Goal: Task Accomplishment & Management: Manage account settings

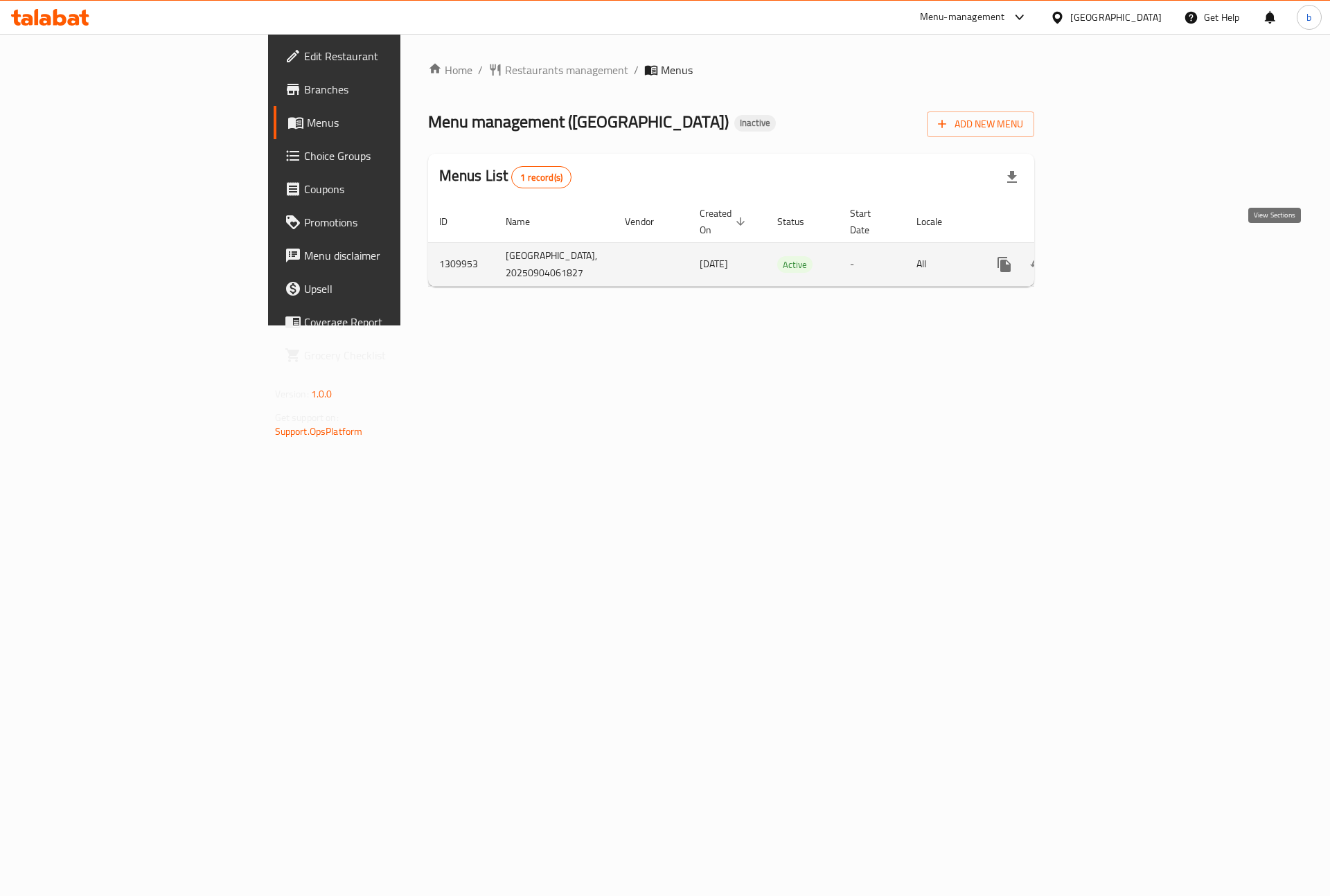
click at [1111, 258] on icon "enhanced table" at bounding box center [1104, 264] width 12 height 12
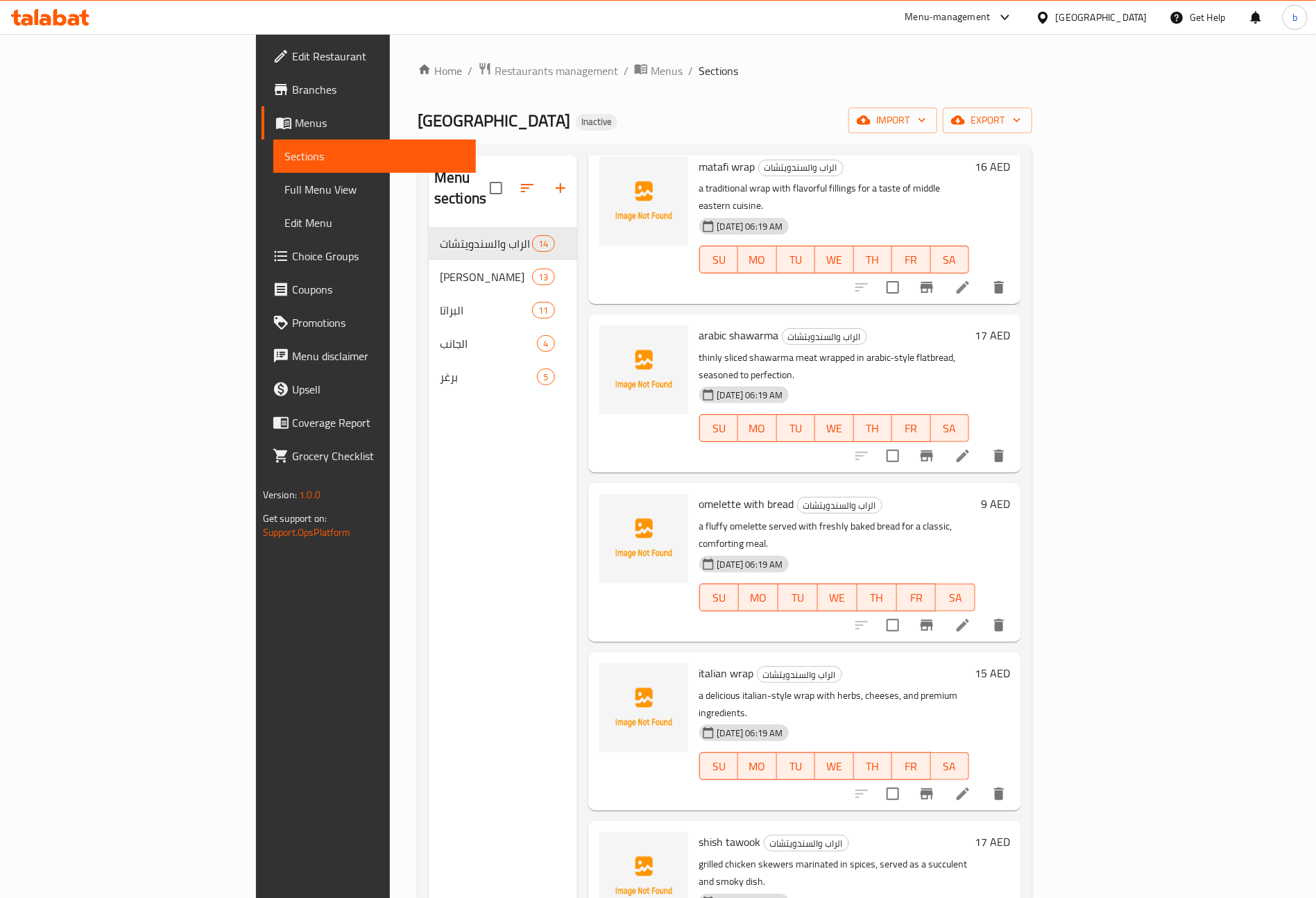
scroll to position [1257, 0]
click at [292, 82] on span "Branches" at bounding box center [378, 89] width 172 height 16
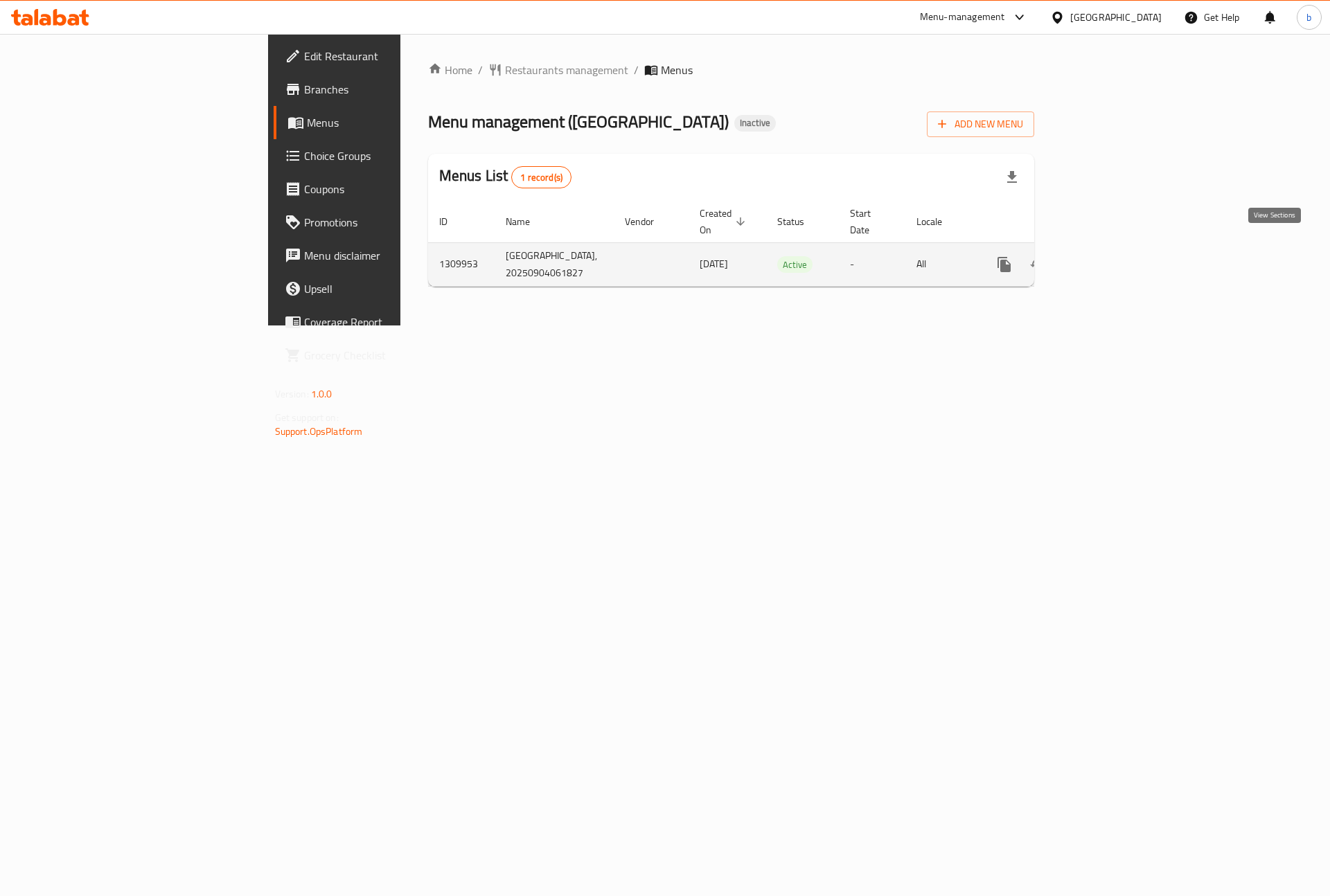
click at [1112, 256] on icon "enhanced table" at bounding box center [1104, 264] width 16 height 16
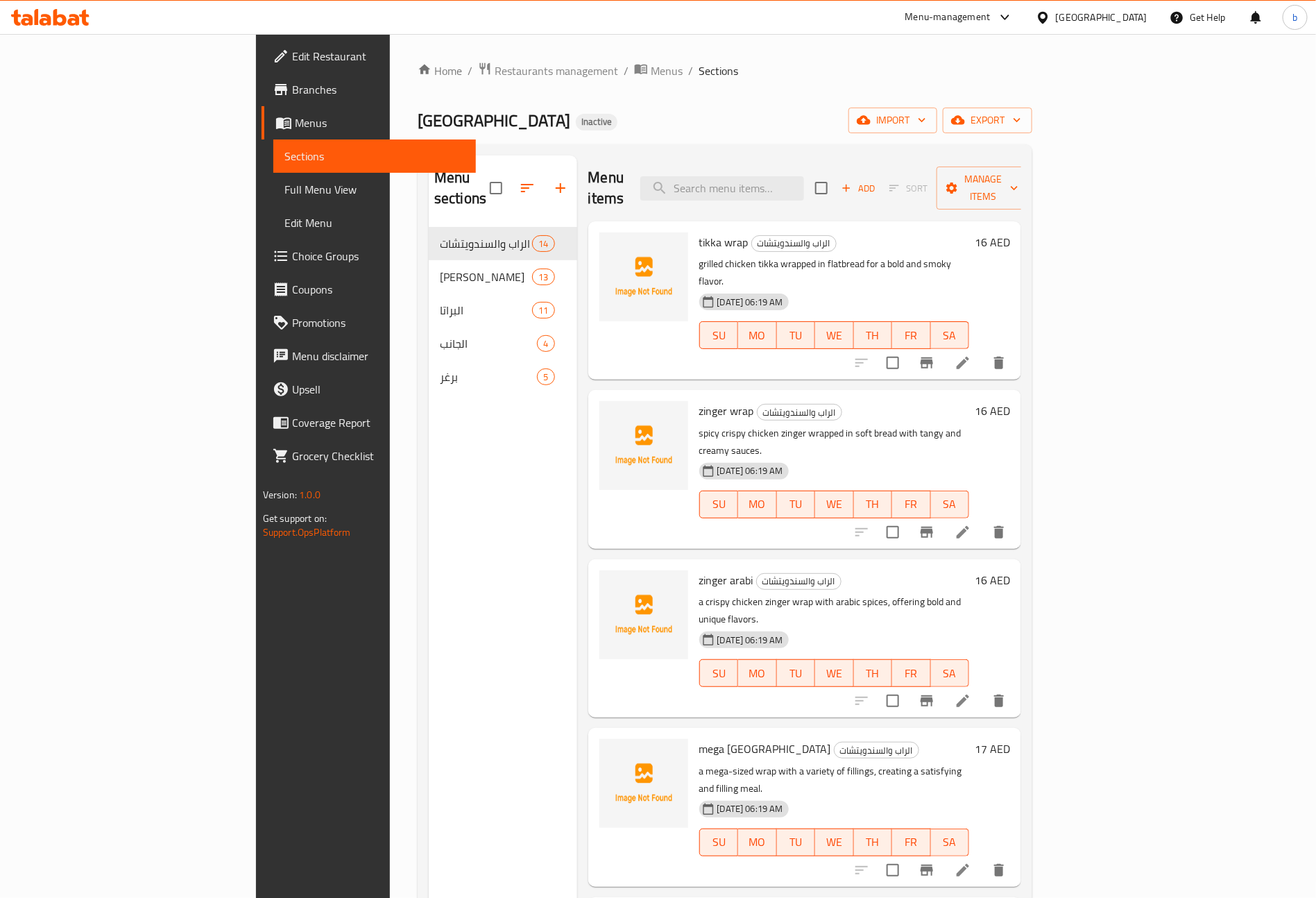
click at [284, 190] on span "Full Menu View" at bounding box center [374, 189] width 180 height 16
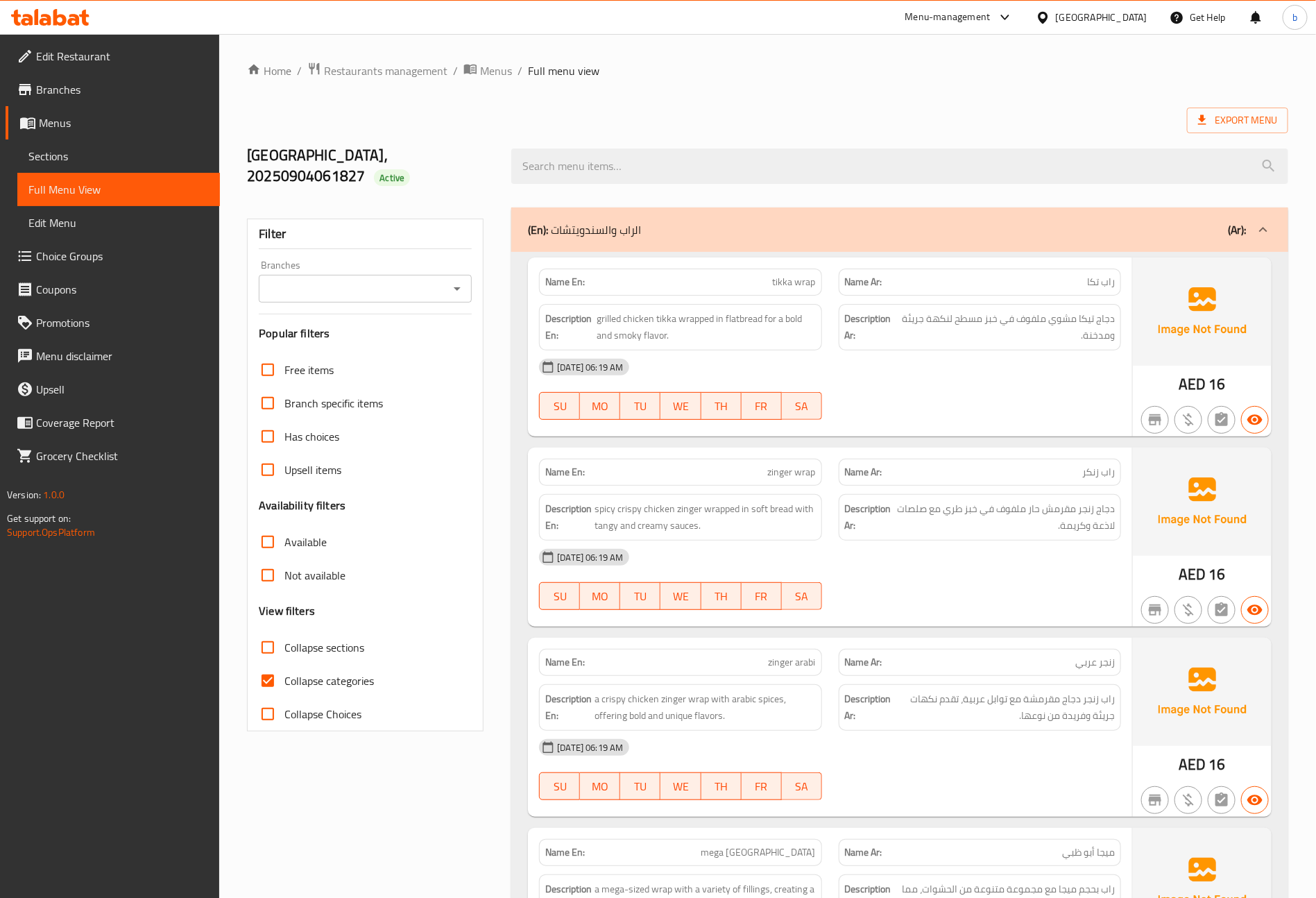
click at [270, 687] on input "Collapse categories" at bounding box center [267, 680] width 33 height 33
checkbox input "false"
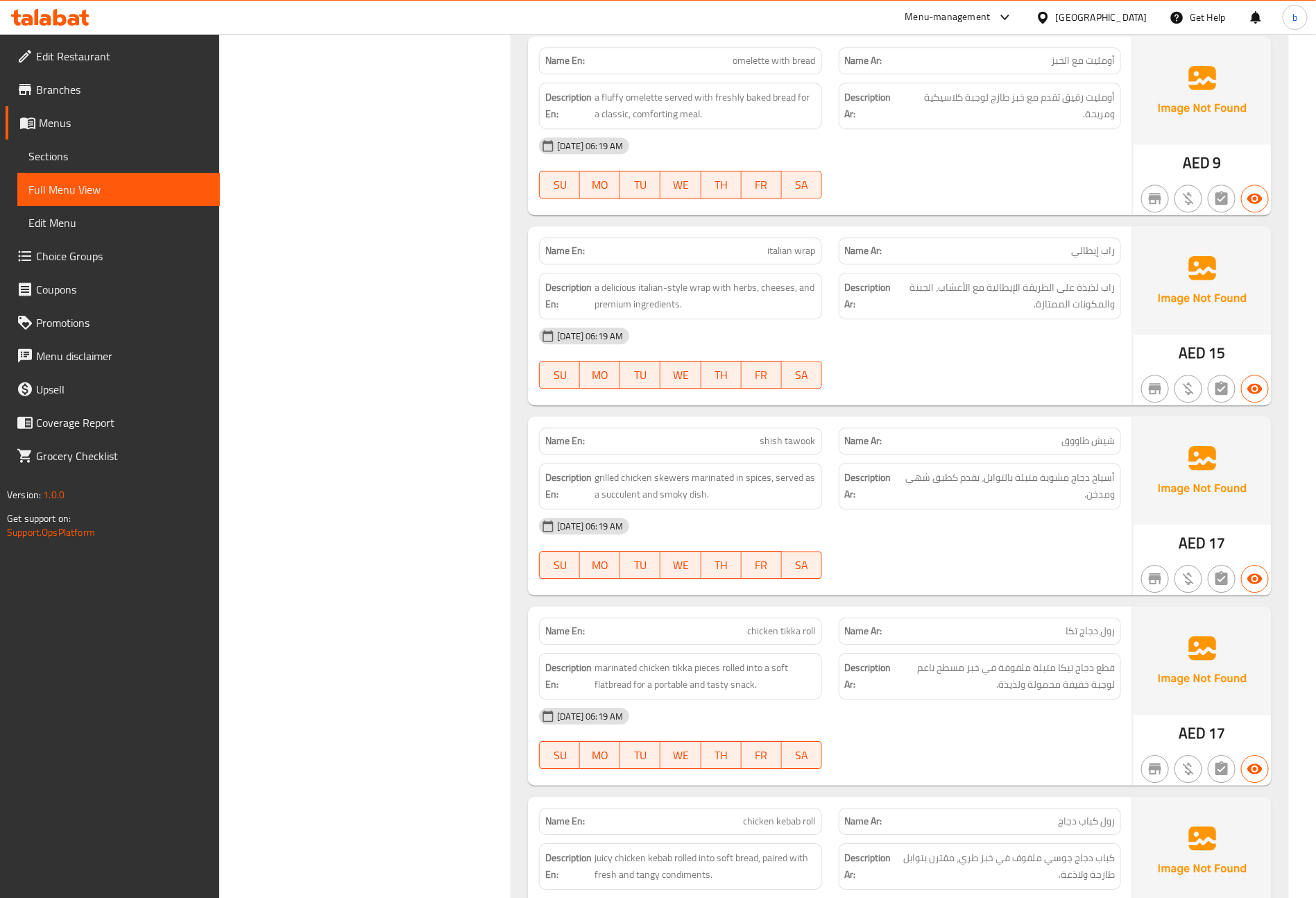
scroll to position [1977, 0]
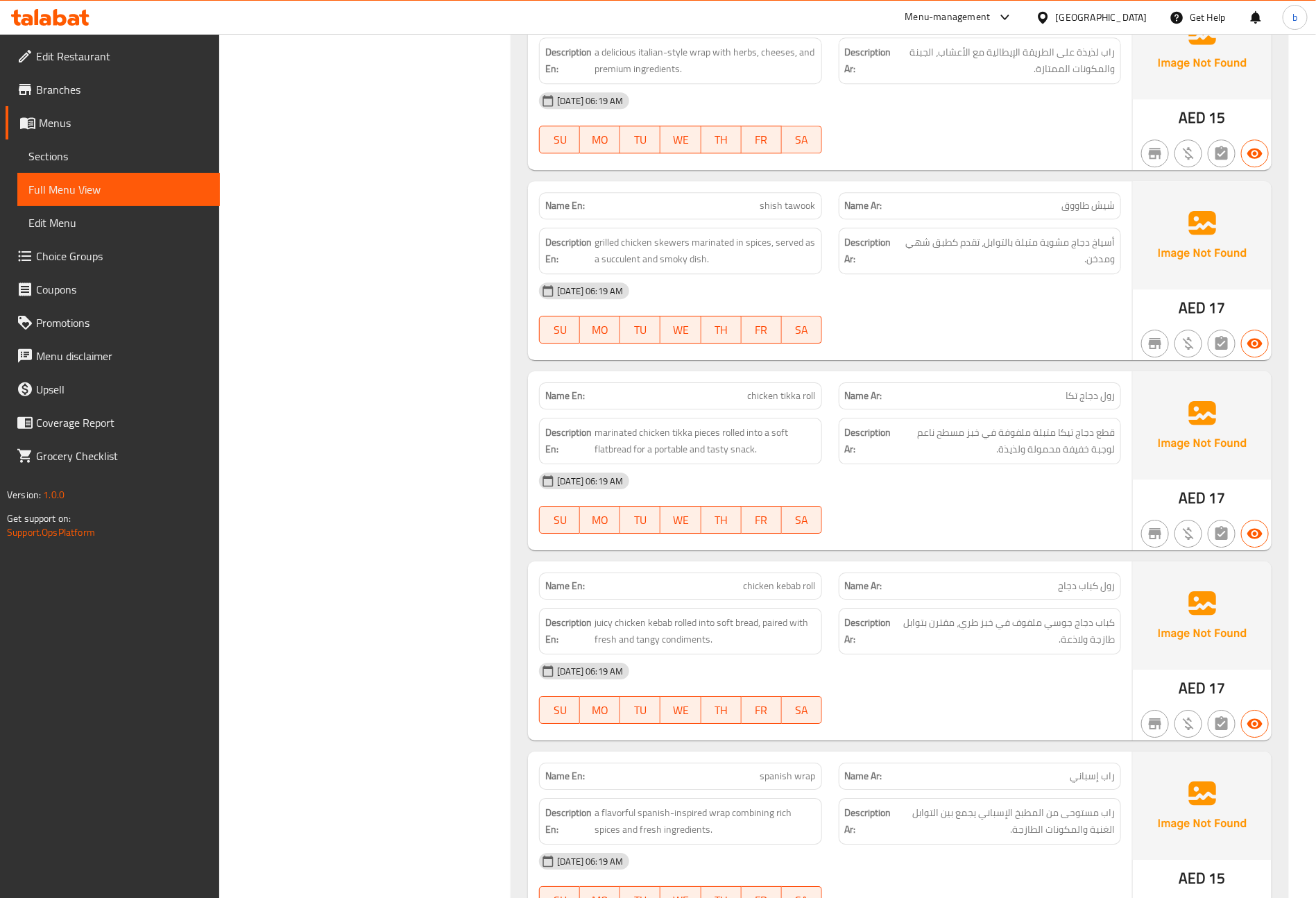
click at [99, 120] on span "Menus" at bounding box center [124, 122] width 170 height 16
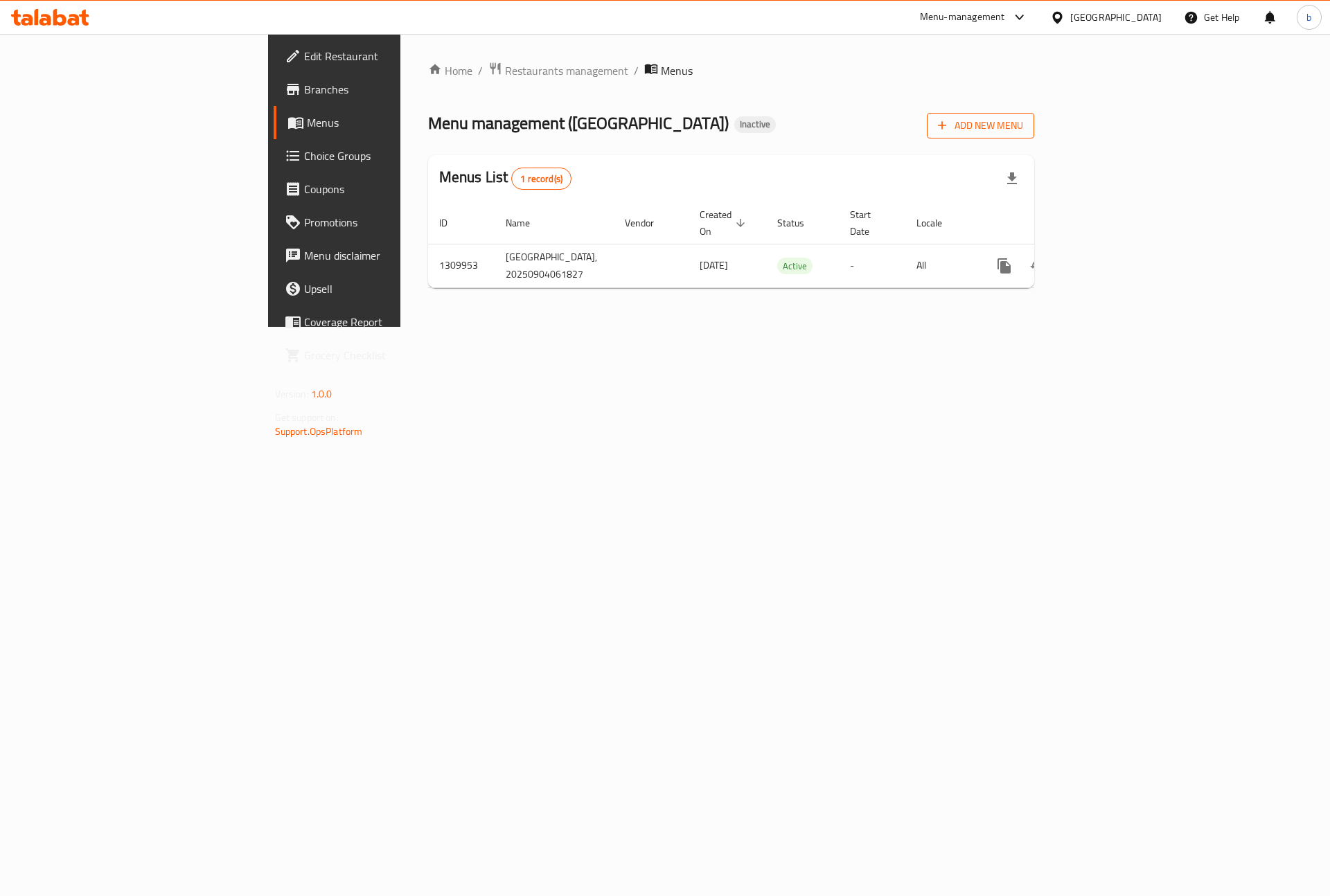
click at [1023, 132] on span "Add New Menu" at bounding box center [980, 126] width 85 height 17
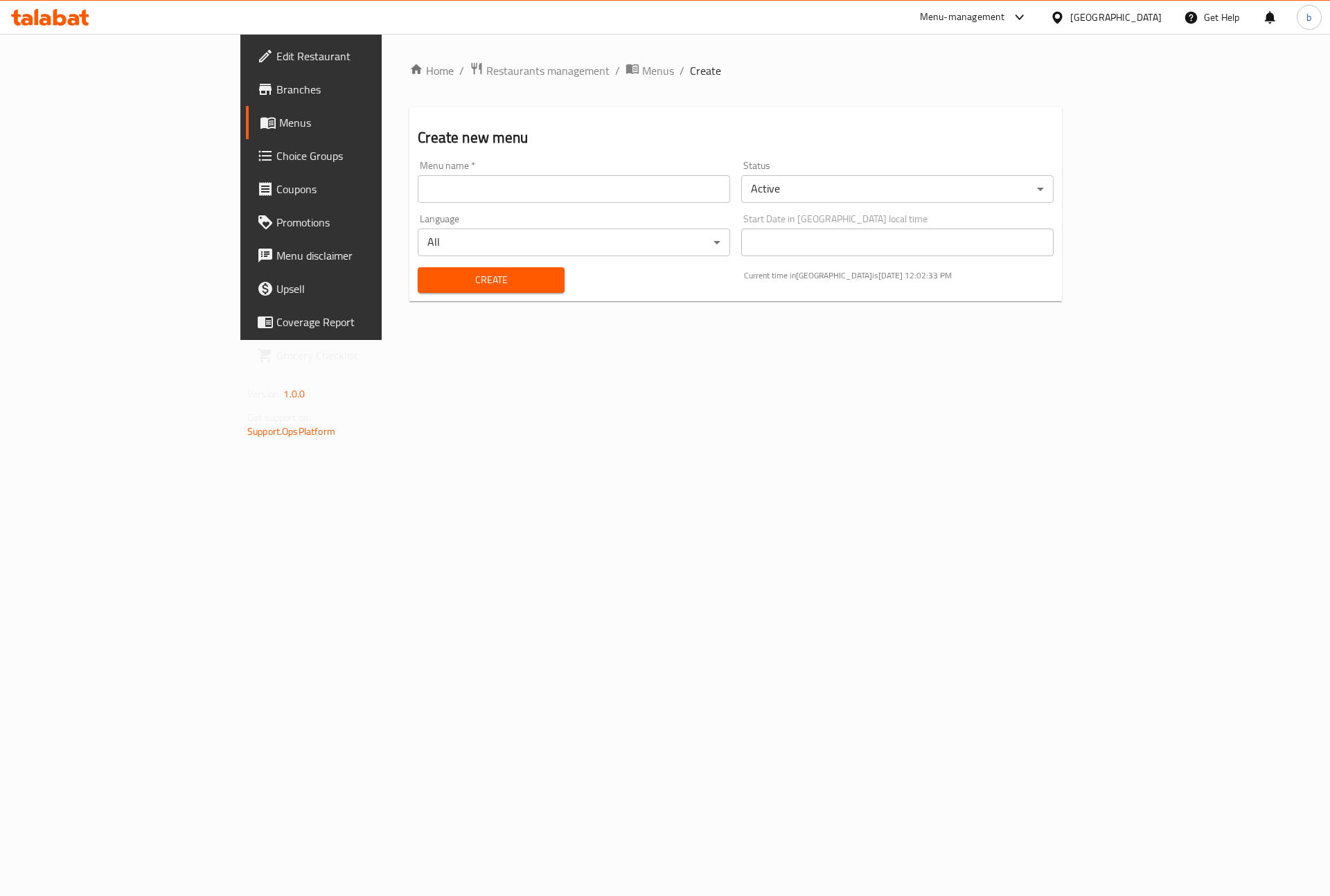
click at [606, 189] on input "text" at bounding box center [574, 189] width 313 height 28
type input "[DATE]"
click at [418, 267] on button "Create" at bounding box center [491, 280] width 146 height 26
click at [642, 68] on span "Menus" at bounding box center [658, 70] width 32 height 16
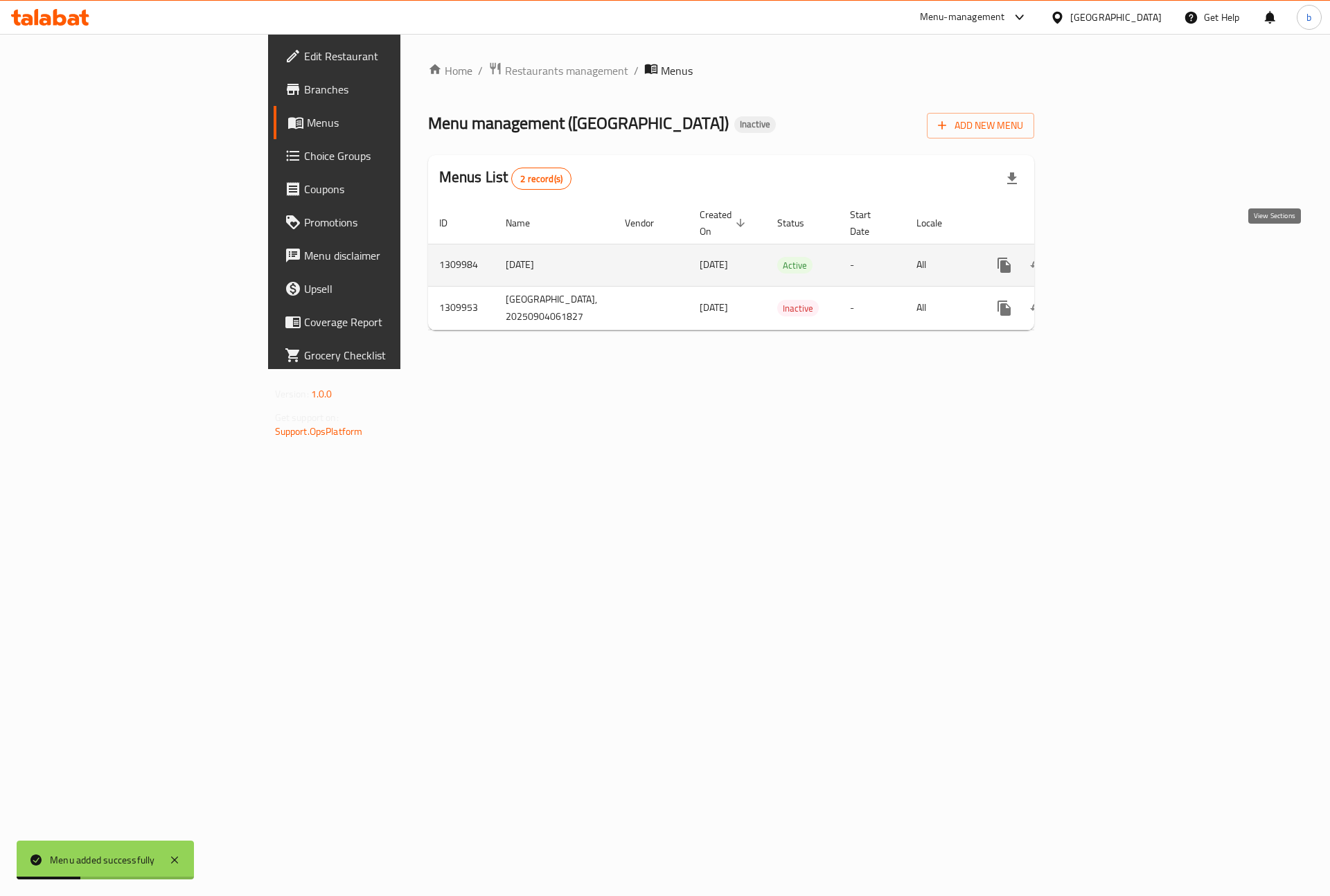
click at [1112, 257] on icon "enhanced table" at bounding box center [1104, 264] width 16 height 16
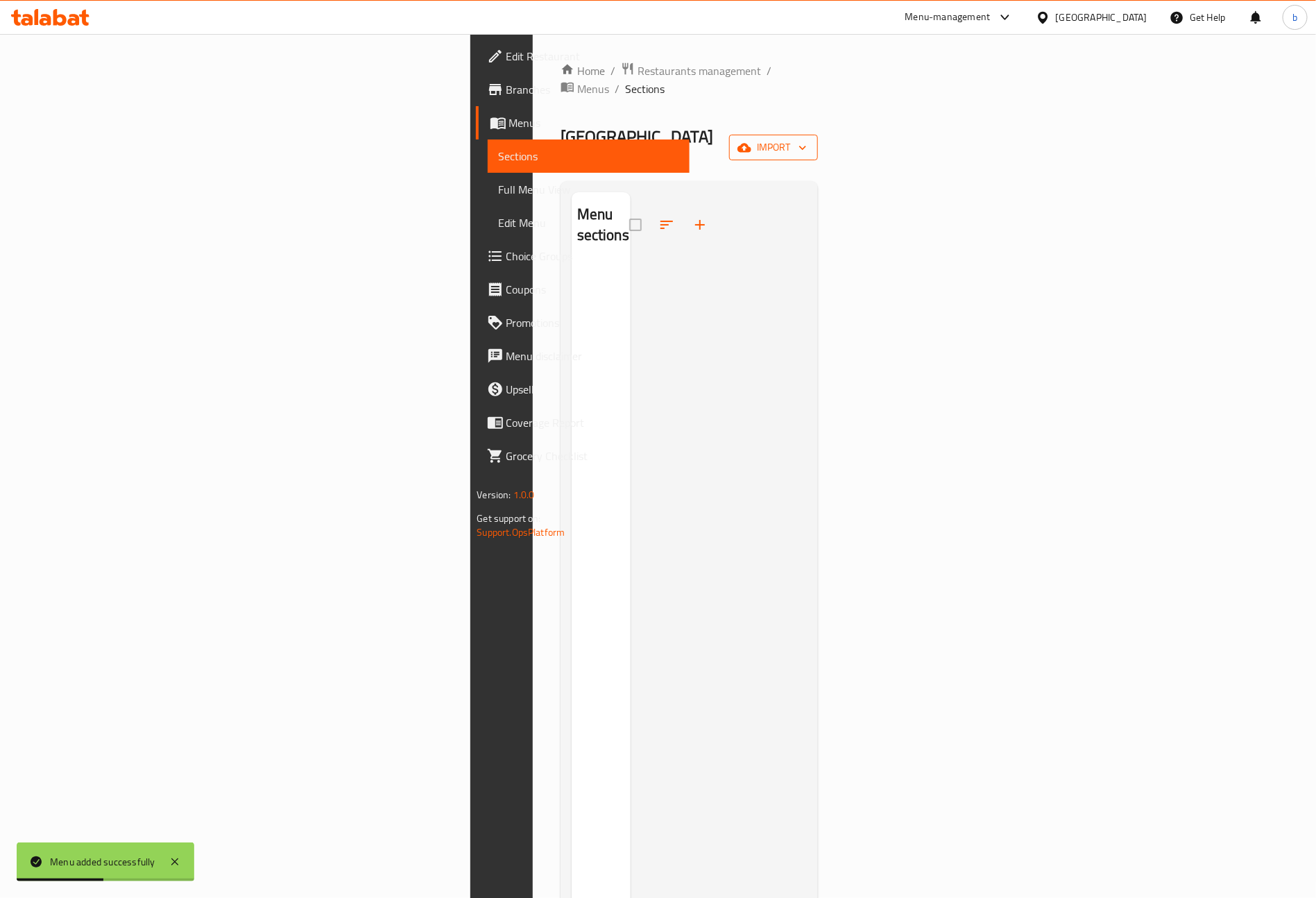
click at [818, 134] on button "import" at bounding box center [774, 147] width 89 height 26
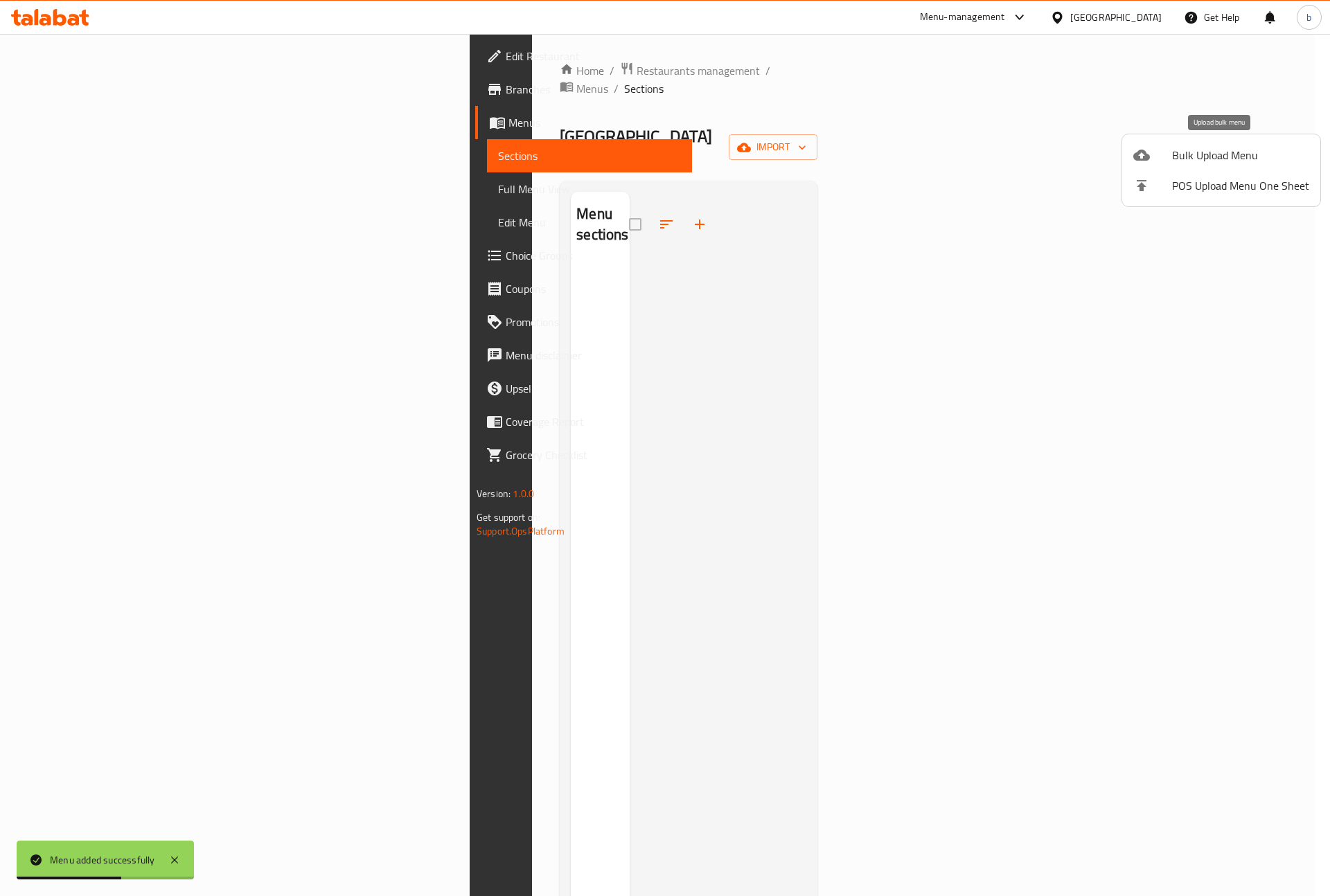
click at [1227, 152] on span "Bulk Upload Menu" at bounding box center [1240, 154] width 137 height 16
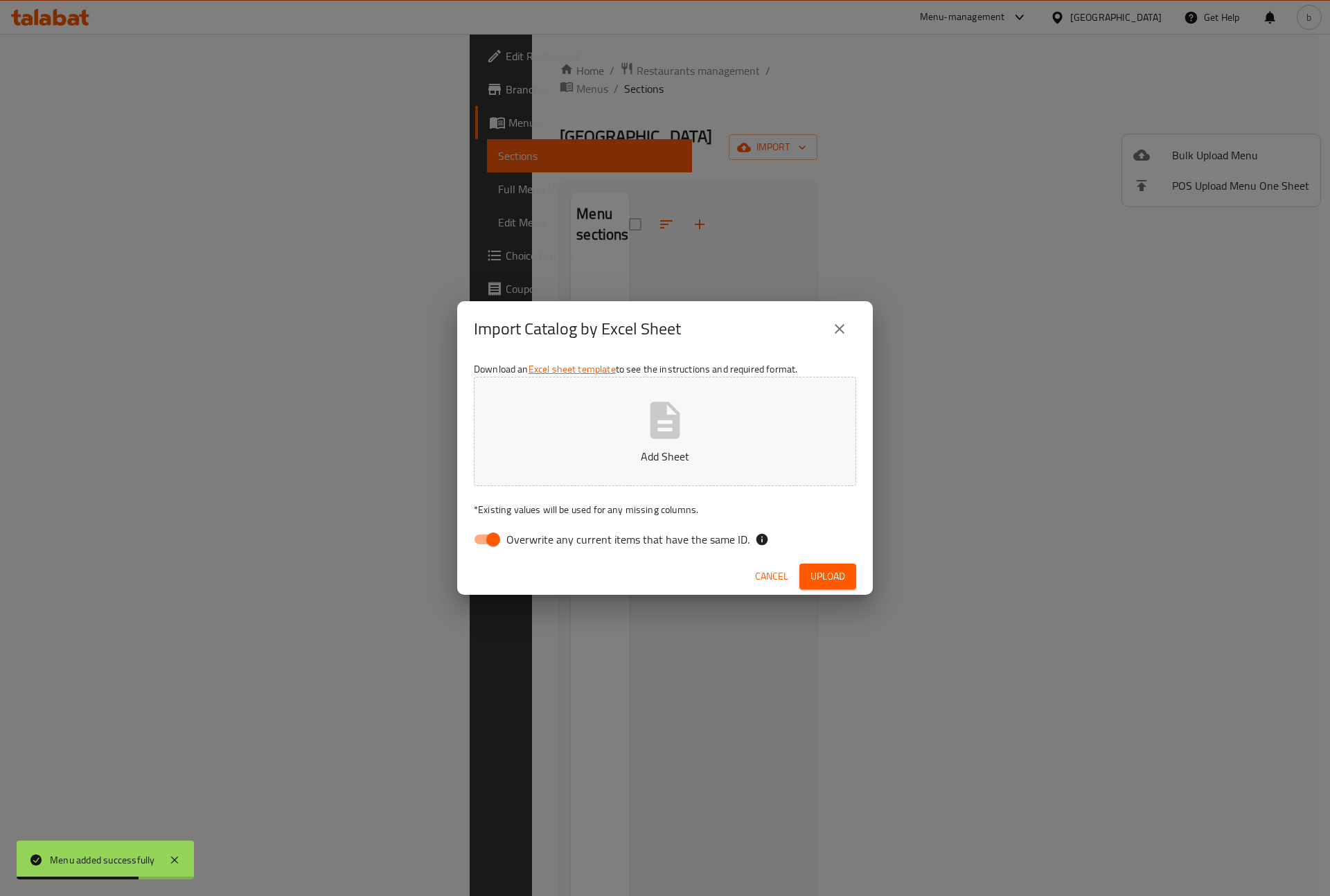
click at [482, 538] on input "Overwrite any current items that have the same ID." at bounding box center [493, 539] width 79 height 26
checkbox input "false"
click at [621, 439] on button "Add Sheet" at bounding box center [665, 431] width 382 height 109
click at [833, 572] on span "Upload" at bounding box center [827, 576] width 35 height 17
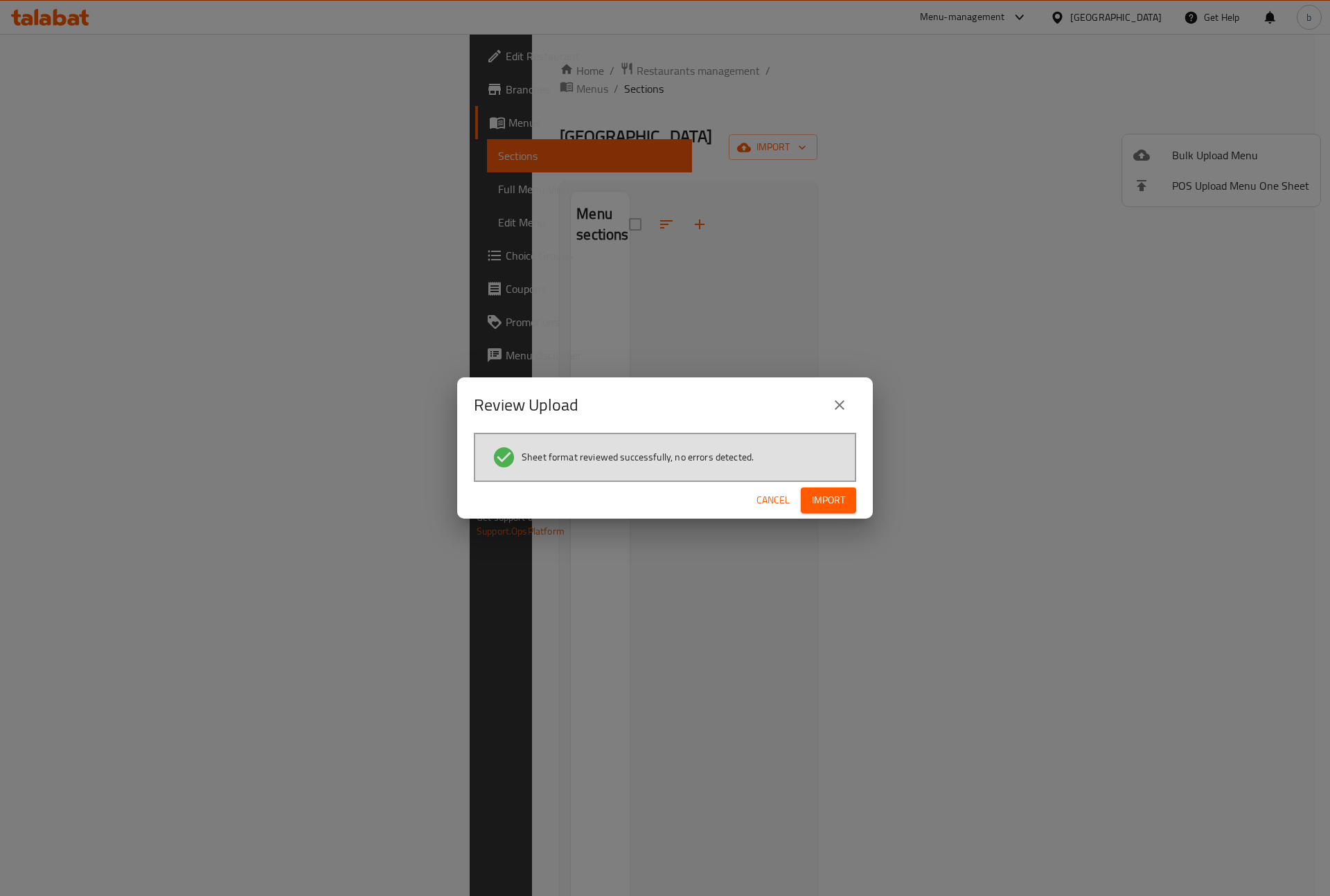
click at [803, 505] on button "Import" at bounding box center [827, 500] width 55 height 26
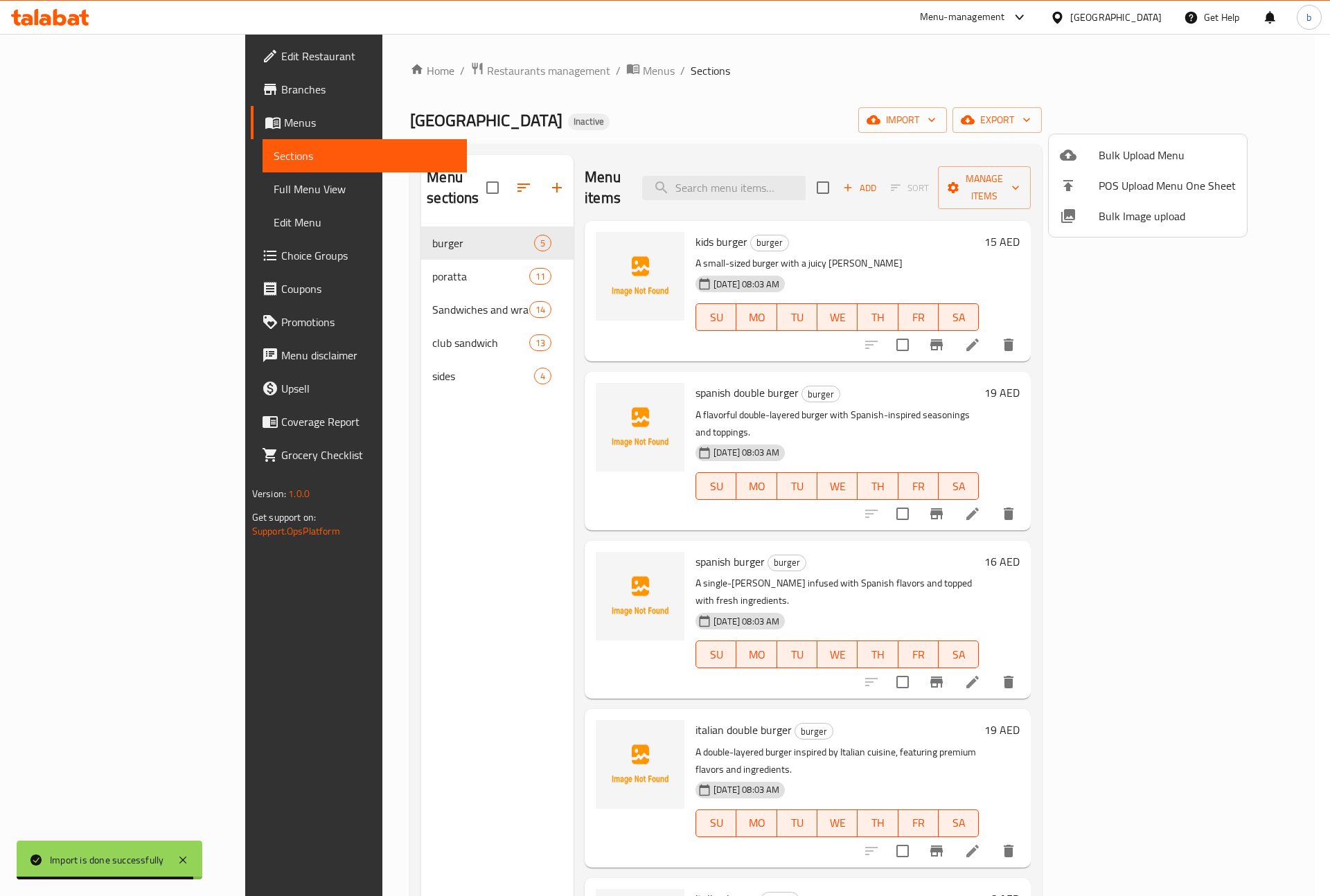
click at [61, 196] on div at bounding box center [665, 448] width 1330 height 896
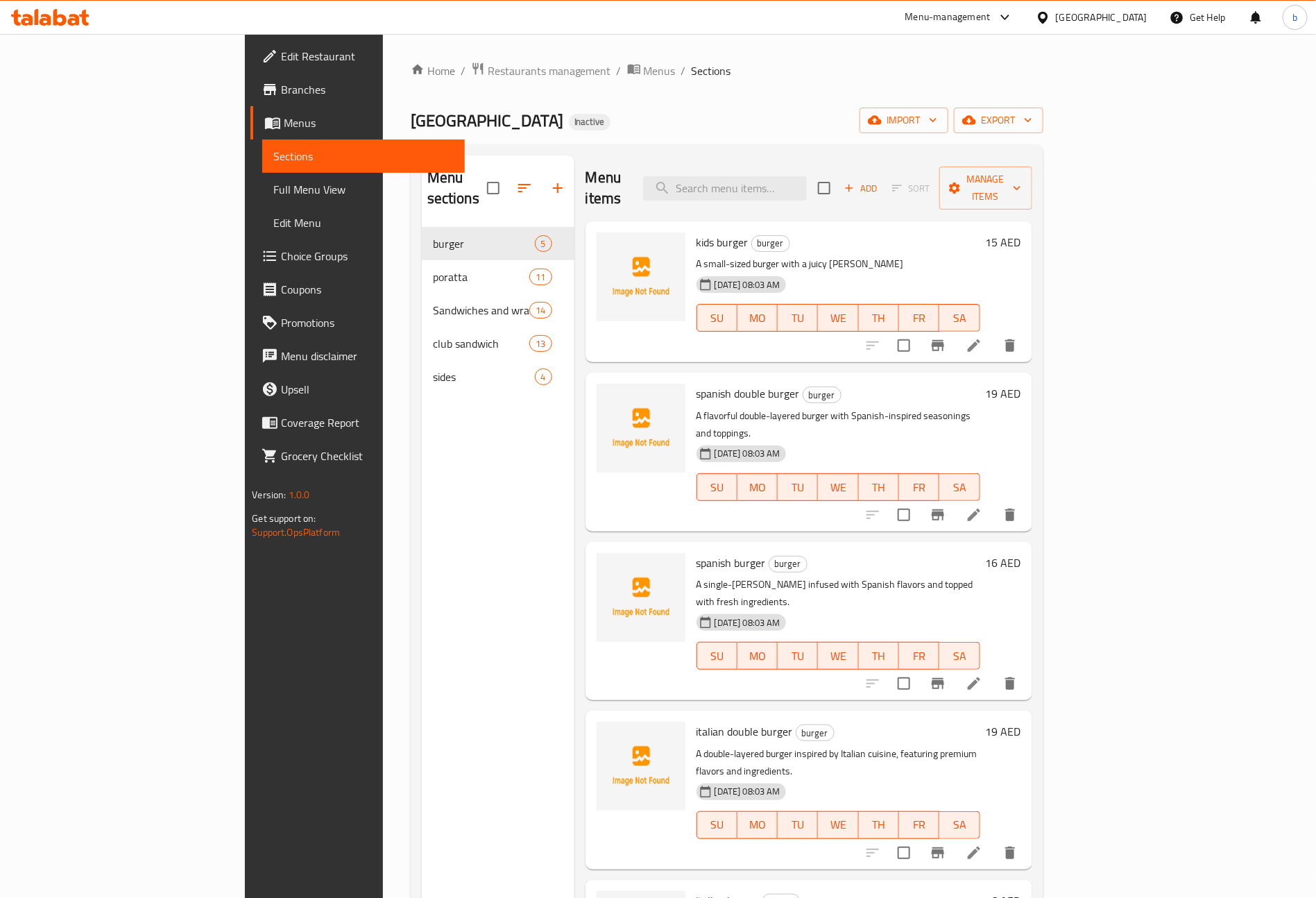
click at [273, 197] on span "Full Menu View" at bounding box center [364, 189] width 180 height 16
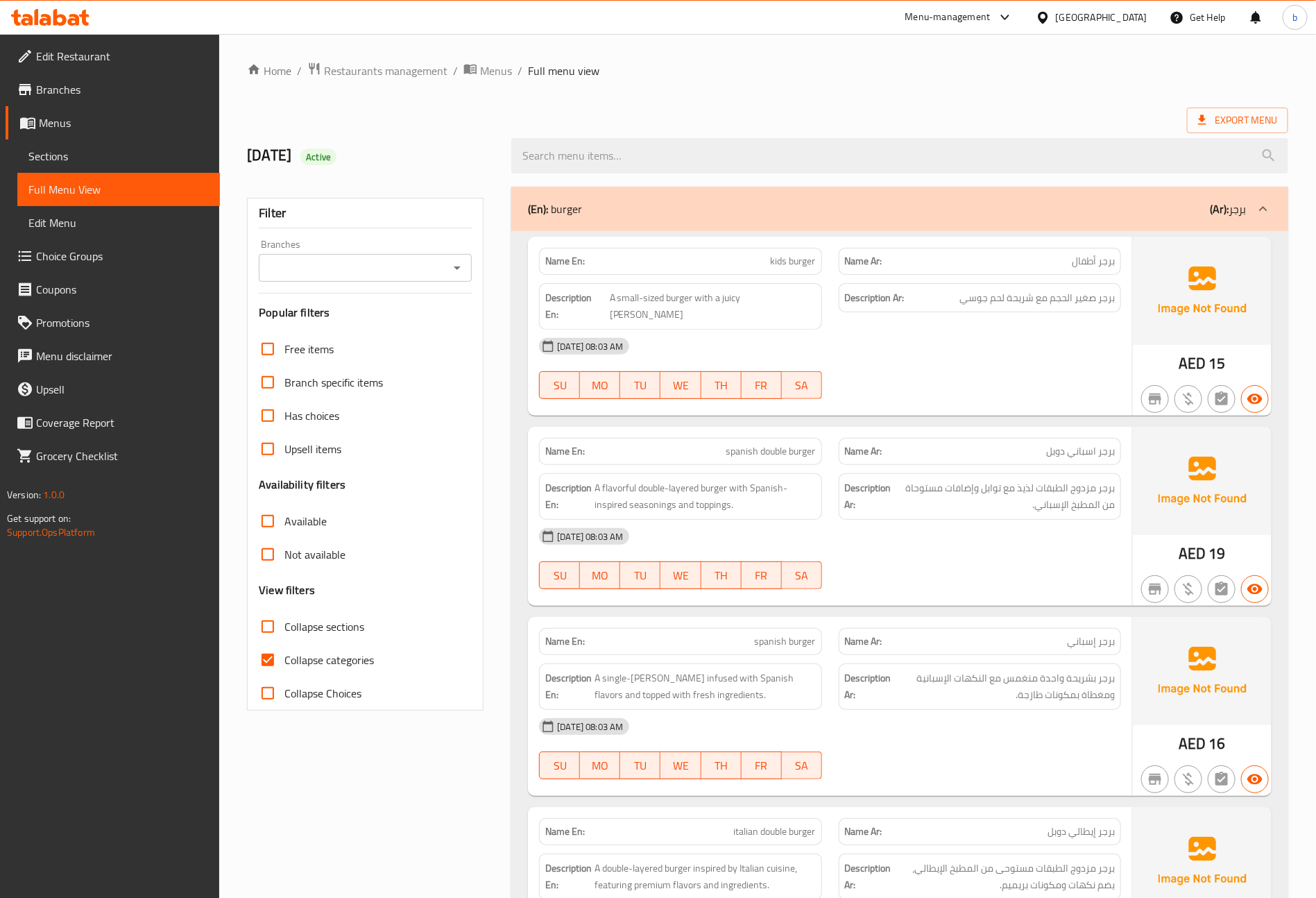
click at [270, 653] on input "Collapse categories" at bounding box center [267, 660] width 33 height 33
checkbox input "false"
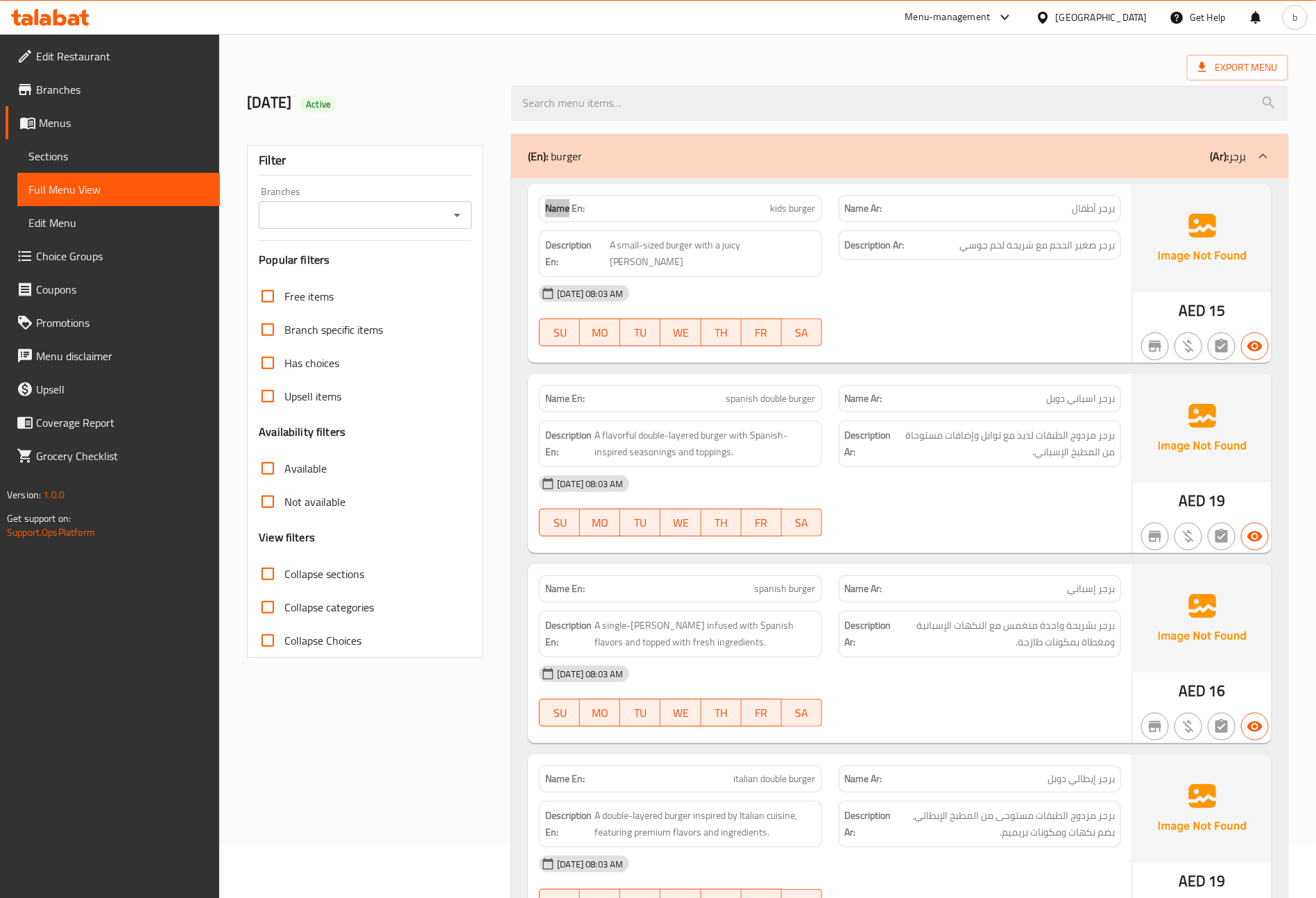
scroll to position [104, 0]
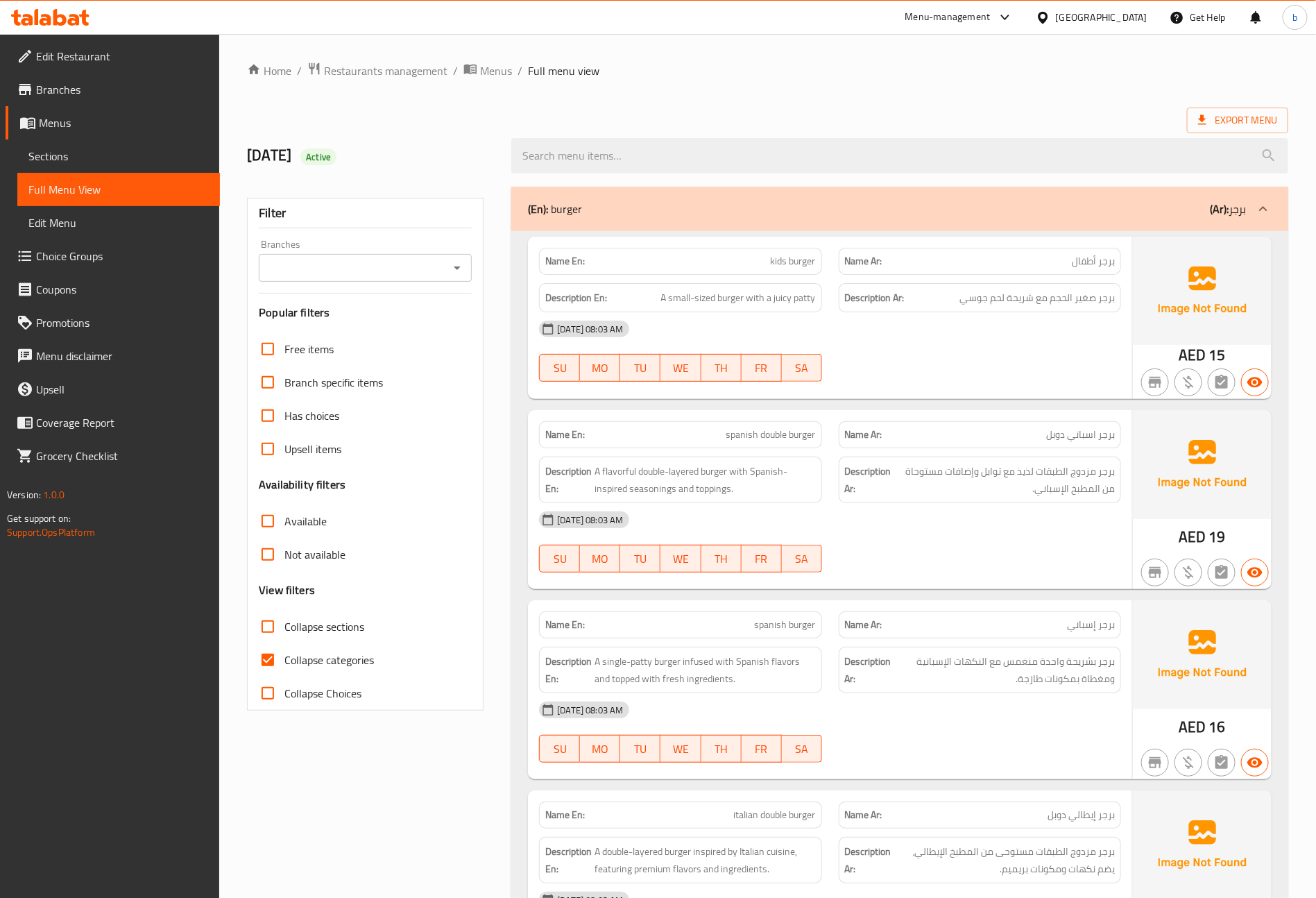
click at [67, 156] on span "Sections" at bounding box center [119, 155] width 180 height 16
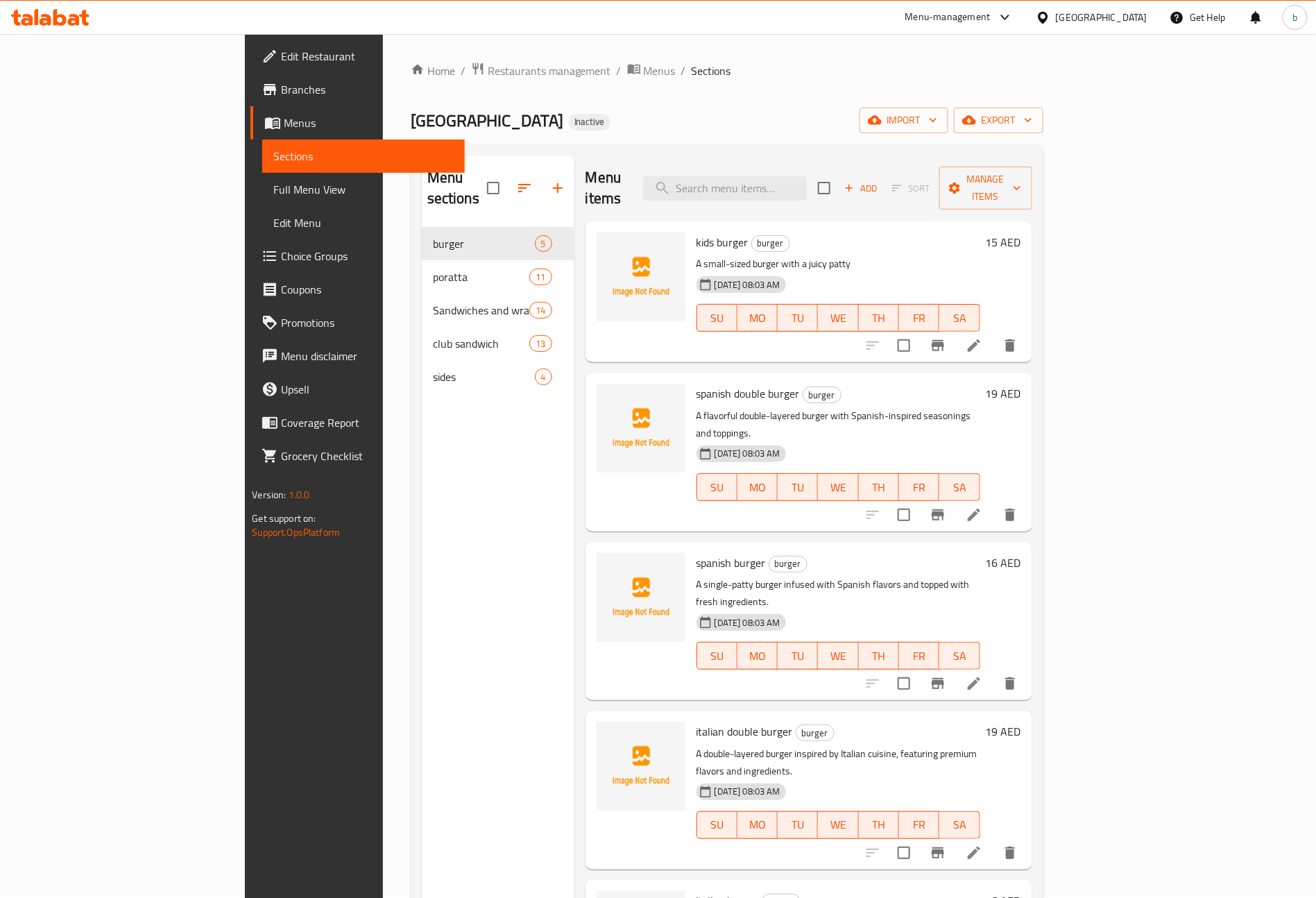
click at [983, 506] on icon at bounding box center [973, 514] width 16 height 16
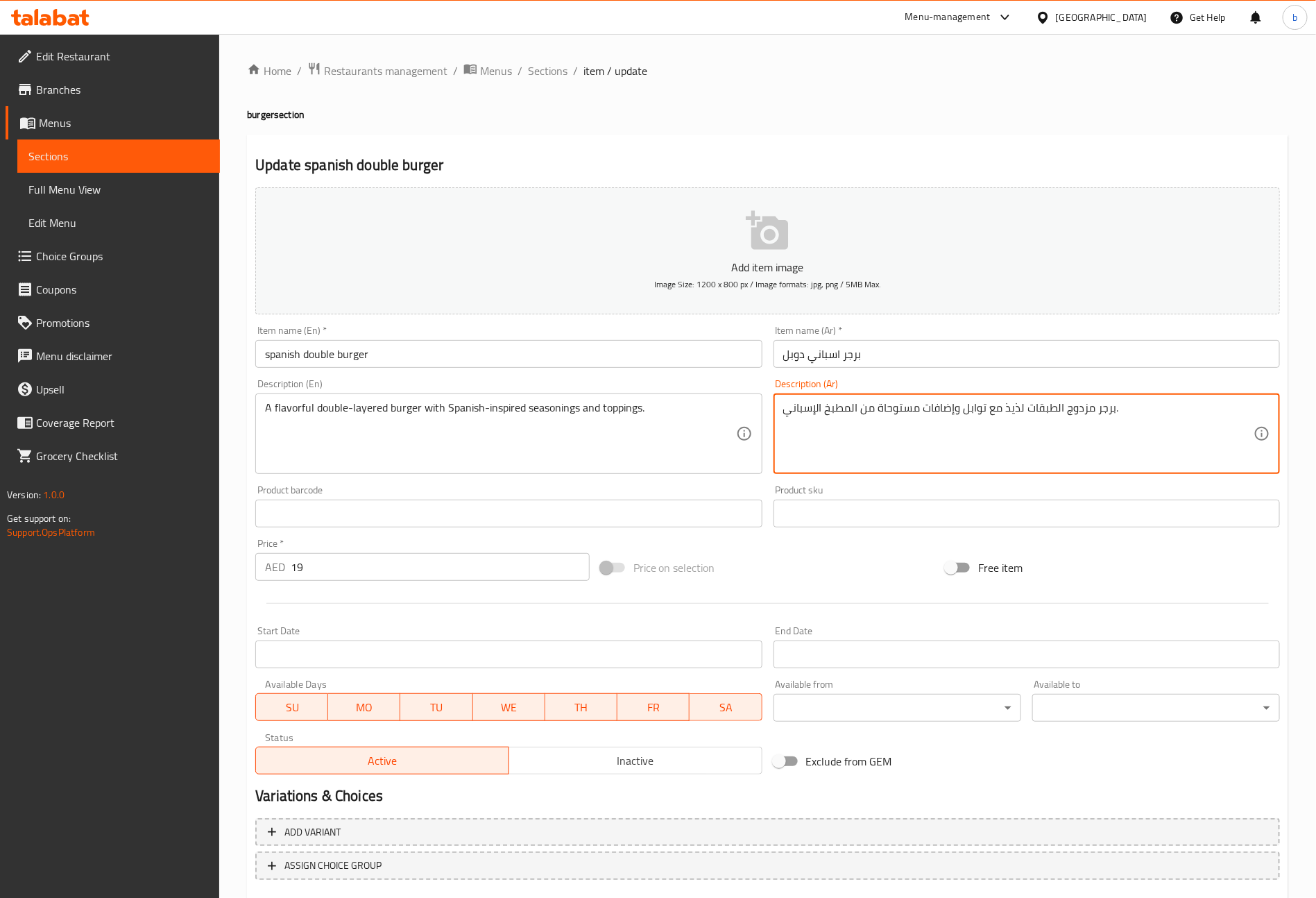
click at [837, 410] on textarea "برجر مزدوج الطبقات لذيذ مع توابل وإضافات مستوحاة من المطبخ الإسباني." at bounding box center [1018, 433] width 471 height 66
type textarea "برجر مزدوج الطبقات لذيذ مع توابل وإضافات مستوحاة من الإسباني."
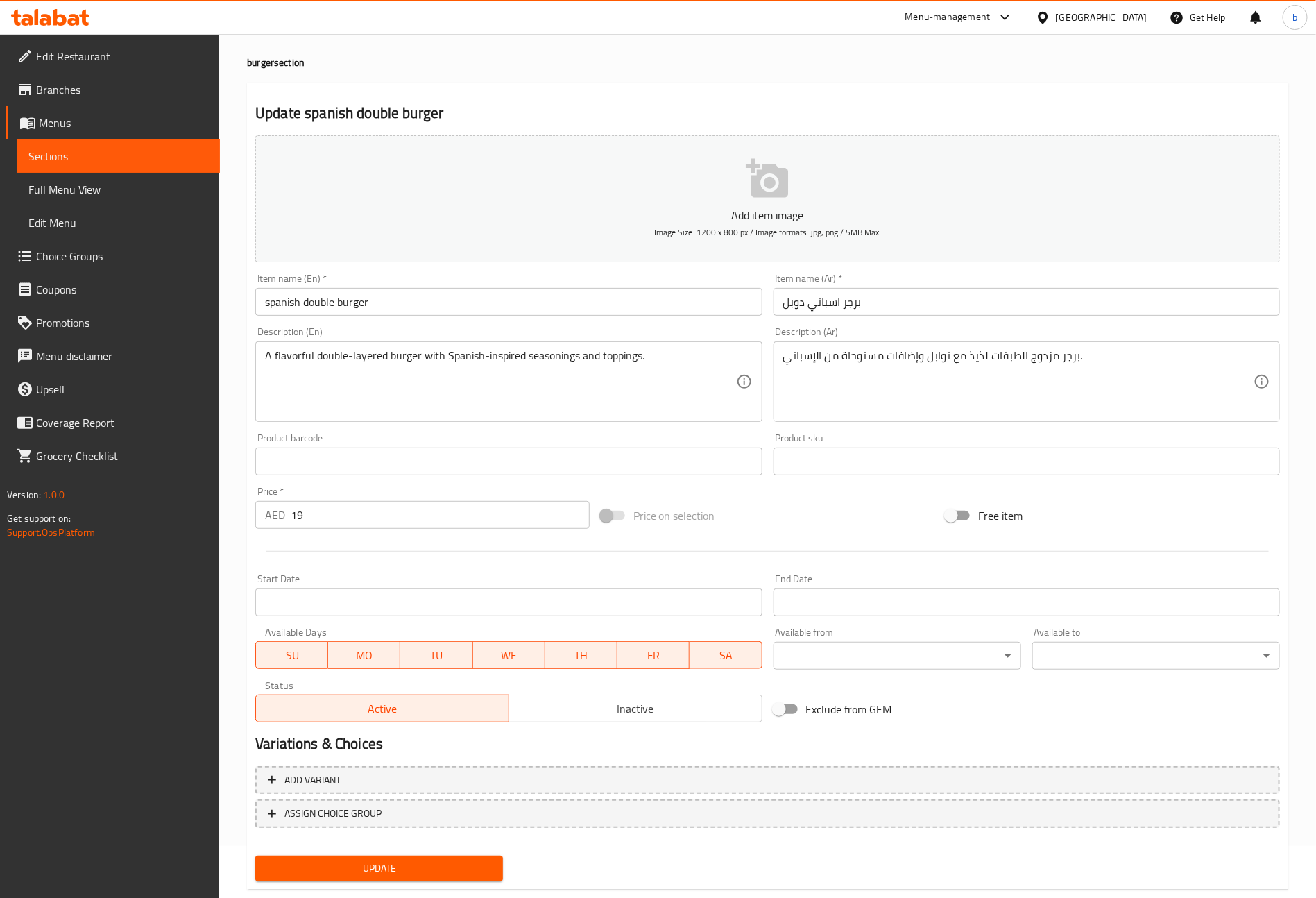
scroll to position [81, 0]
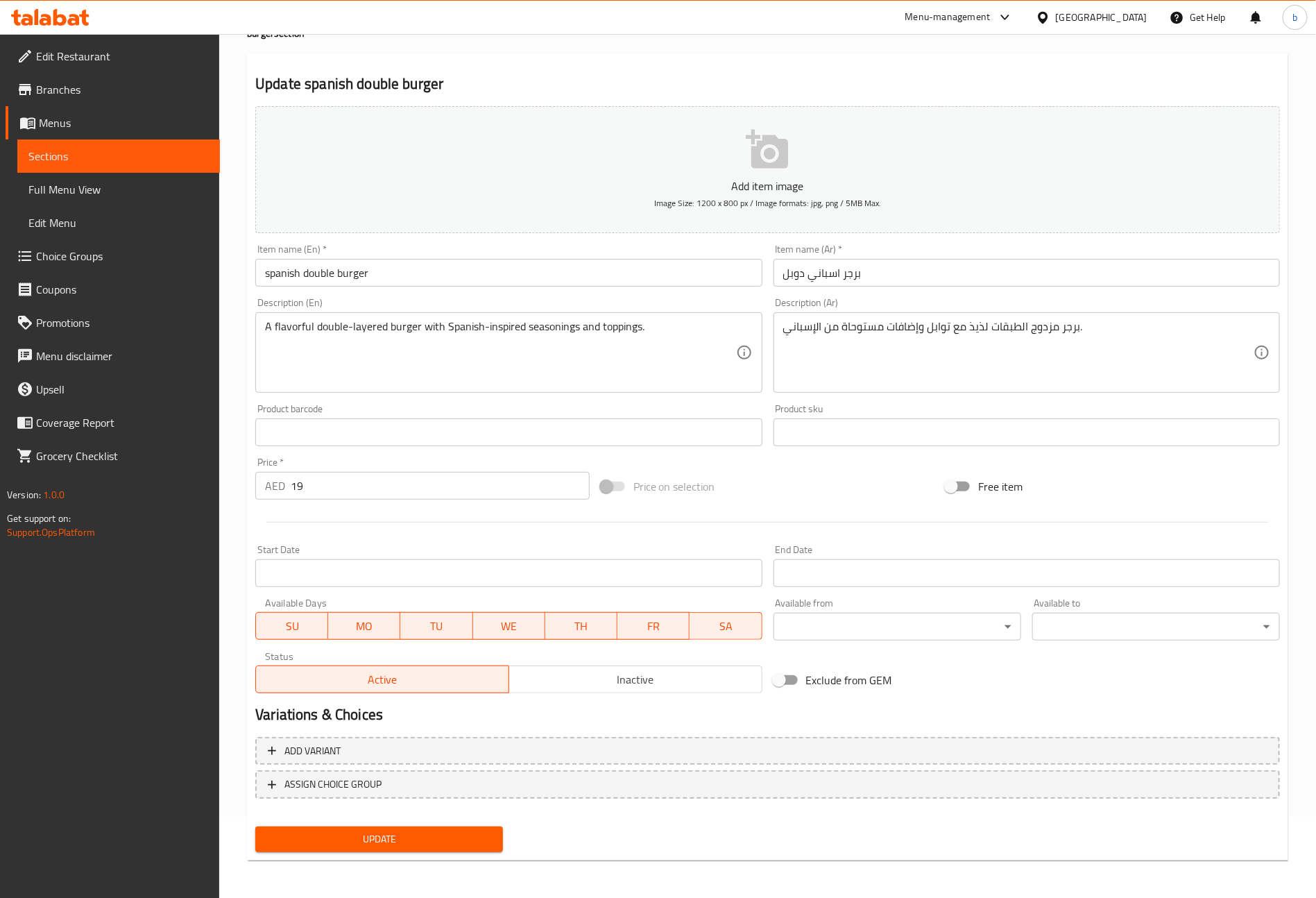
click at [408, 839] on span "Update" at bounding box center [379, 839] width 225 height 17
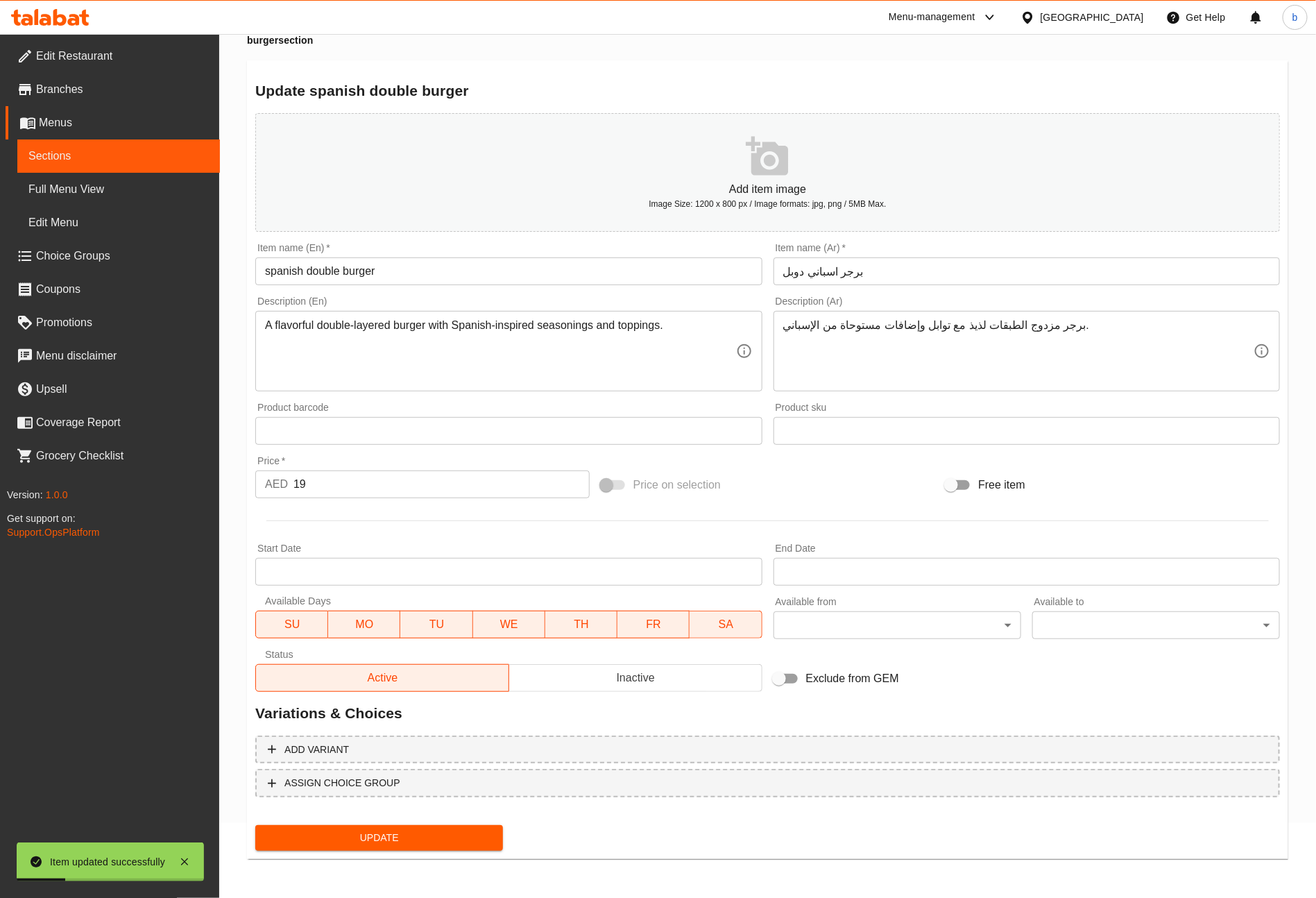
scroll to position [73, 0]
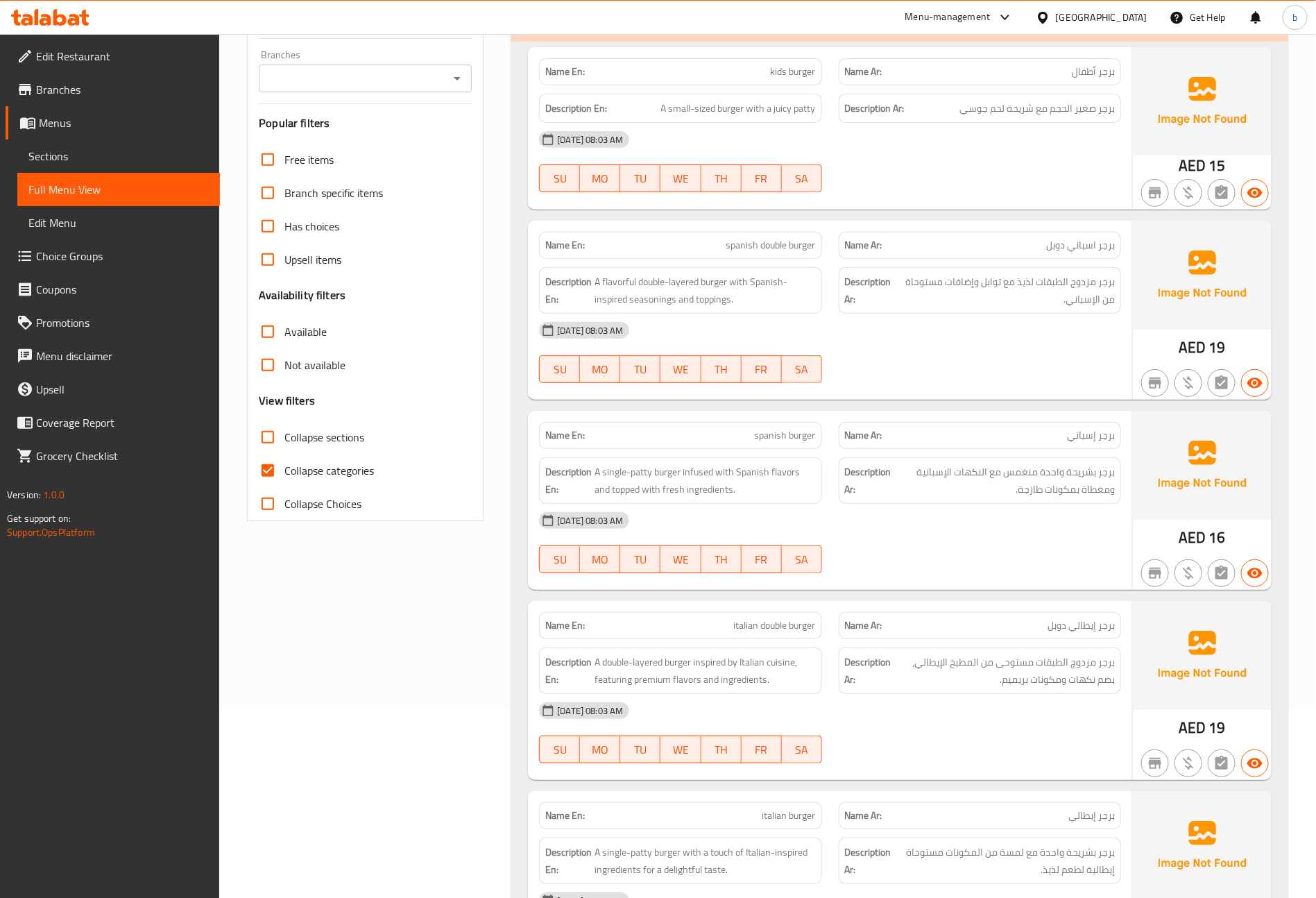
scroll to position [104, 0]
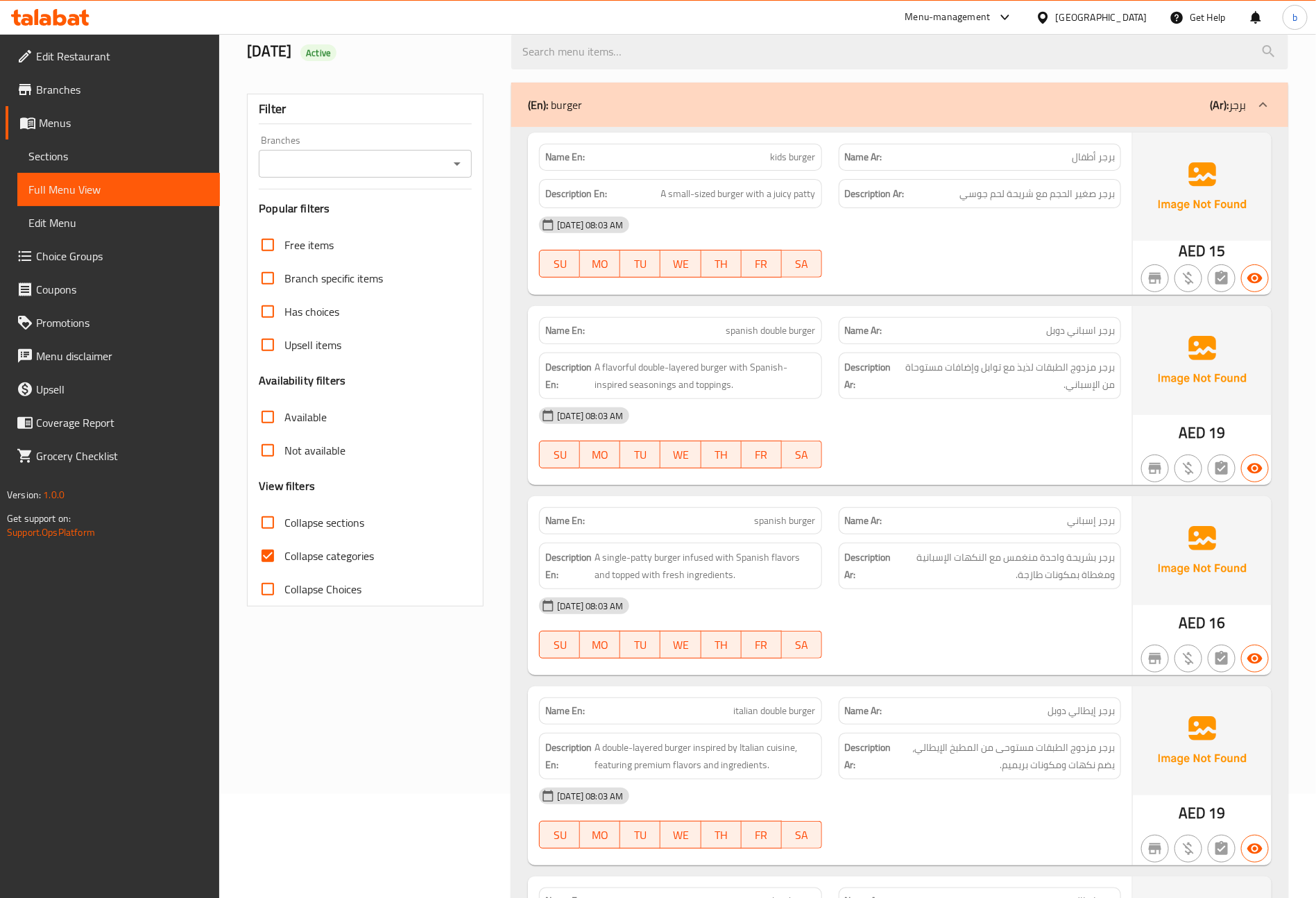
drag, startPoint x: 263, startPoint y: 560, endPoint x: 276, endPoint y: 564, distance: 13.6
click at [263, 560] on input "Collapse categories" at bounding box center [267, 555] width 33 height 33
click at [283, 554] on input "Collapse categories" at bounding box center [267, 555] width 33 height 33
checkbox input "true"
click at [59, 158] on span "Sections" at bounding box center [119, 155] width 180 height 16
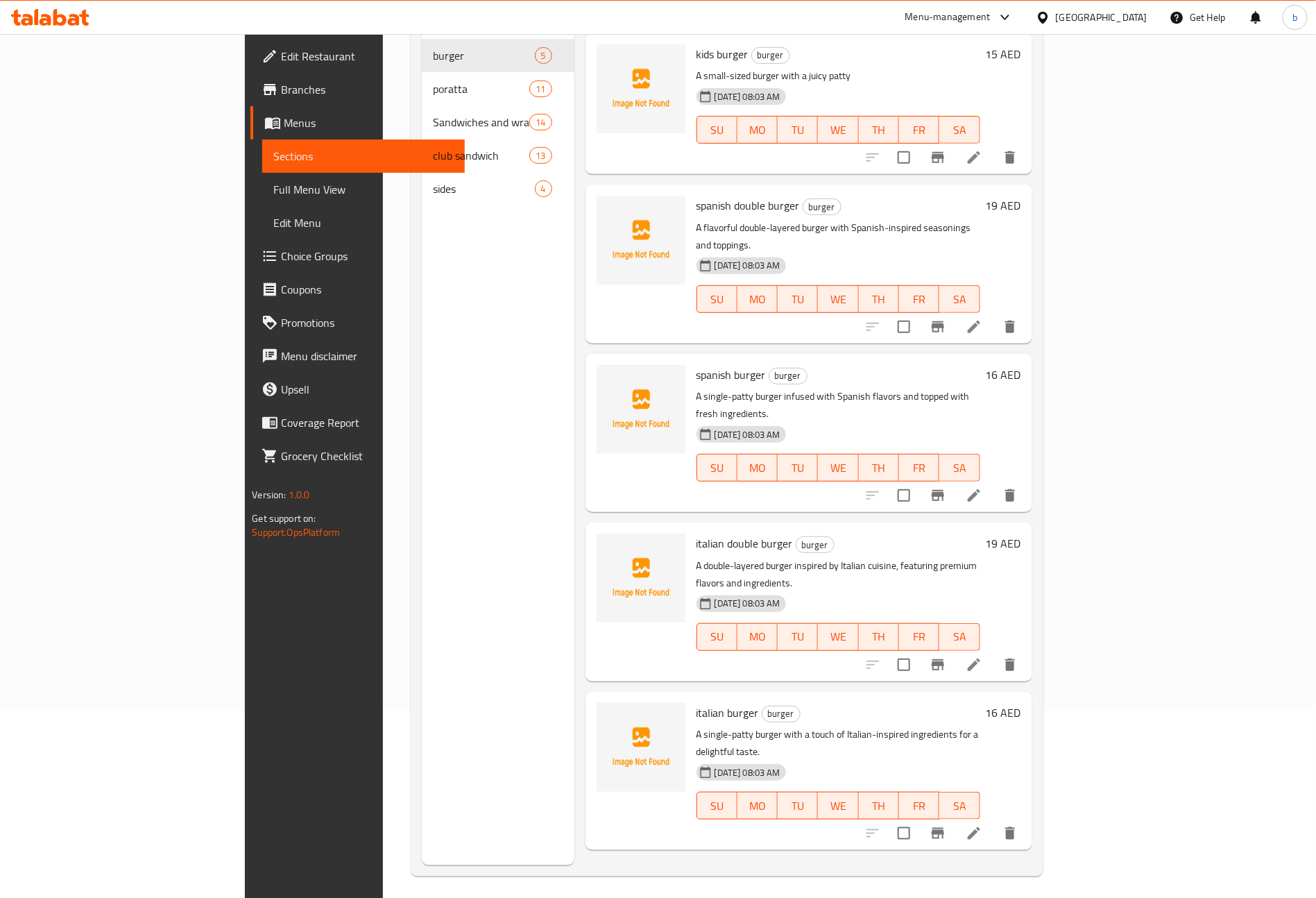
scroll to position [90, 0]
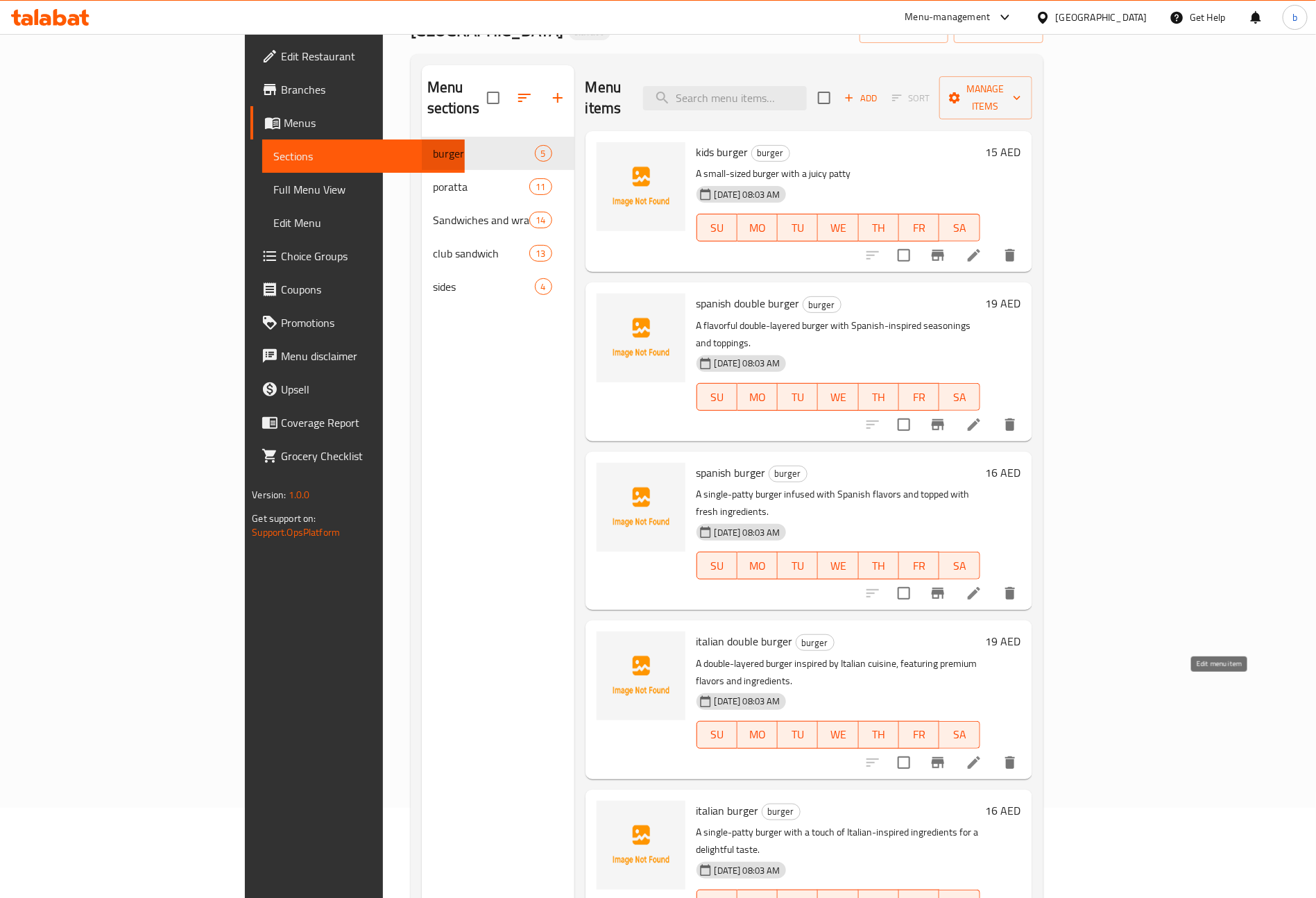
click at [983, 754] on icon at bounding box center [973, 762] width 16 height 16
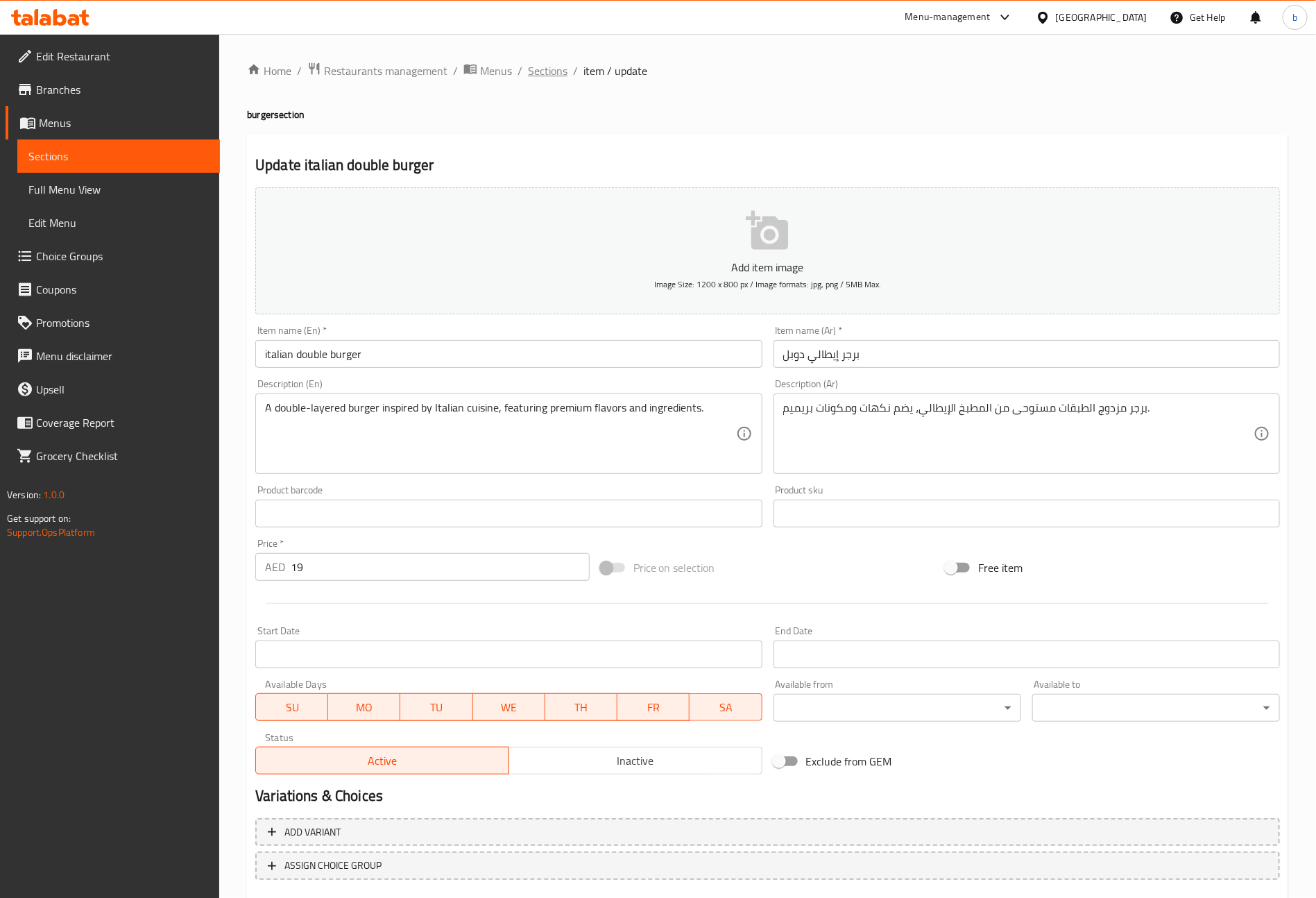
click at [539, 65] on span "Sections" at bounding box center [548, 70] width 40 height 16
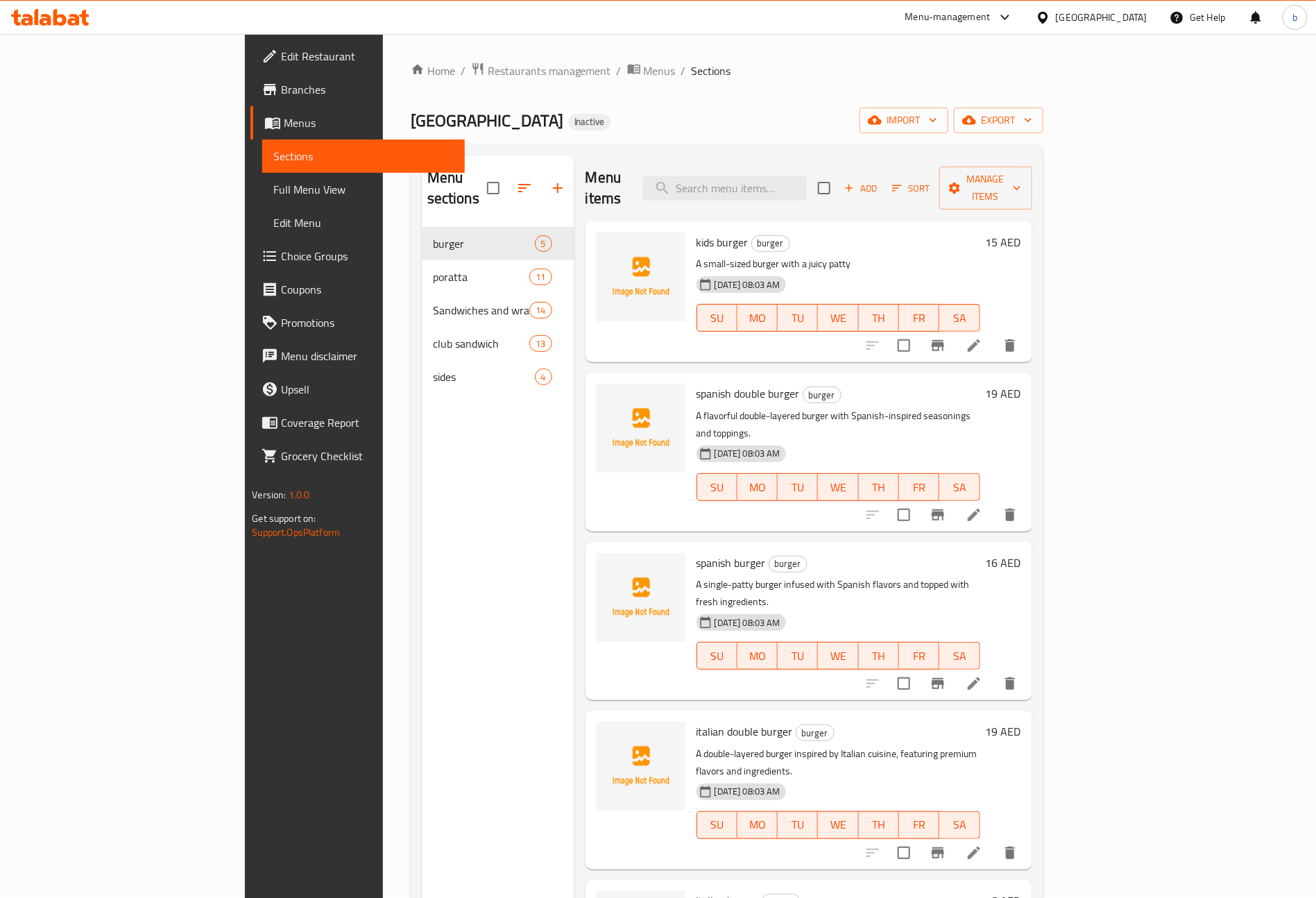
scroll to position [194, 0]
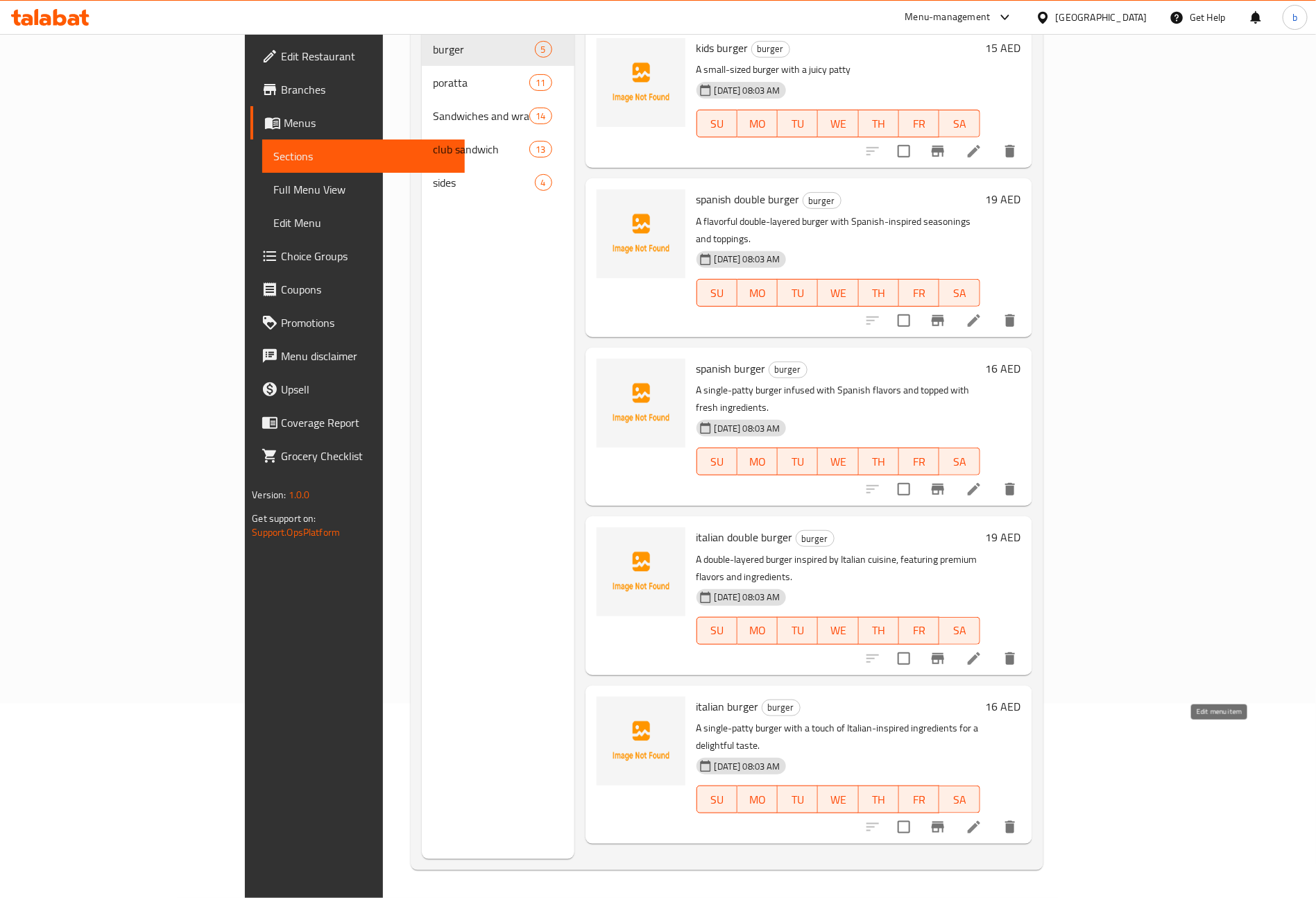
click at [980, 821] on icon at bounding box center [974, 827] width 12 height 12
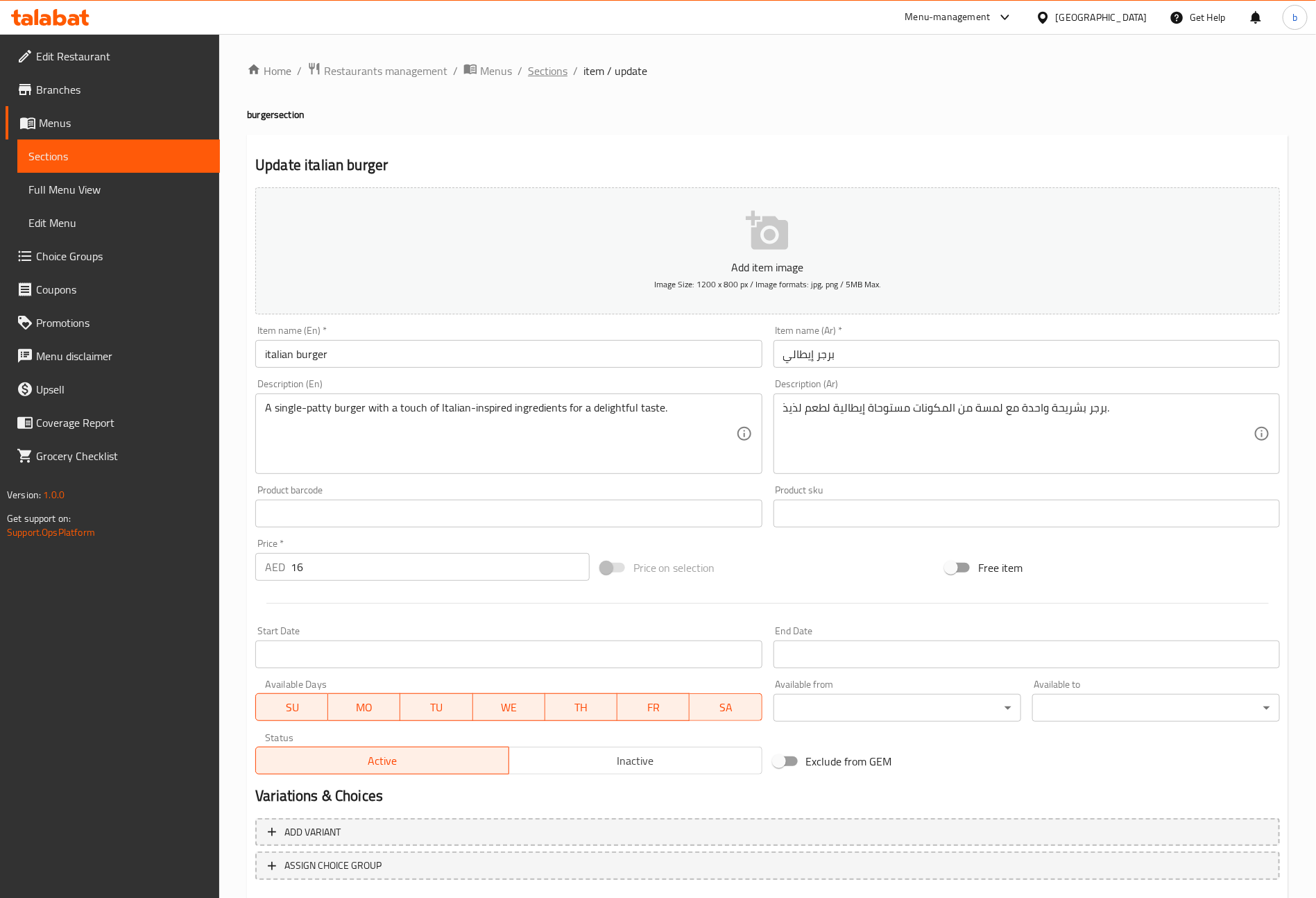
click at [535, 68] on span "Sections" at bounding box center [548, 70] width 40 height 16
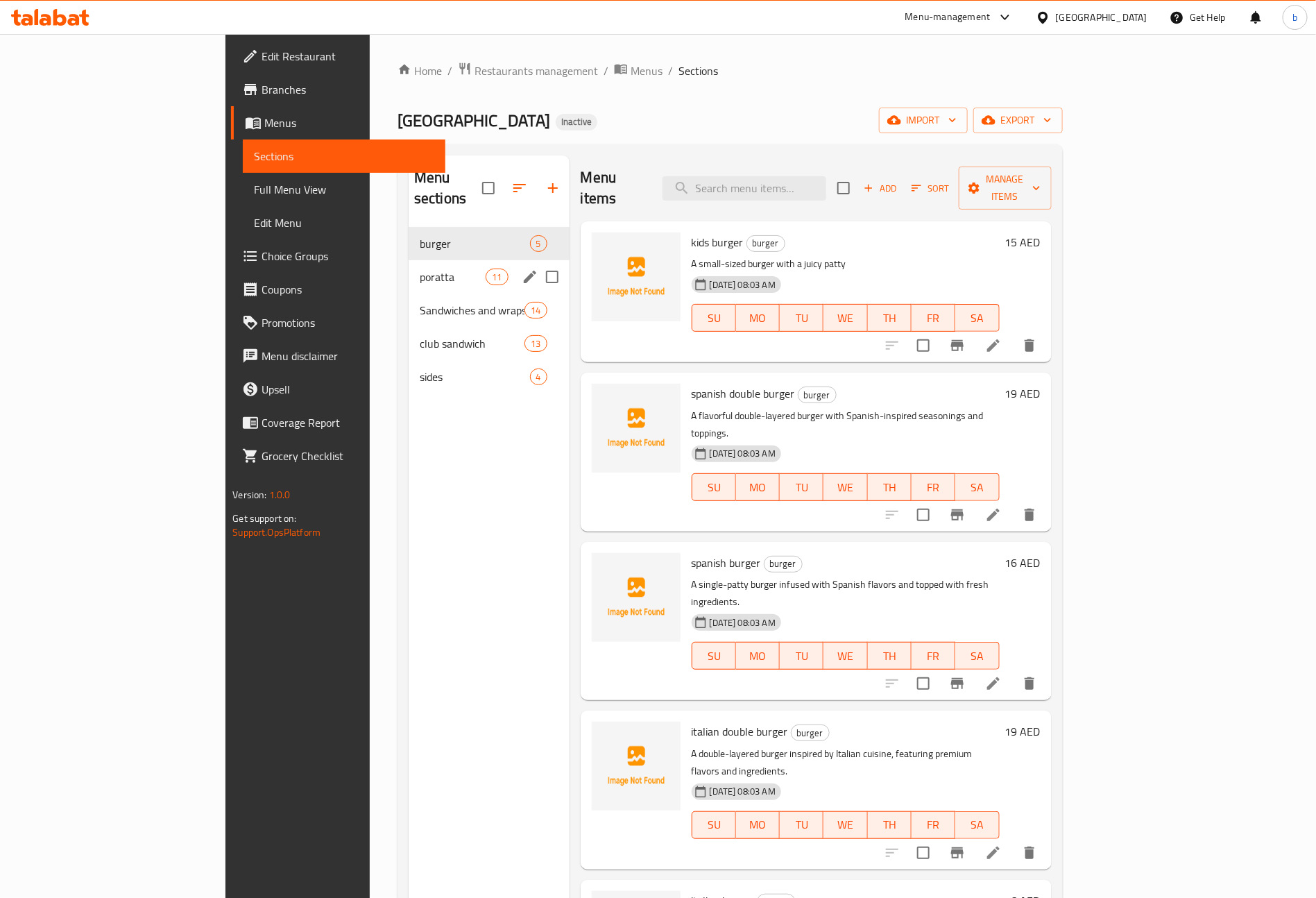
click at [420, 269] on span "poratta" at bounding box center [452, 277] width 66 height 16
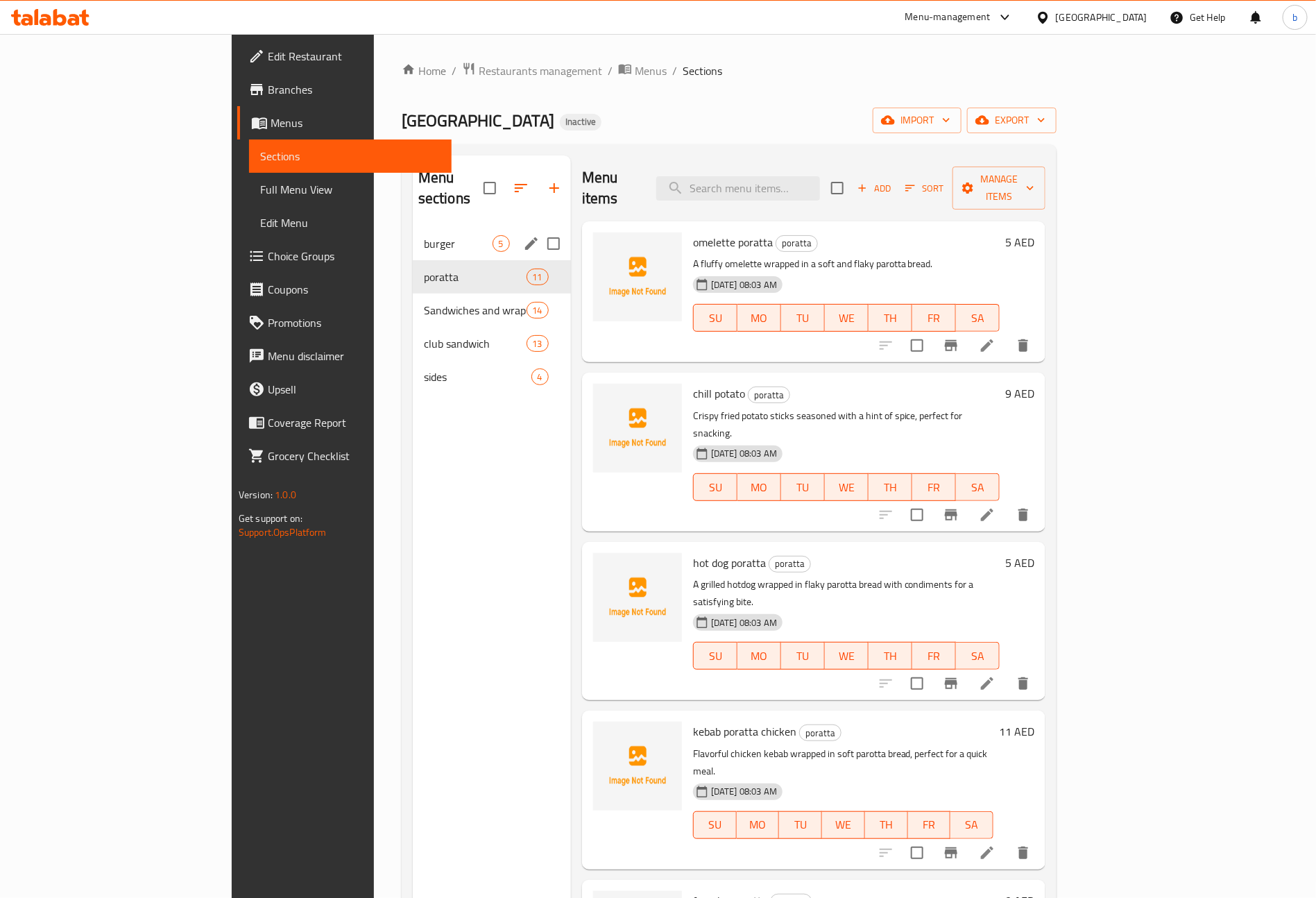
click at [424, 235] on span "burger" at bounding box center [458, 243] width 68 height 16
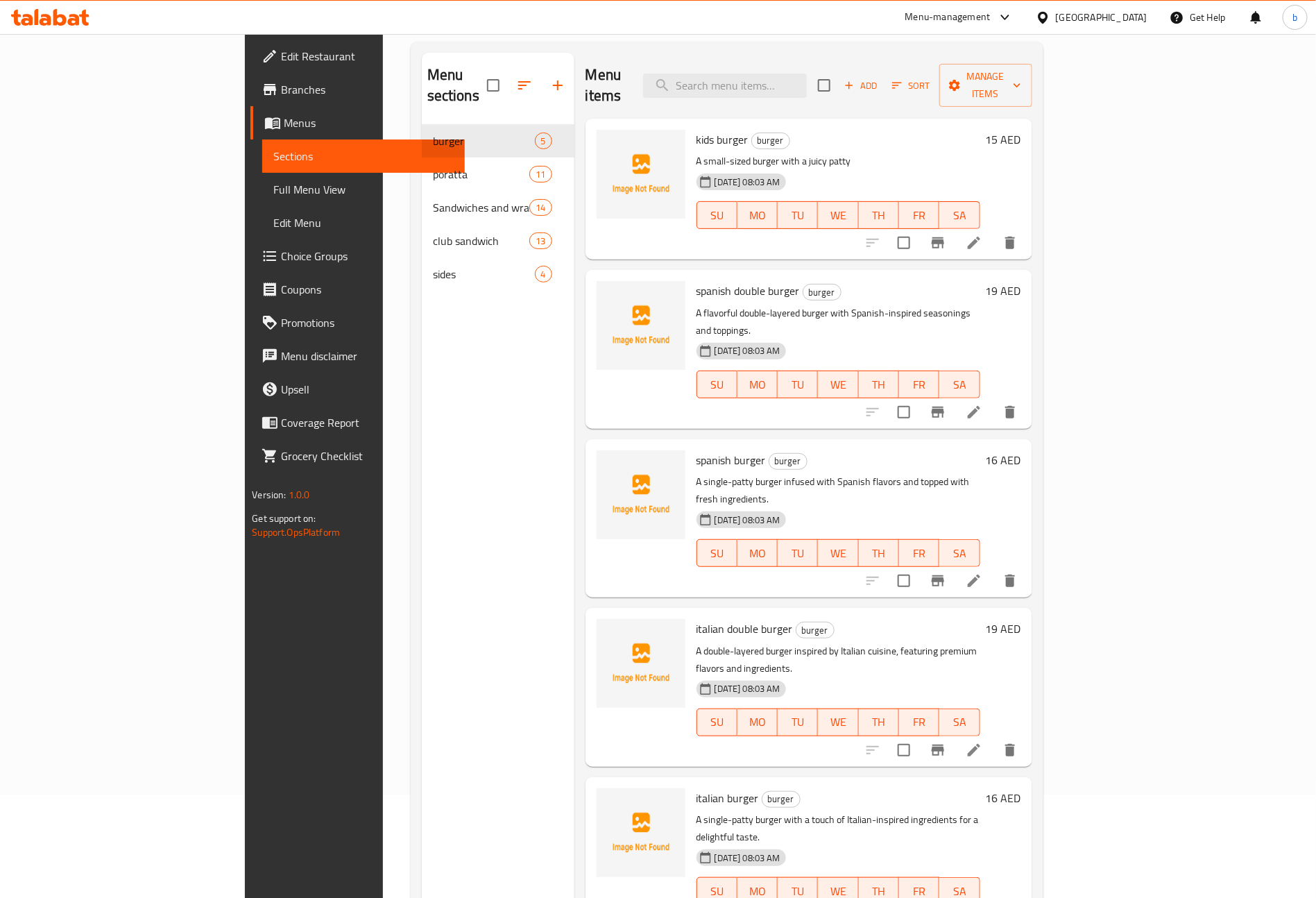
scroll to position [104, 0]
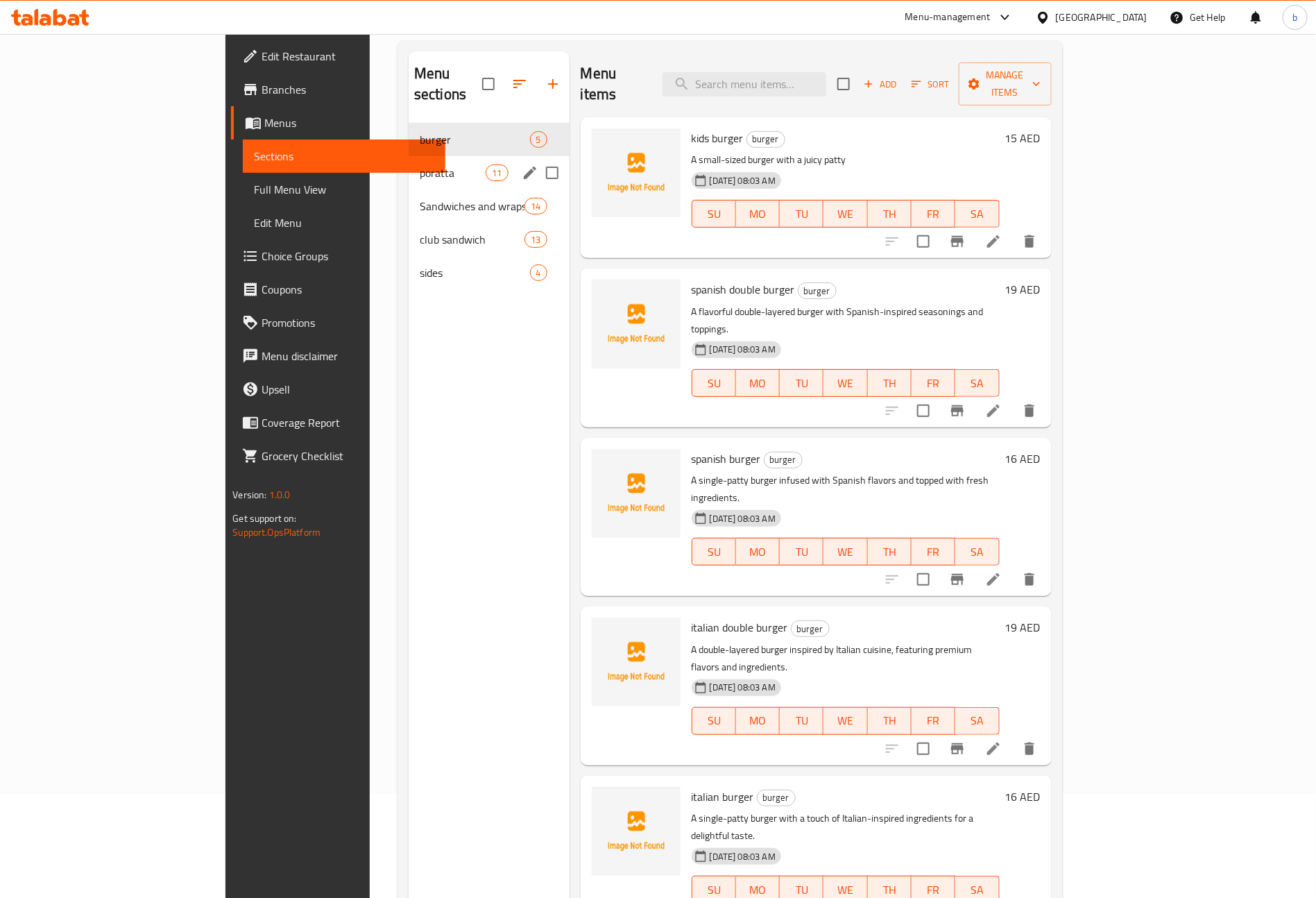
click at [409, 156] on div "poratta 11" at bounding box center [489, 172] width 161 height 33
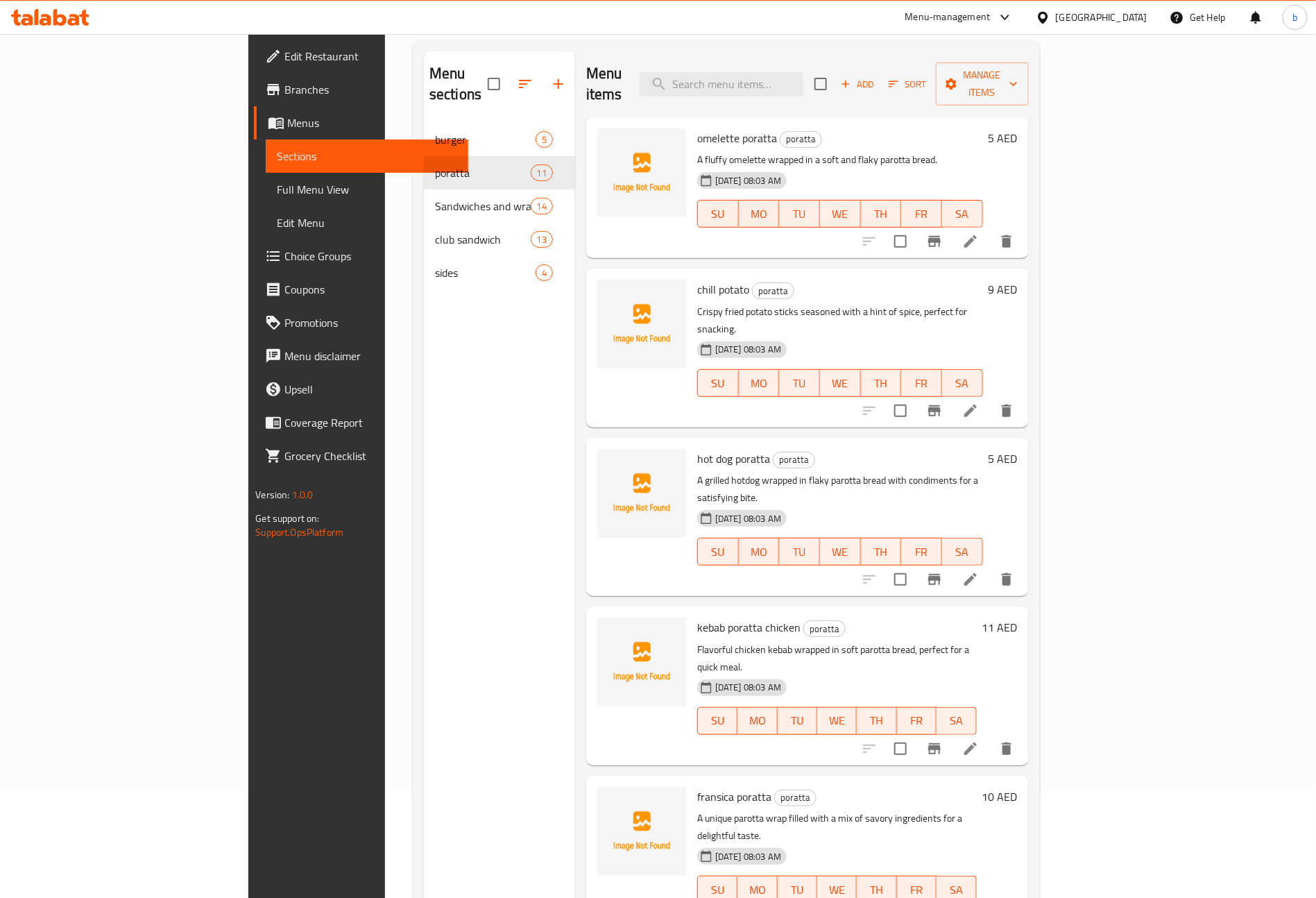
click at [1029, 238] on div "Menu items Add Sort Manage items omelette poratta poratta A fluffy omelette wra…" at bounding box center [802, 500] width 454 height 898
click at [979, 233] on icon at bounding box center [970, 241] width 16 height 16
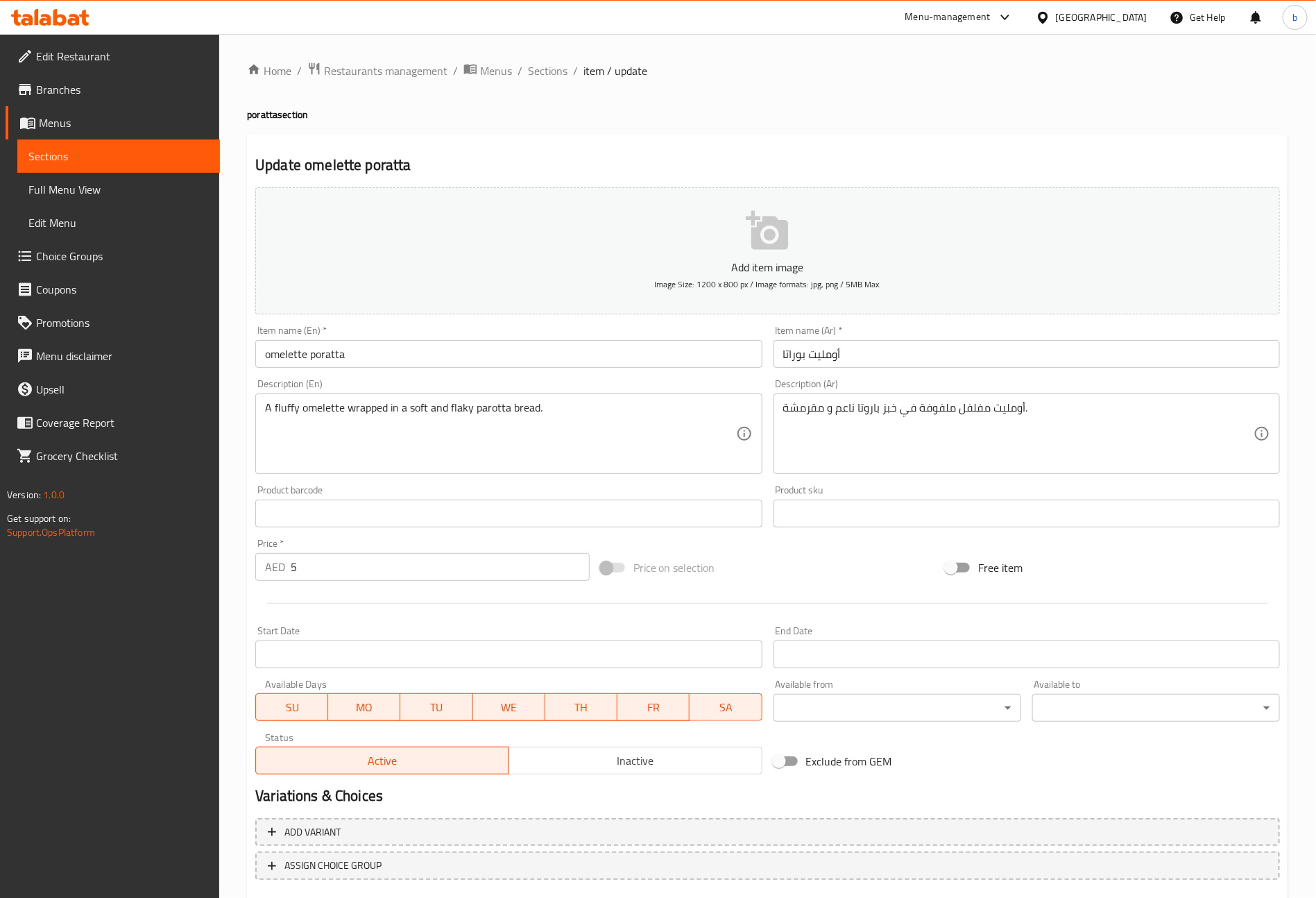
click at [533, 67] on span "Sections" at bounding box center [548, 70] width 40 height 16
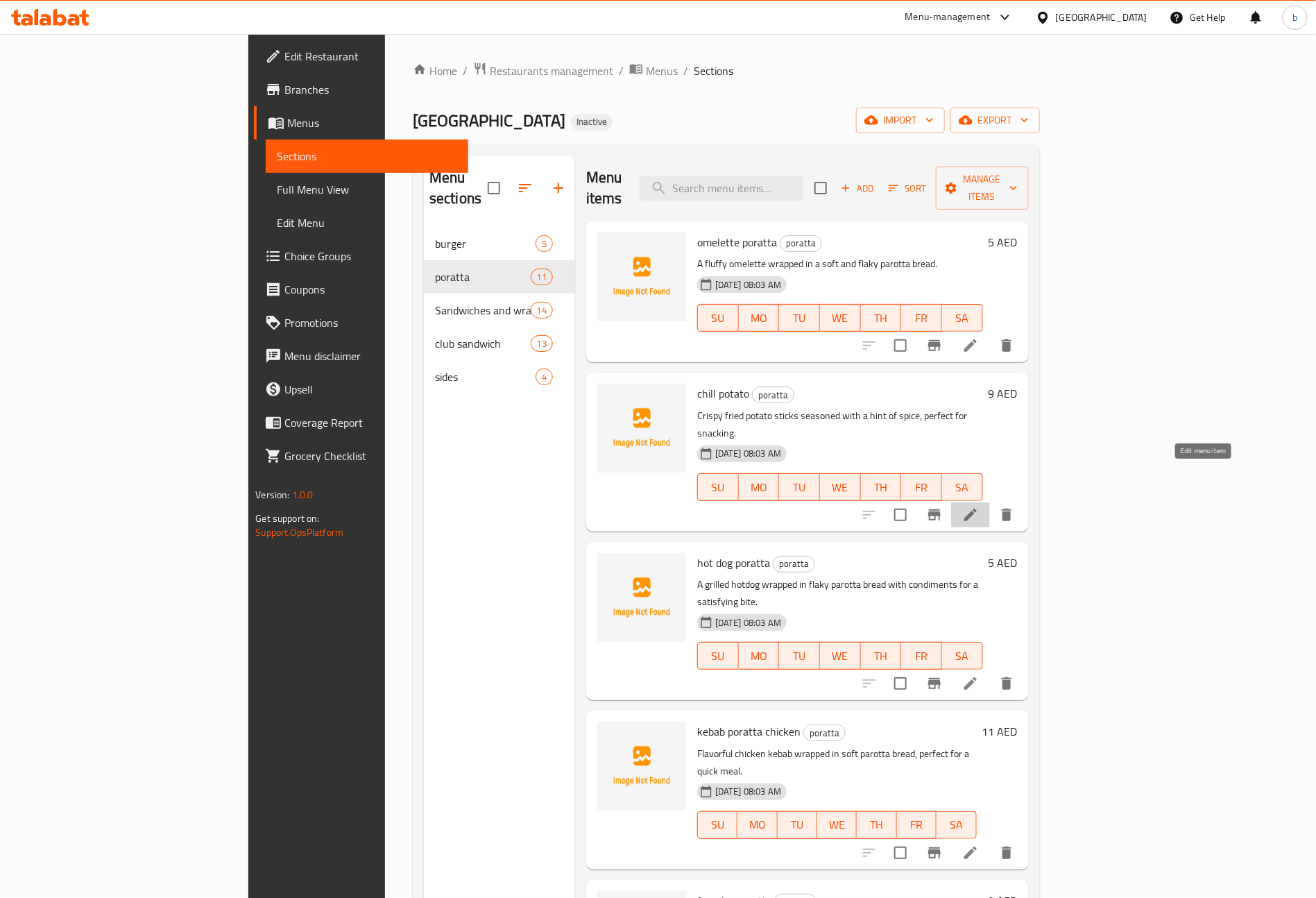
click at [977, 509] on icon at bounding box center [970, 515] width 12 height 12
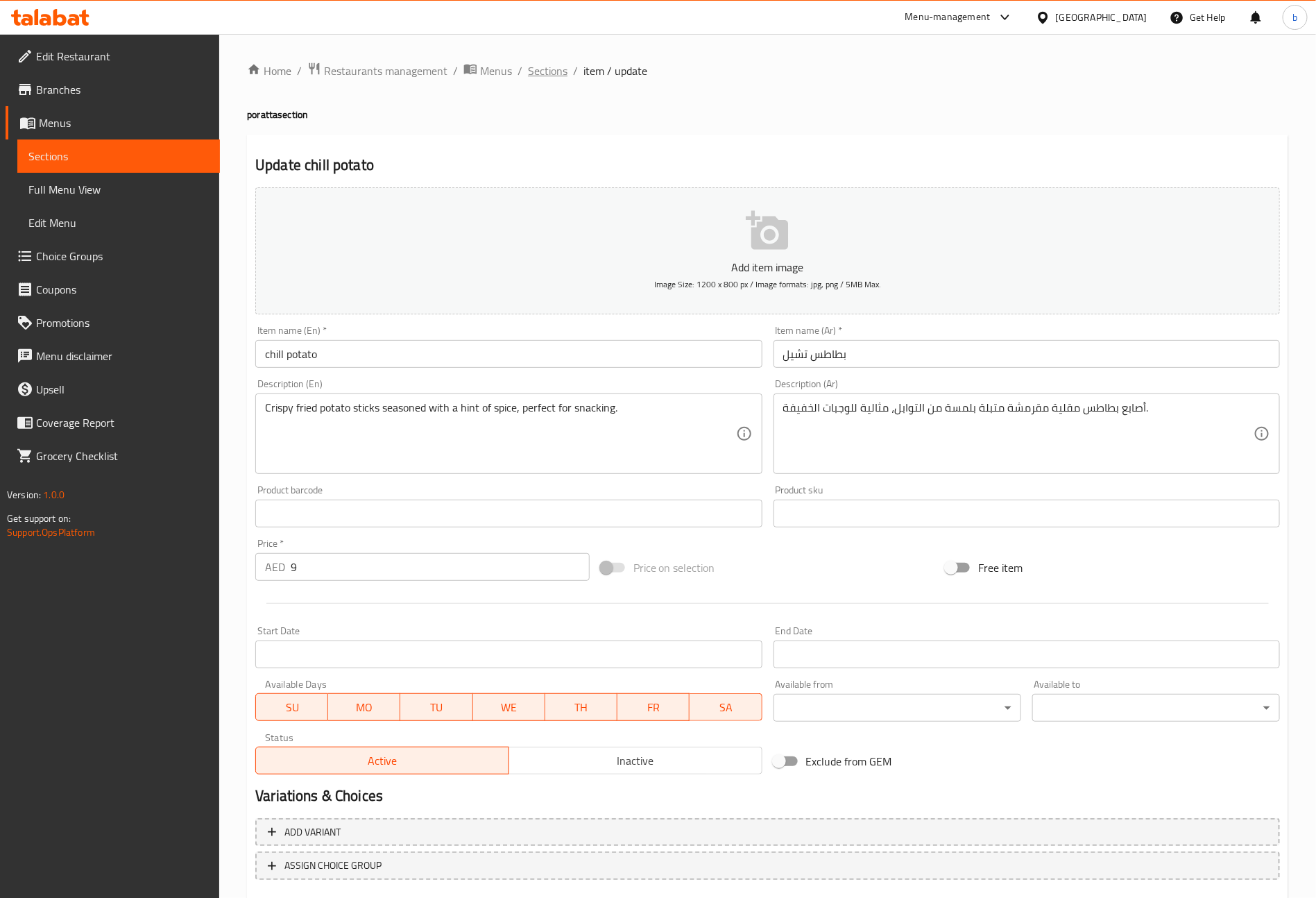
click at [549, 68] on span "Sections" at bounding box center [548, 70] width 40 height 16
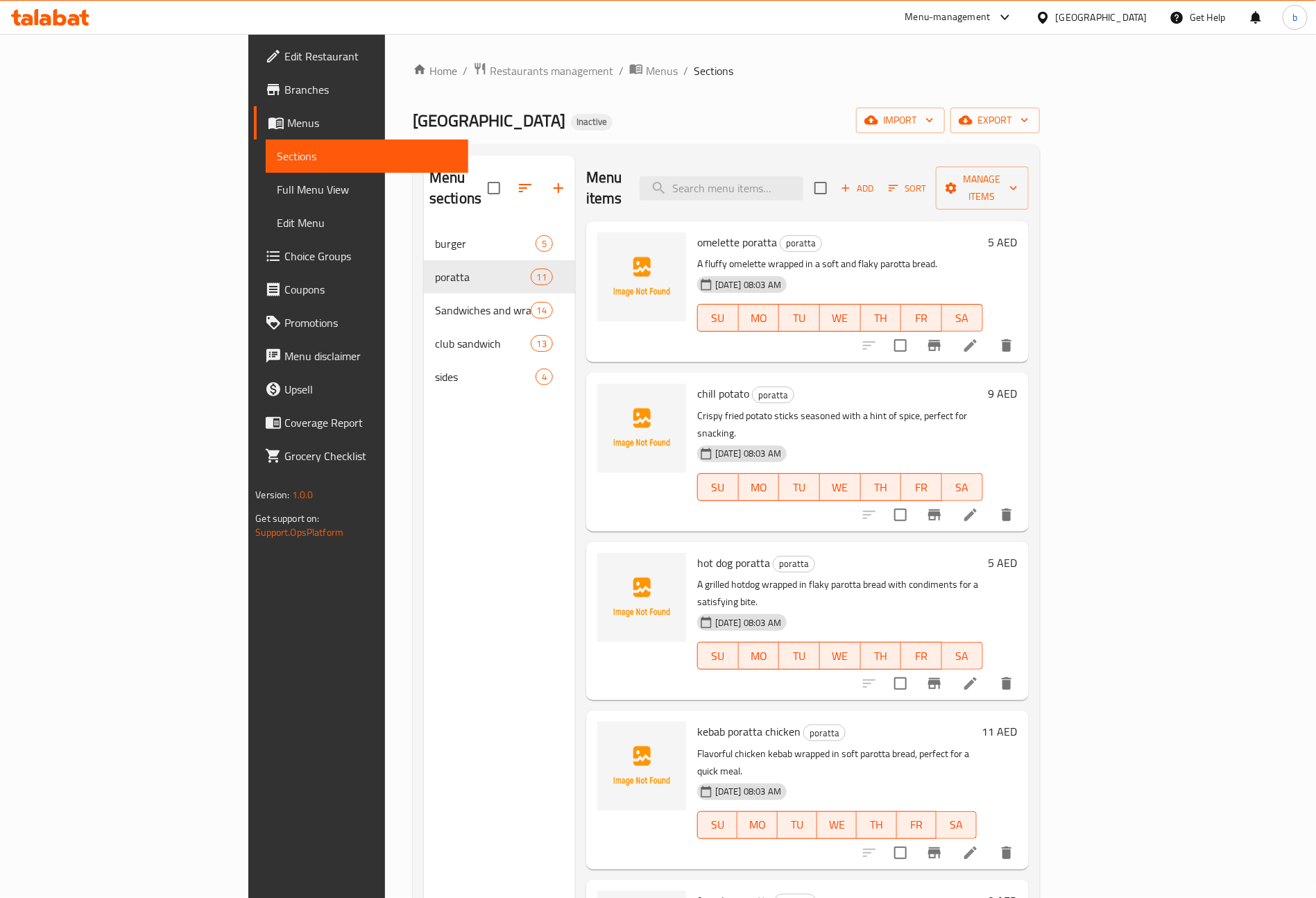
scroll to position [104, 0]
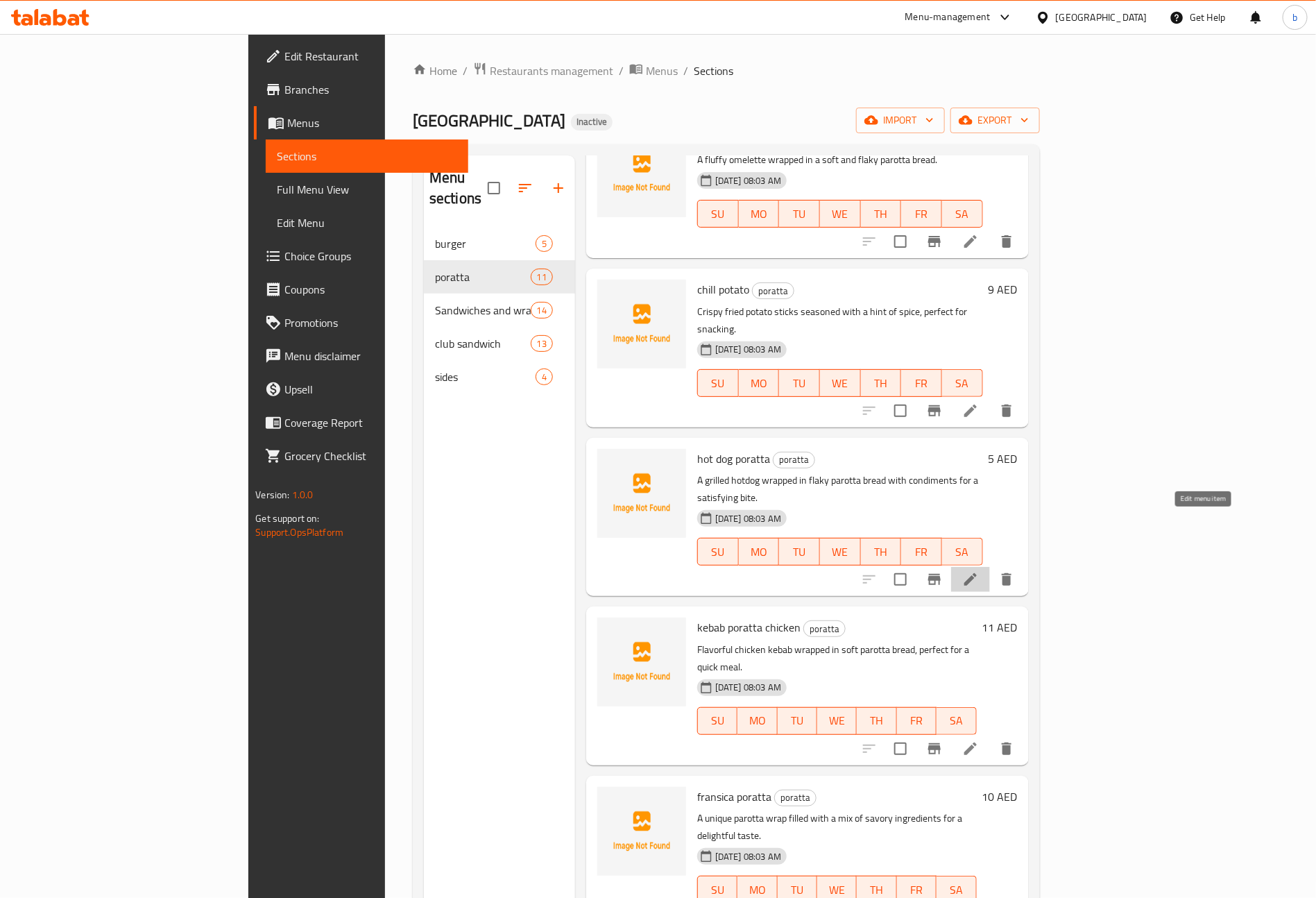
click at [979, 571] on icon at bounding box center [970, 579] width 16 height 16
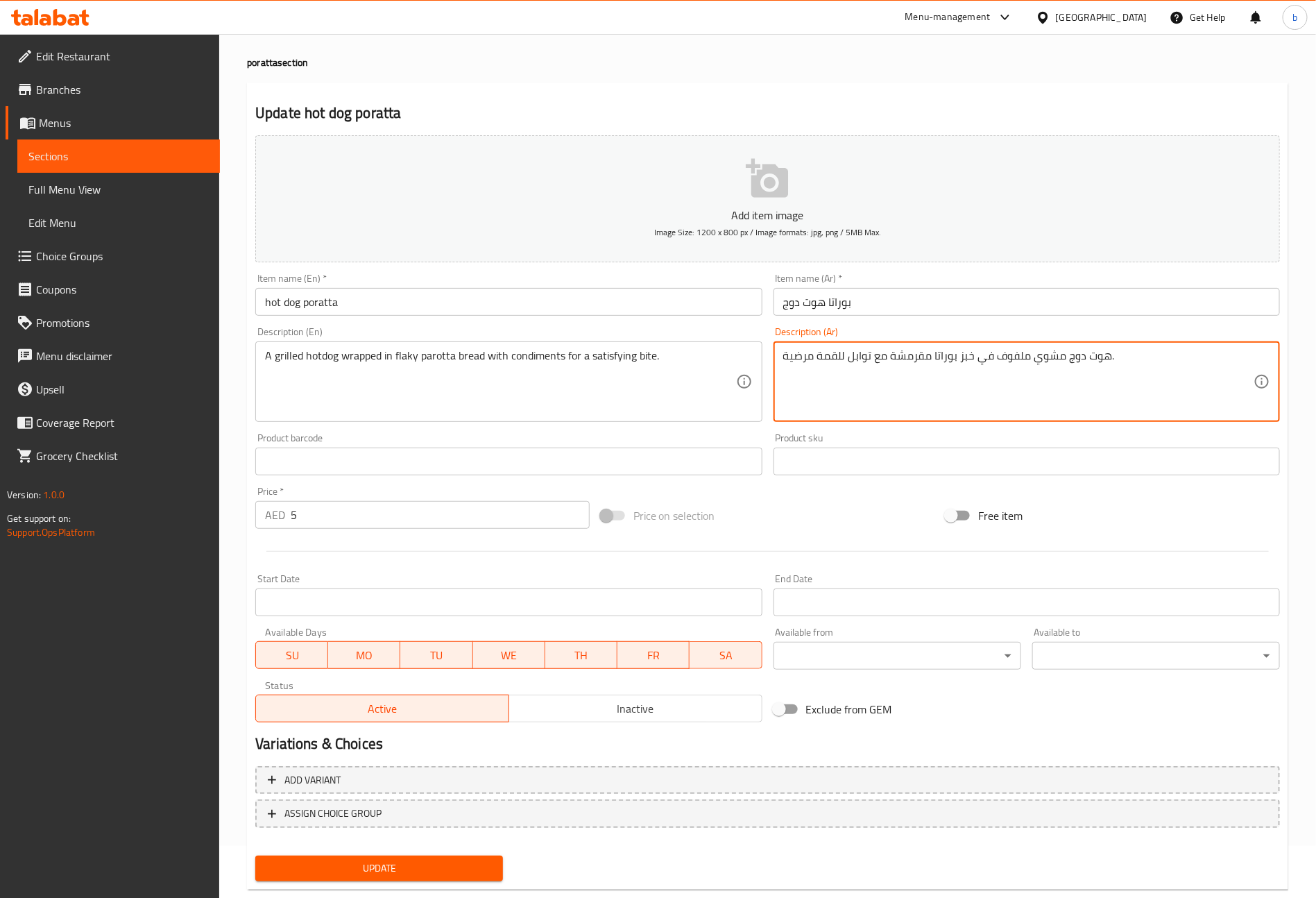
scroll to position [81, 0]
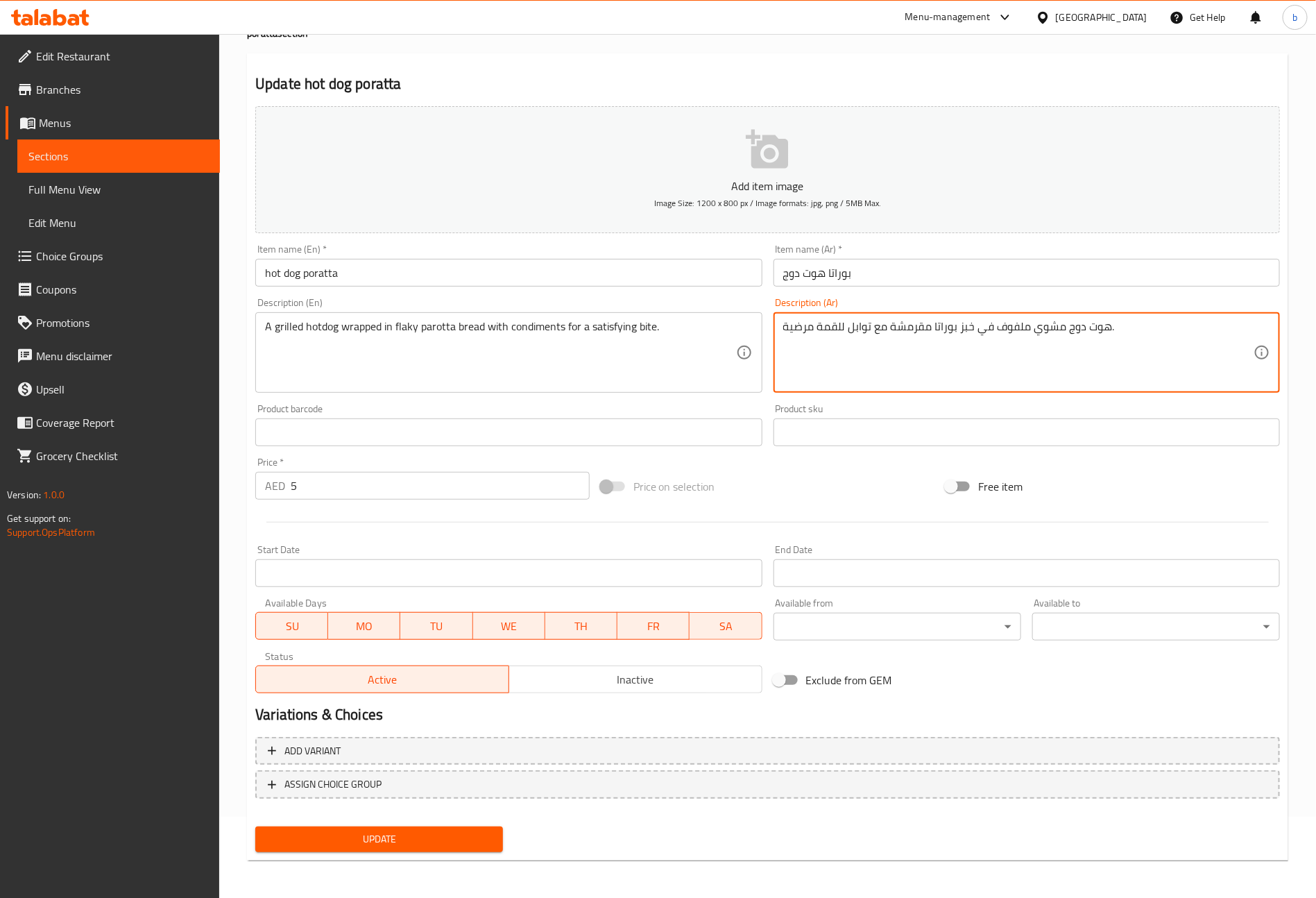
type textarea "هوت دوج مشوي ملفوف في خبز بوراتا مقرمشة مع توابل للقمة مرضية."
click at [394, 831] on span "Update" at bounding box center [379, 839] width 225 height 17
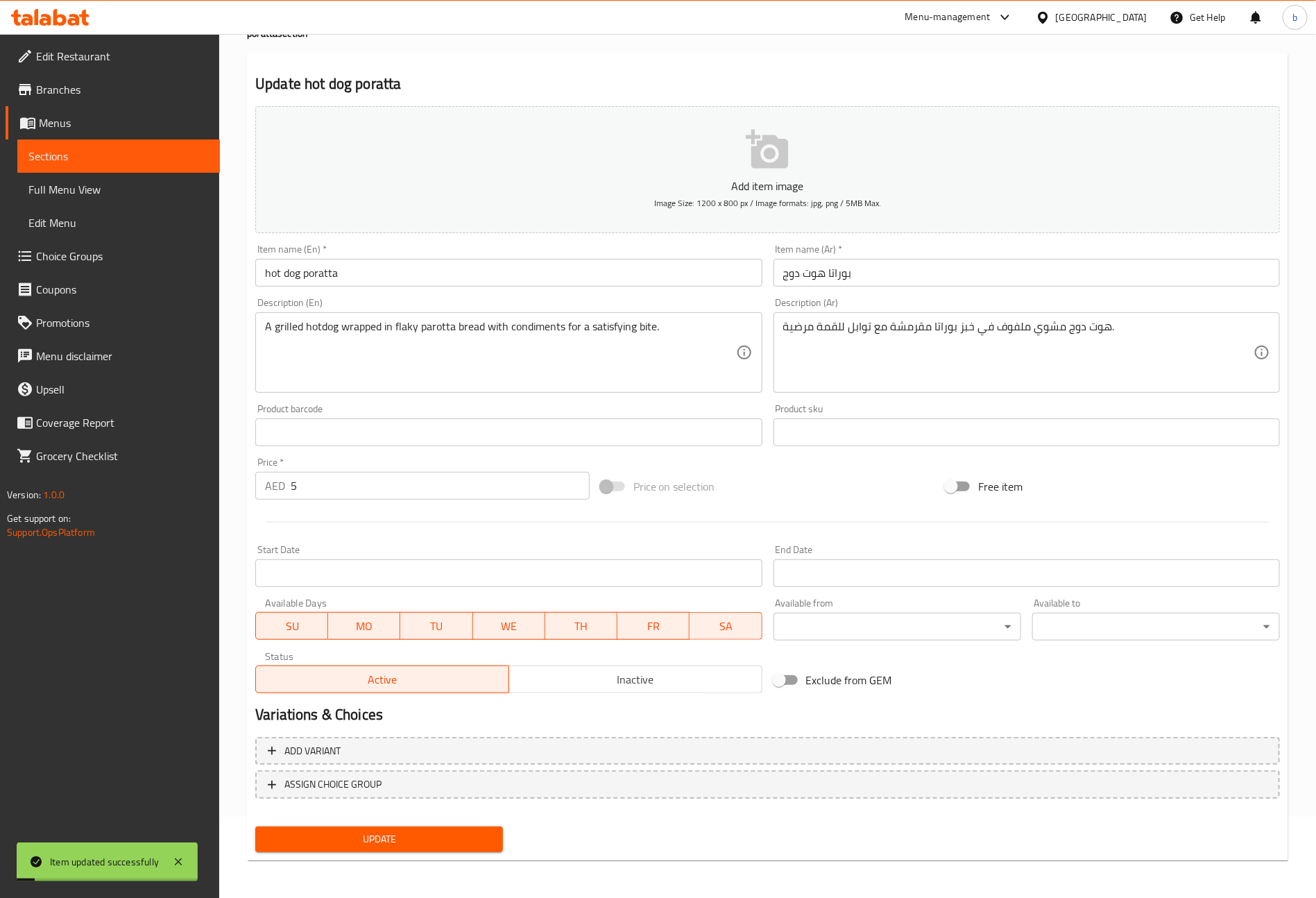
scroll to position [0, 0]
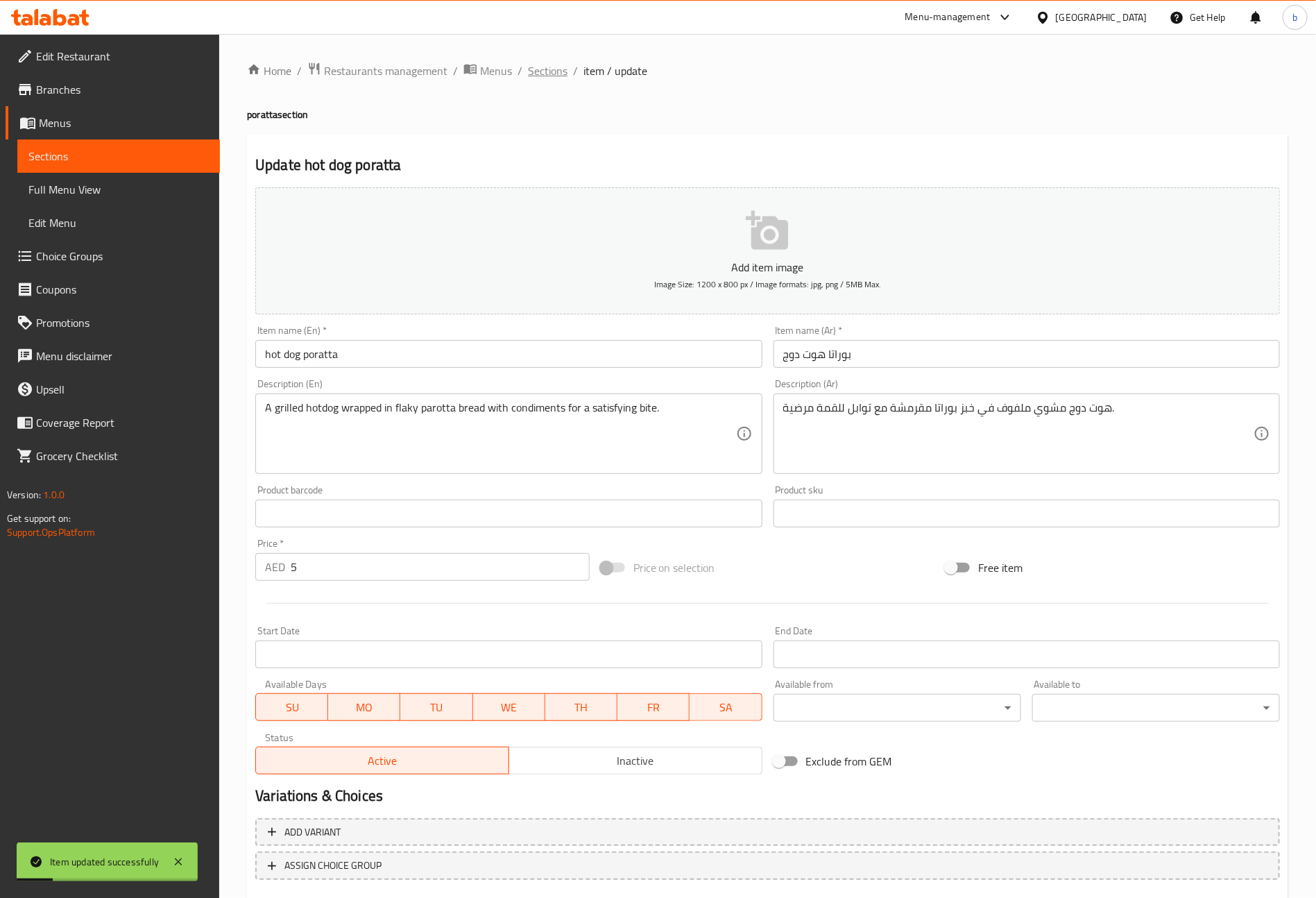
click at [549, 68] on span "Sections" at bounding box center [548, 70] width 40 height 16
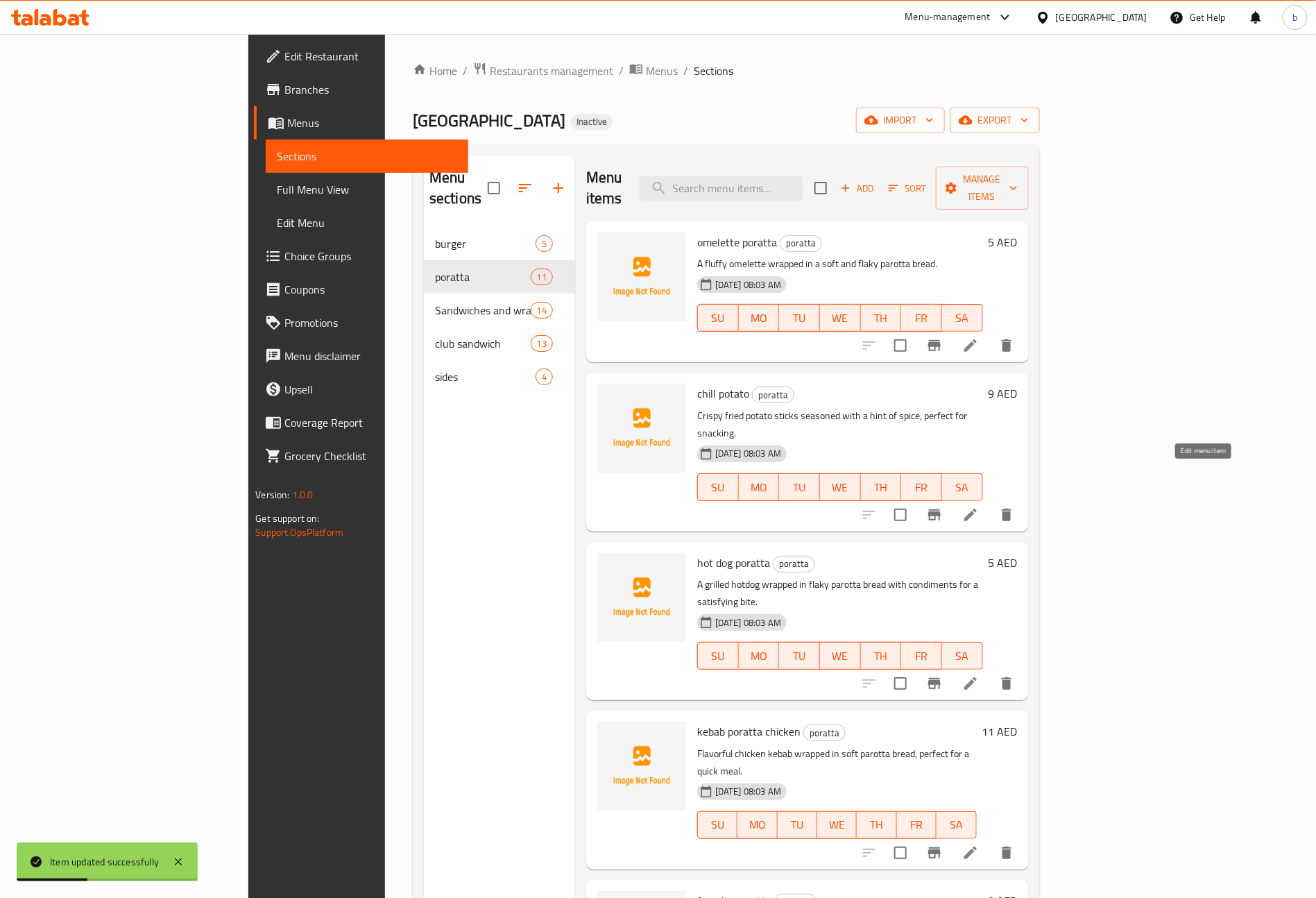
click at [977, 509] on icon at bounding box center [970, 515] width 12 height 12
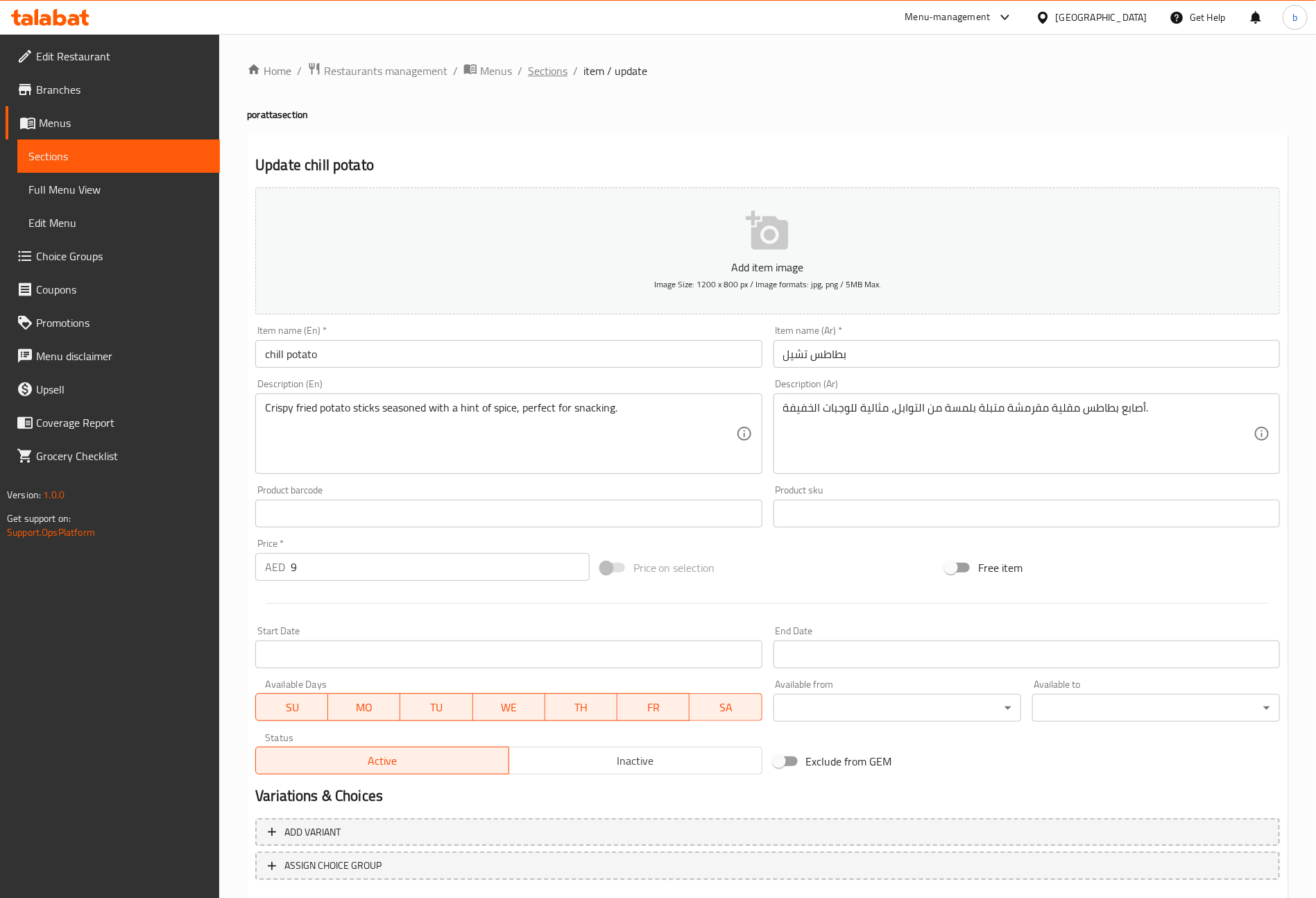
click at [556, 69] on span "Sections" at bounding box center [548, 70] width 40 height 16
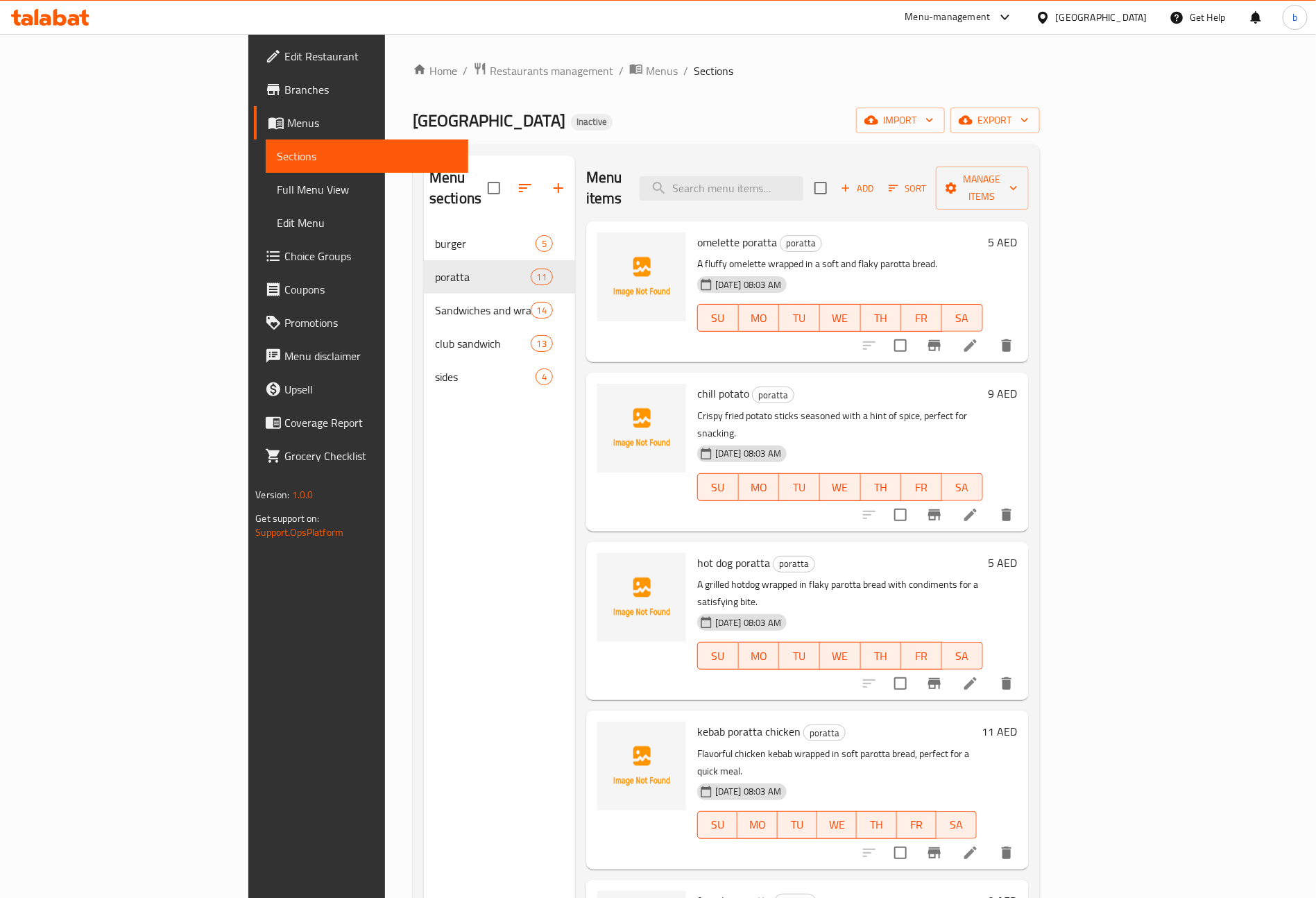
click at [977, 339] on icon at bounding box center [970, 346] width 12 height 12
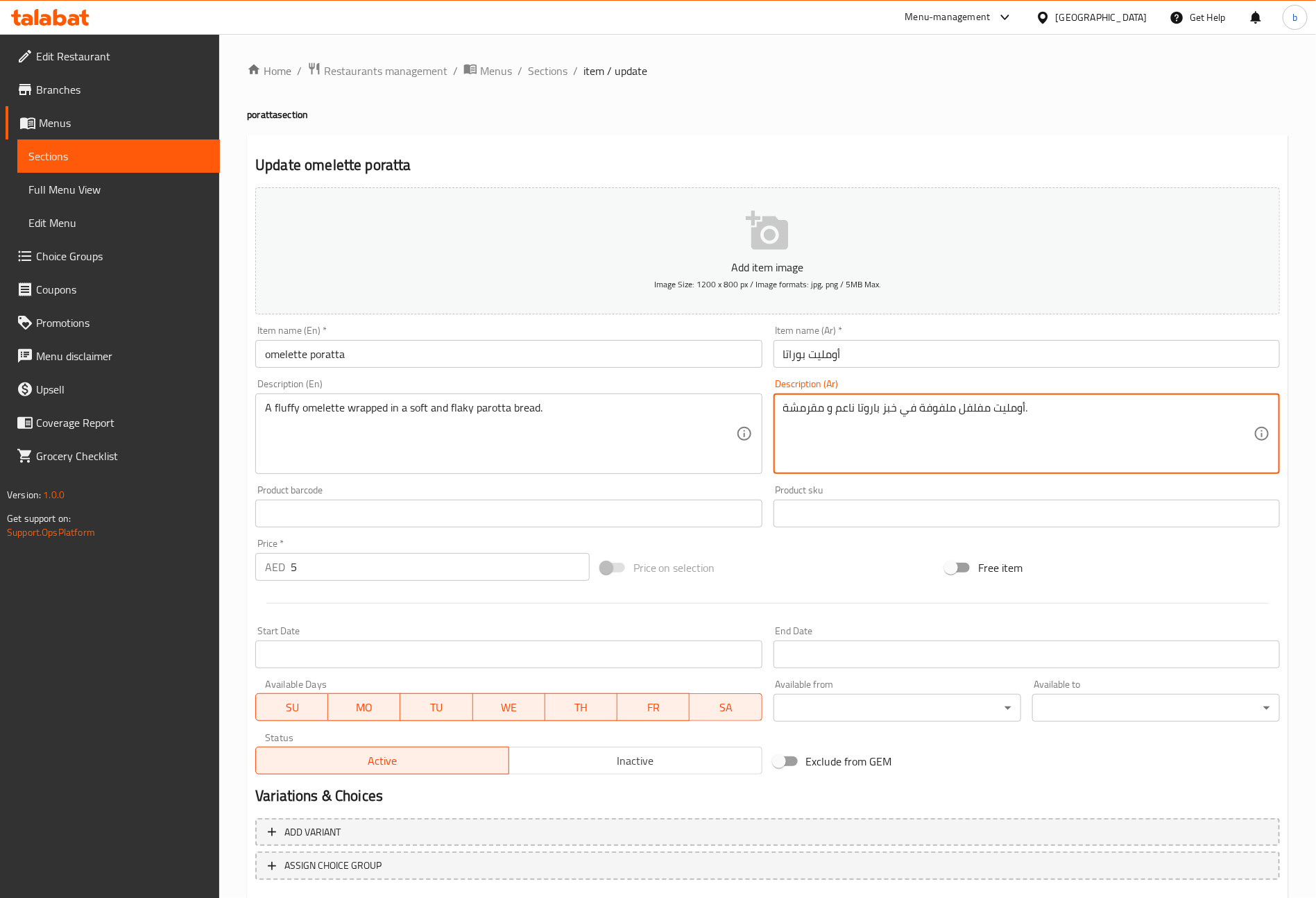
click at [869, 408] on textarea "أومليت مفلفل ملفوفة في خبز باروتا ناعم و مقرمشة." at bounding box center [1018, 433] width 471 height 66
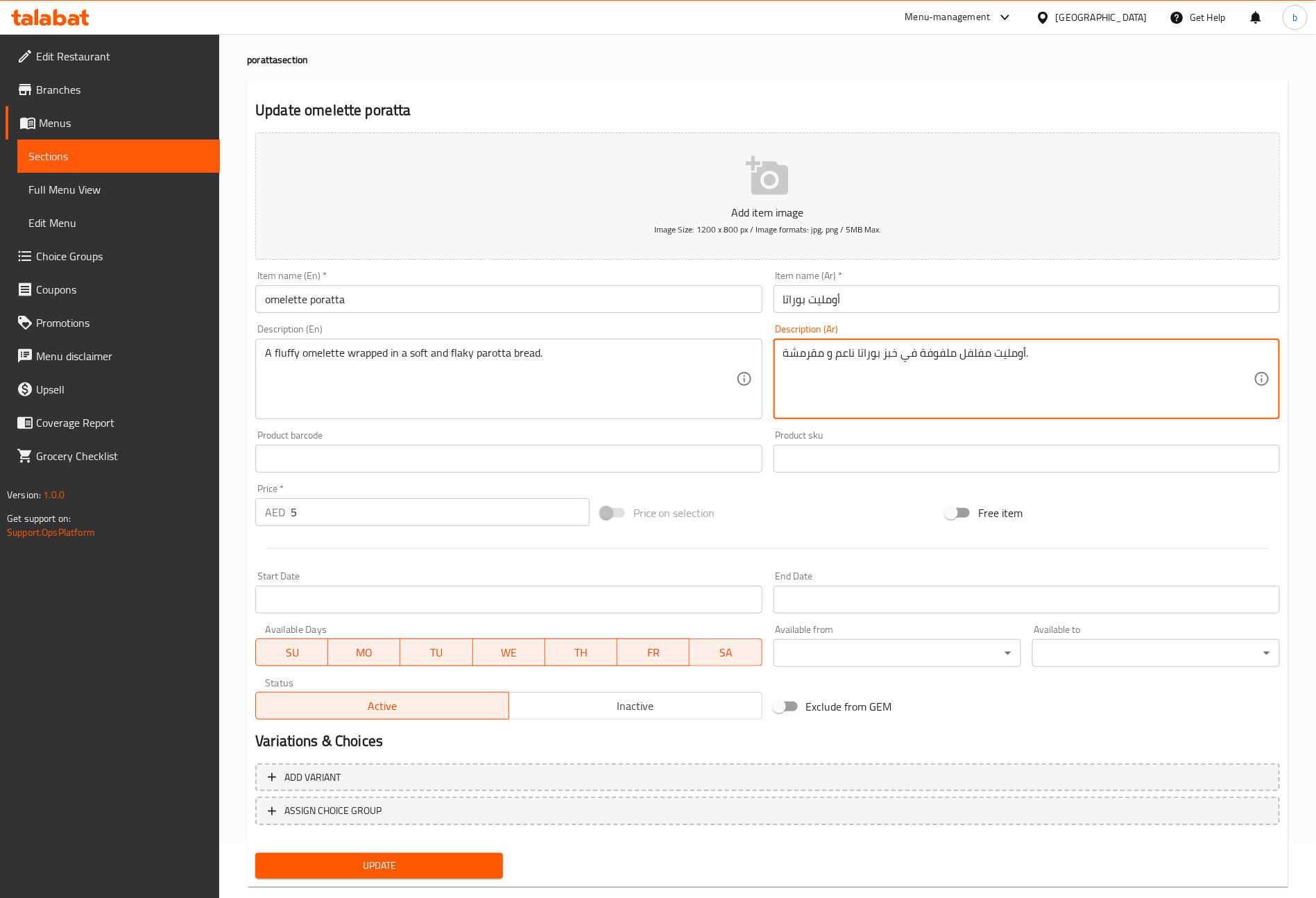
scroll to position [81, 0]
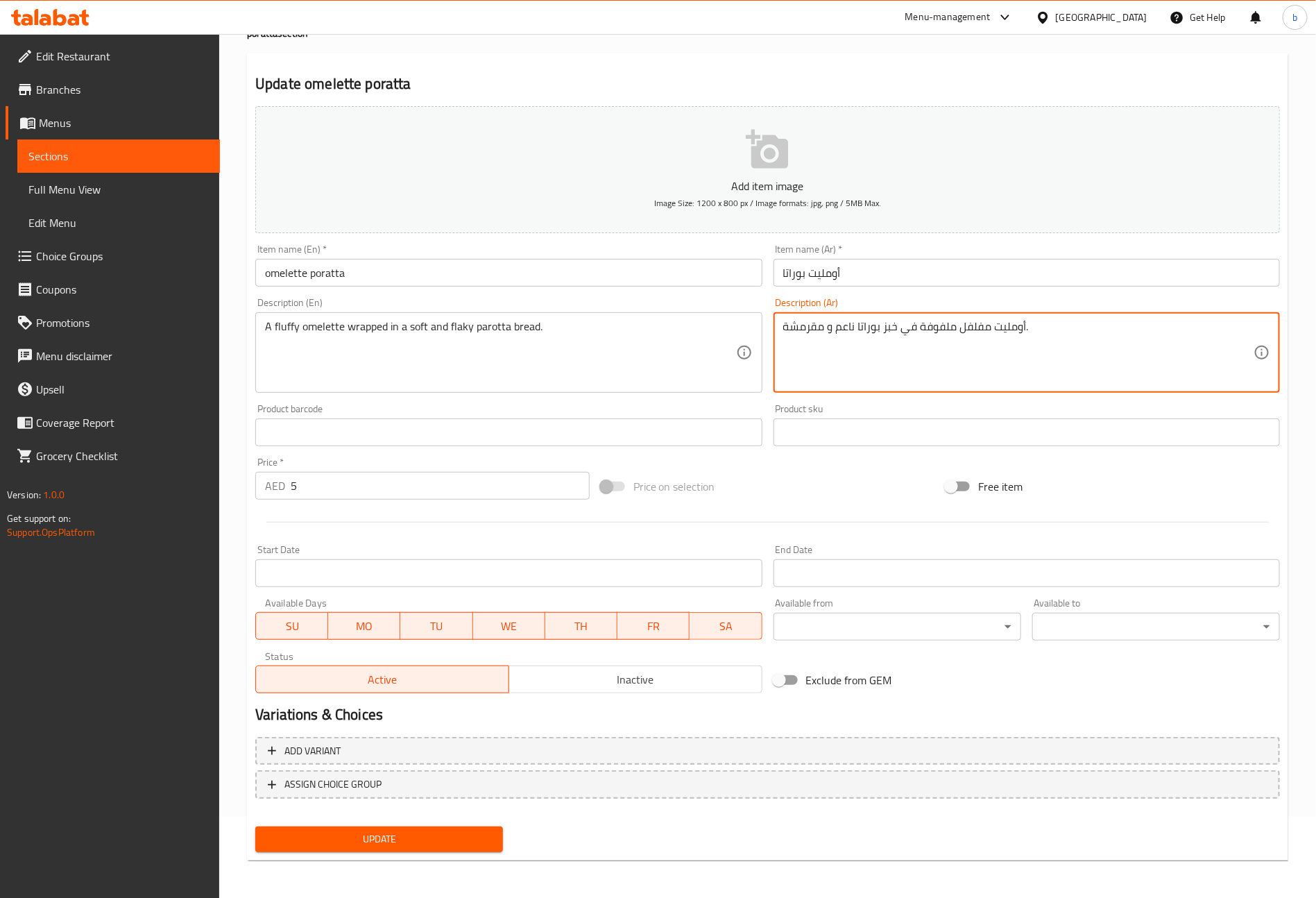
type textarea "أومليت مفلفل ملفوفة في خبز بوراتا ناعم و مقرمشة."
click at [438, 833] on span "Update" at bounding box center [379, 839] width 225 height 17
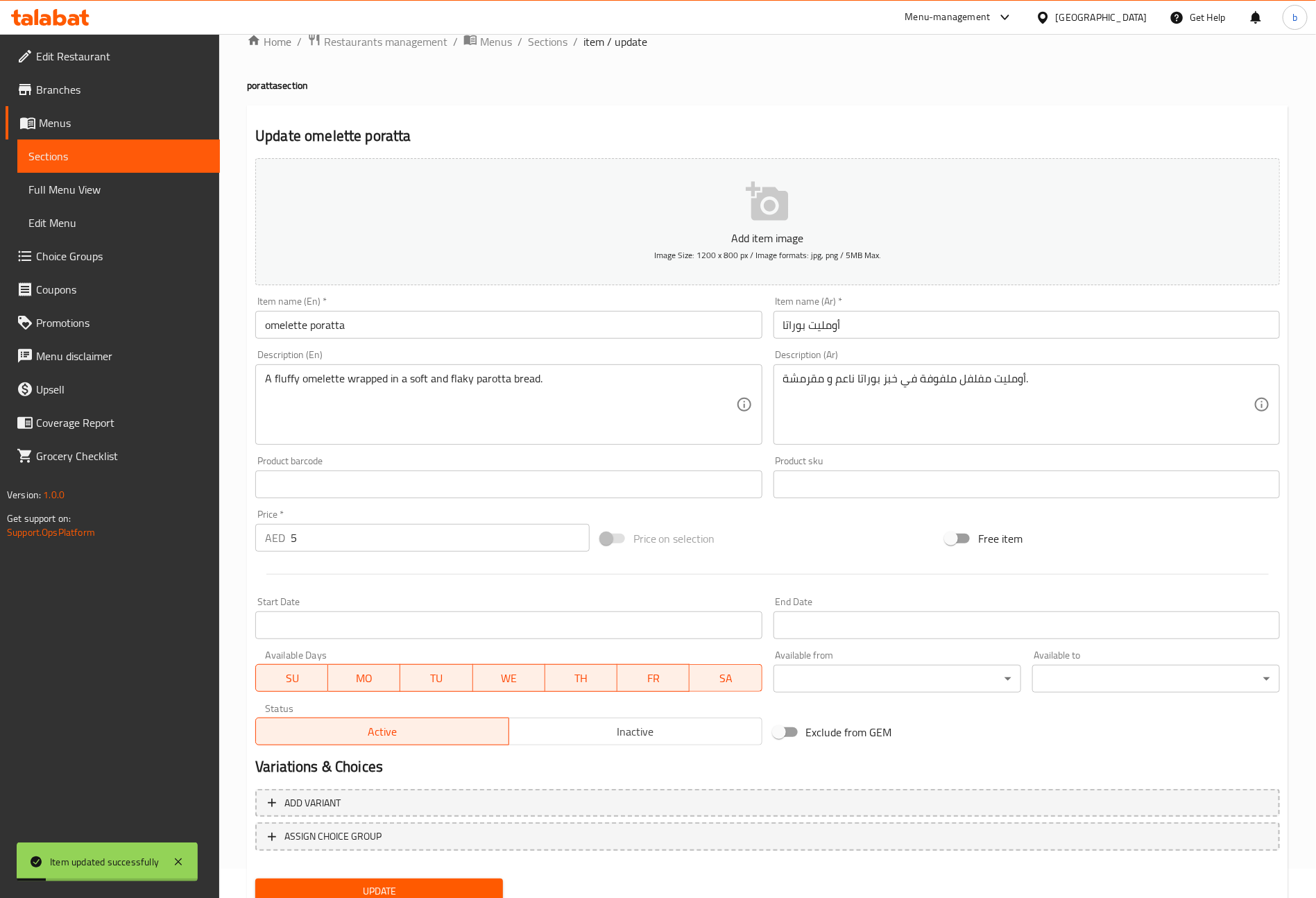
scroll to position [0, 0]
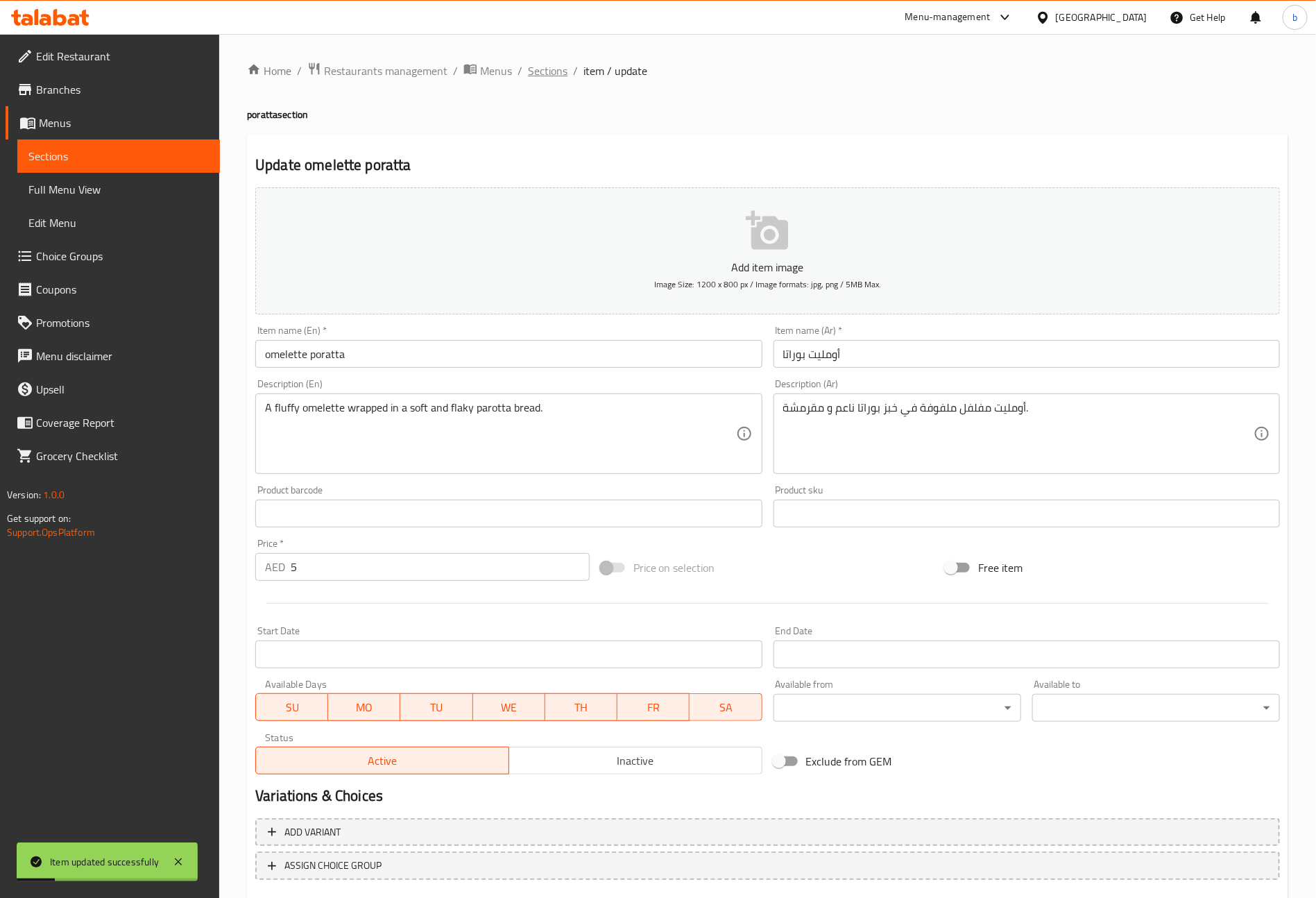
click at [540, 68] on span "Sections" at bounding box center [548, 70] width 40 height 16
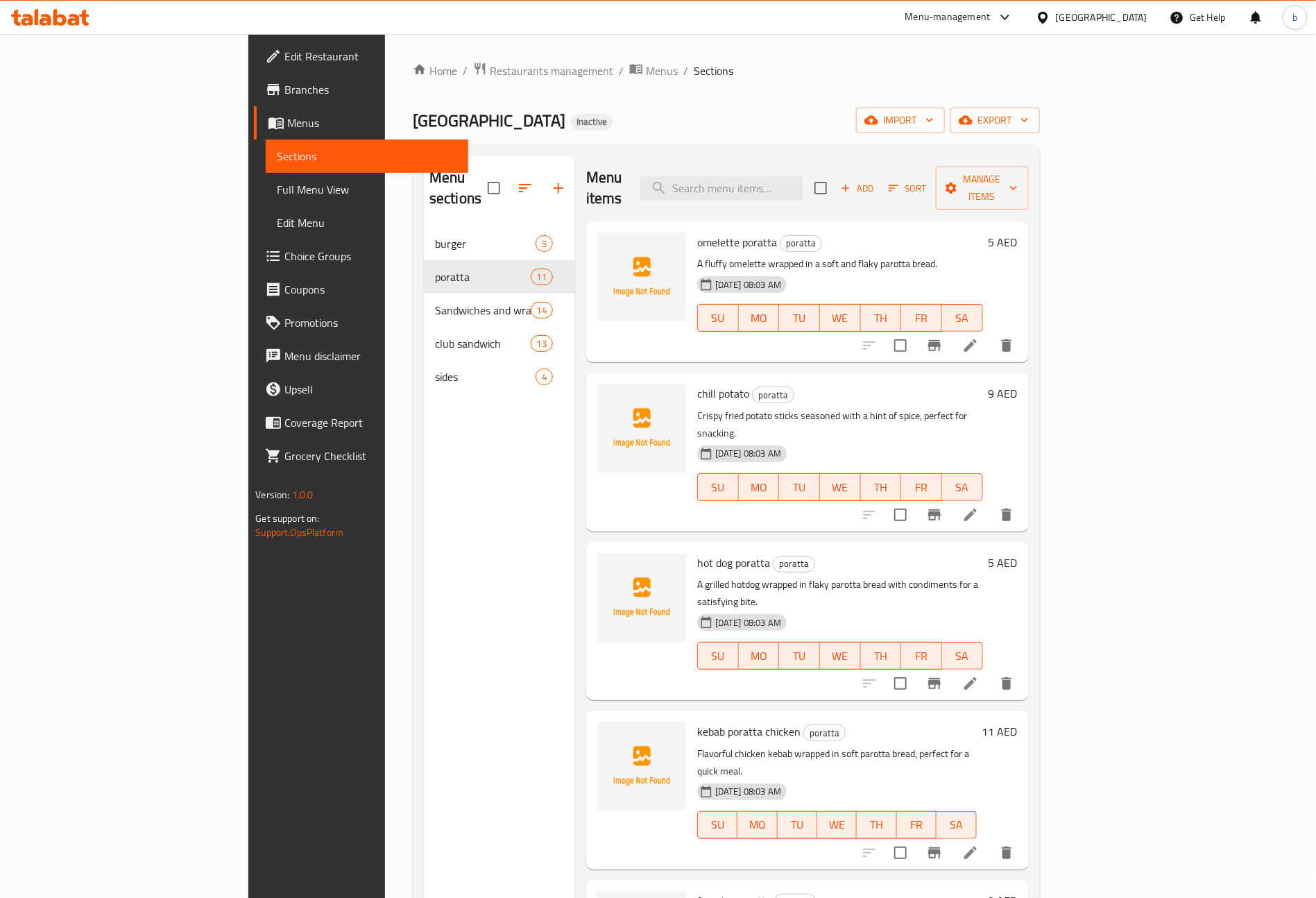
click at [990, 841] on li at bounding box center [970, 853] width 39 height 25
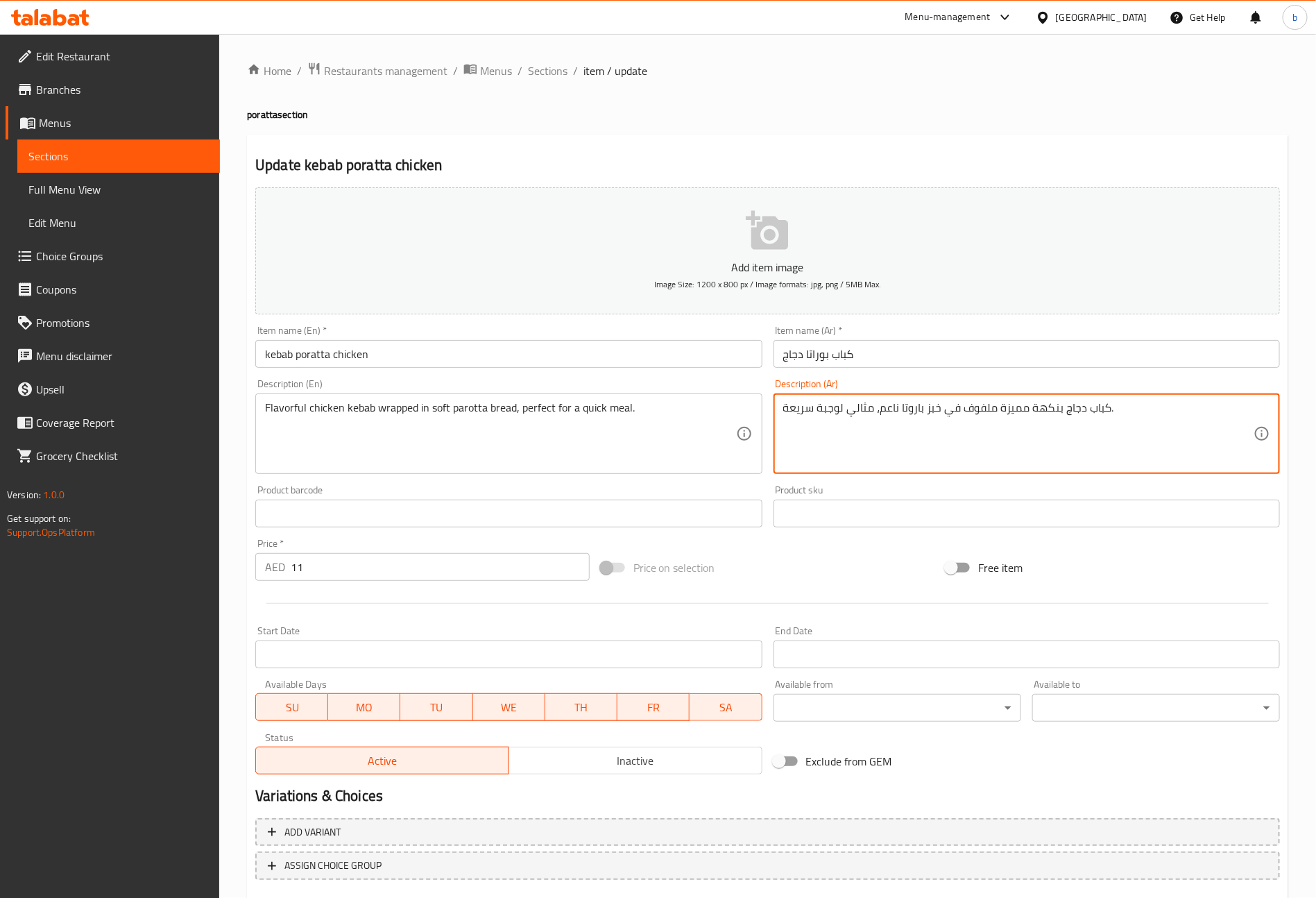
click at [916, 409] on textarea "كباب دجاج بنكهة مميزة ملفوف في خبز باروتا ناعم، مثالي لوجبة سريعة." at bounding box center [1018, 433] width 471 height 66
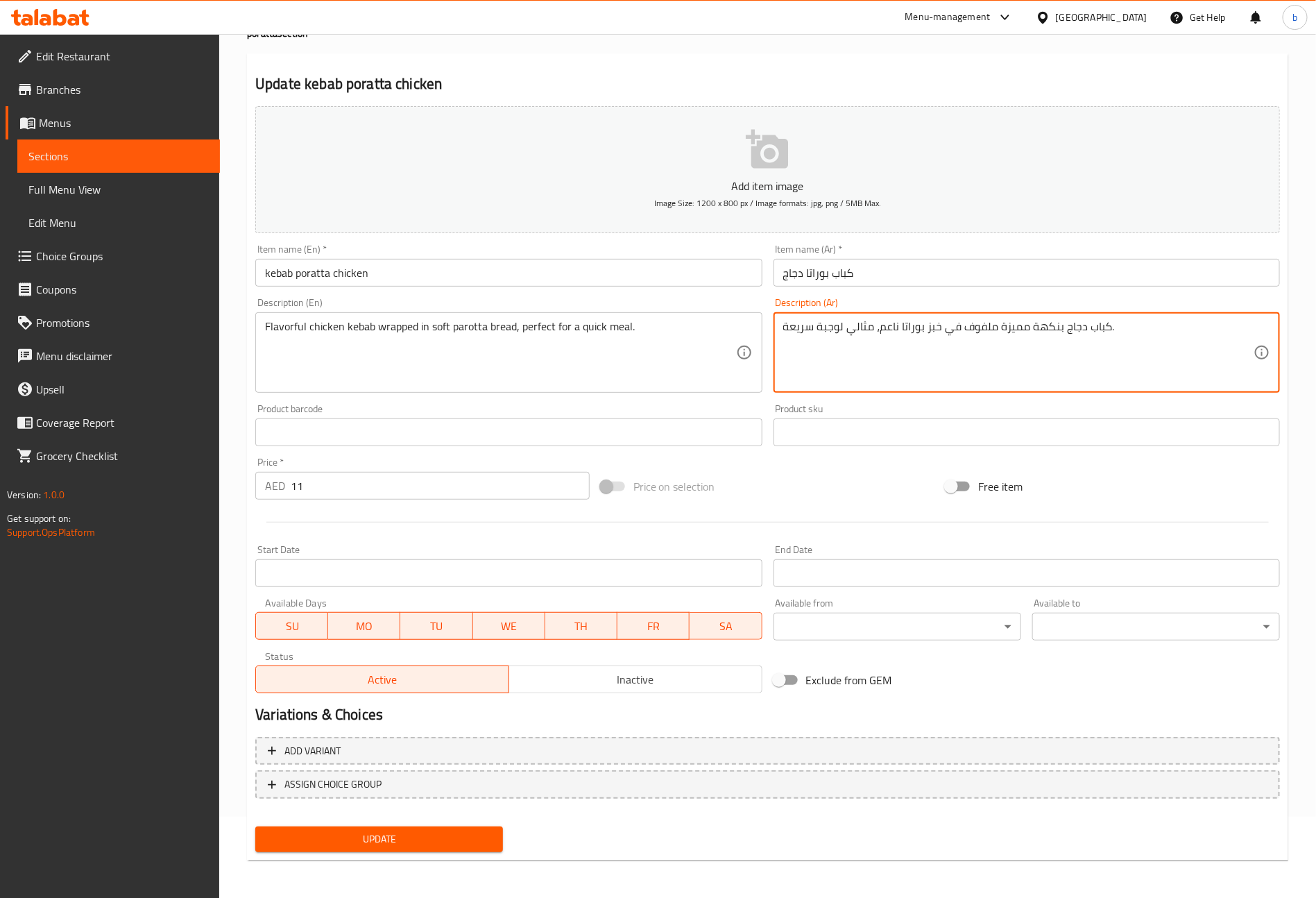
type textarea "كباب دجاج بنكهة مميزة ملفوف في خبز بوراتا ناعم، مثالي لوجبة سريعة."
click at [466, 847] on button "Update" at bounding box center [379, 839] width 248 height 26
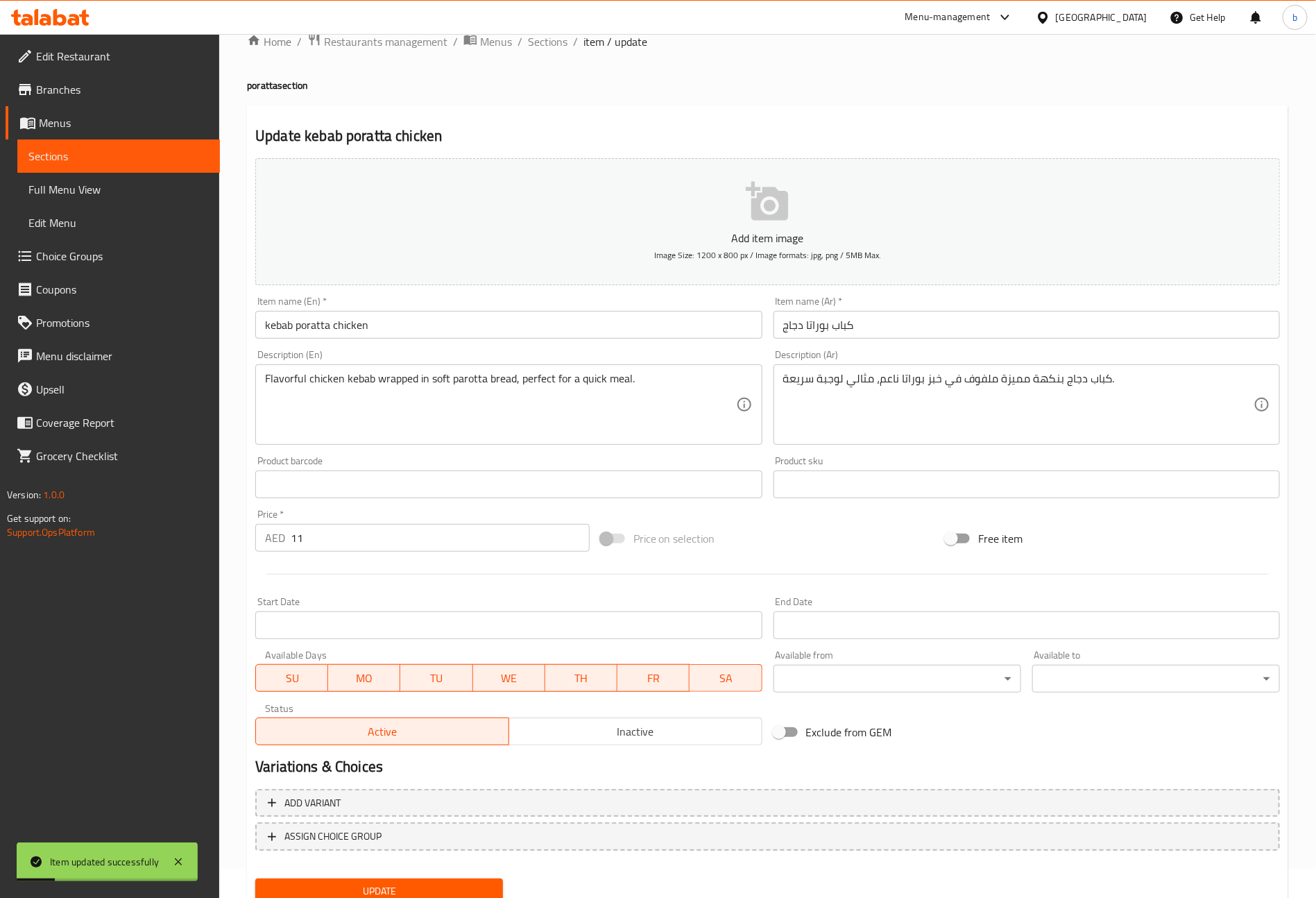
scroll to position [0, 0]
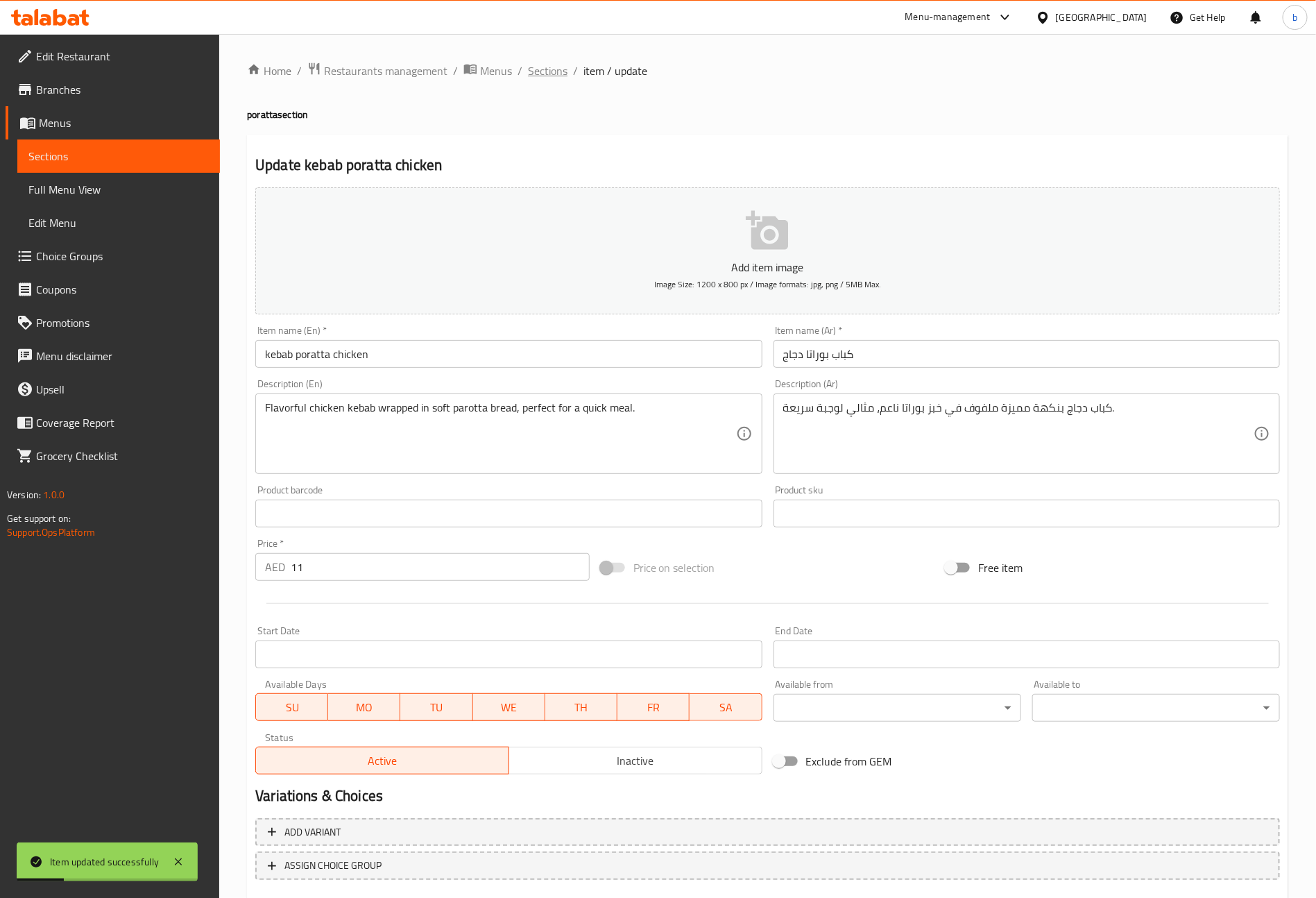
click at [542, 68] on span "Sections" at bounding box center [548, 70] width 40 height 16
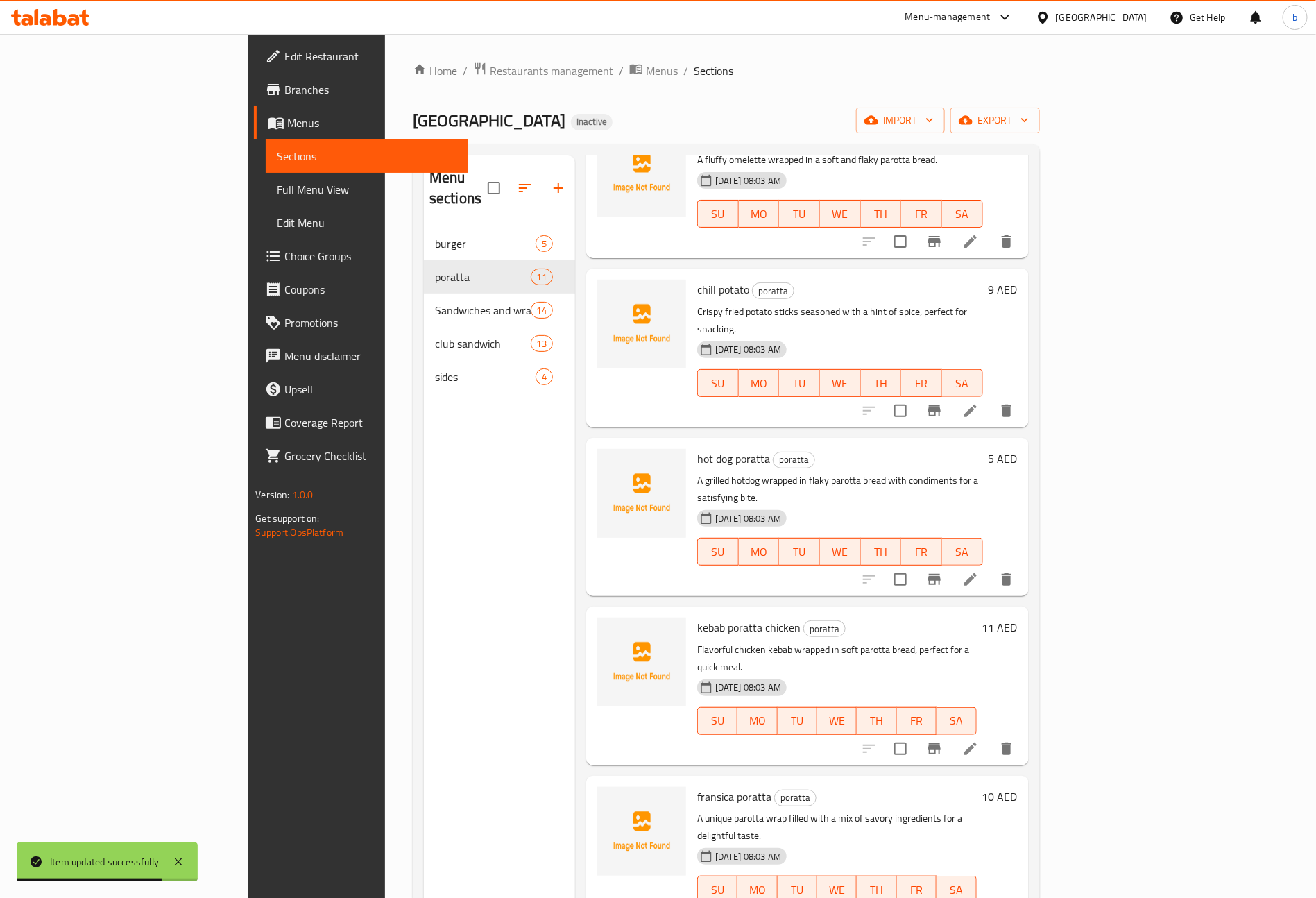
scroll to position [208, 0]
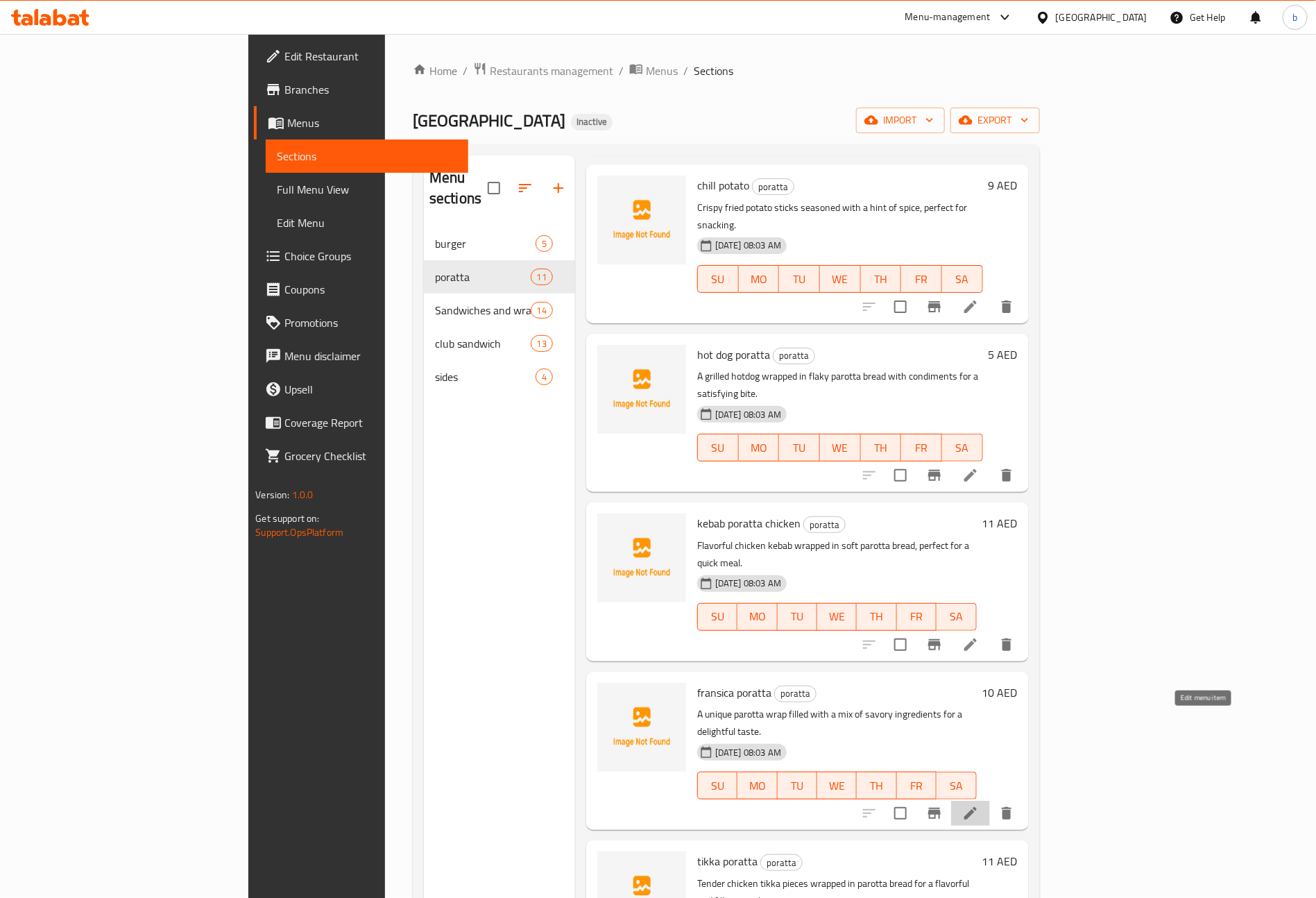
click at [979, 805] on icon at bounding box center [970, 813] width 16 height 16
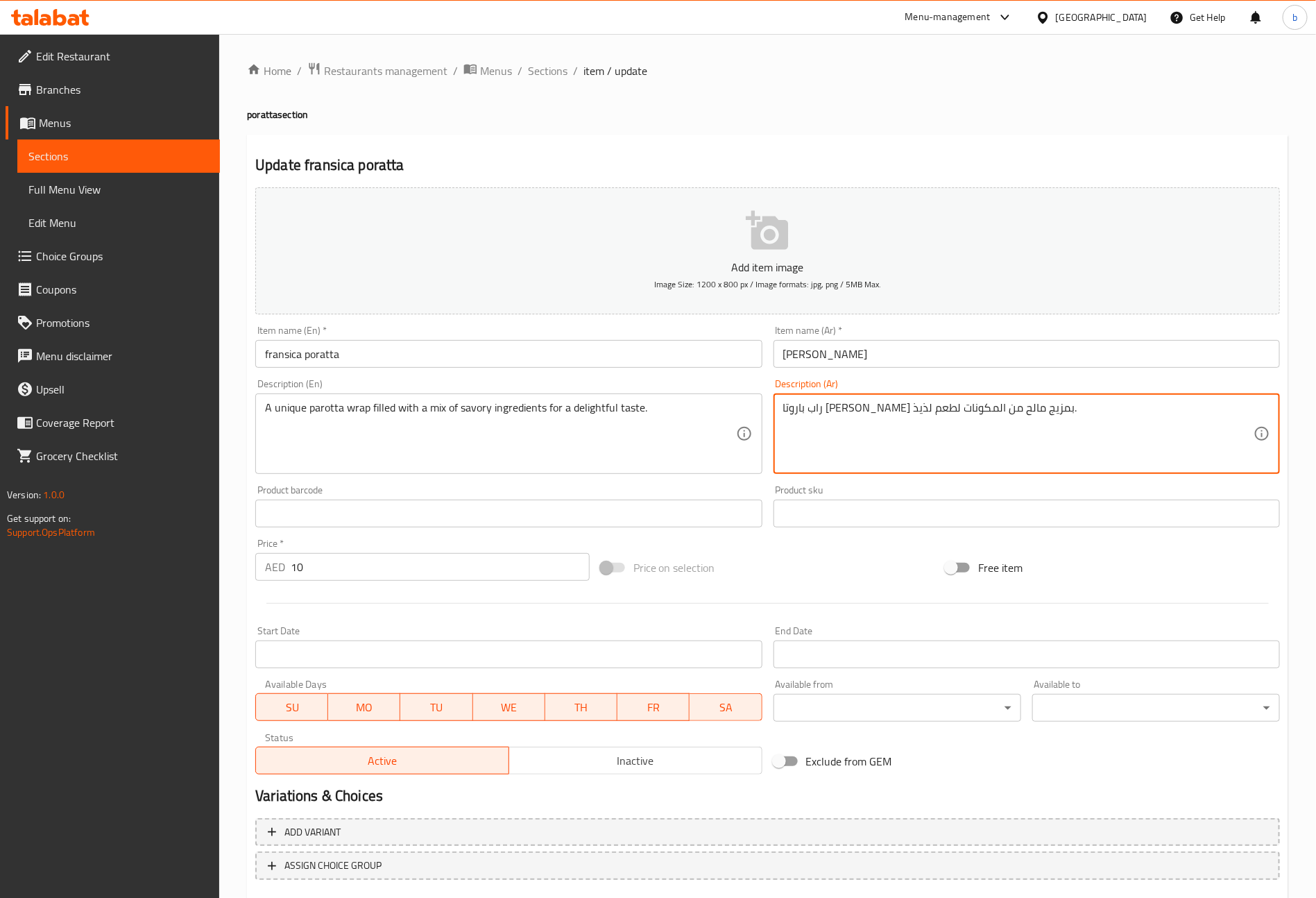
click at [1029, 412] on textarea "راب باروتا فريدة محشوة بمزيج مالح من المكونات لطعم لذيذ." at bounding box center [1018, 433] width 471 height 66
type textarea "راب بوراتا فريدة محشوة بمزيج مالح من المكونات لطعم لذيذ."
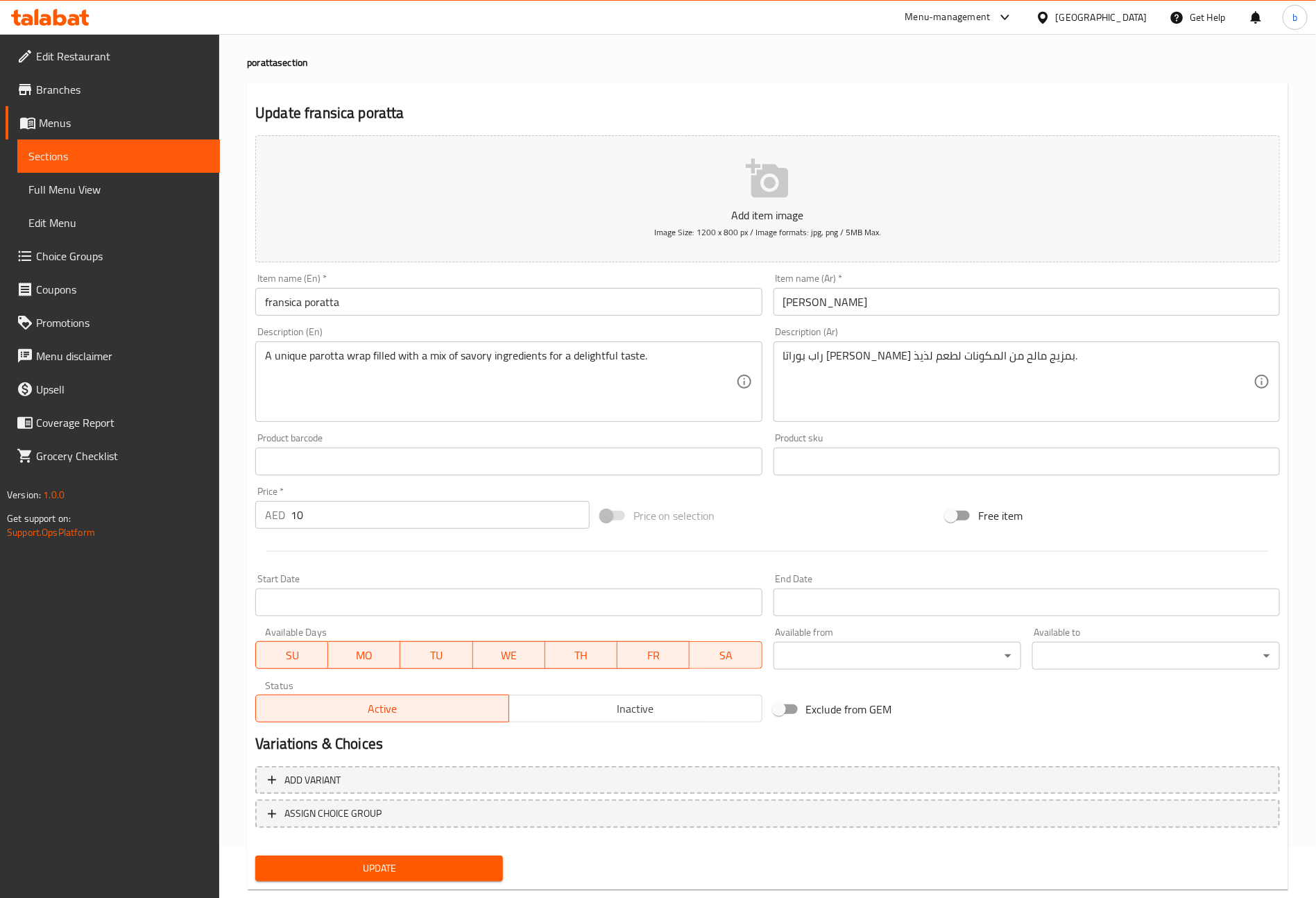
scroll to position [81, 0]
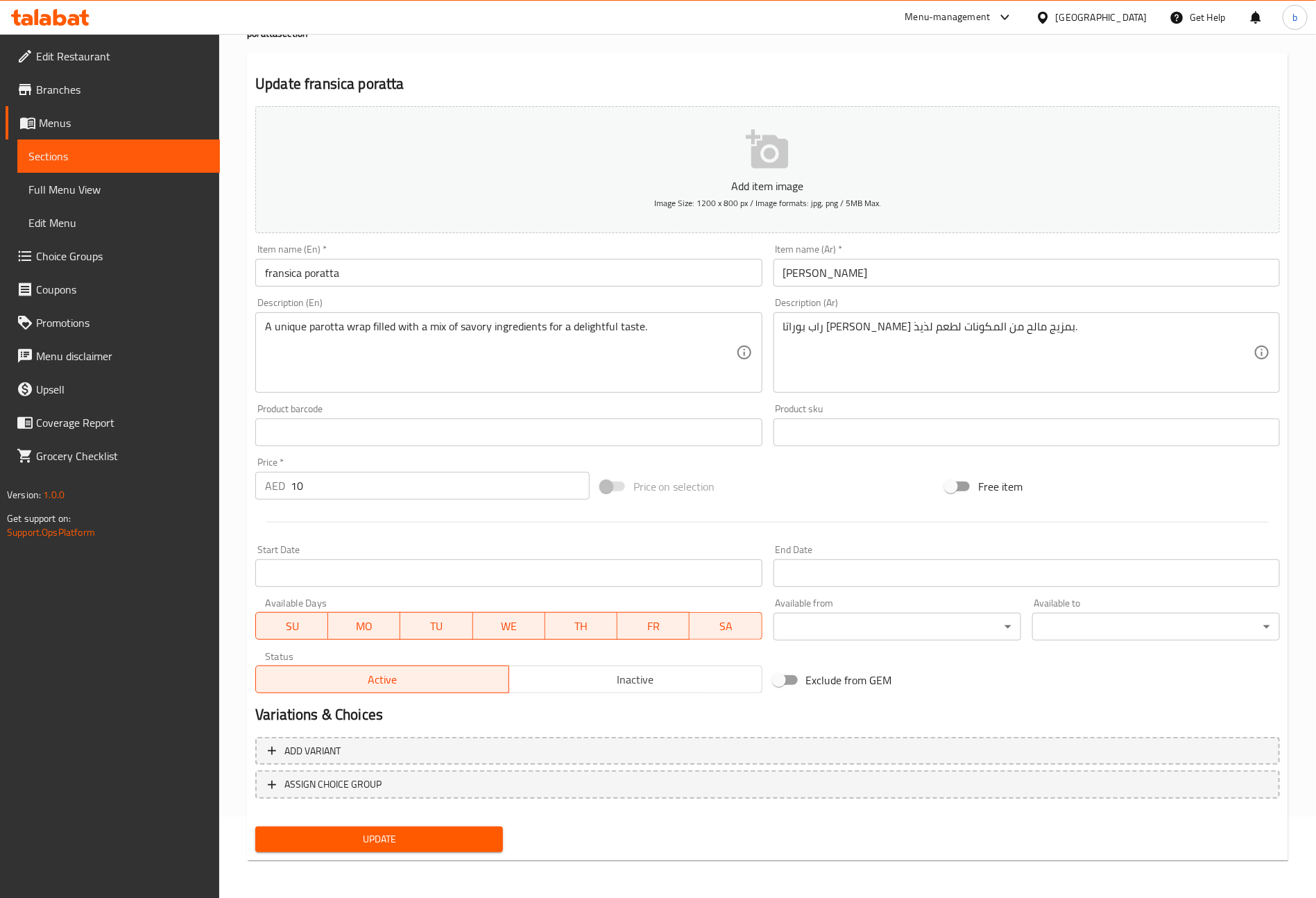
click at [471, 831] on span "Update" at bounding box center [379, 839] width 225 height 17
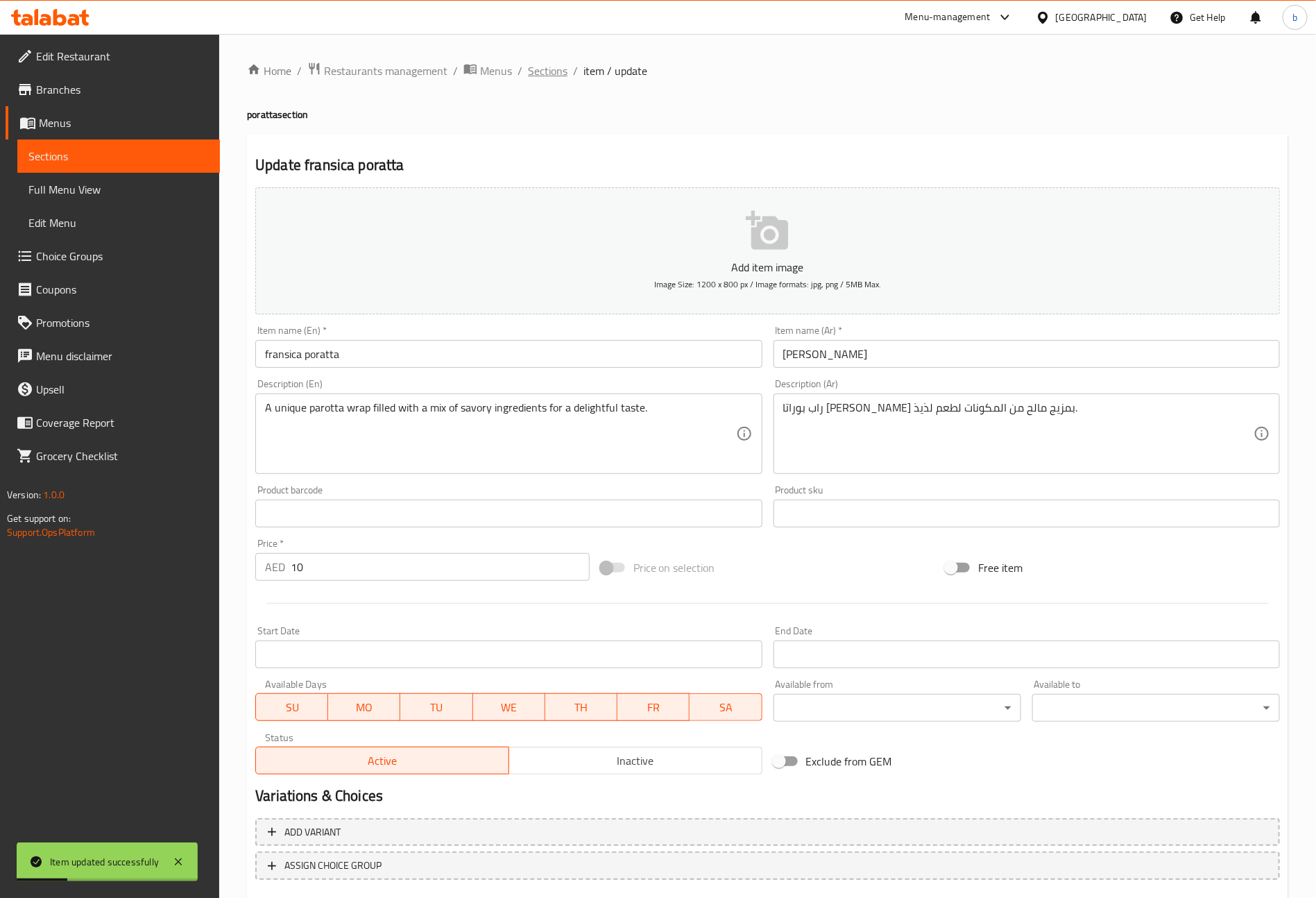
click at [533, 68] on span "Sections" at bounding box center [548, 70] width 40 height 16
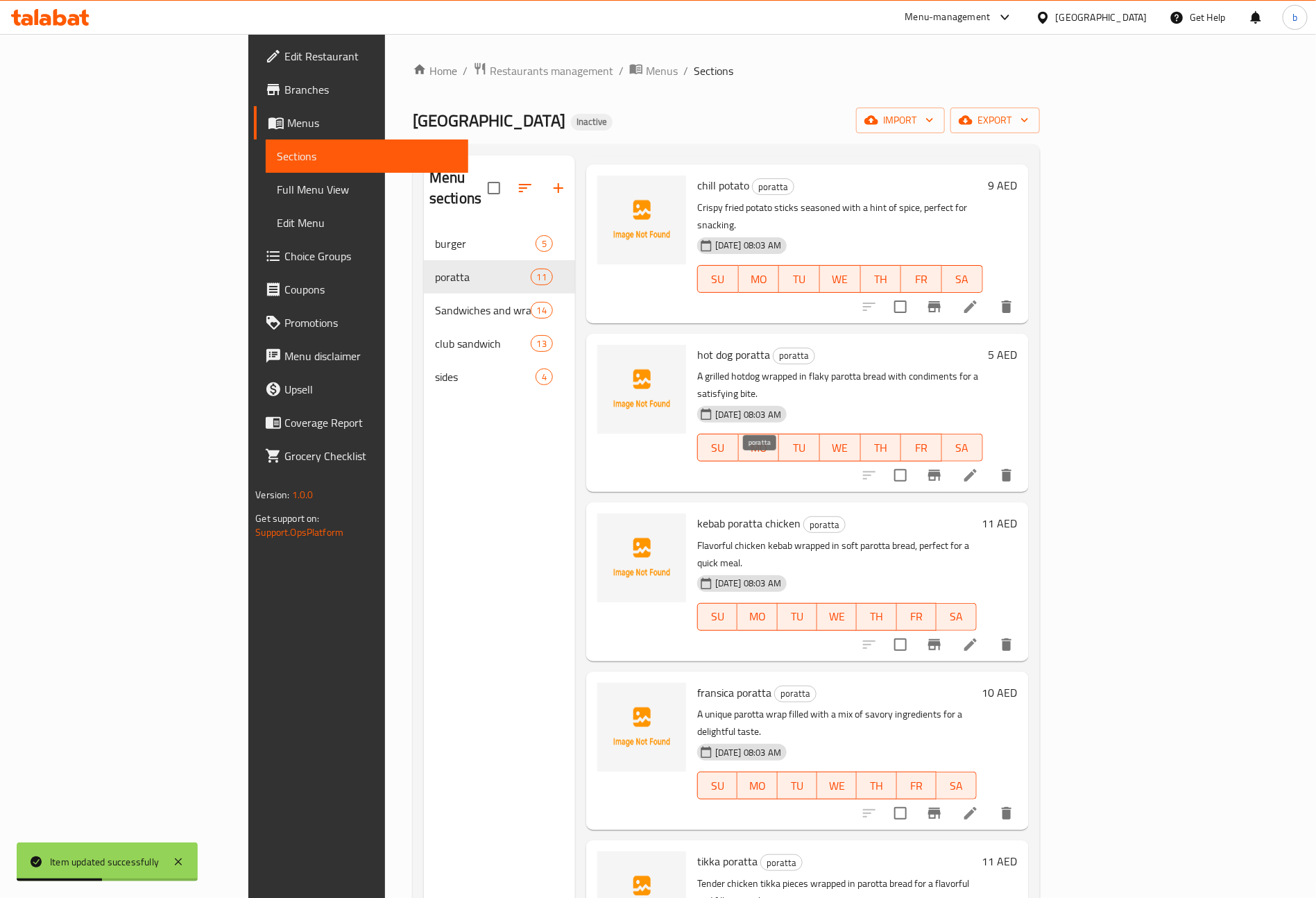
scroll to position [312, 0]
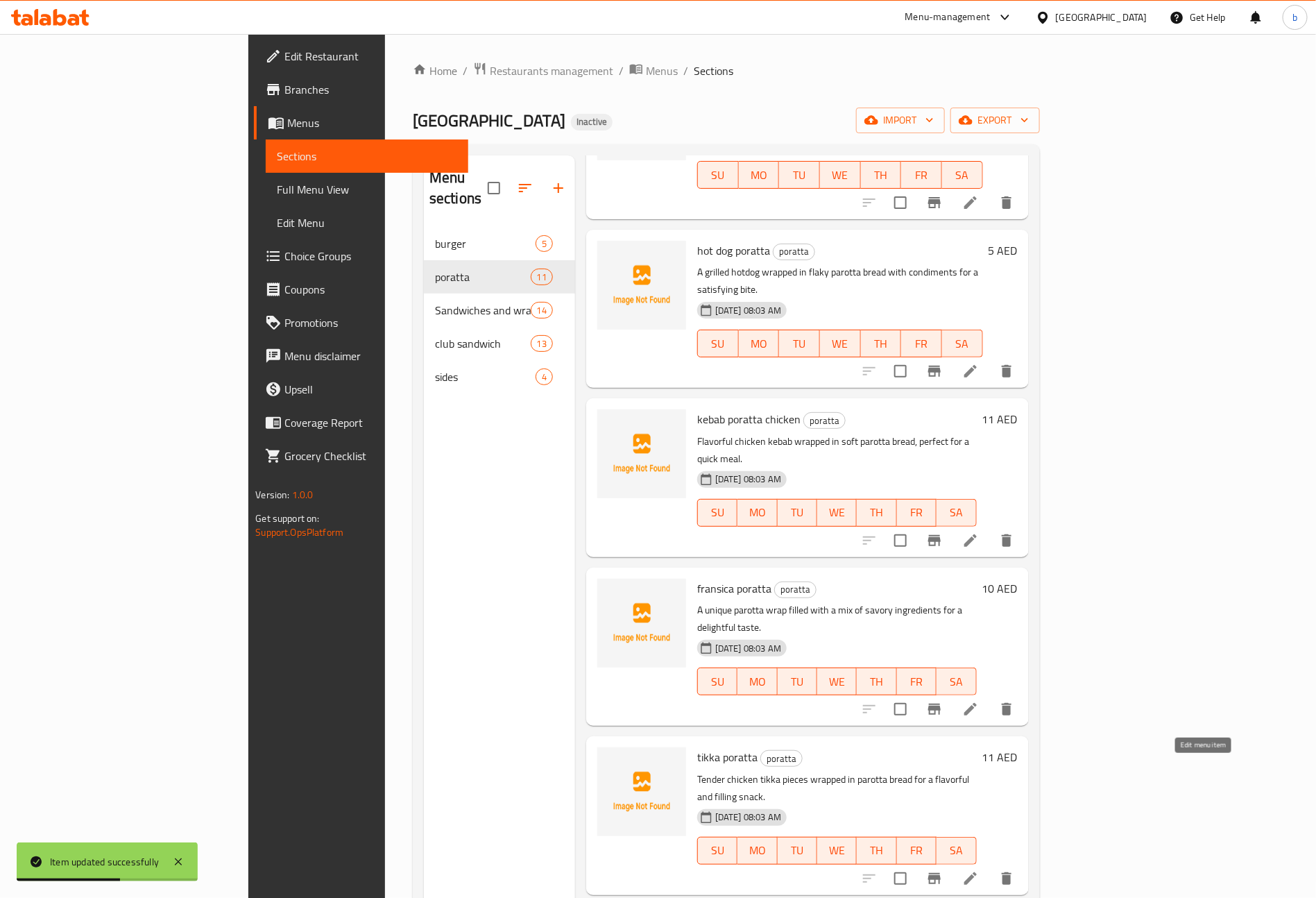
click at [979, 870] on icon at bounding box center [970, 878] width 16 height 16
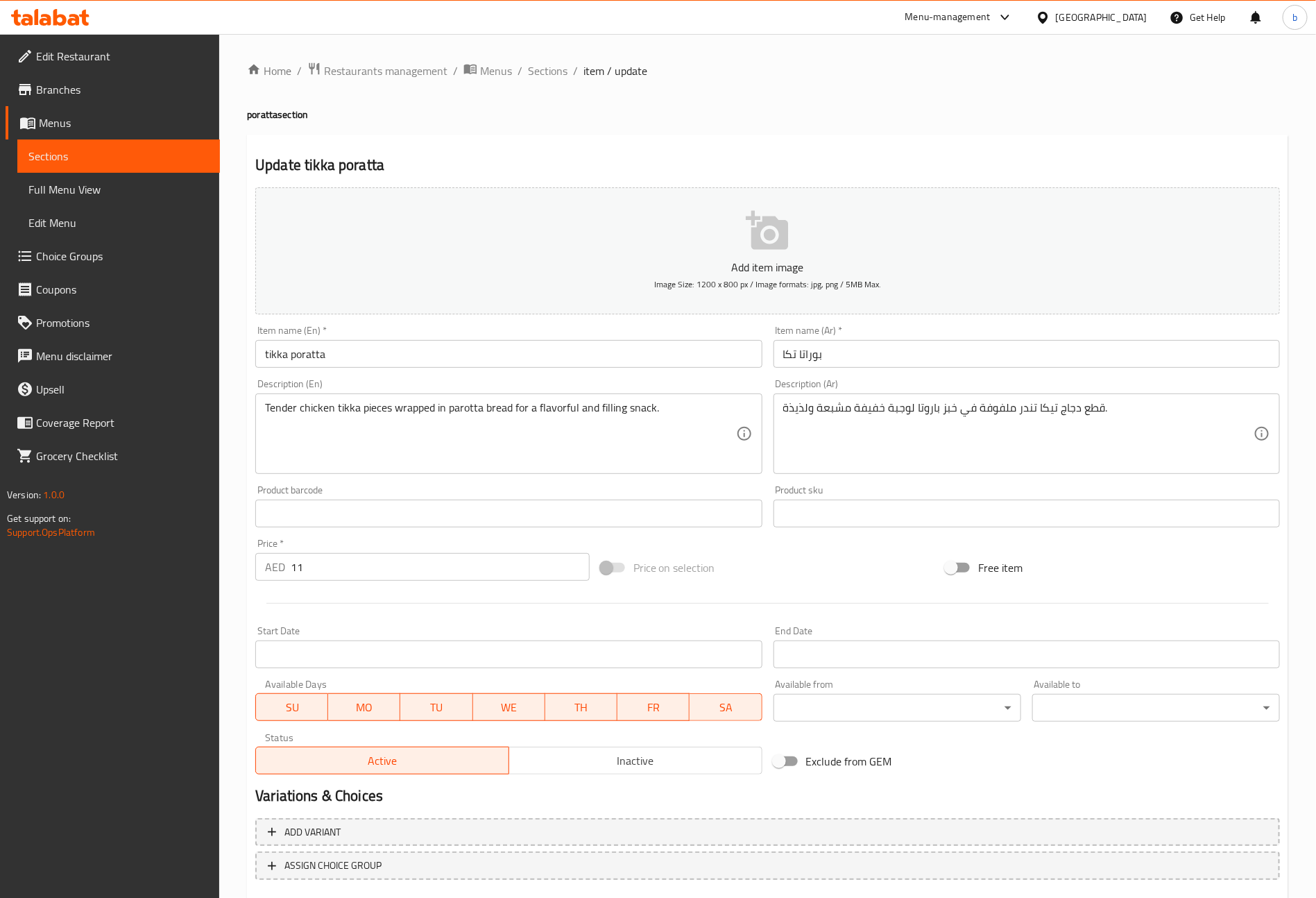
click at [926, 412] on textarea "قطع دجاج تيكا تندر ملفوفة في خبز باروتا لوجبة خفيفة مشبعة ولذيذة." at bounding box center [1018, 433] width 471 height 66
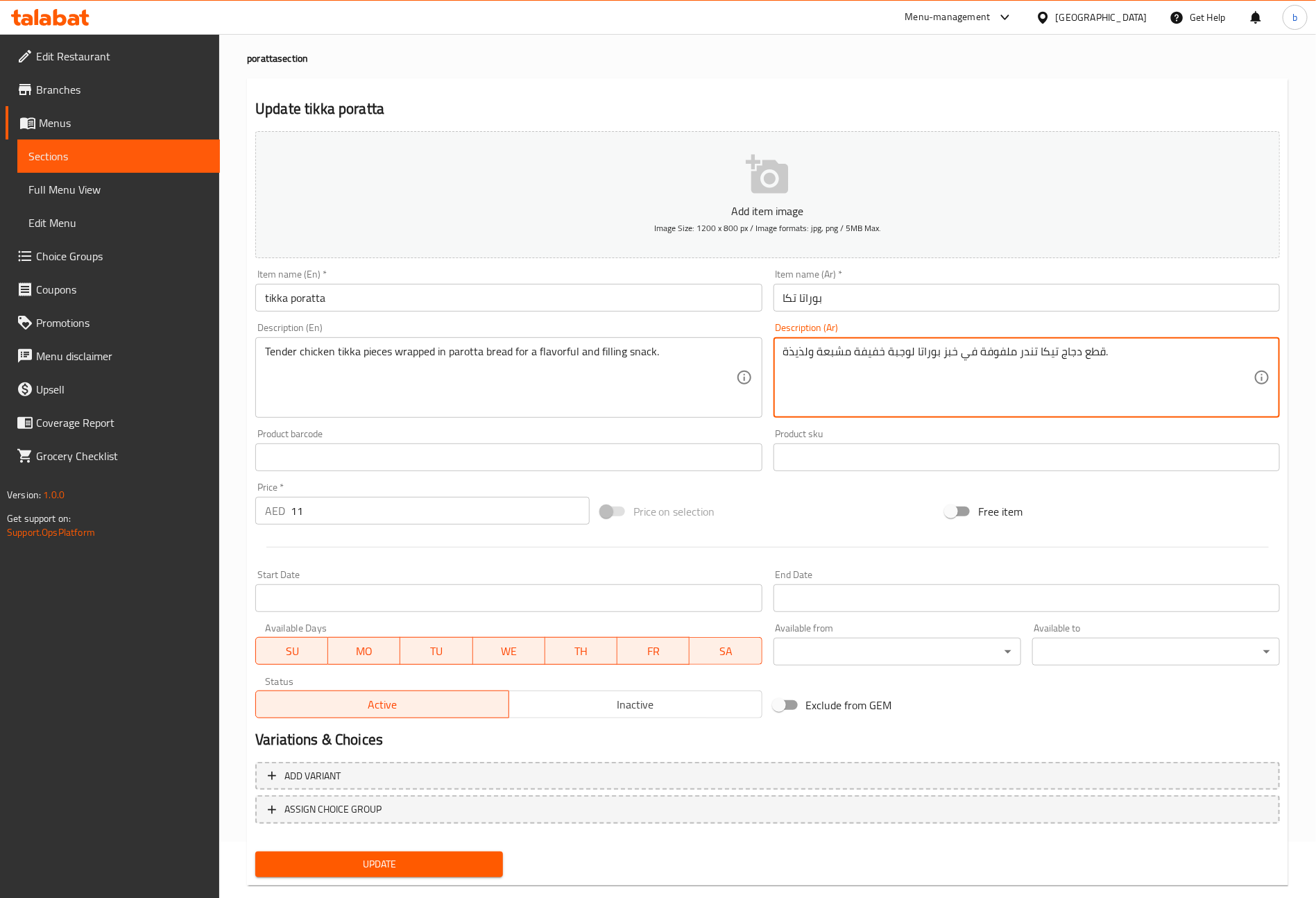
scroll to position [81, 0]
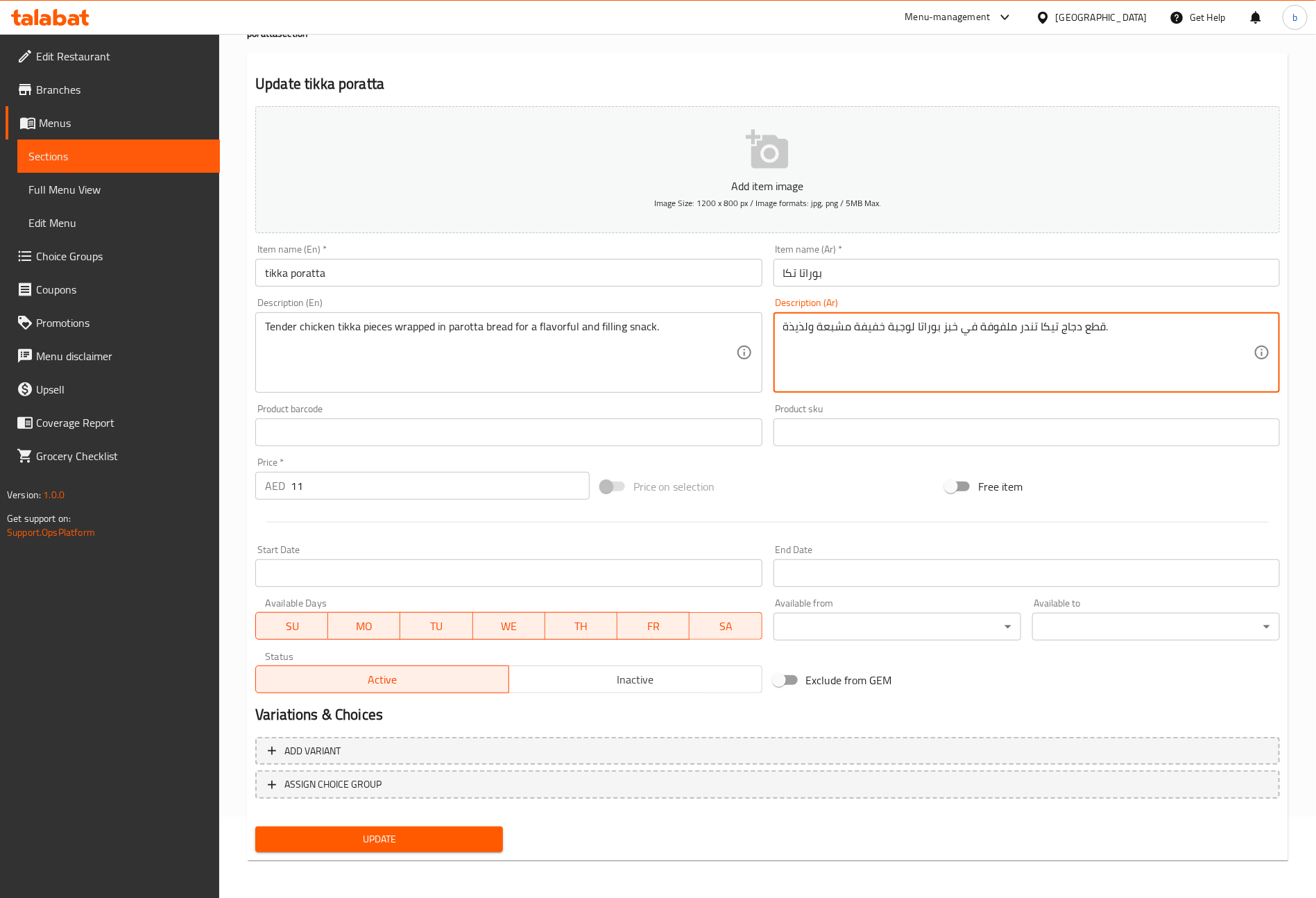
type textarea "قطع دجاج تيكا تندر ملفوفة في خبز بوراتا لوجبة خفيفة مشبعة ولذيذة."
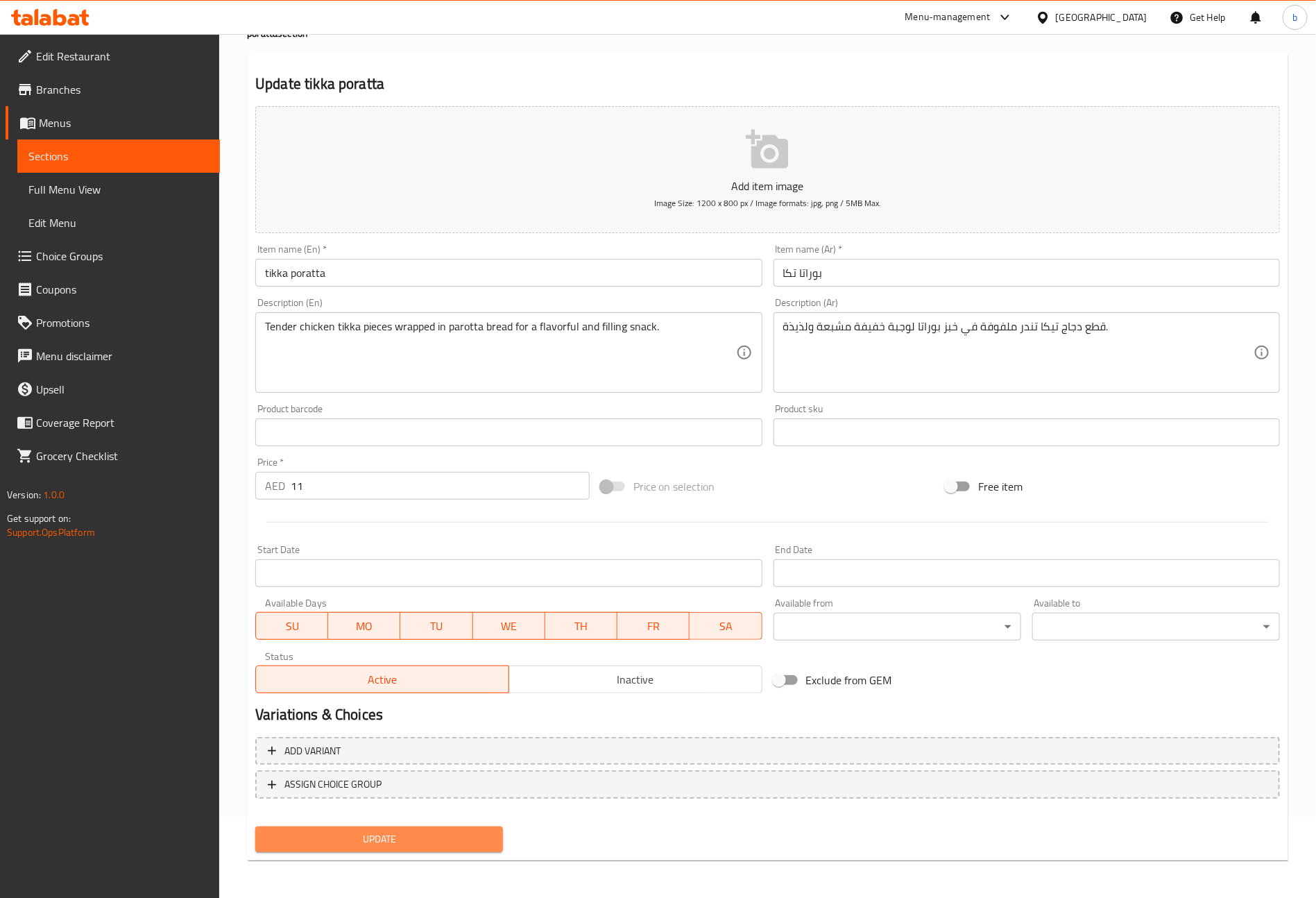
click at [433, 827] on button "Update" at bounding box center [379, 839] width 248 height 26
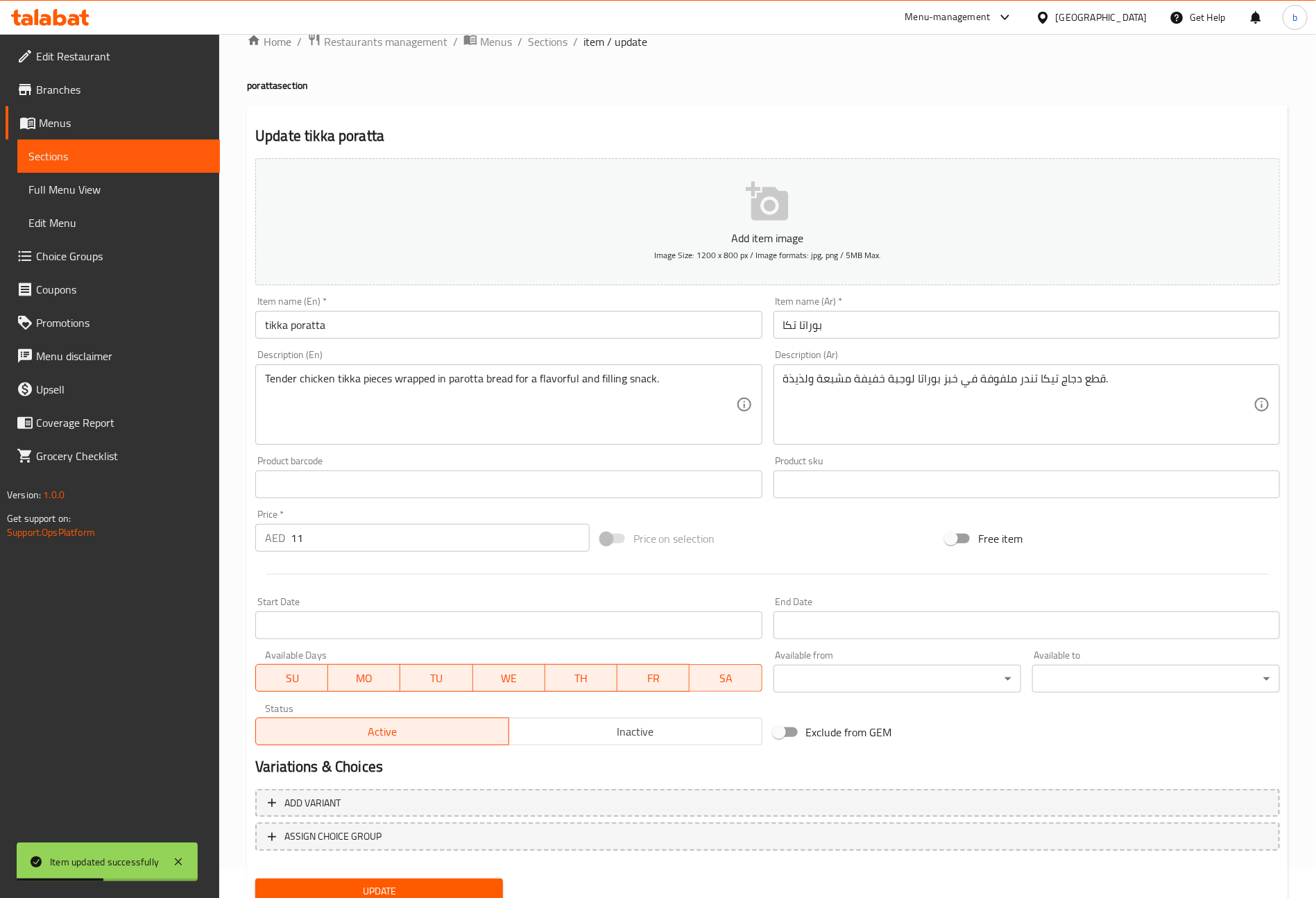
scroll to position [0, 0]
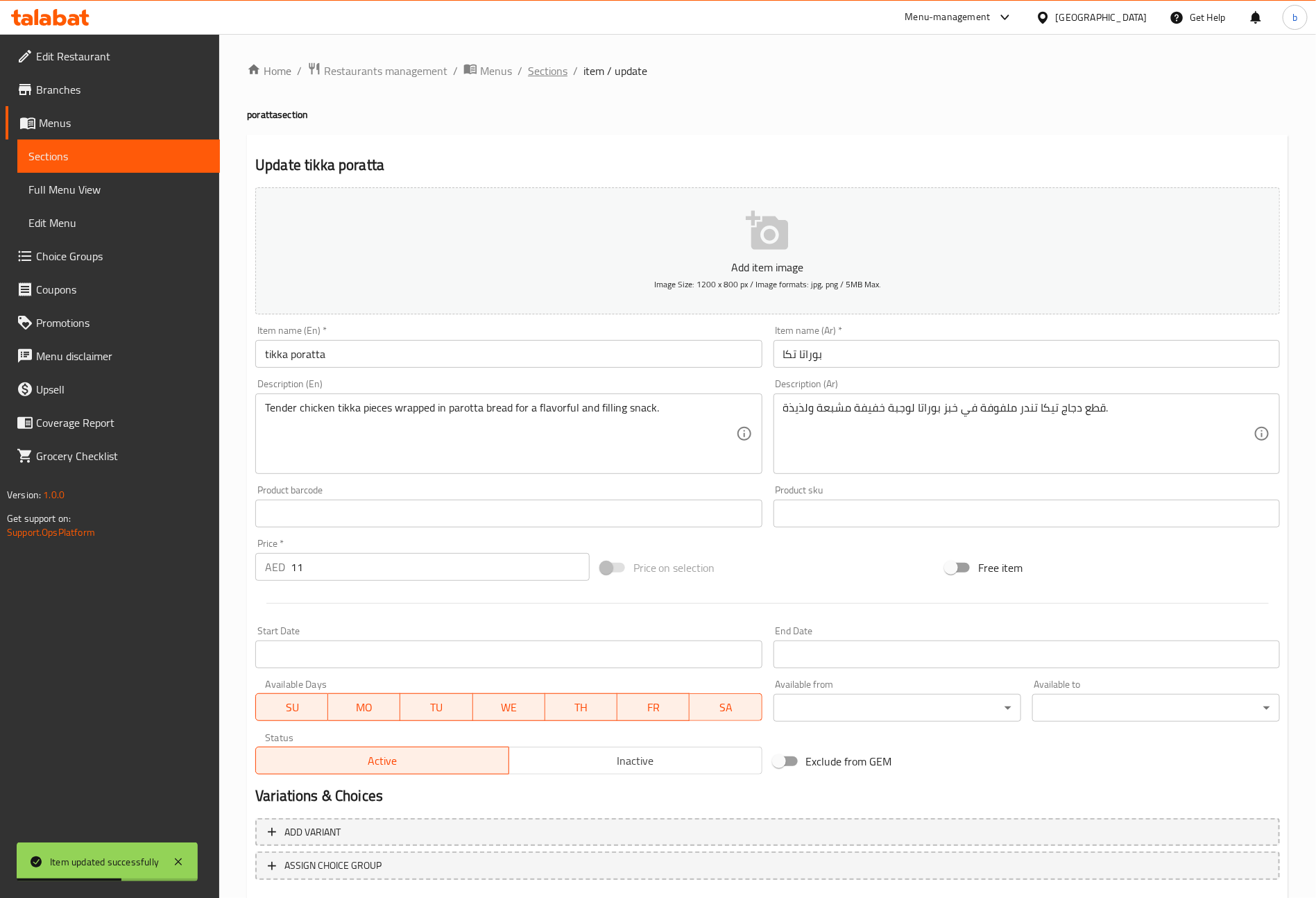
click at [556, 67] on span "Sections" at bounding box center [548, 70] width 40 height 16
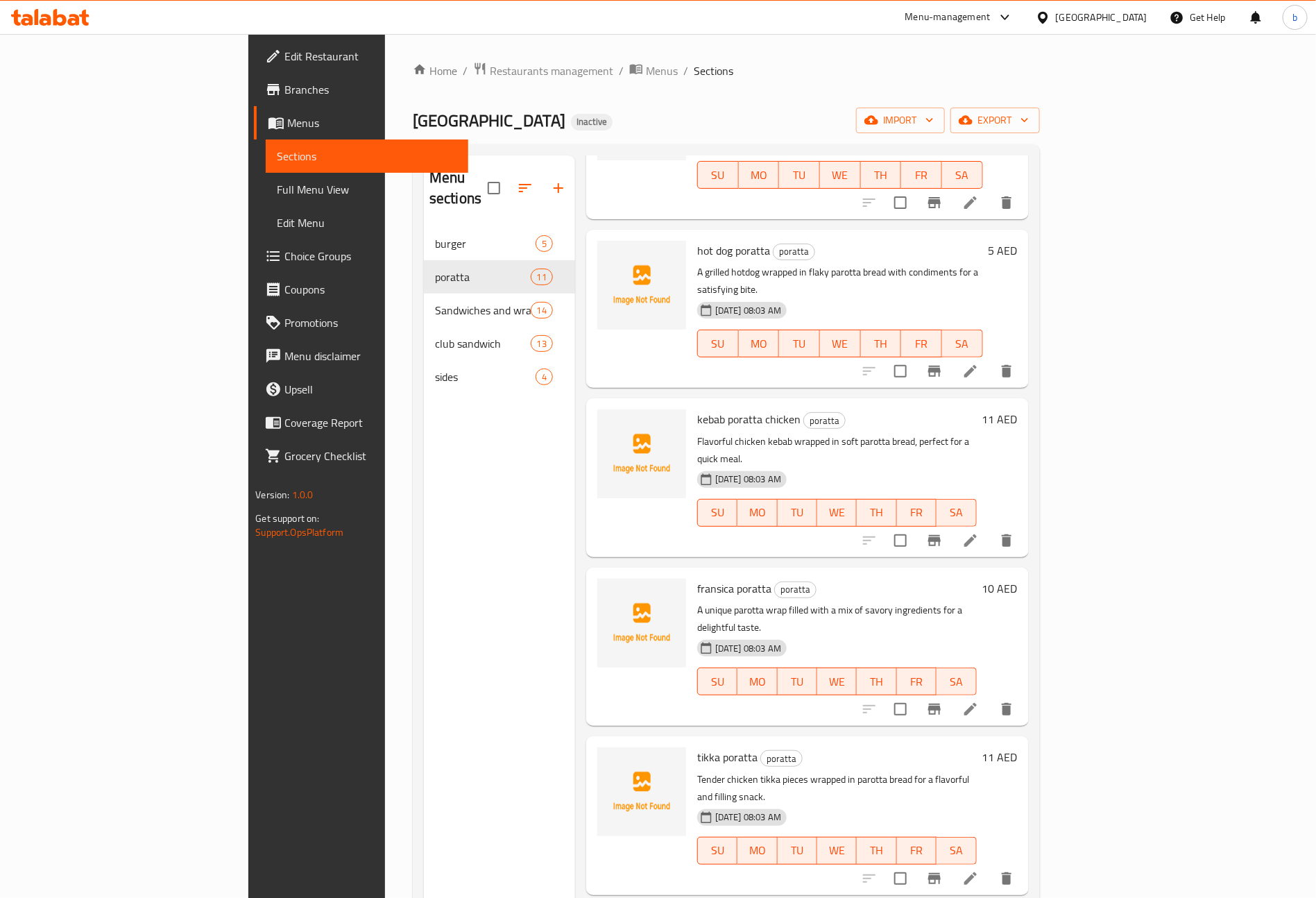
scroll to position [416, 0]
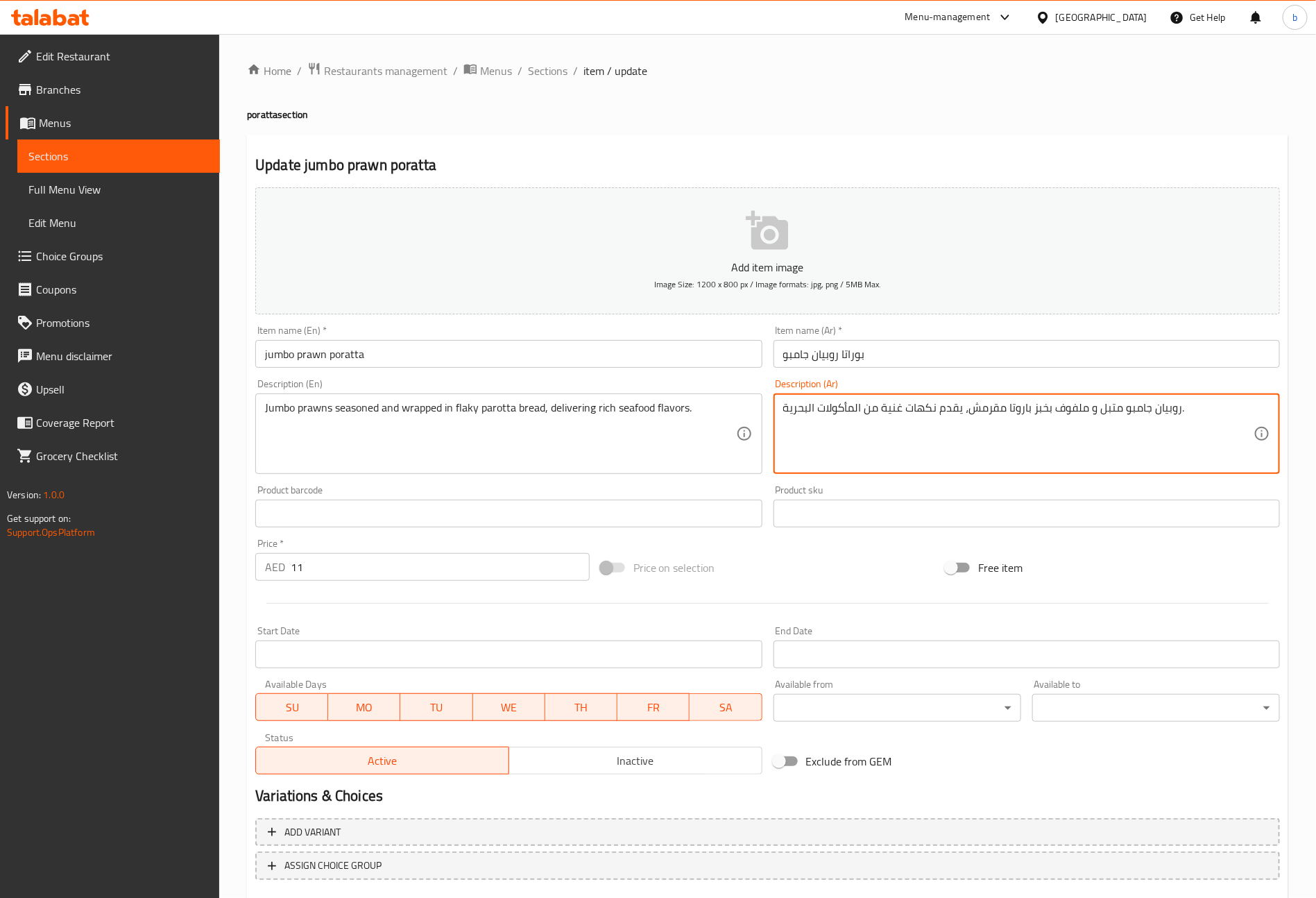
click at [1018, 410] on textarea "روبيان جامبو متبل و ملفوف بخبز باروتا مقرمش، يقدم نكهات غنية من المأكولات البحر…" at bounding box center [1018, 433] width 471 height 66
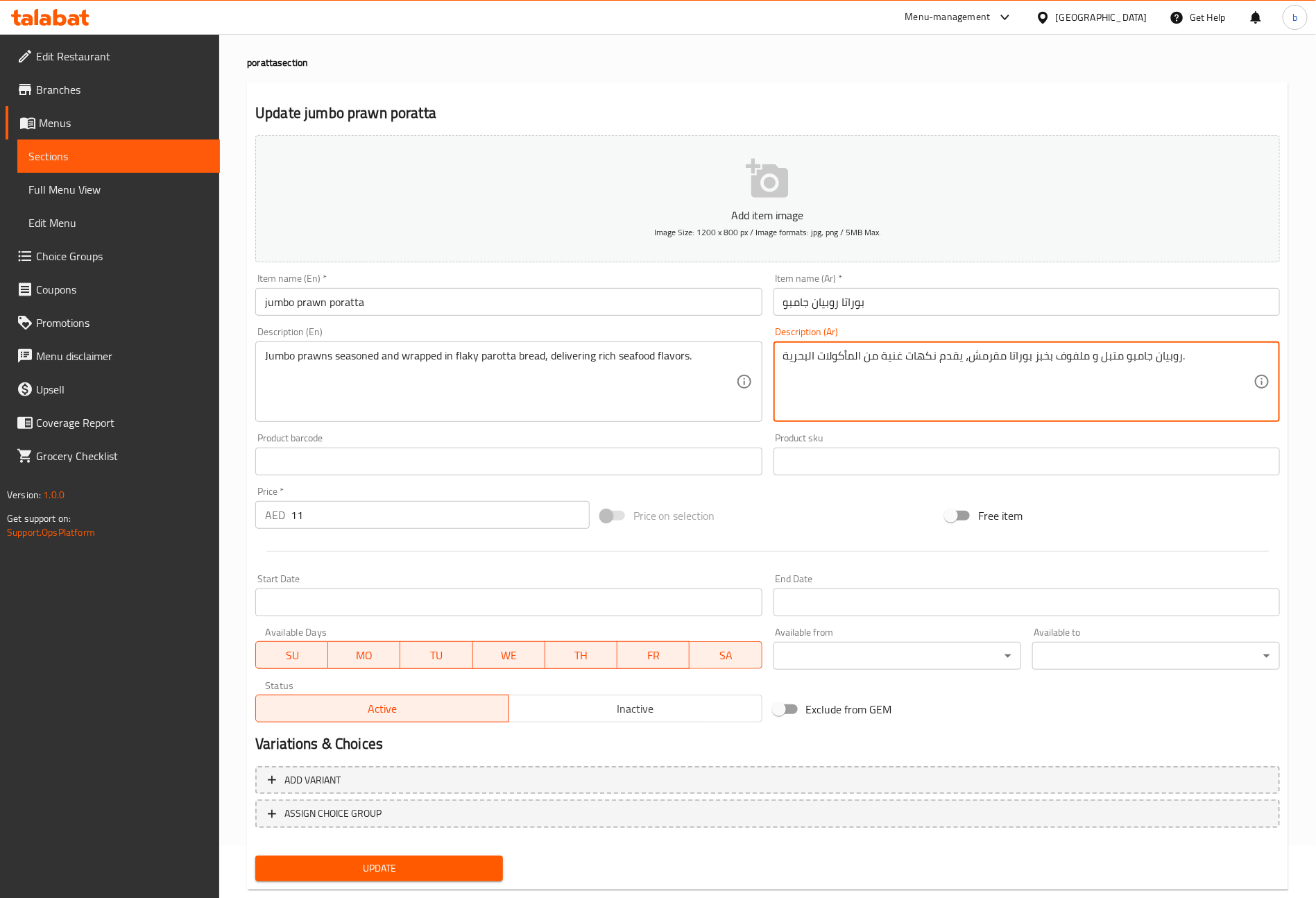
scroll to position [81, 0]
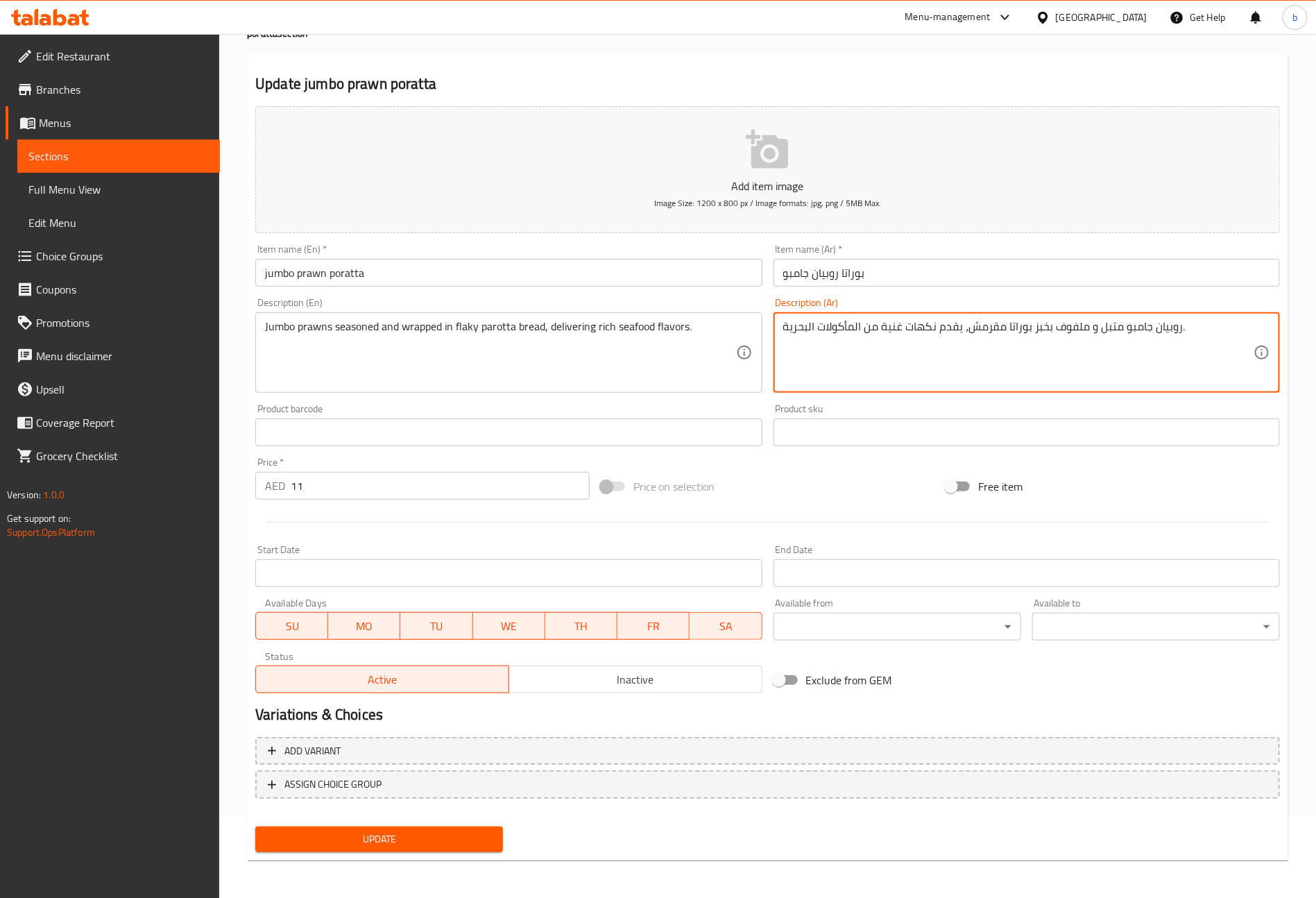
type textarea "روبيان جامبو متبل و ملفوف بخبز بوراتا مقرمش، يقدم نكهات غنية من المأكولات البحر…"
click at [408, 833] on span "Update" at bounding box center [379, 839] width 225 height 17
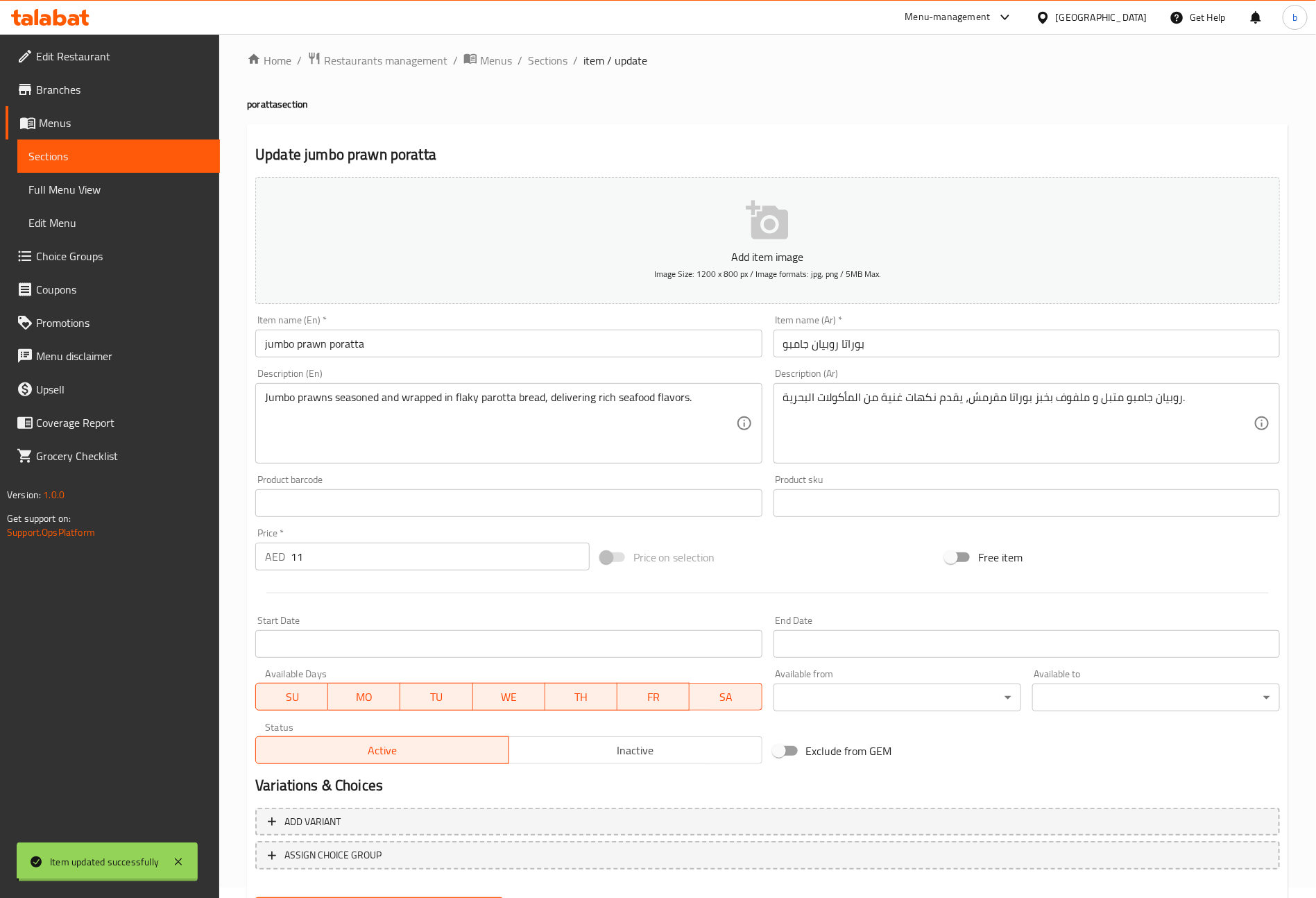
scroll to position [0, 0]
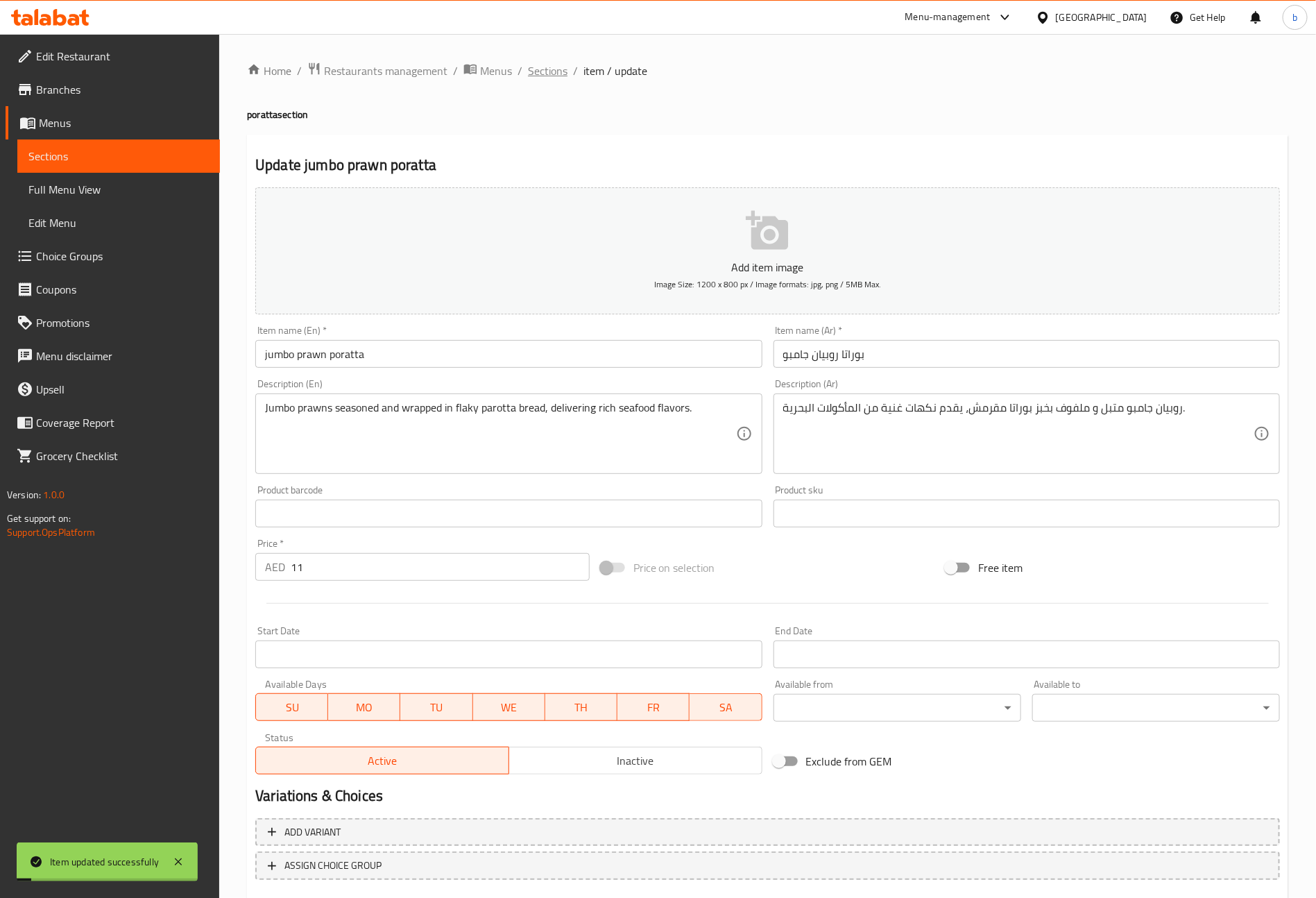
click at [556, 65] on span "Sections" at bounding box center [548, 70] width 40 height 16
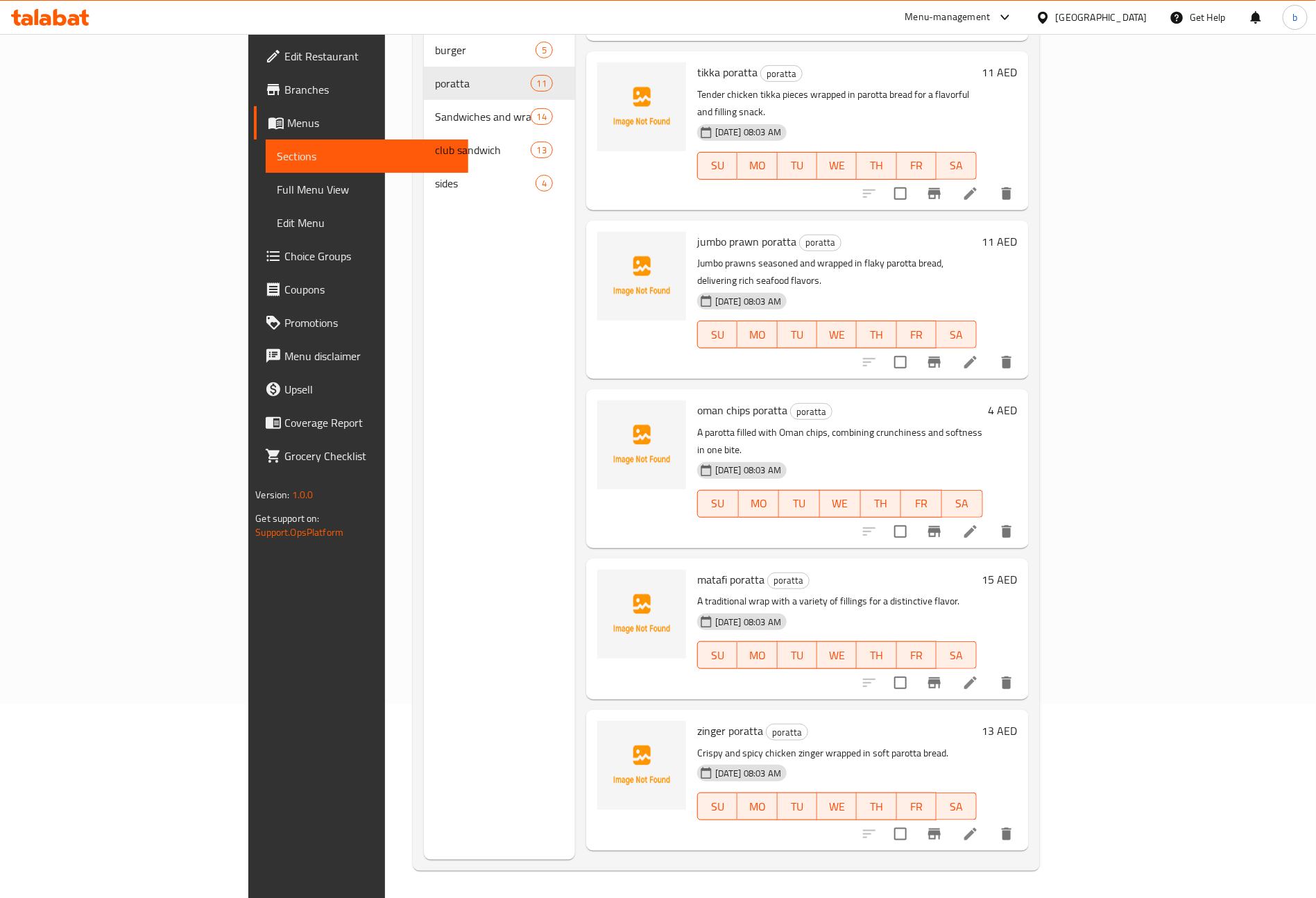
scroll to position [194, 0]
click at [977, 524] on icon at bounding box center [970, 530] width 12 height 12
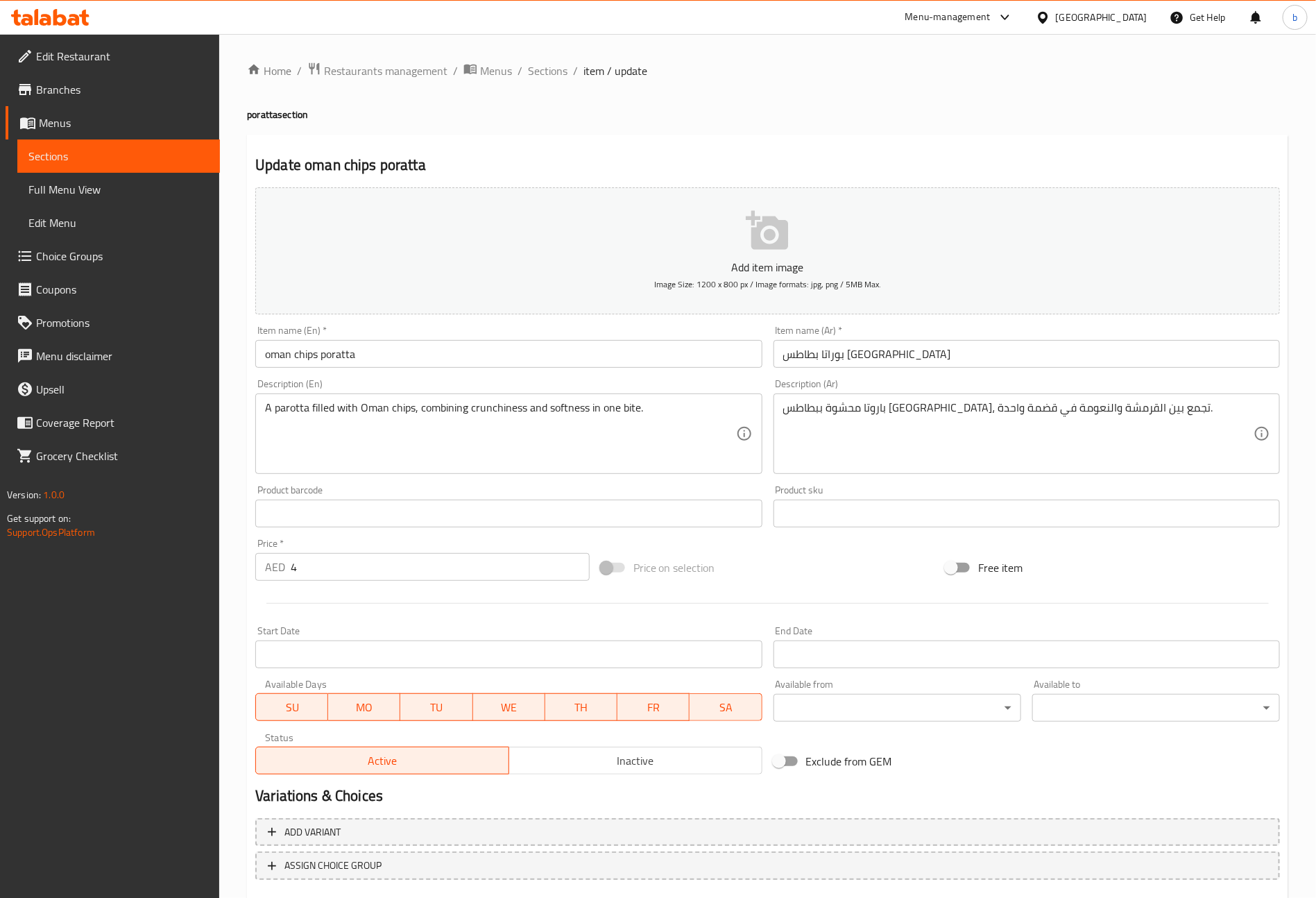
click at [1119, 406] on textarea "باروتا محشوة ببطاطس عمان، تجمع بين القرمشة والنعومة في قضمة واحدة." at bounding box center [1018, 433] width 471 height 66
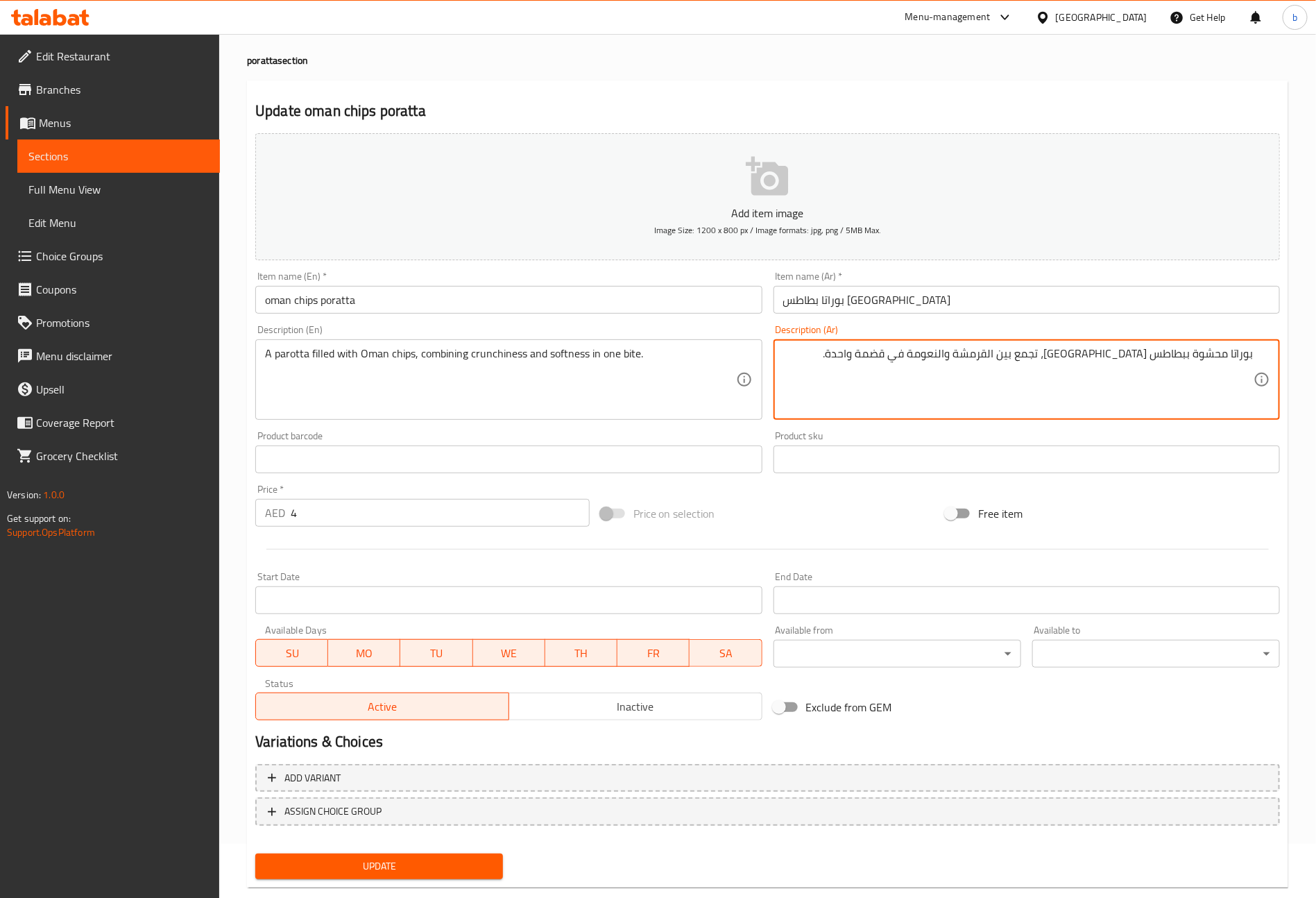
scroll to position [81, 0]
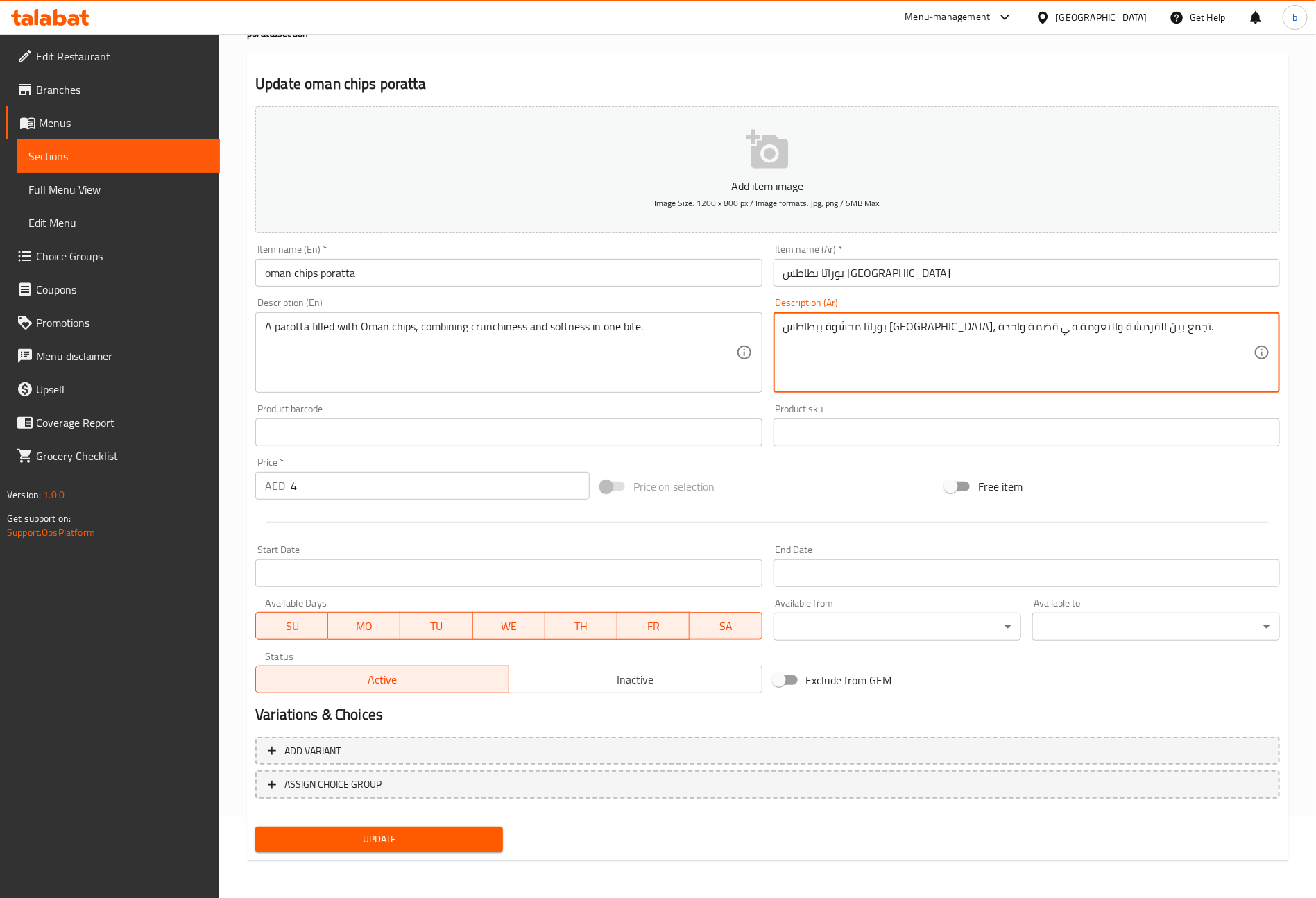
type textarea "بوراتا محشوة ببطاطس عمان، تجمع بين القرمشة والنعومة في قضمة واحدة."
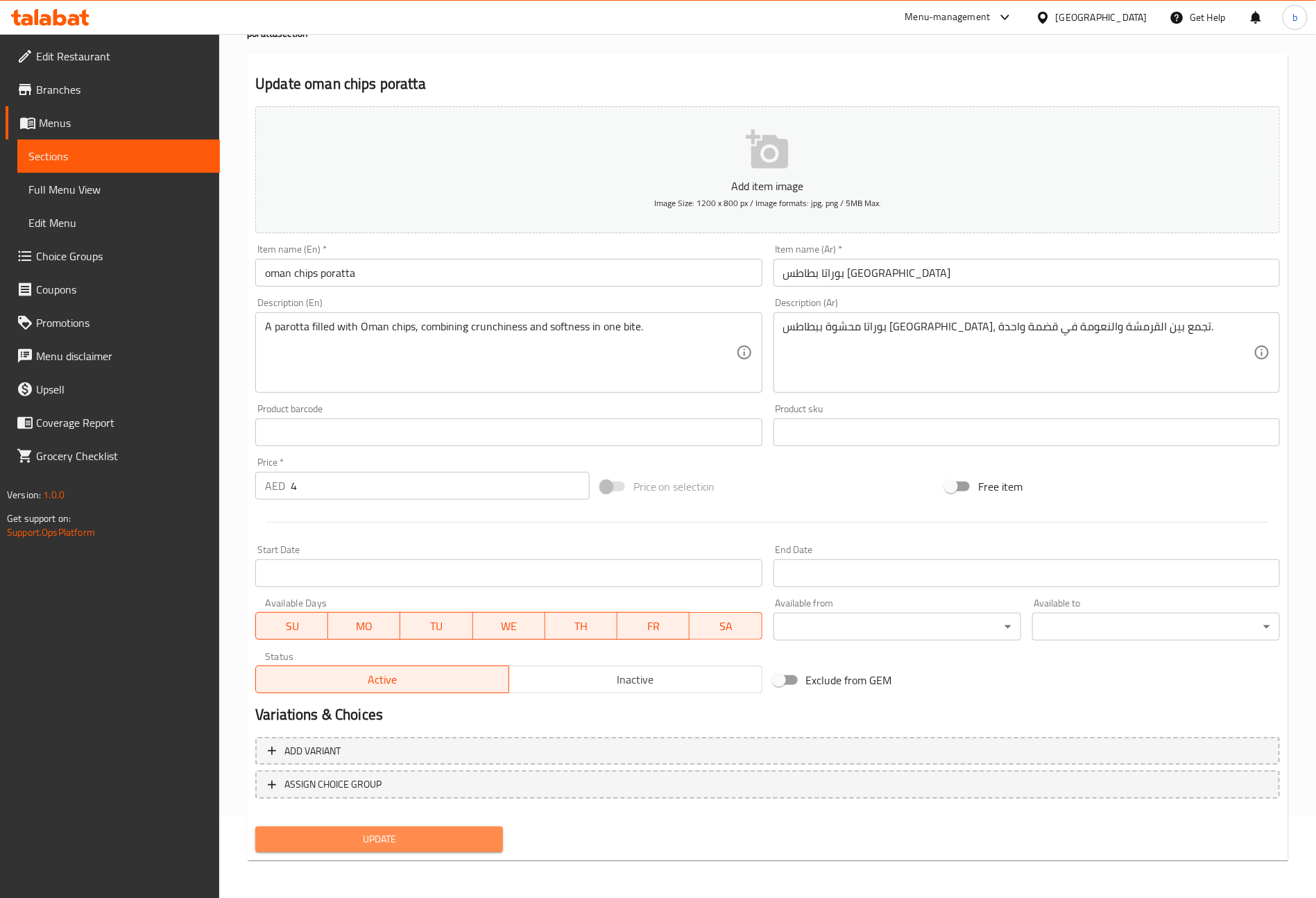
click at [379, 843] on span "Update" at bounding box center [379, 839] width 225 height 17
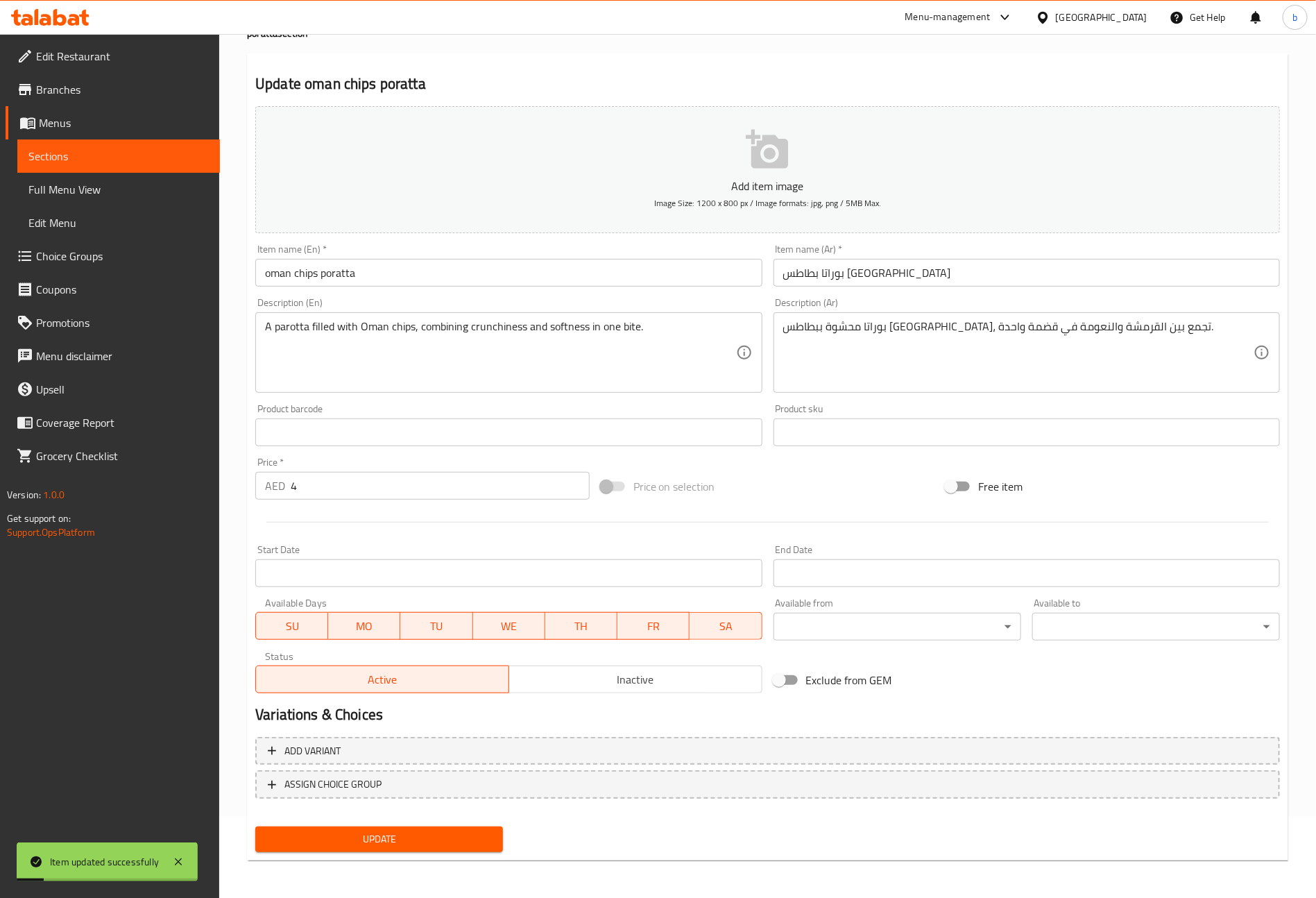
scroll to position [0, 0]
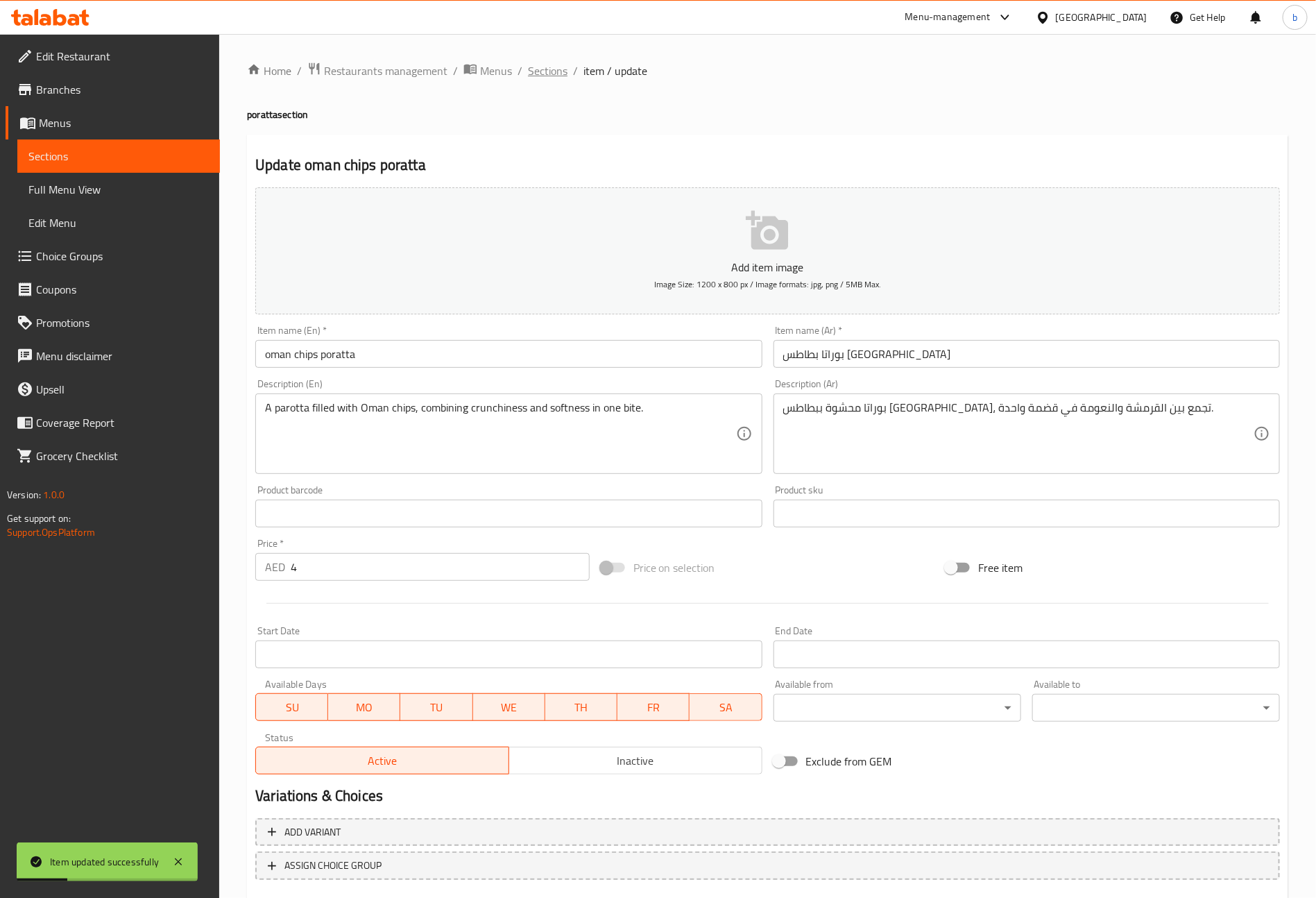
click at [556, 71] on span "Sections" at bounding box center [548, 70] width 40 height 16
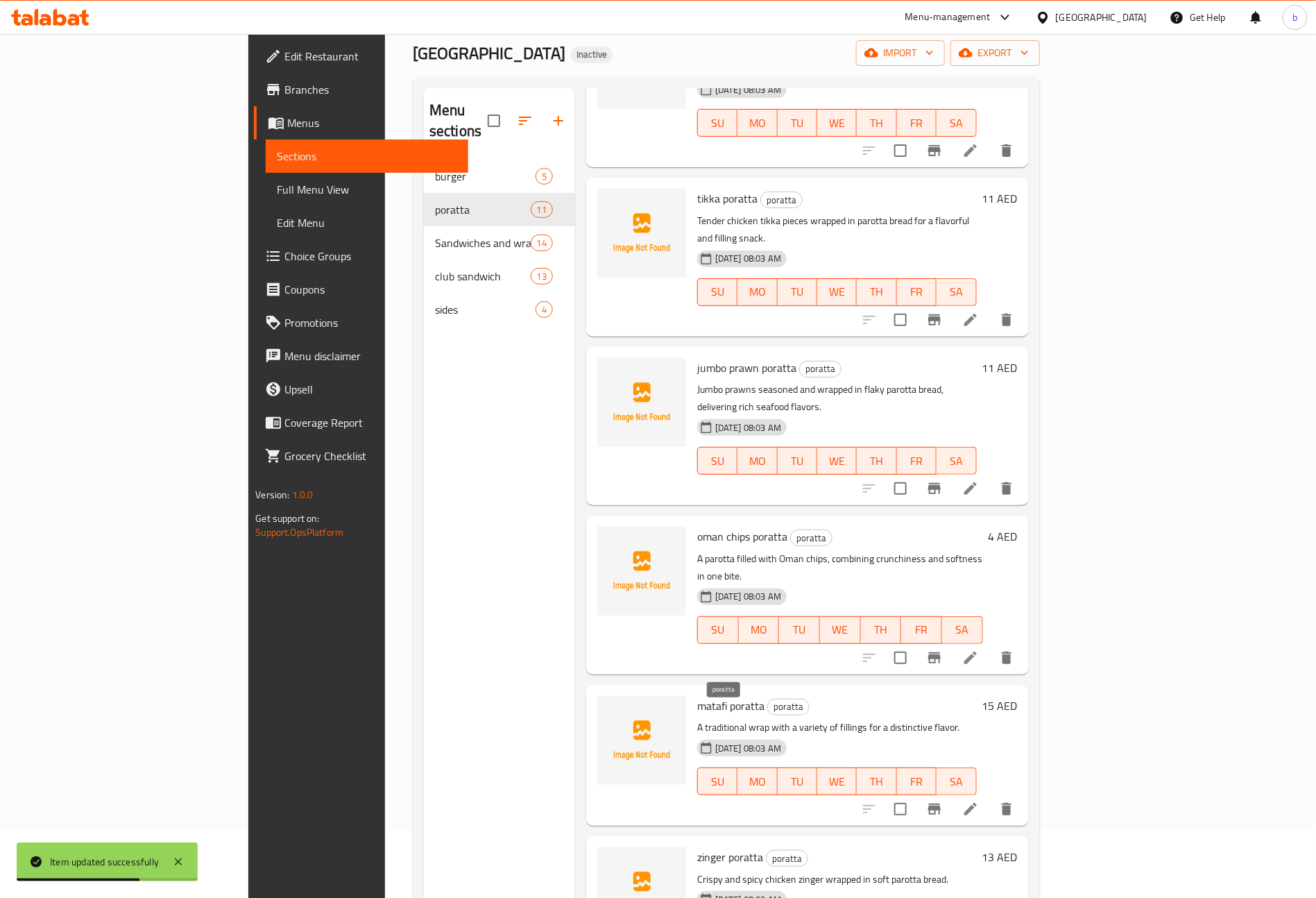
scroll to position [104, 0]
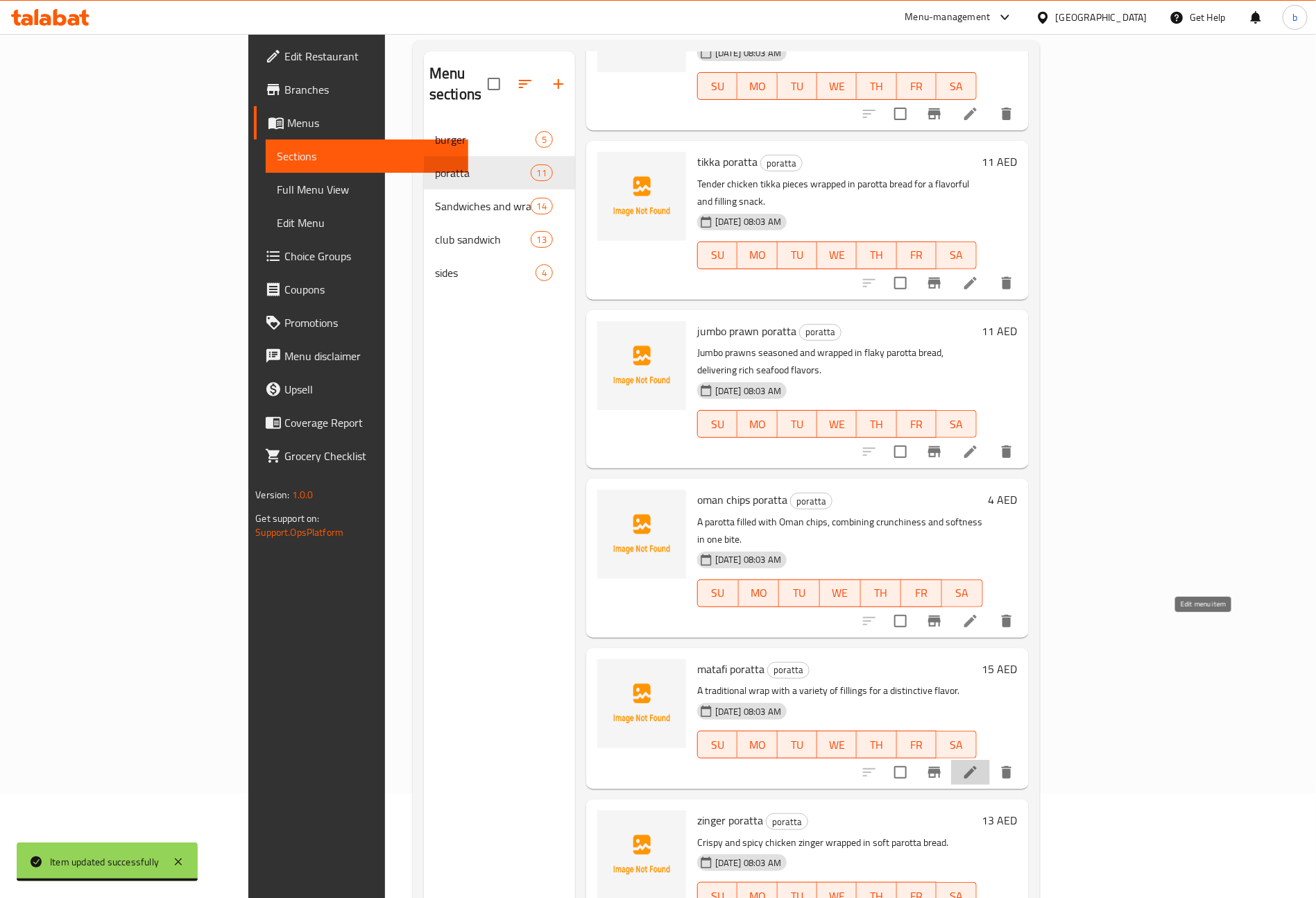
click at [977, 766] on icon at bounding box center [970, 772] width 12 height 12
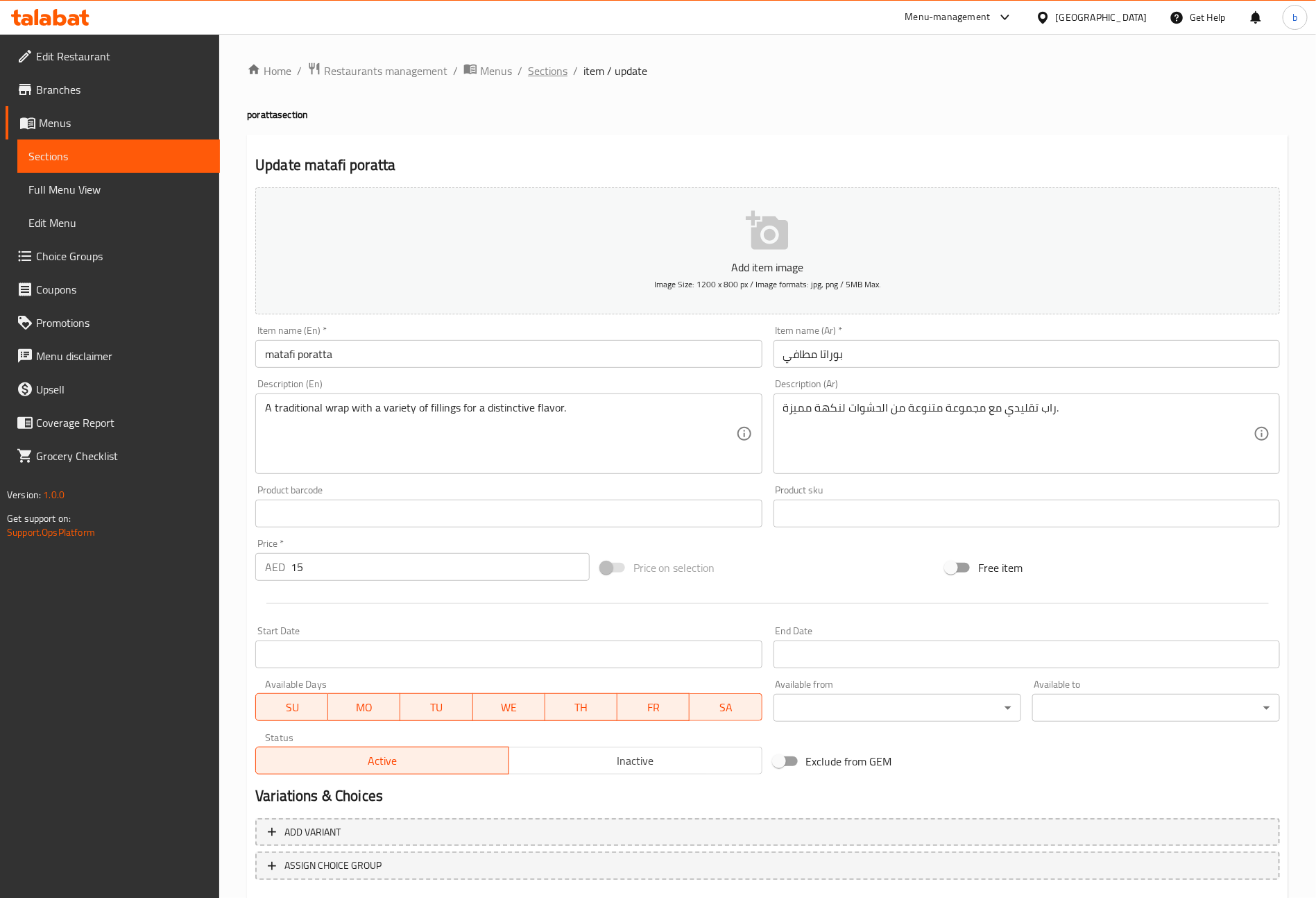
click at [540, 71] on span "Sections" at bounding box center [548, 70] width 40 height 16
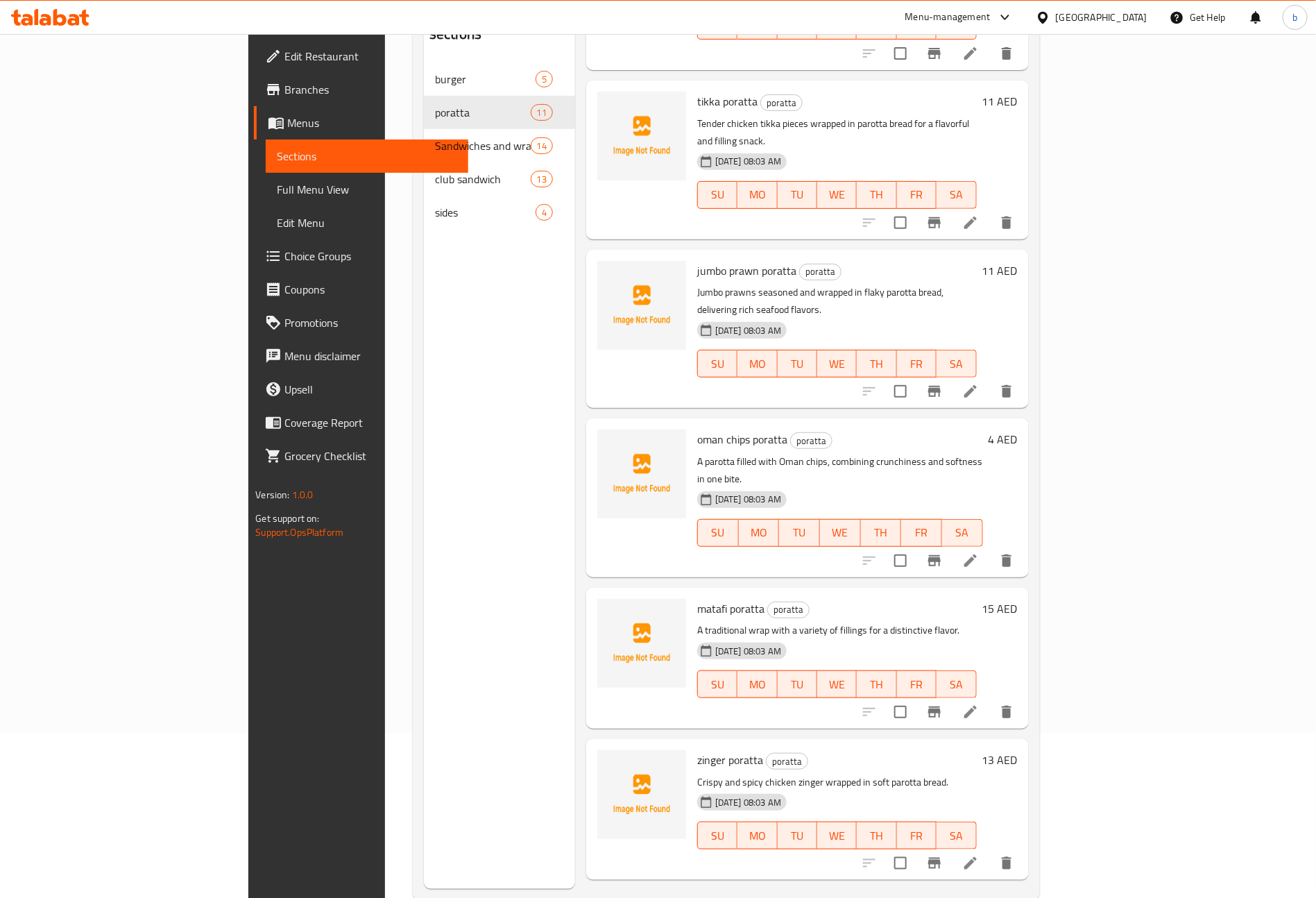
scroll to position [194, 0]
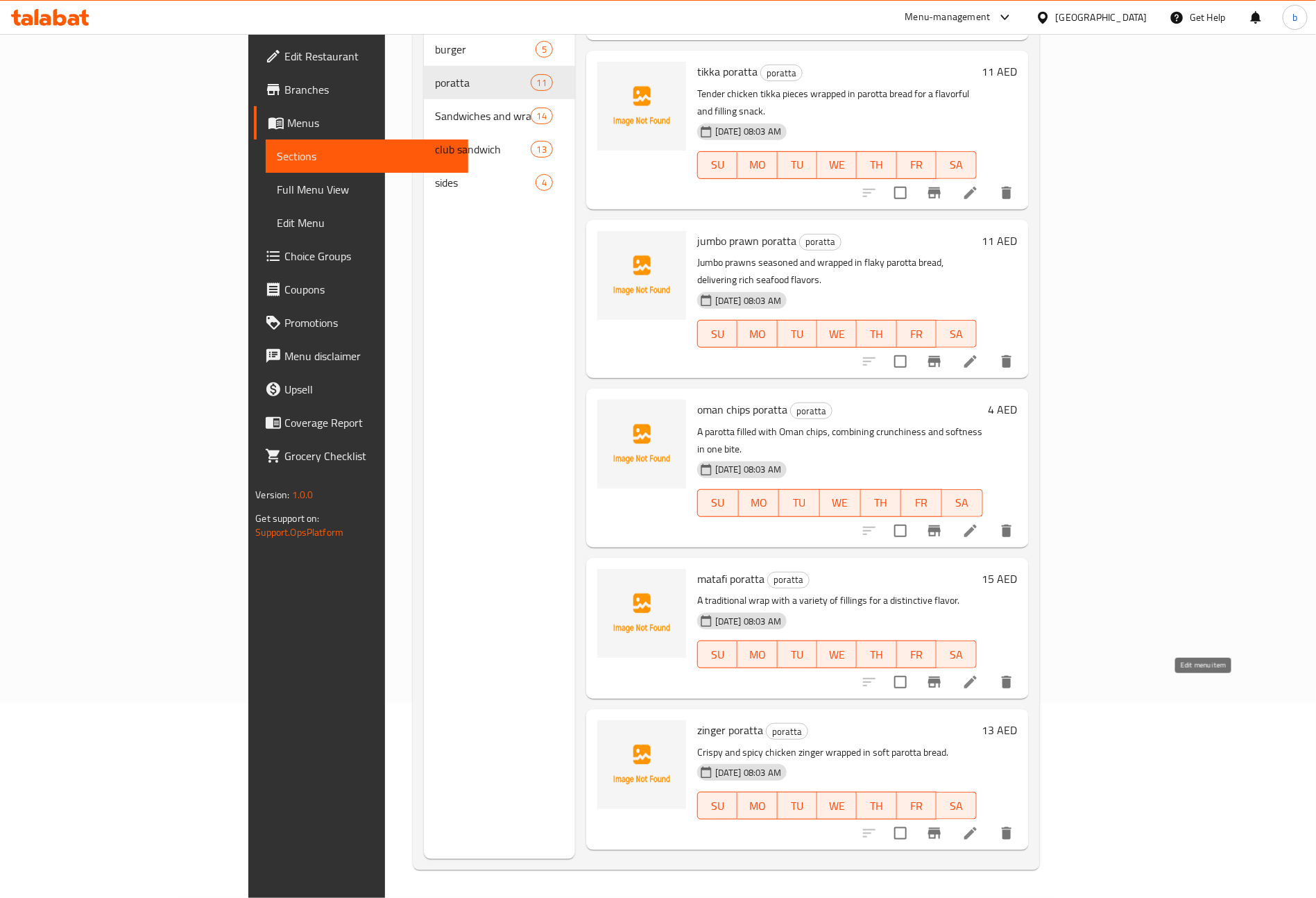
click at [977, 827] on icon at bounding box center [970, 834] width 12 height 12
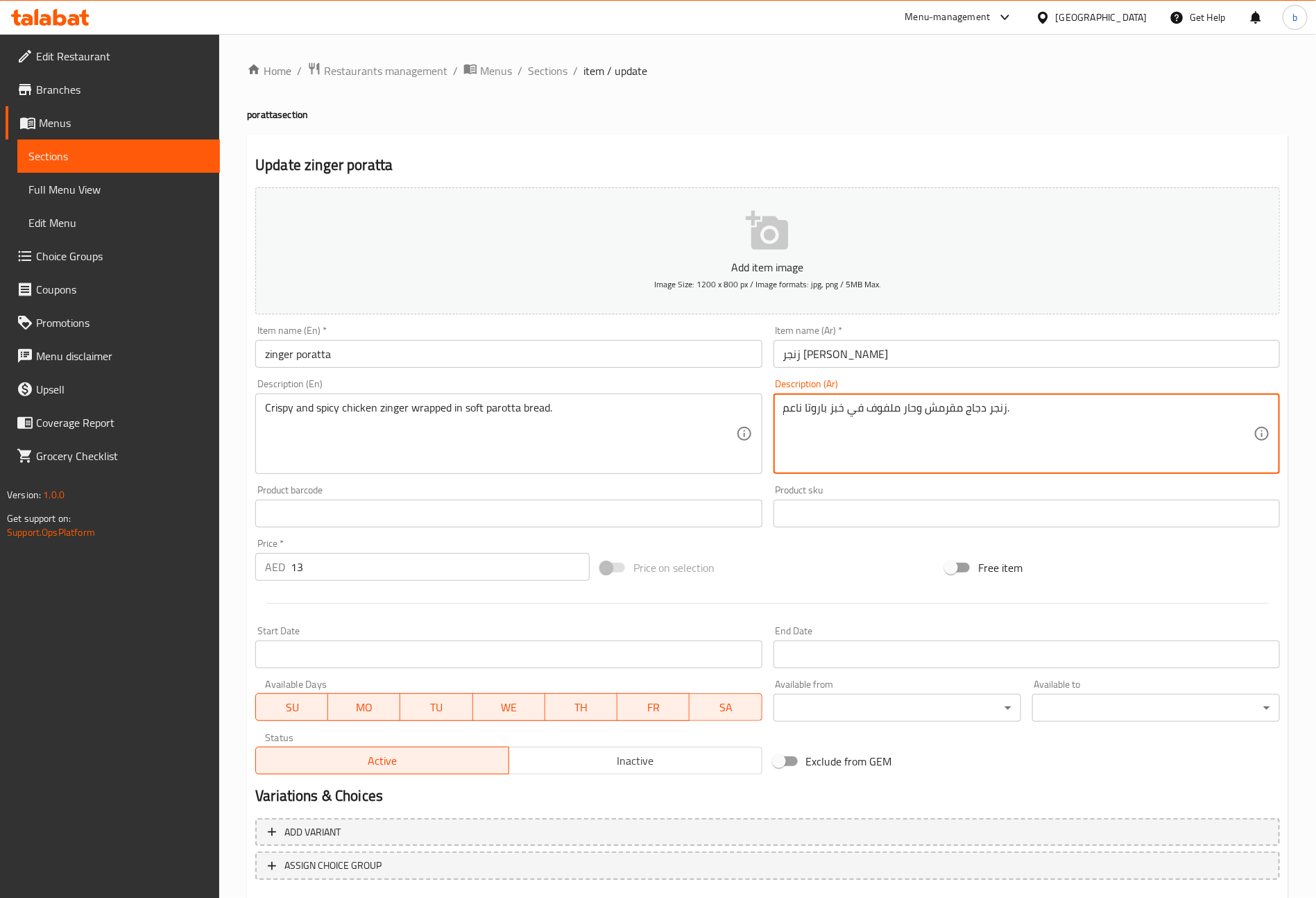
click at [821, 409] on textarea "زنجر دجاج مقرمش وحار ملفوف في خبز باروتا ناعم." at bounding box center [1018, 433] width 471 height 66
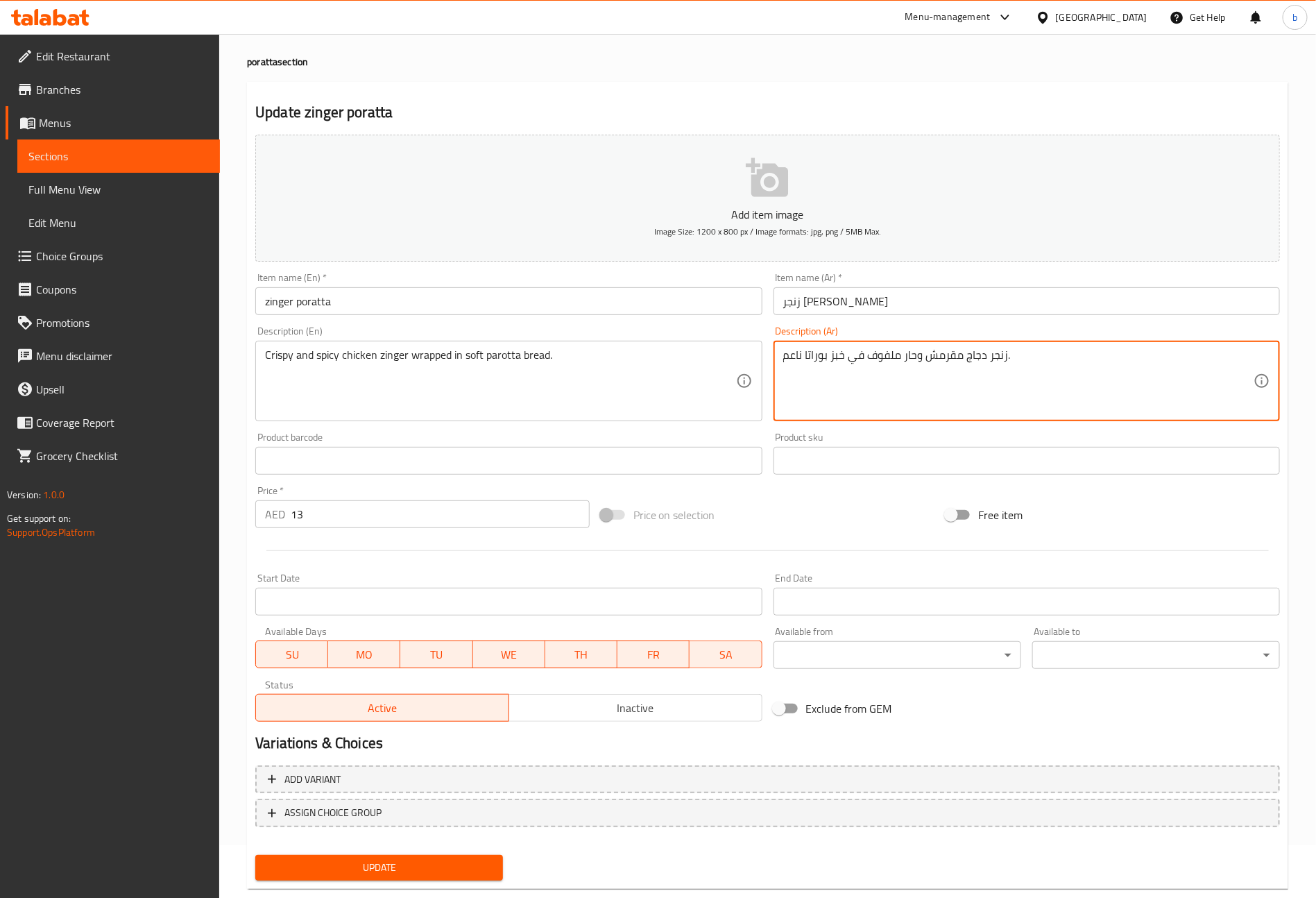
scroll to position [81, 0]
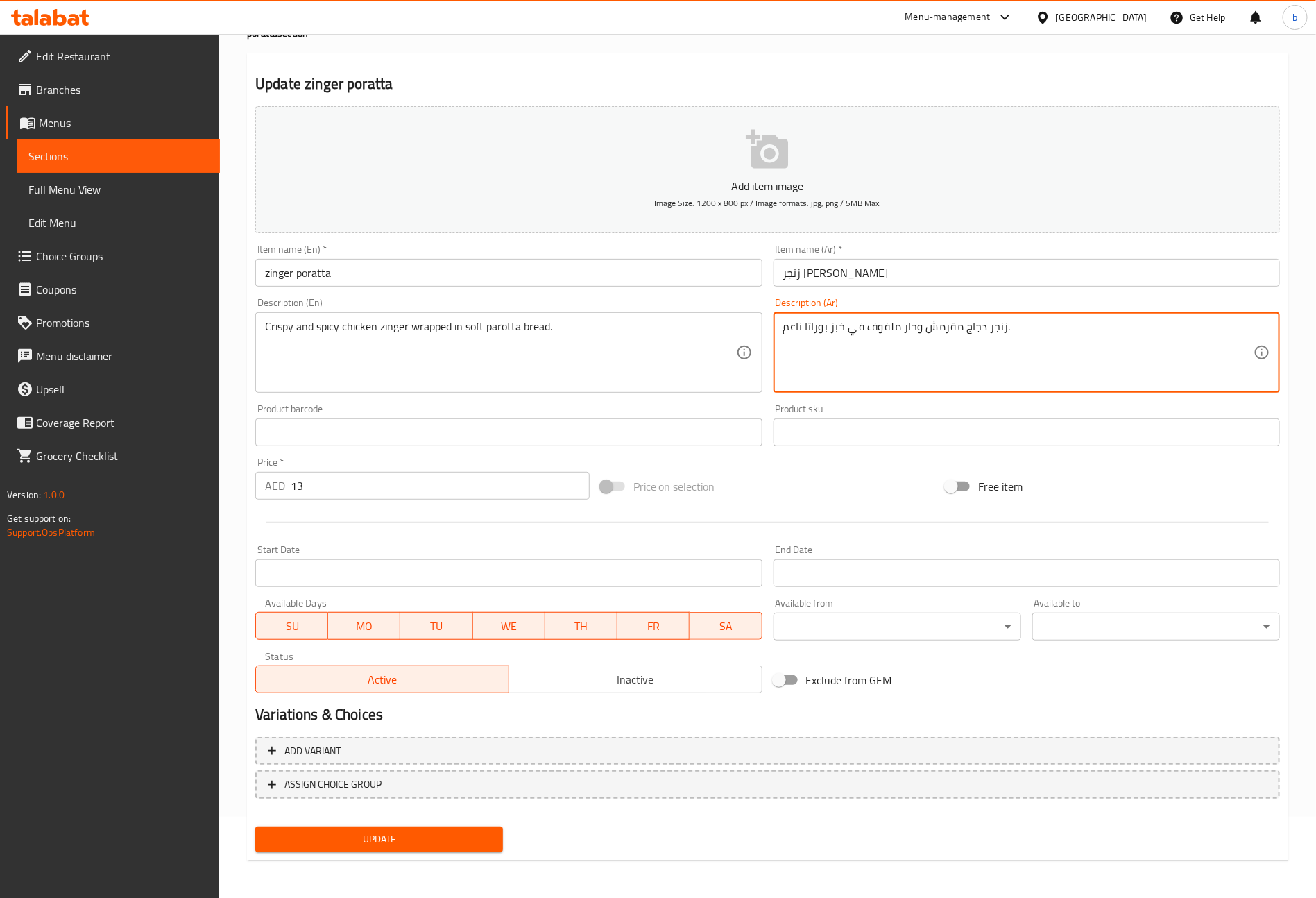
type textarea "زنجر دجاج مقرمش وحار ملفوف في خبز بوراتا ناعم."
click at [441, 821] on div "Update" at bounding box center [379, 839] width 259 height 37
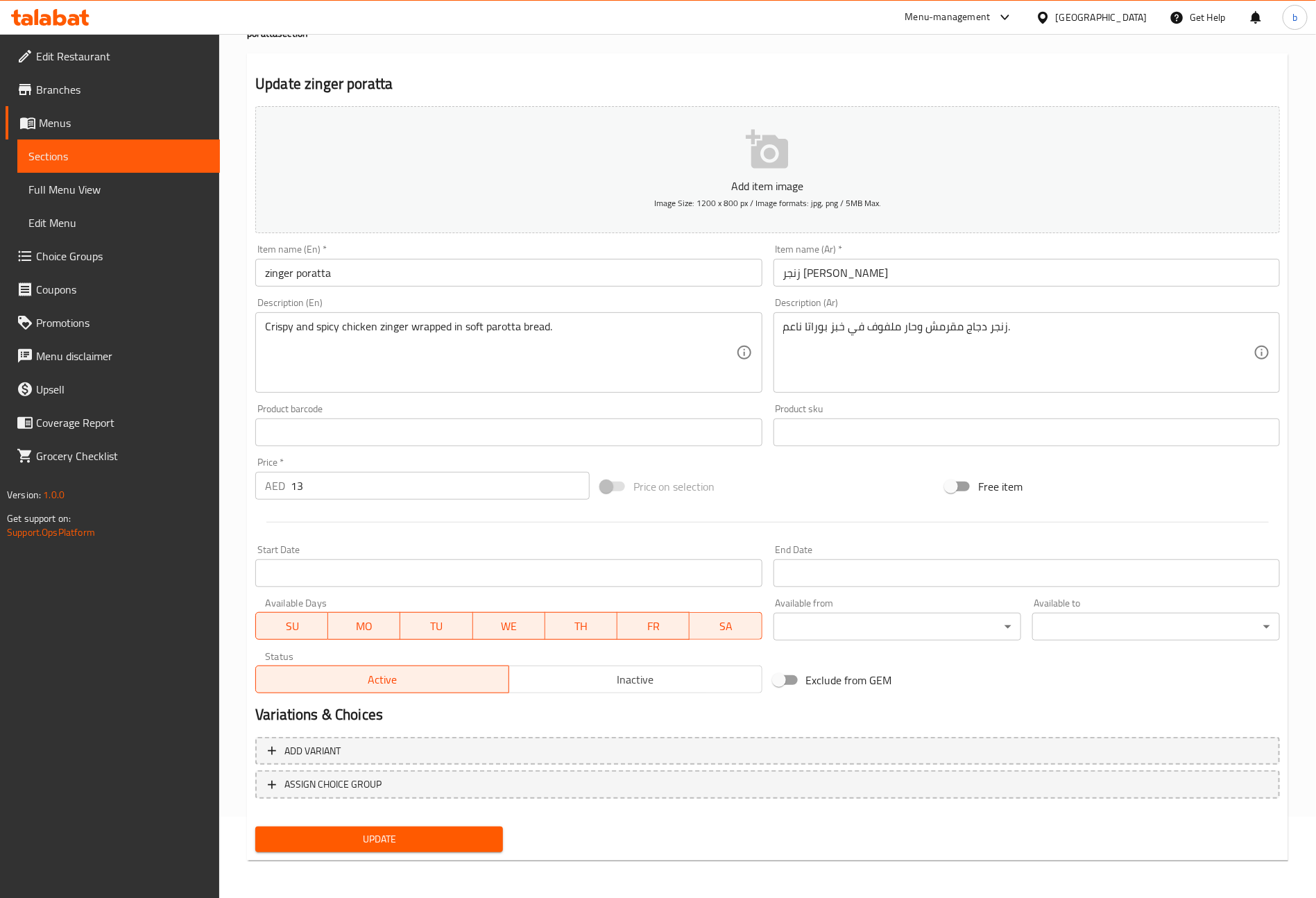
click at [441, 831] on span "Update" at bounding box center [379, 839] width 225 height 17
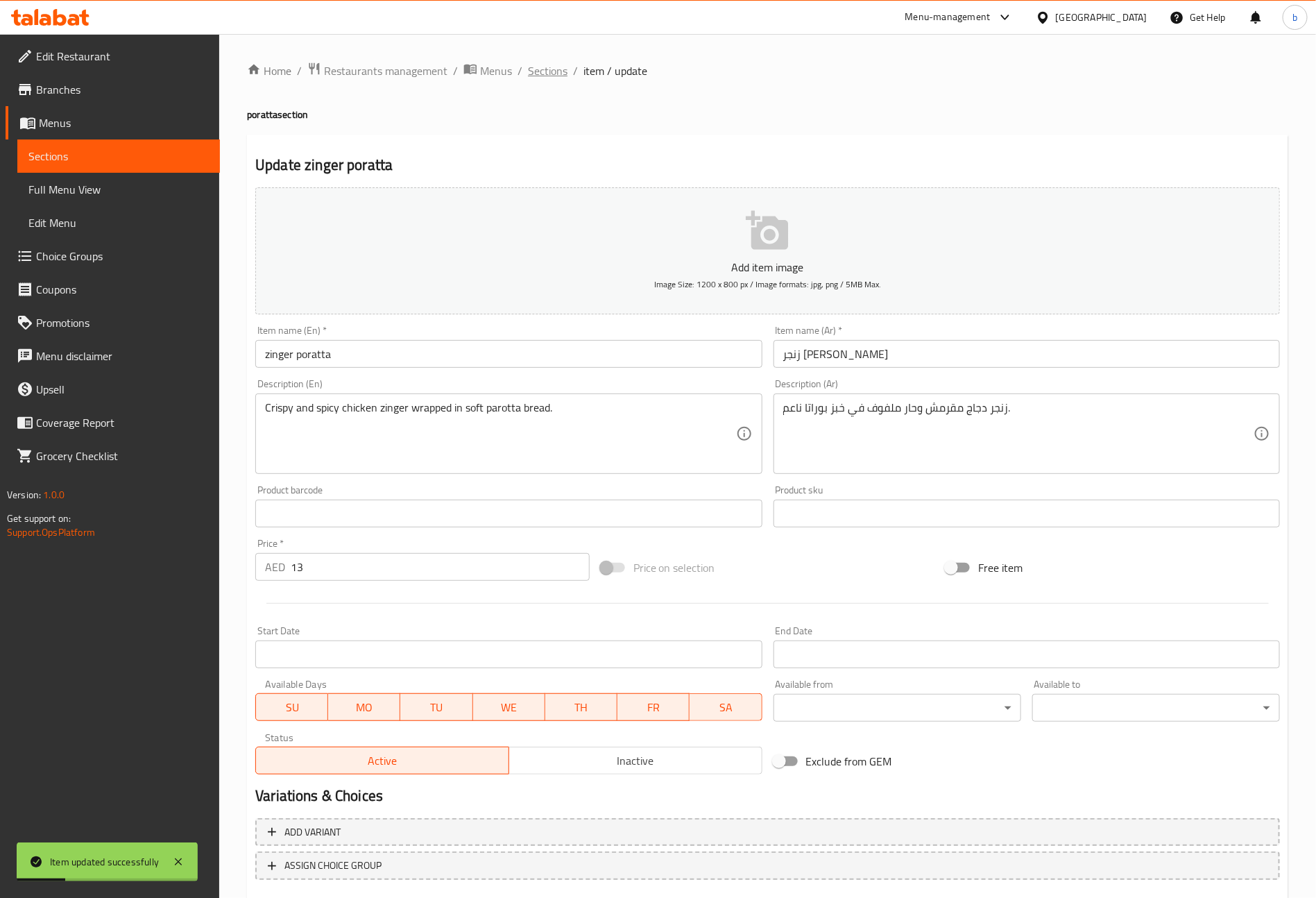
click at [555, 71] on span "Sections" at bounding box center [548, 70] width 40 height 16
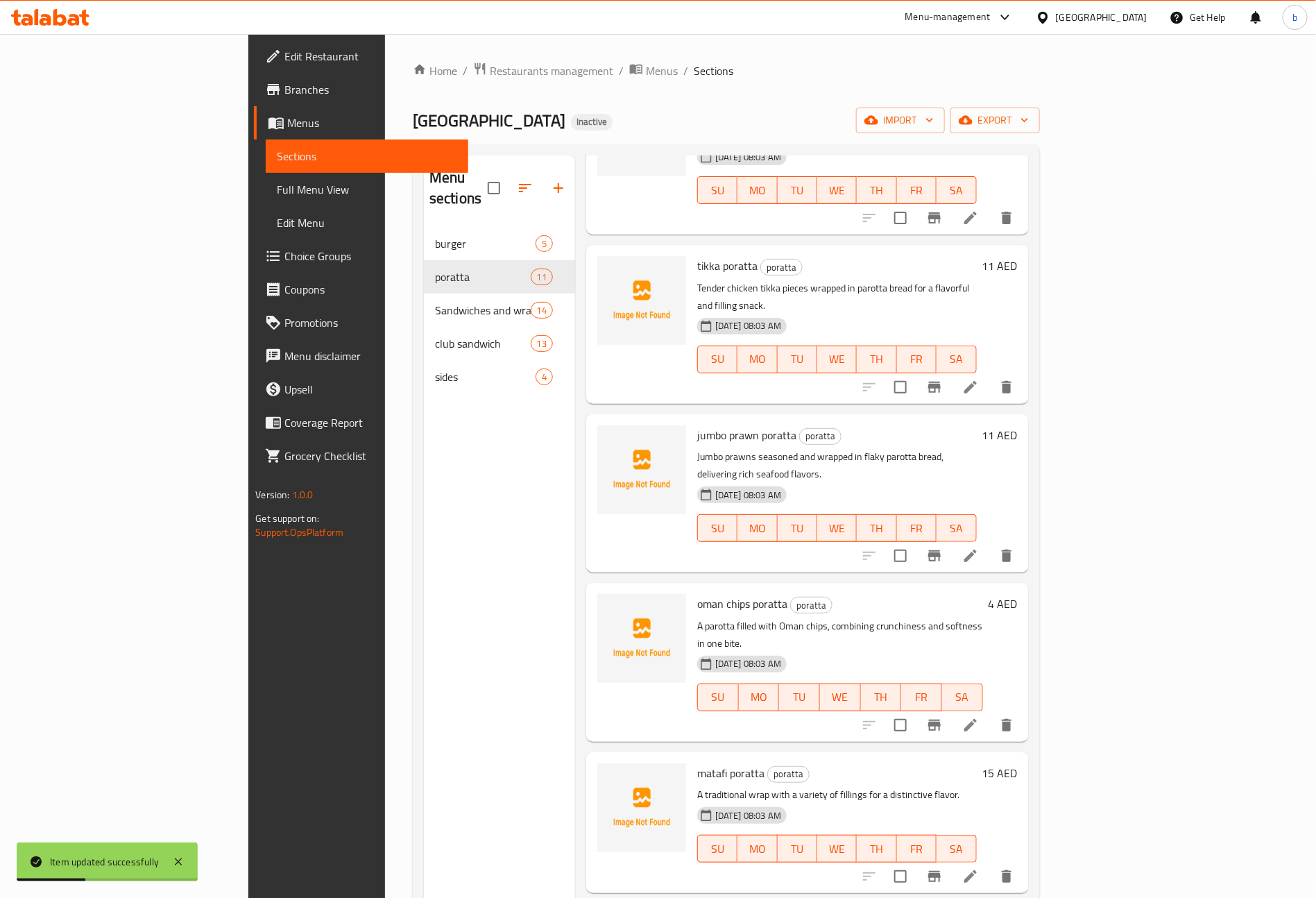
scroll to position [194, 0]
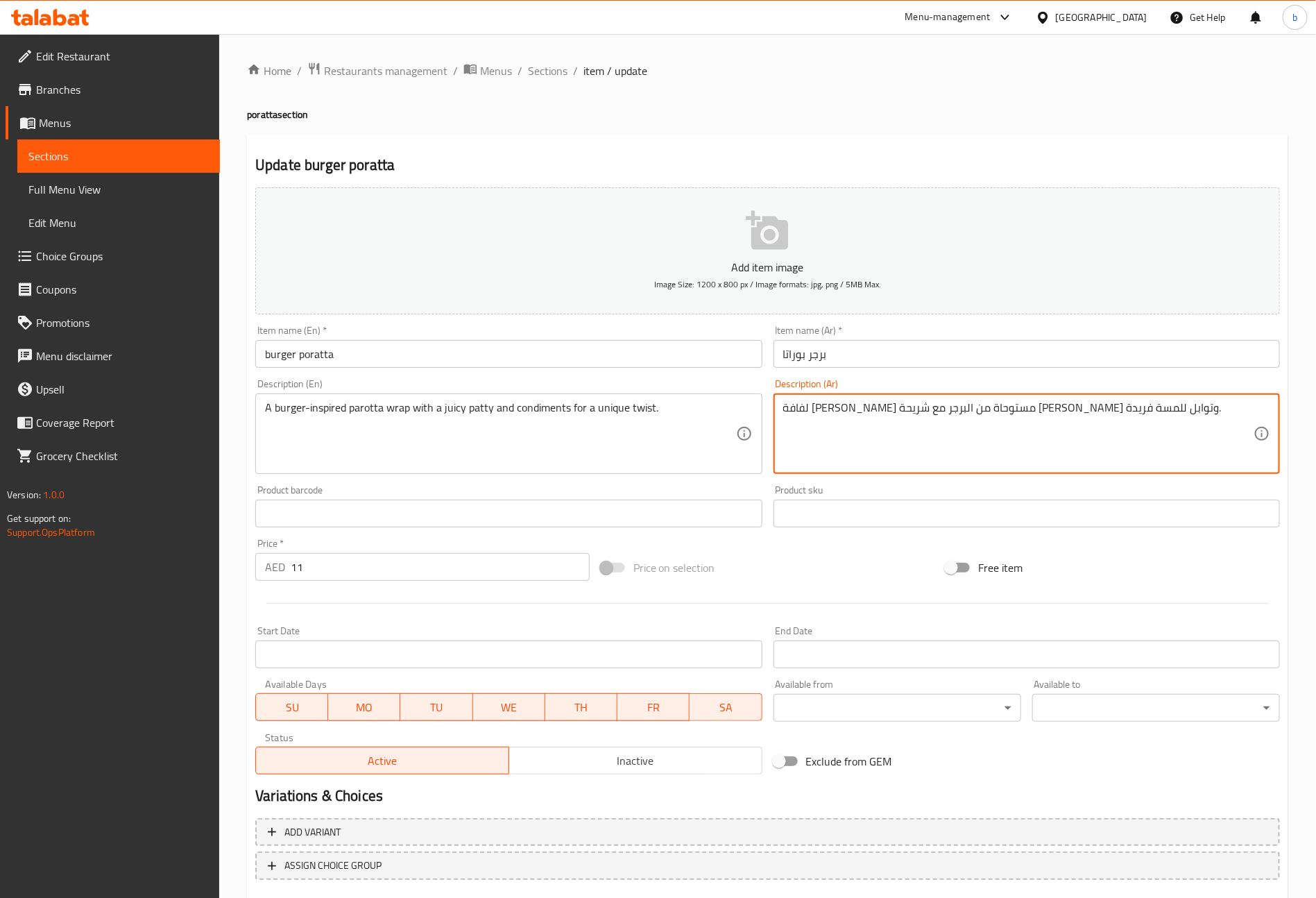
click at [1061, 408] on textarea "لفافة باروتا مستوحاة من البرجر مع شريحة جوسي وتوابل للمسة فريدة." at bounding box center [1018, 433] width 471 height 66
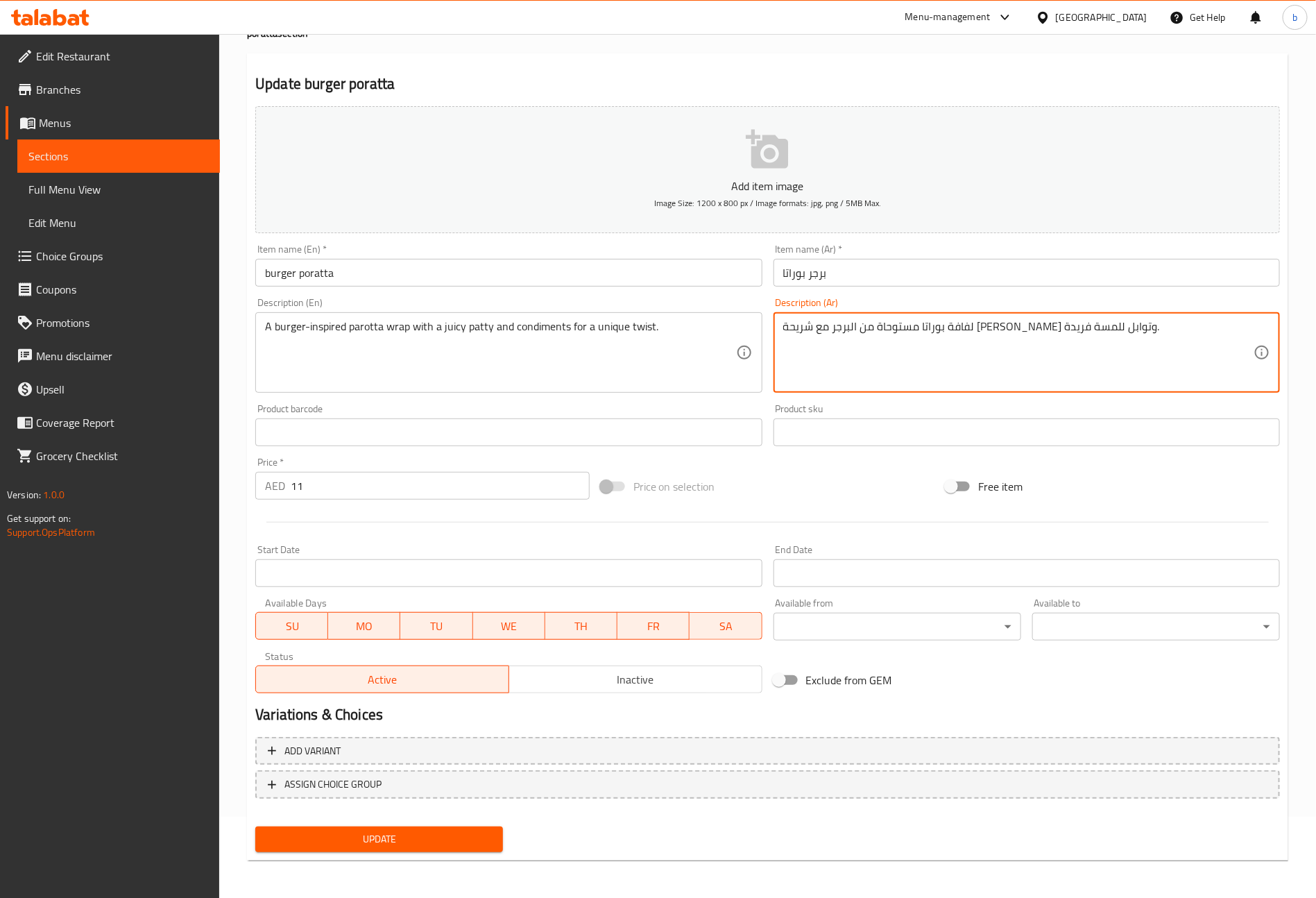
type textarea "لفافة بوراتا مستوحاة من البرجر مع شريحة جوسي وتوابل للمسة فريدة."
click at [487, 840] on span "Update" at bounding box center [379, 839] width 225 height 17
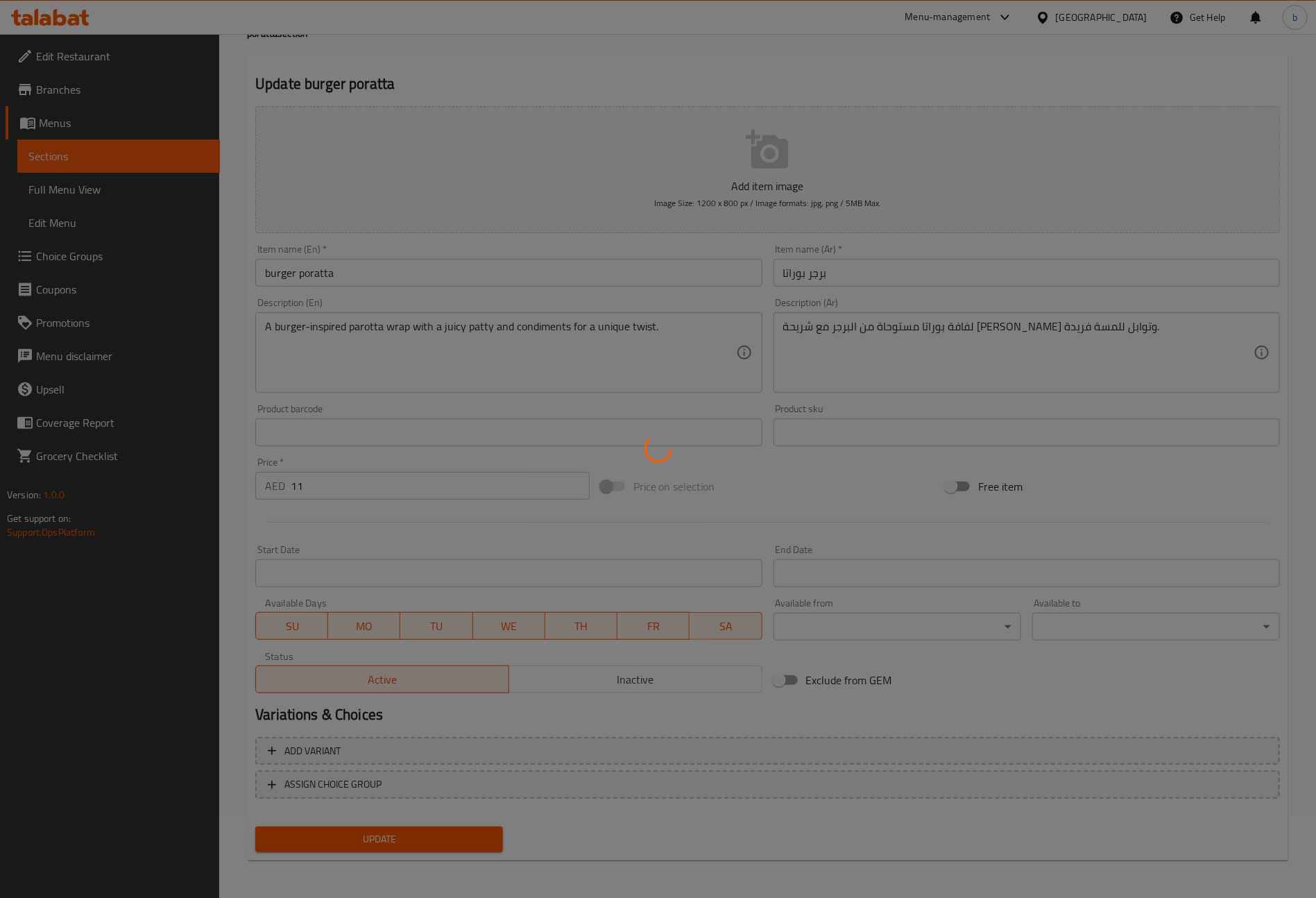
scroll to position [0, 0]
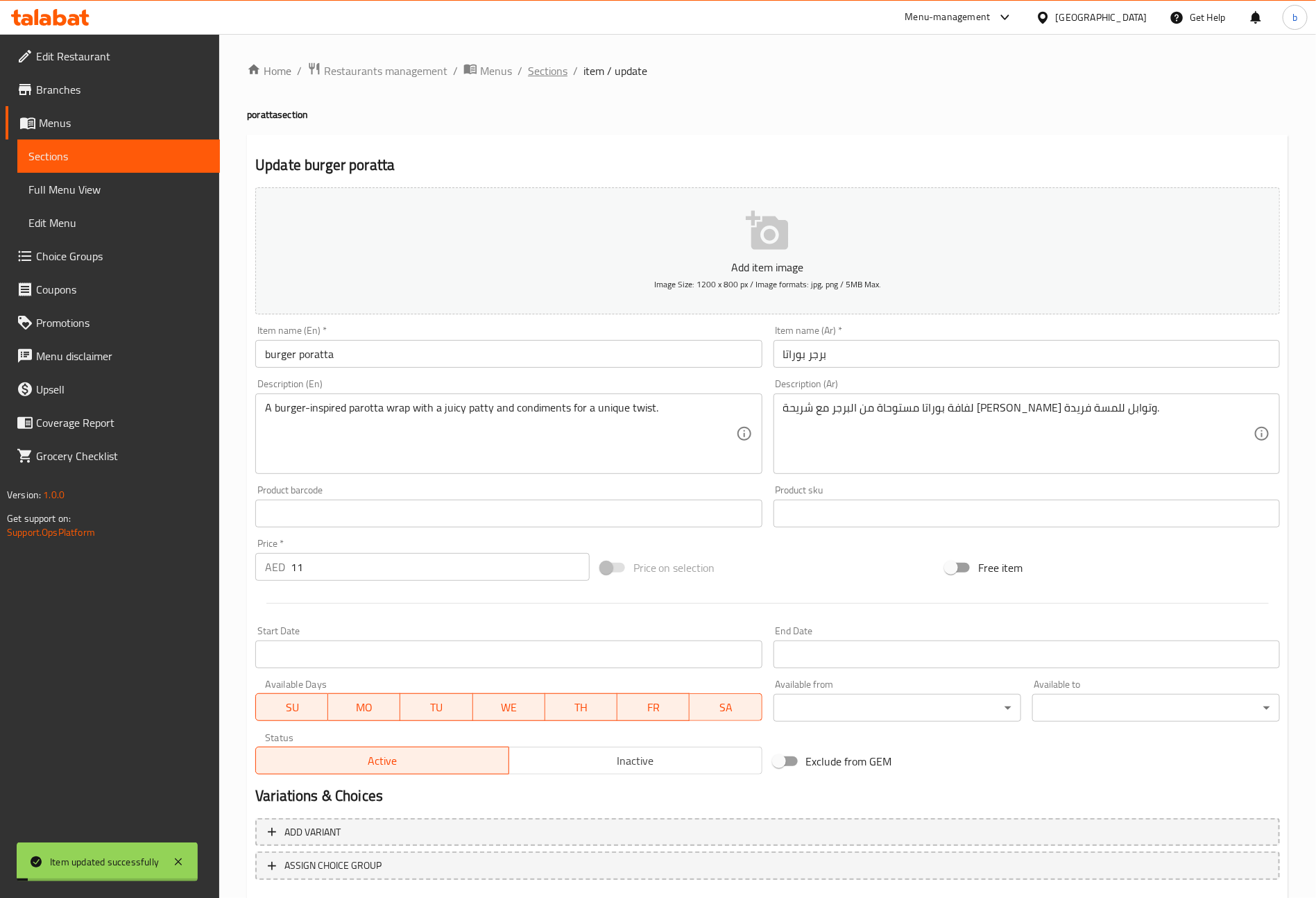
click at [556, 62] on span "Sections" at bounding box center [548, 70] width 40 height 16
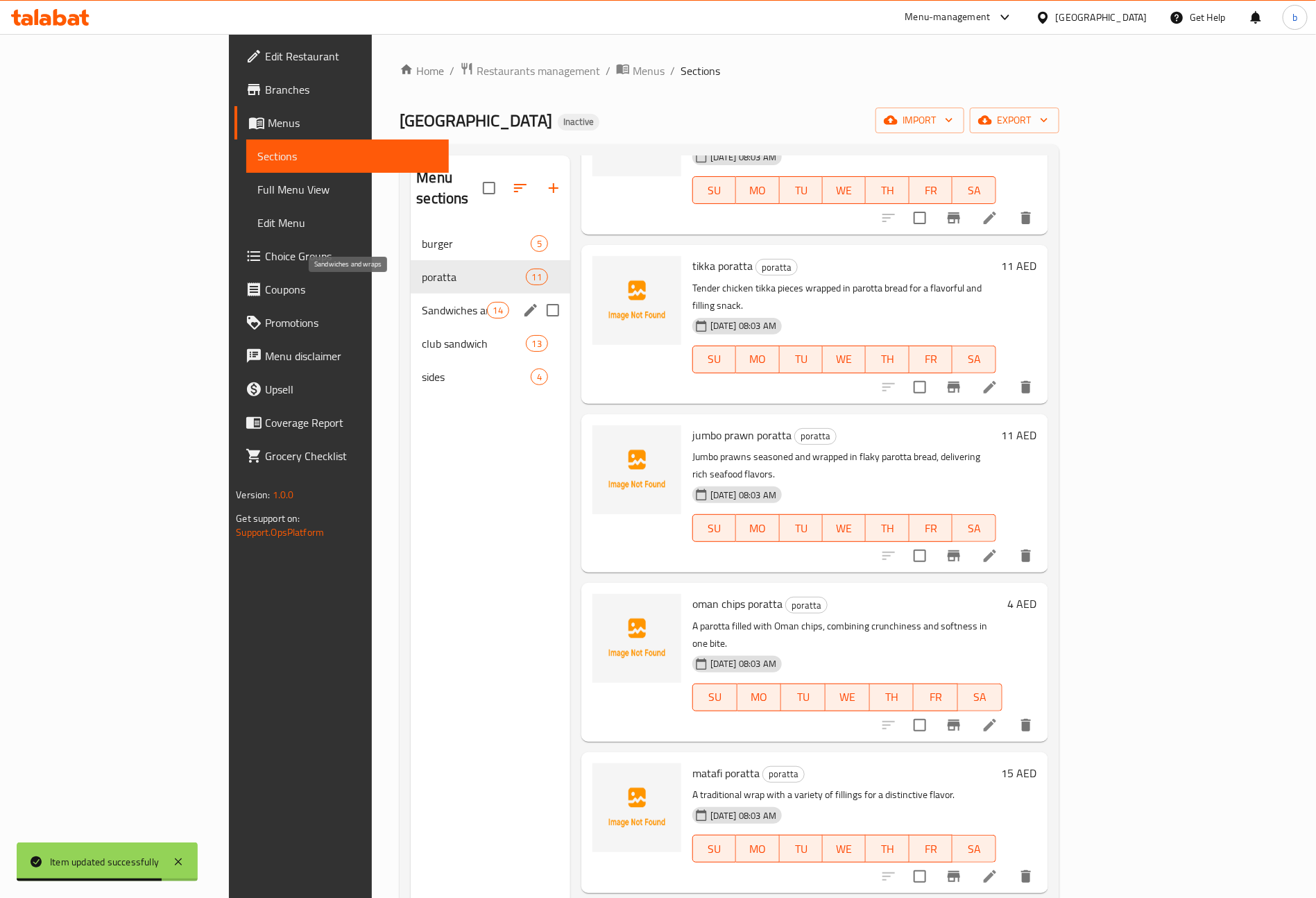
click at [411, 301] on div "Sandwiches and wraps 14" at bounding box center [490, 310] width 159 height 33
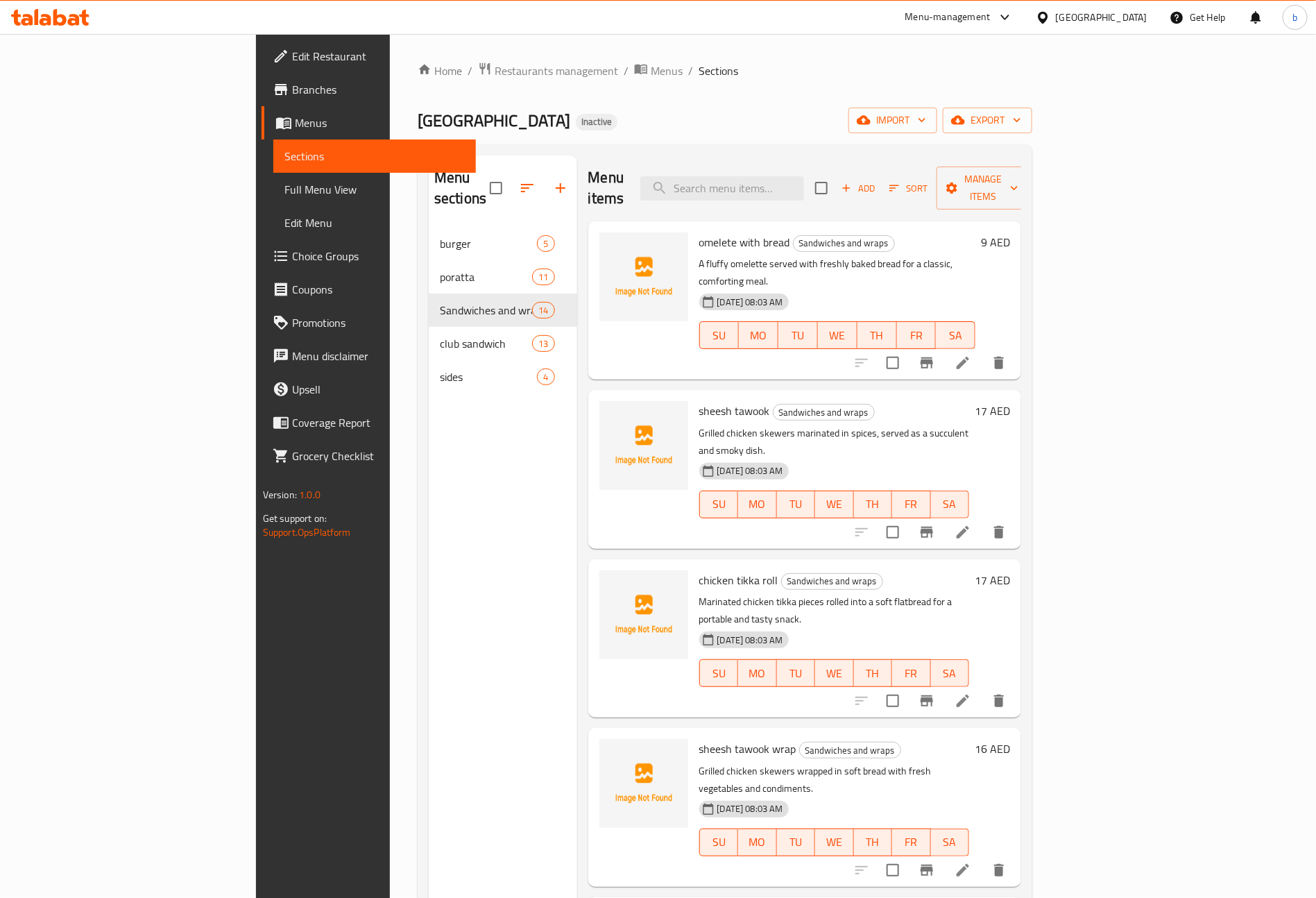
click at [971, 354] on icon at bounding box center [963, 362] width 16 height 16
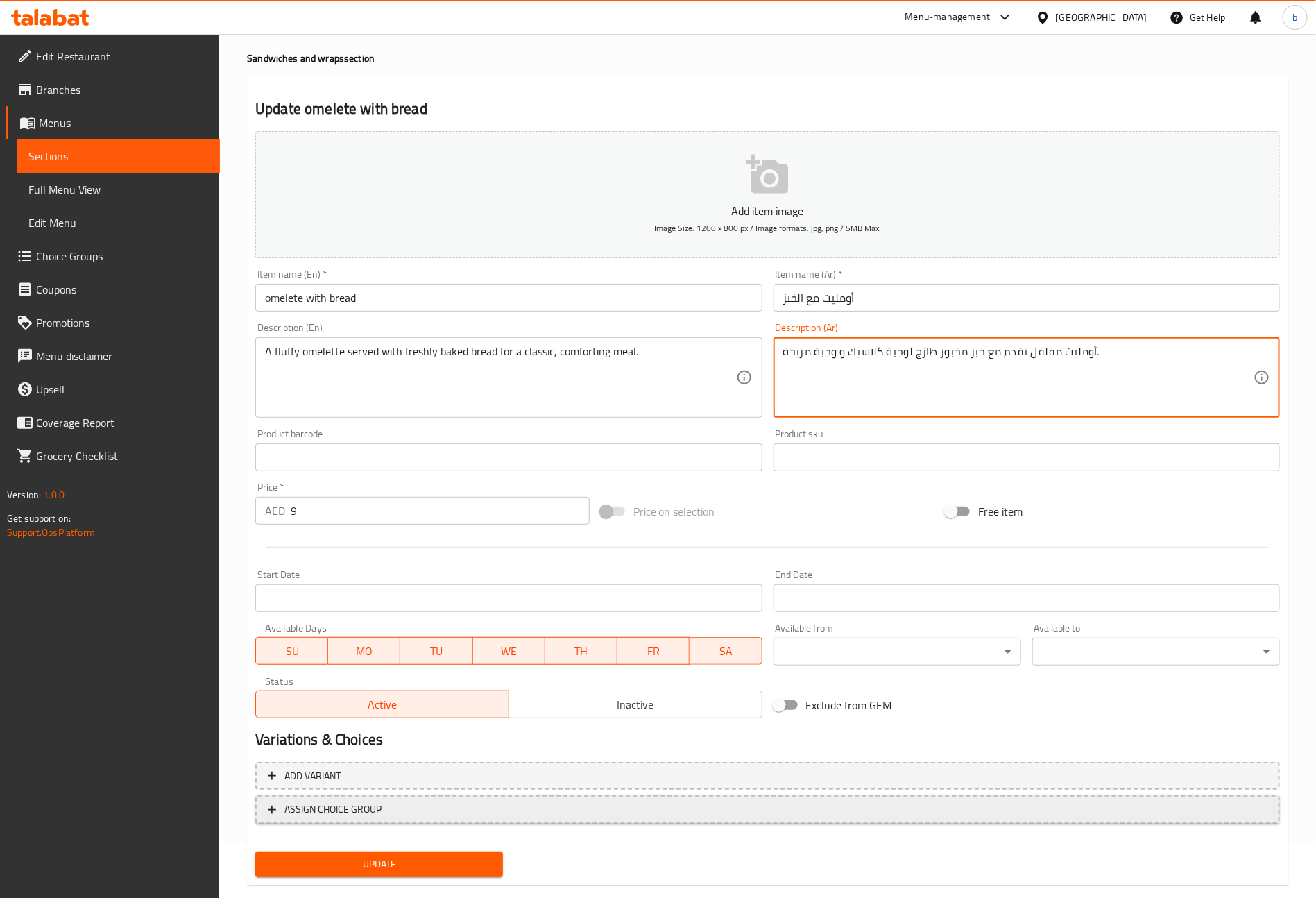
scroll to position [81, 0]
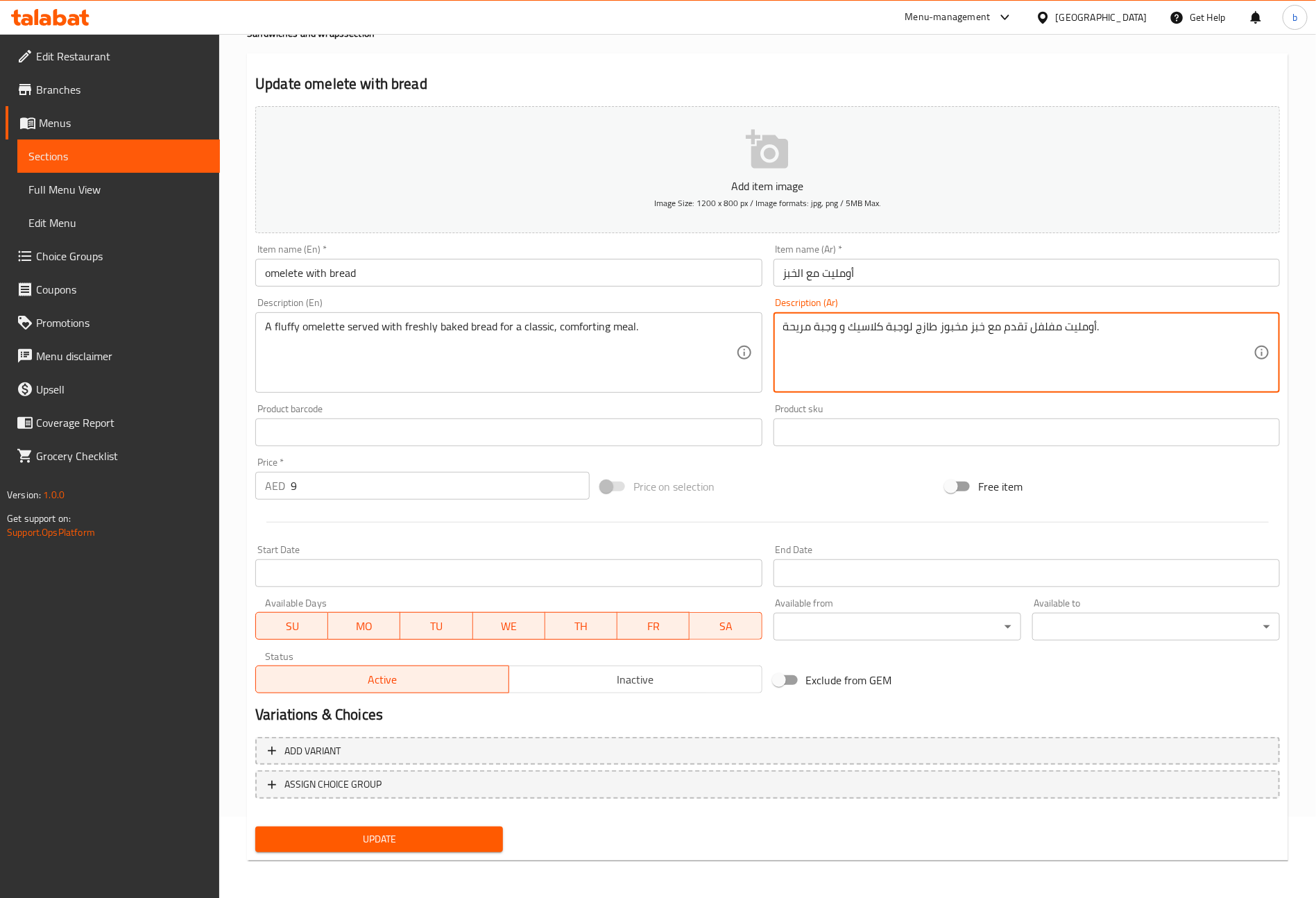
type textarea "أومليت مفلفل تقدم مع خبز مخبوز طازج لوجبة كلاسيك و وجبة مريحة."
click at [496, 837] on button "Update" at bounding box center [379, 839] width 248 height 26
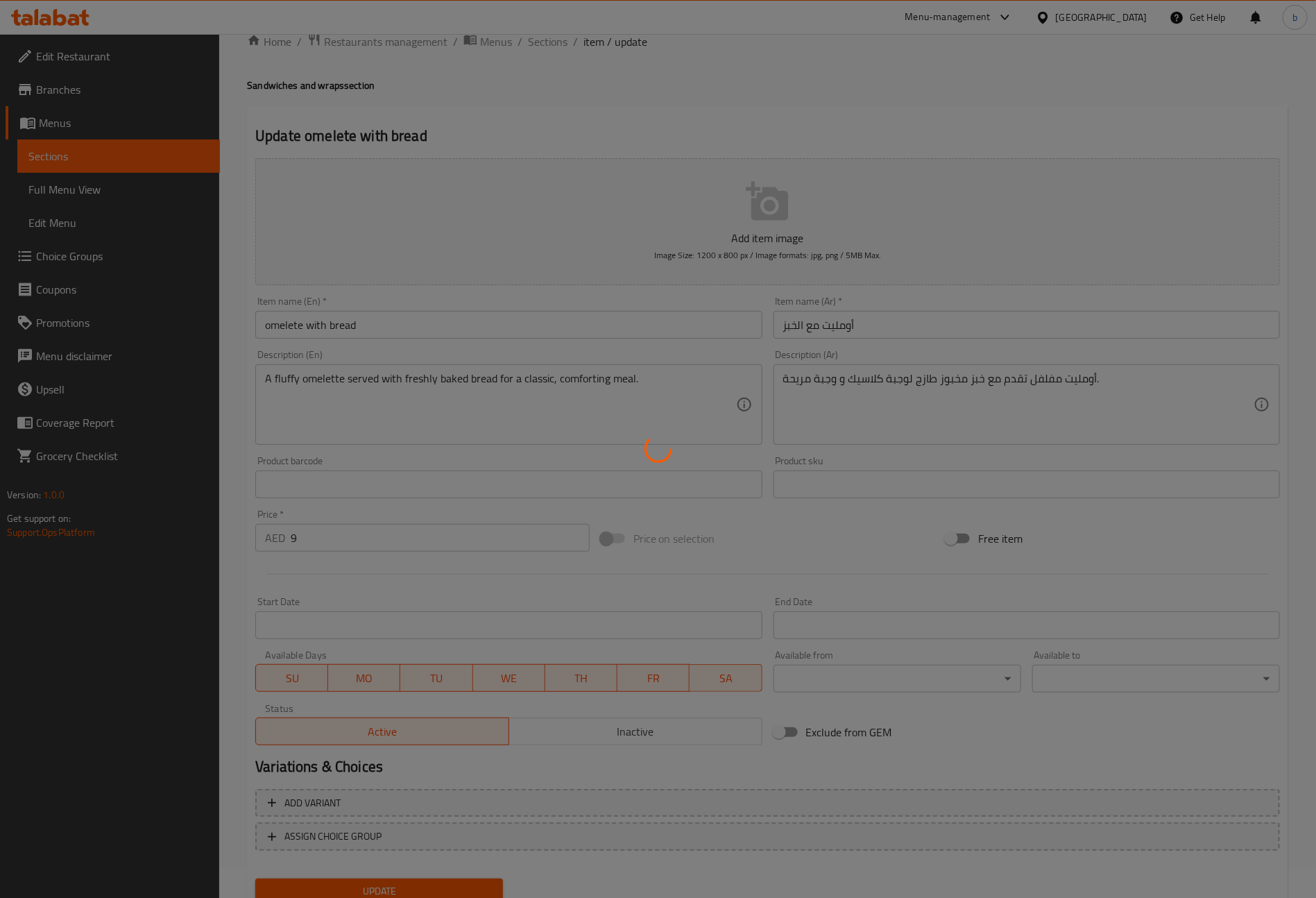
scroll to position [0, 0]
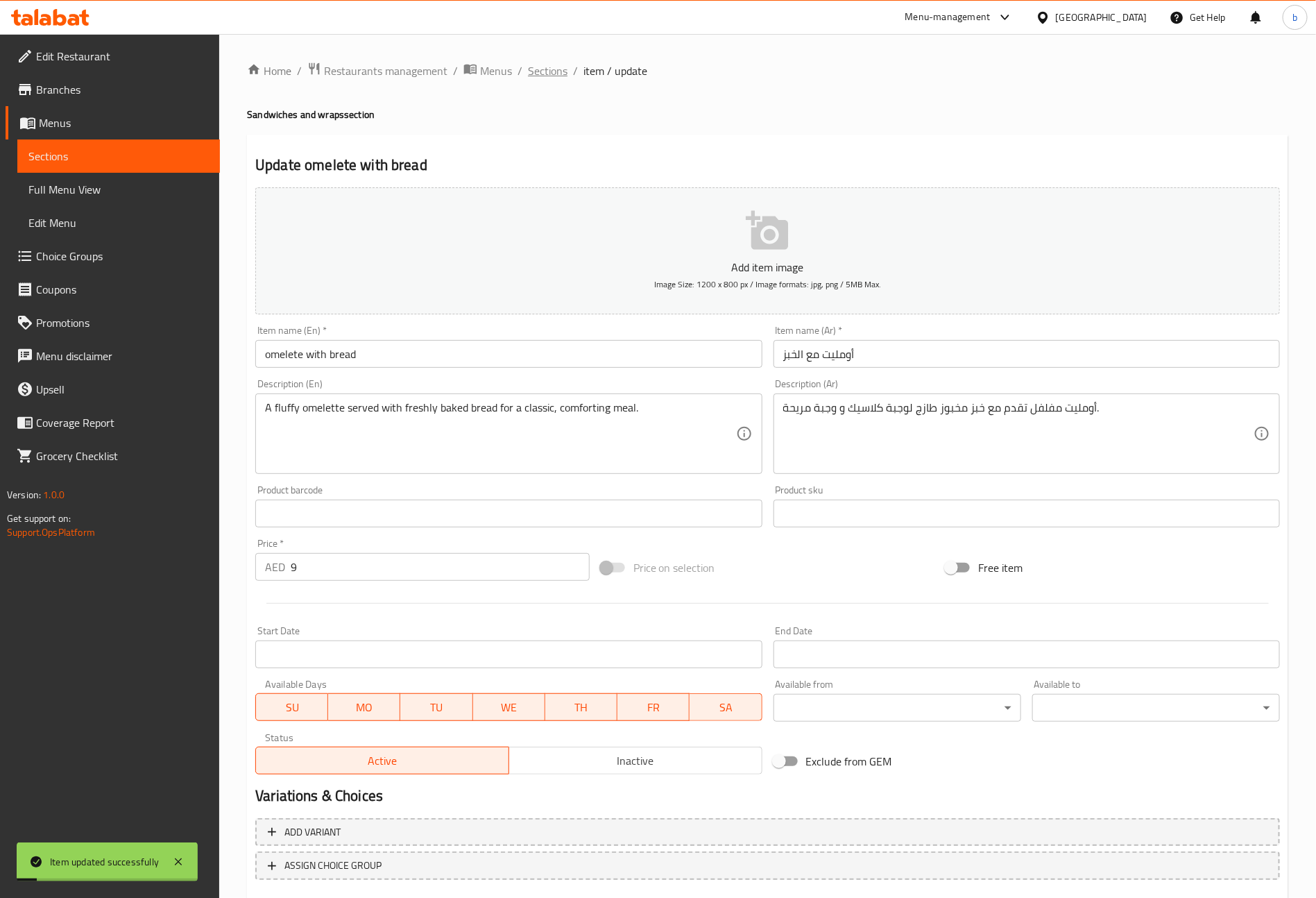
click at [555, 62] on span "Sections" at bounding box center [548, 70] width 40 height 16
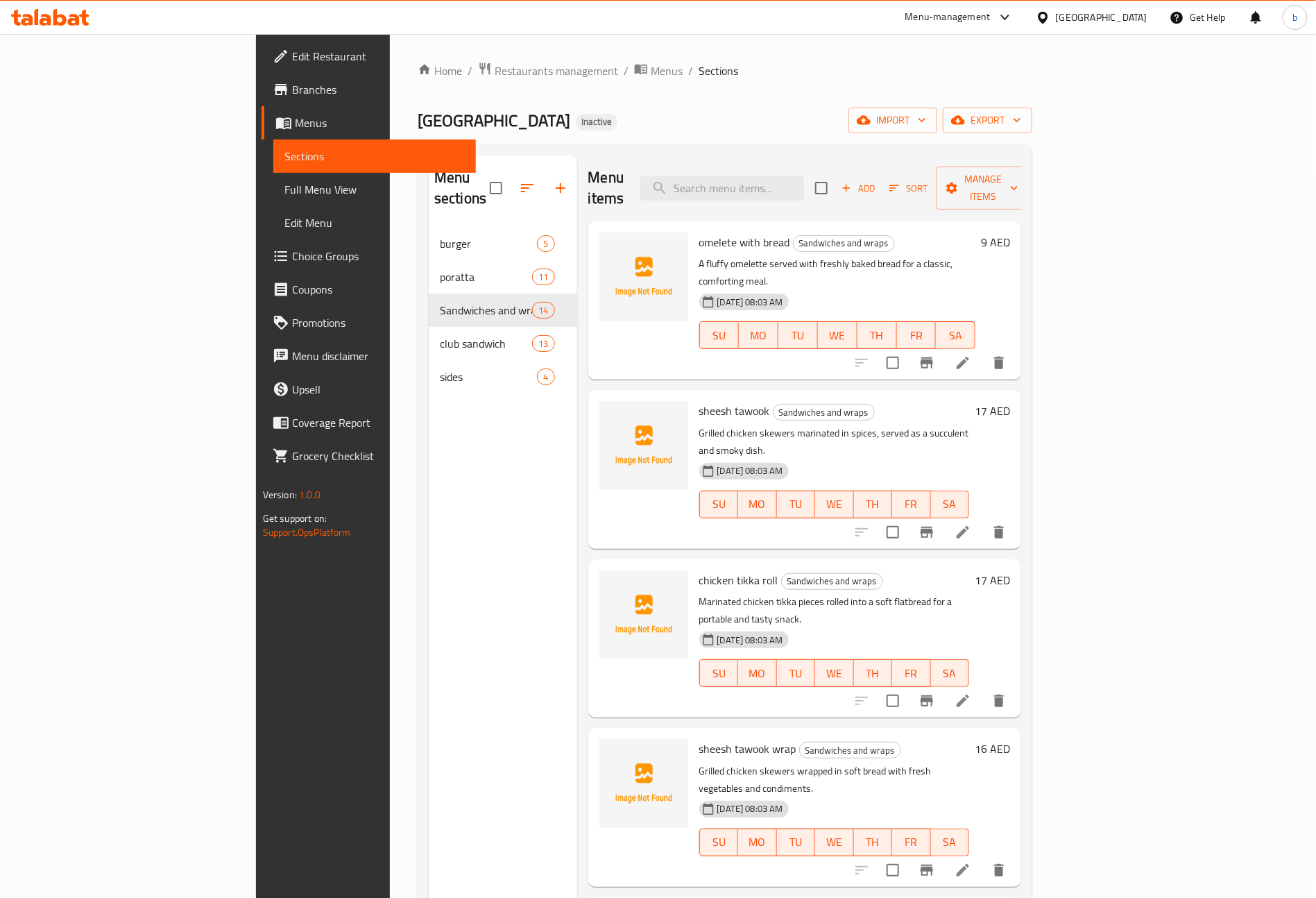
click at [983, 520] on li at bounding box center [963, 532] width 39 height 25
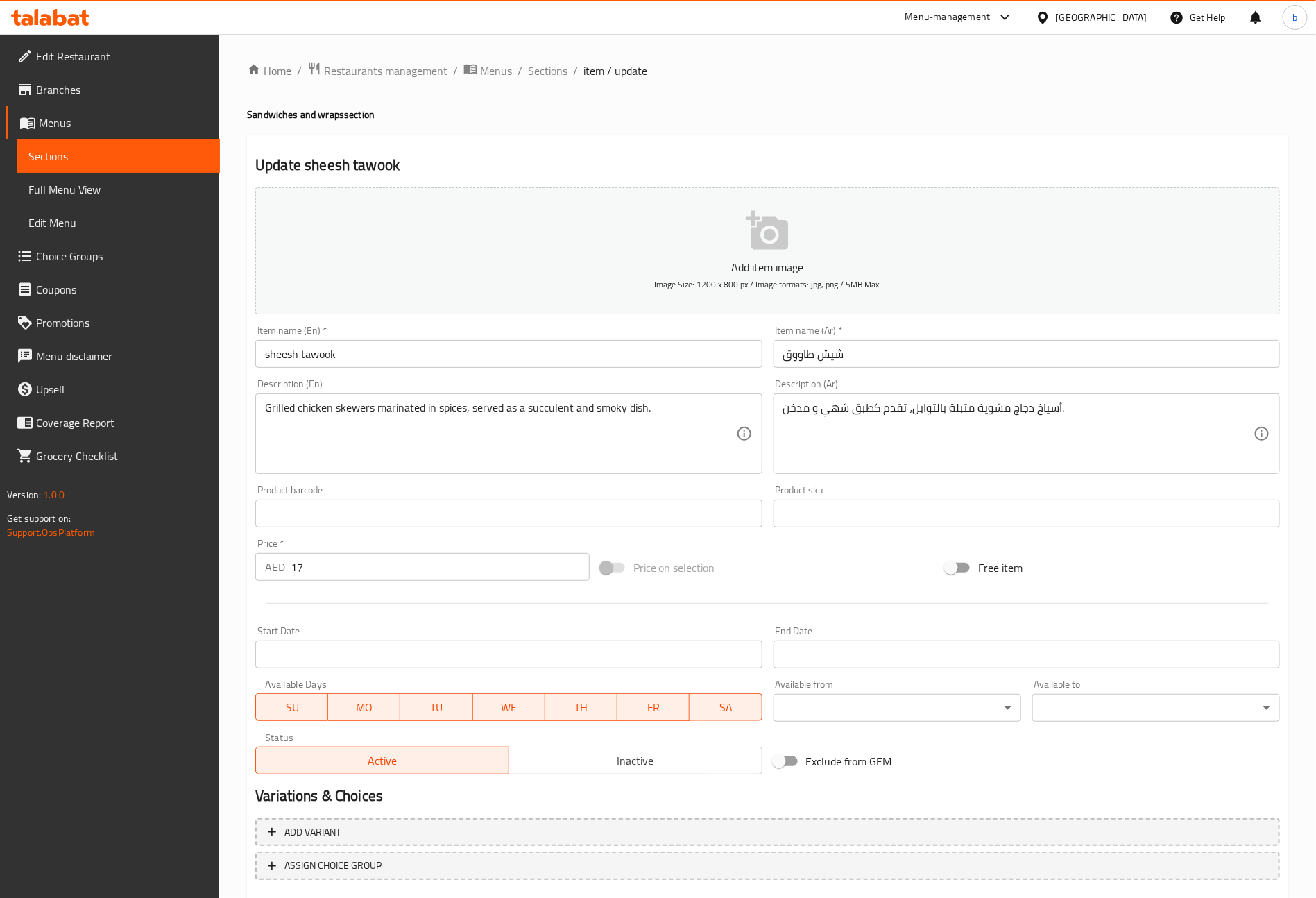
click at [558, 65] on span "Sections" at bounding box center [548, 70] width 40 height 16
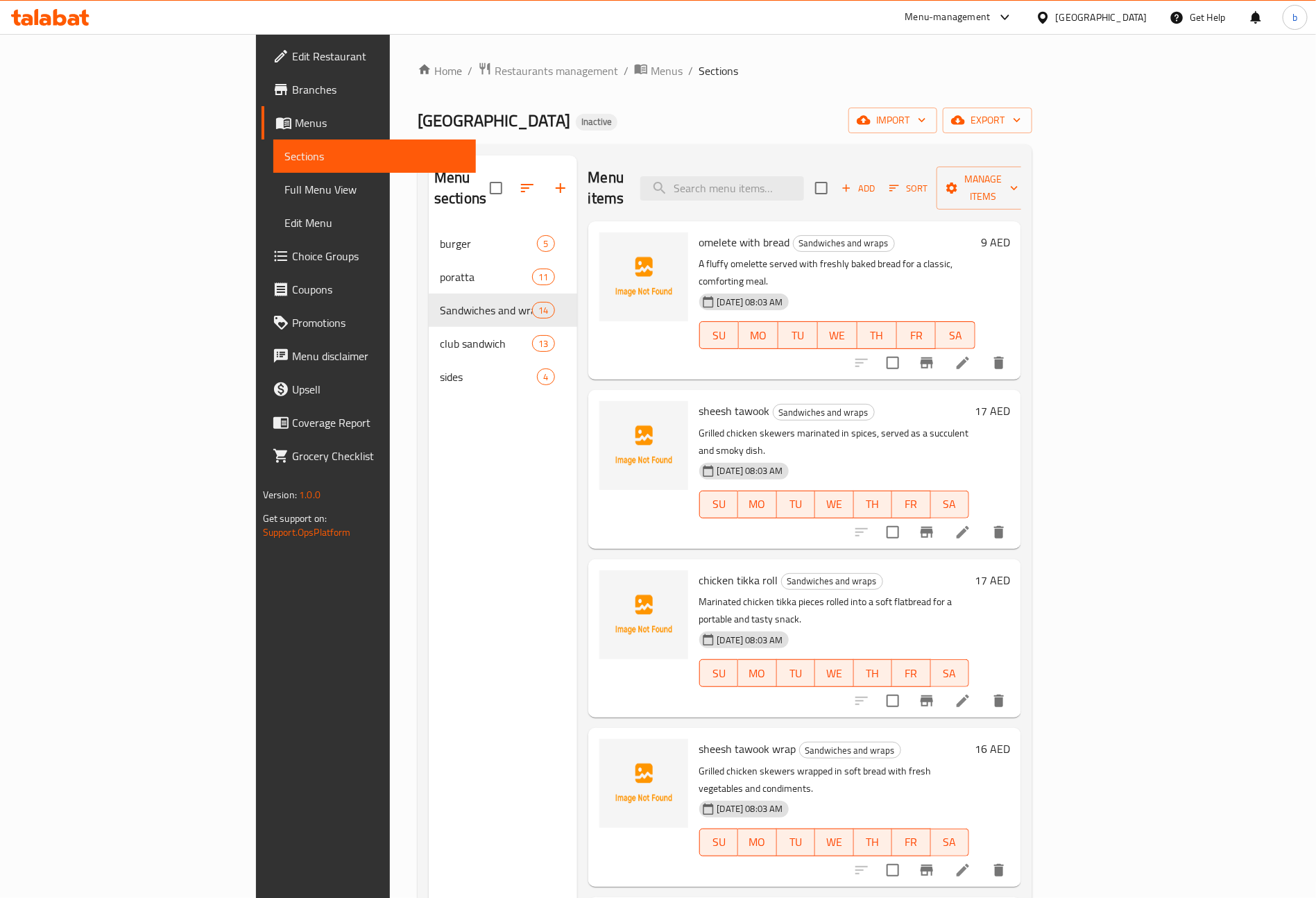
click at [983, 688] on li at bounding box center [963, 701] width 39 height 25
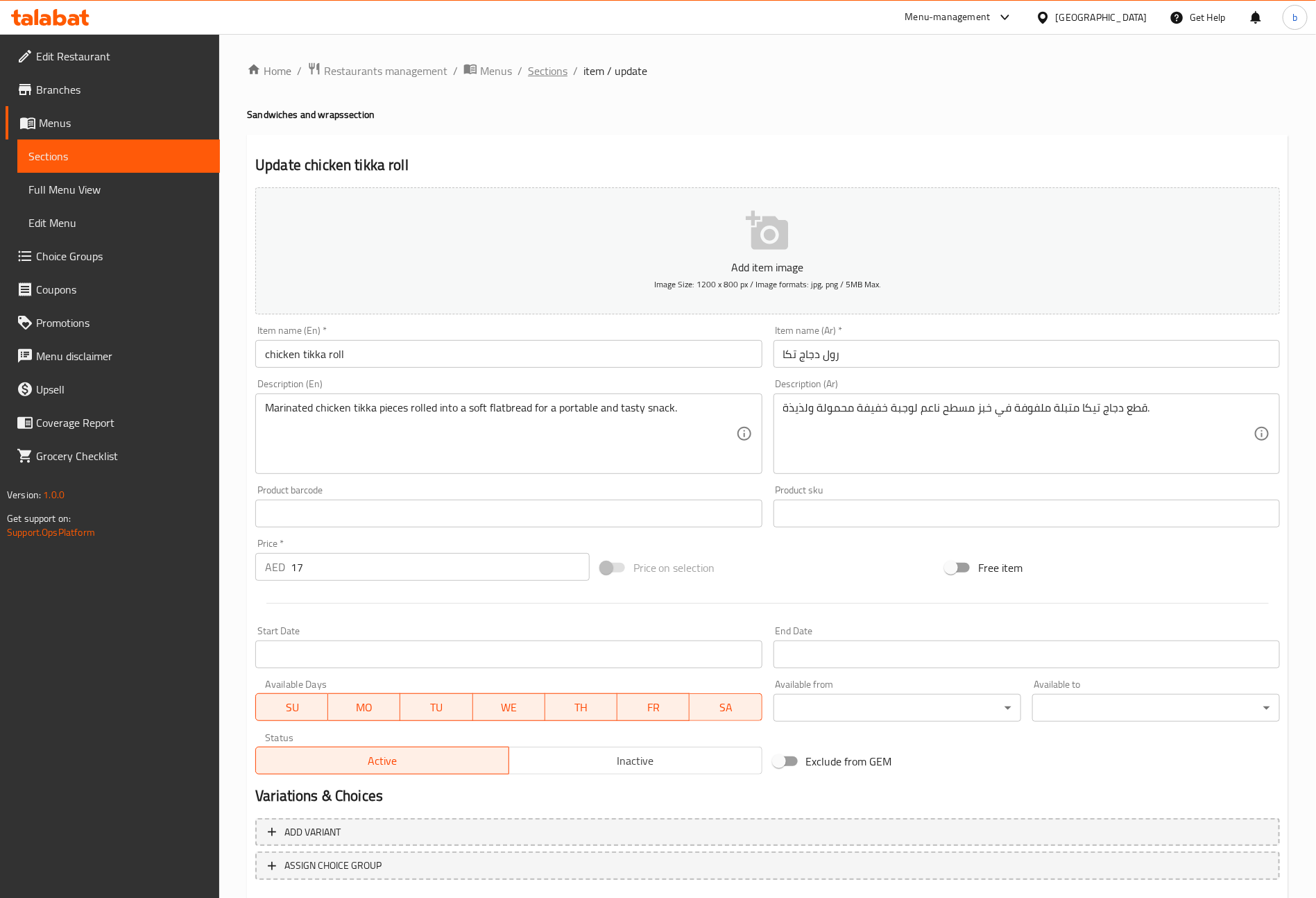
click at [548, 78] on span "Sections" at bounding box center [548, 70] width 40 height 16
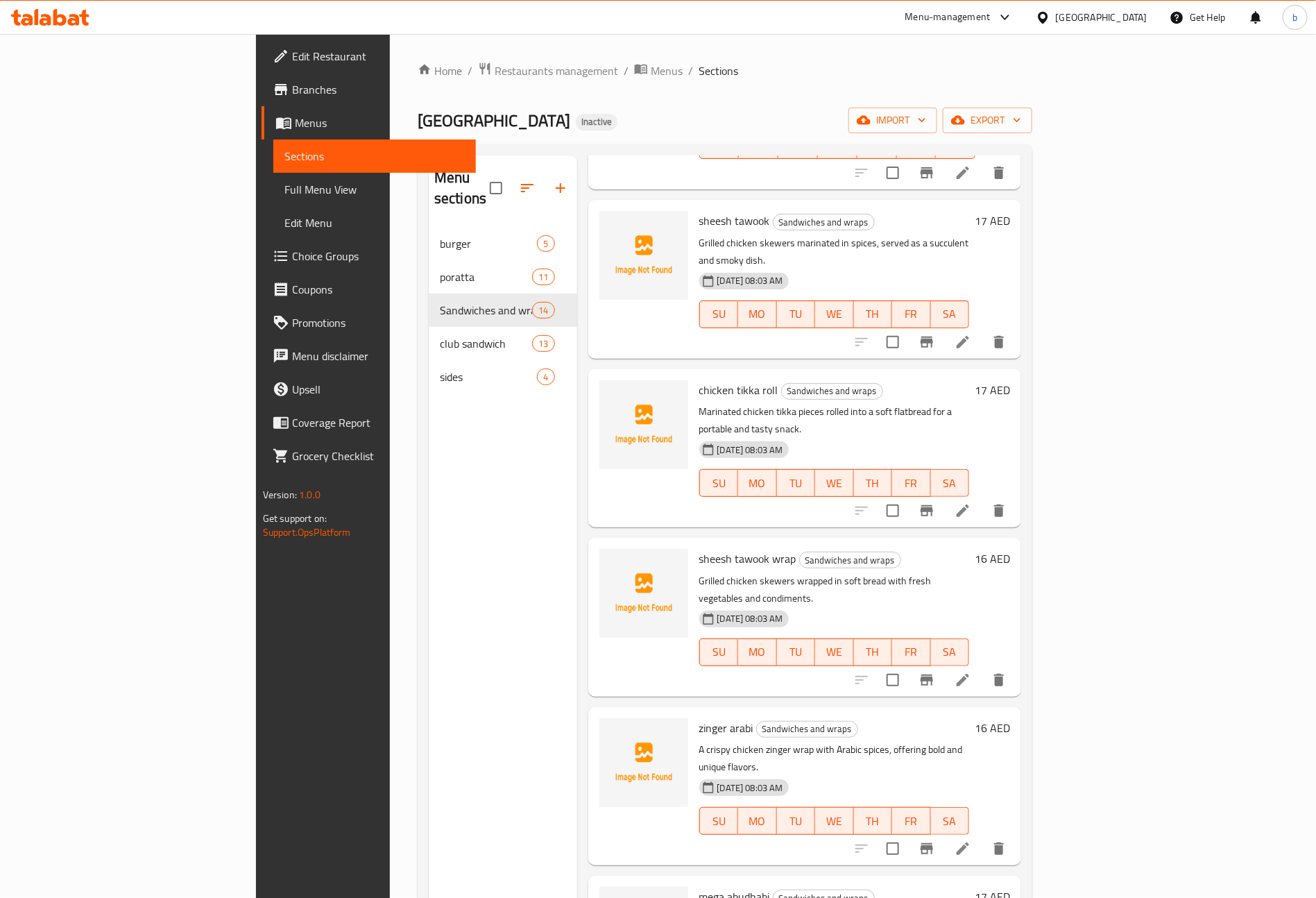
scroll to position [208, 0]
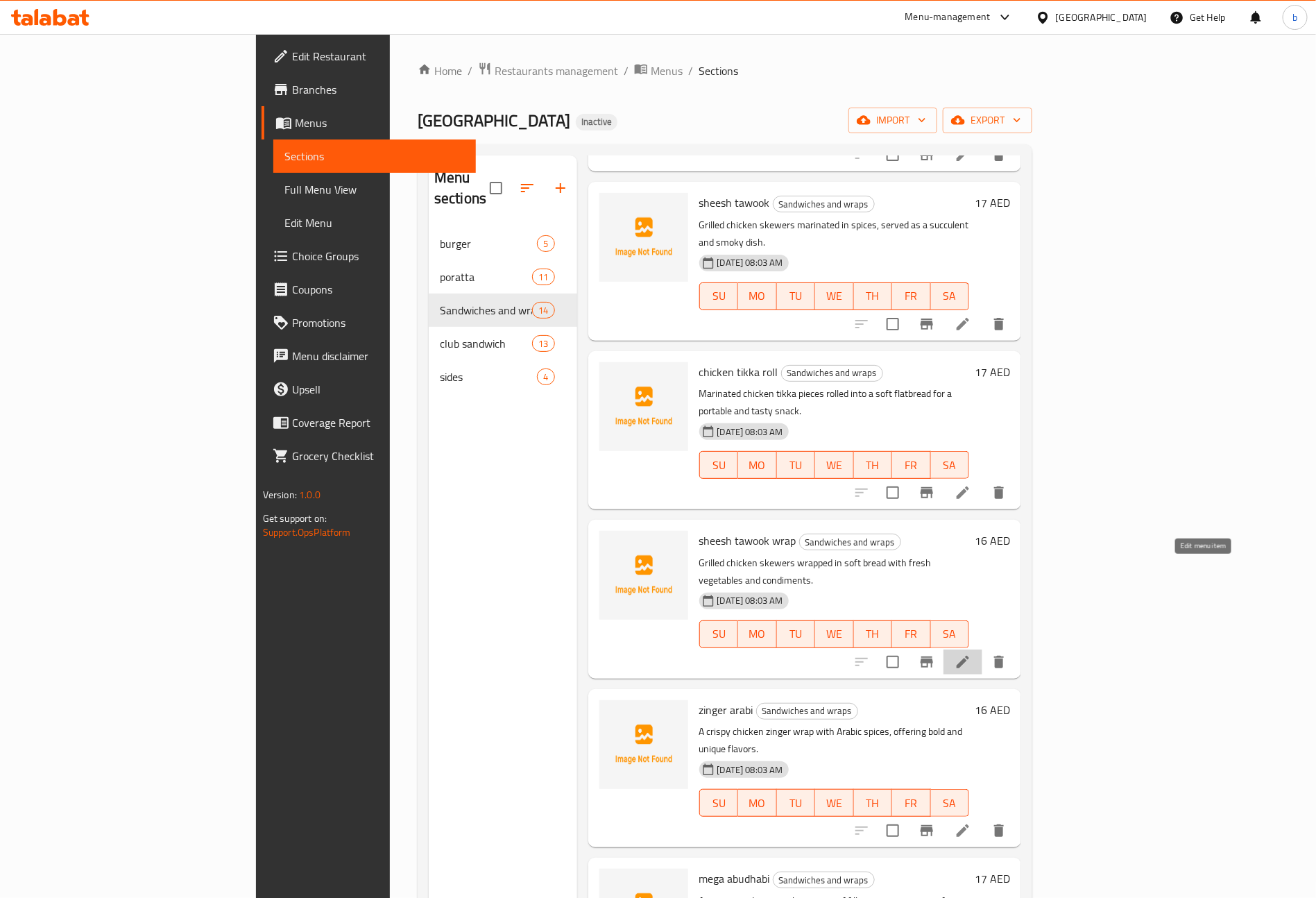
click at [971, 653] on icon at bounding box center [963, 661] width 16 height 16
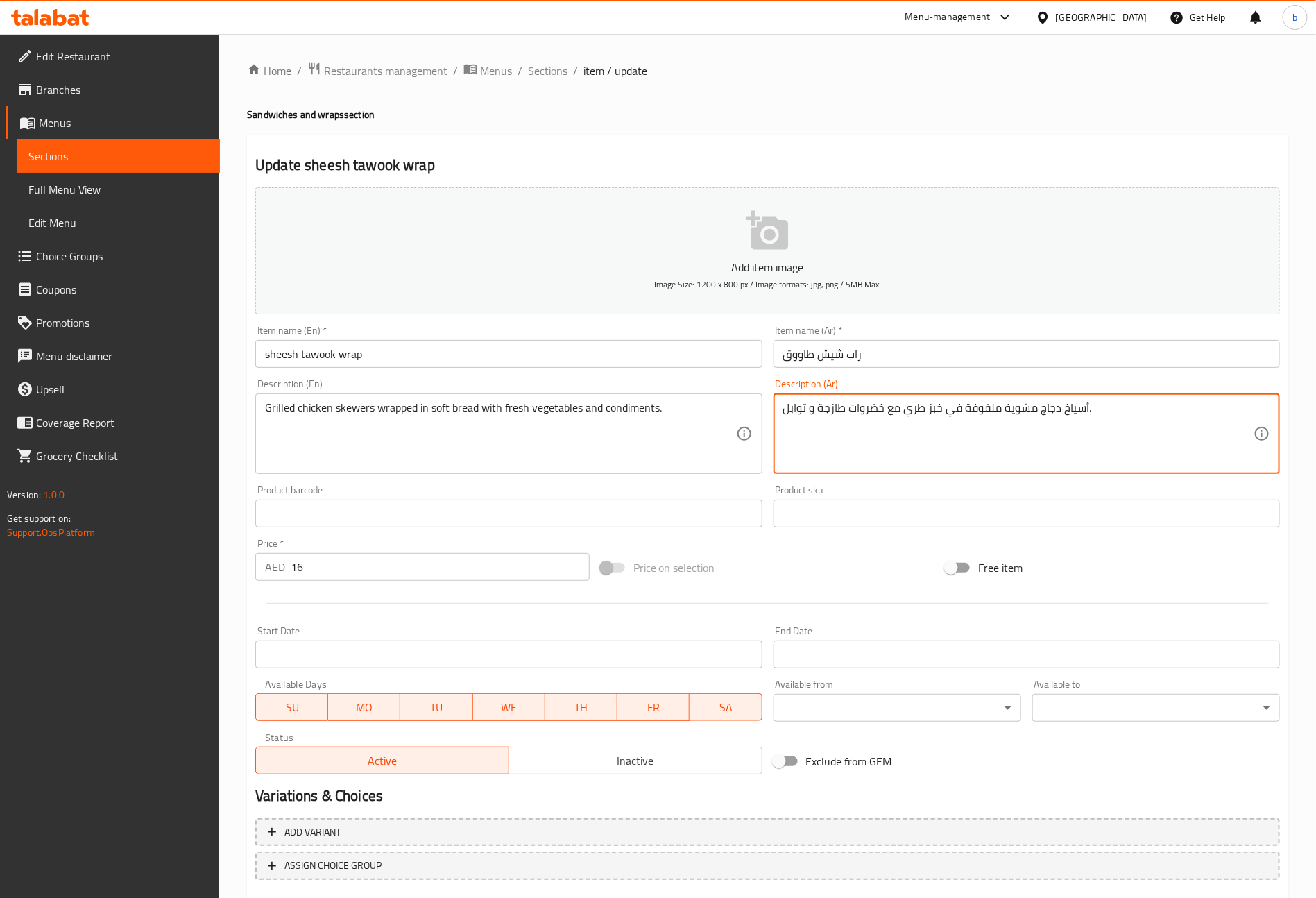
click at [918, 411] on textarea "أسياخ دجاج مشوية ملفوفة في خبز طري مع خضروات طازجة و توابل." at bounding box center [1018, 433] width 471 height 66
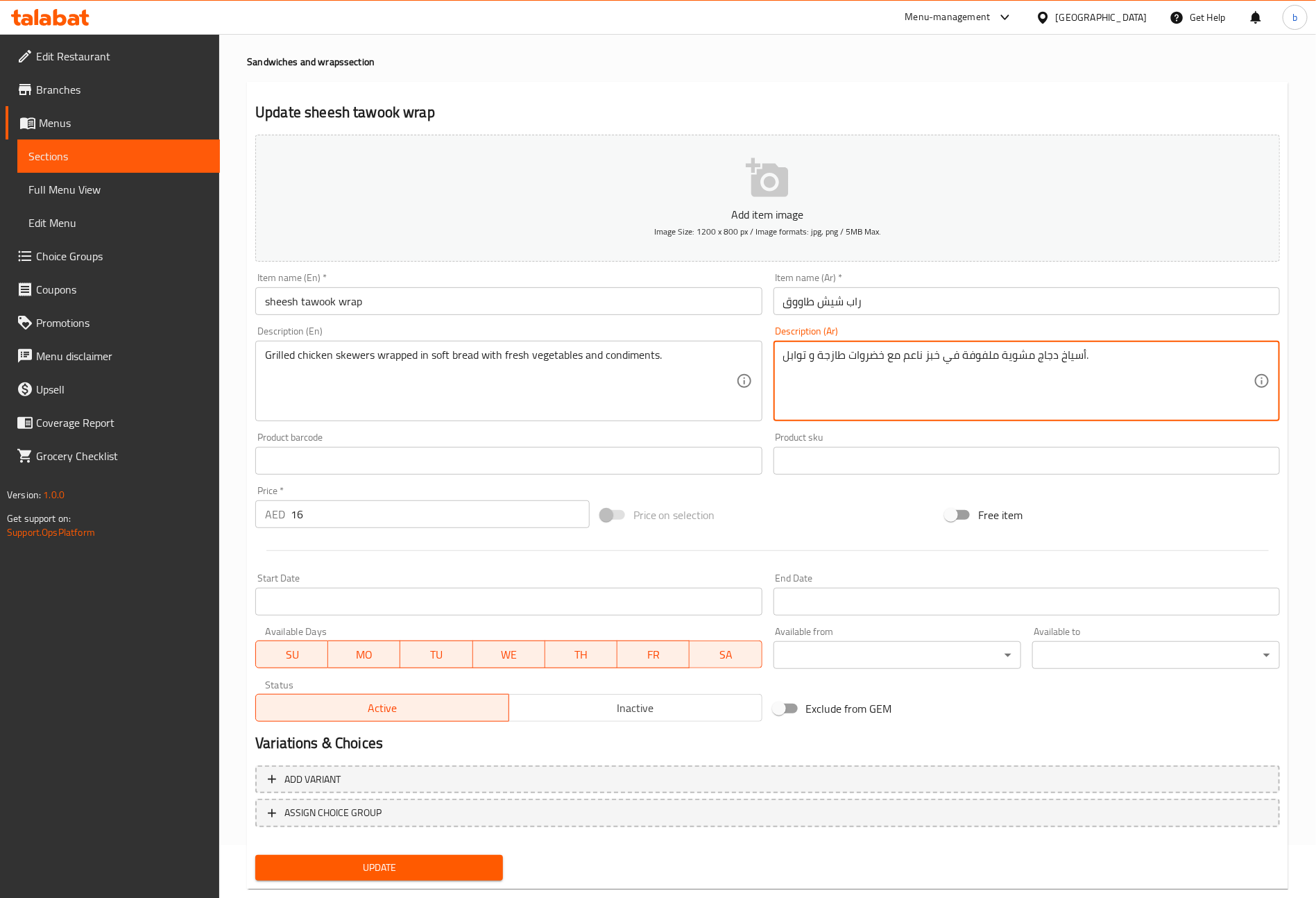
scroll to position [81, 0]
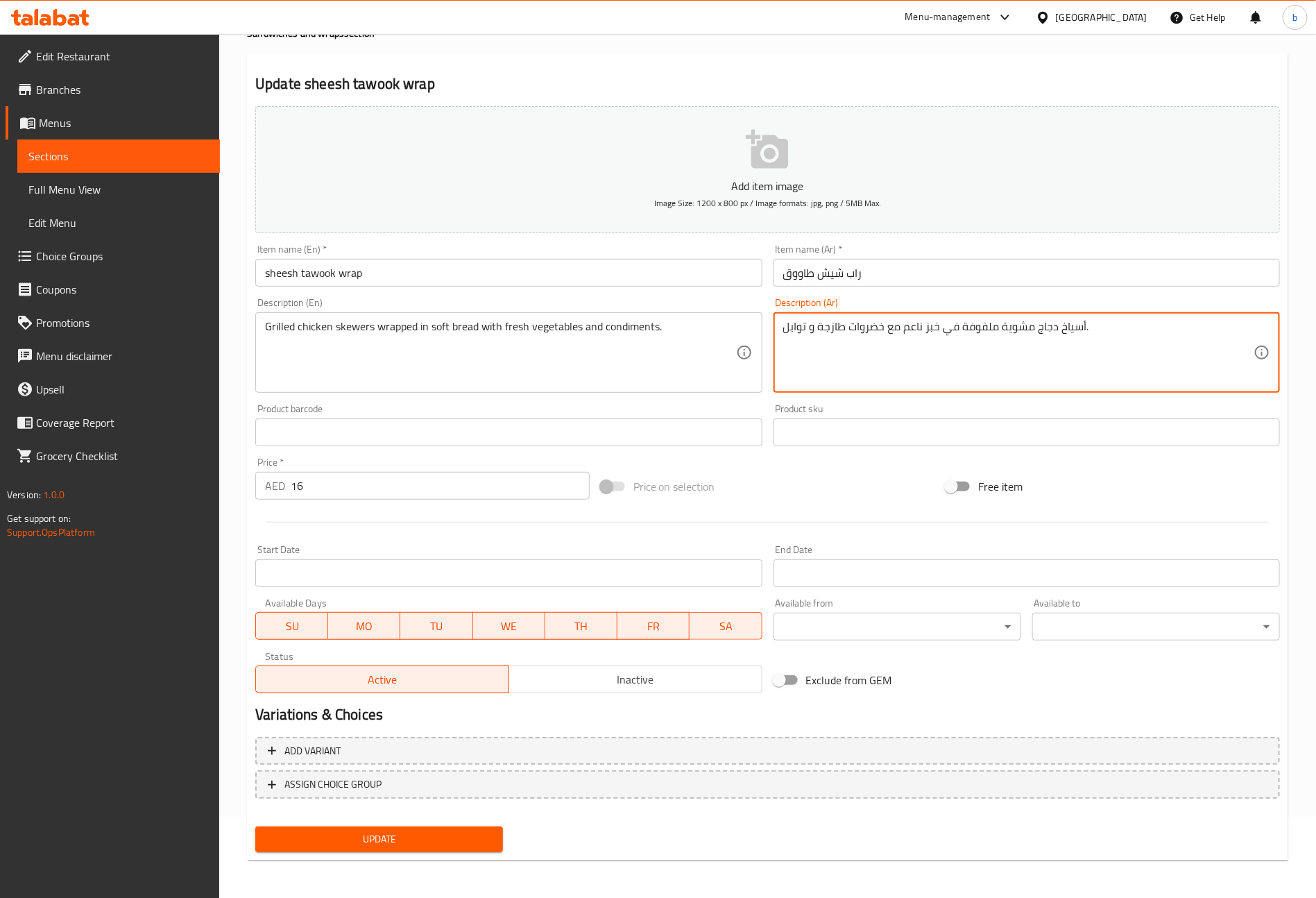
type textarea "أسياخ دجاج مشوية ملفوفة في خبز ناعم مع خضروات طازجة و توابل."
click at [457, 834] on span "Update" at bounding box center [379, 839] width 225 height 17
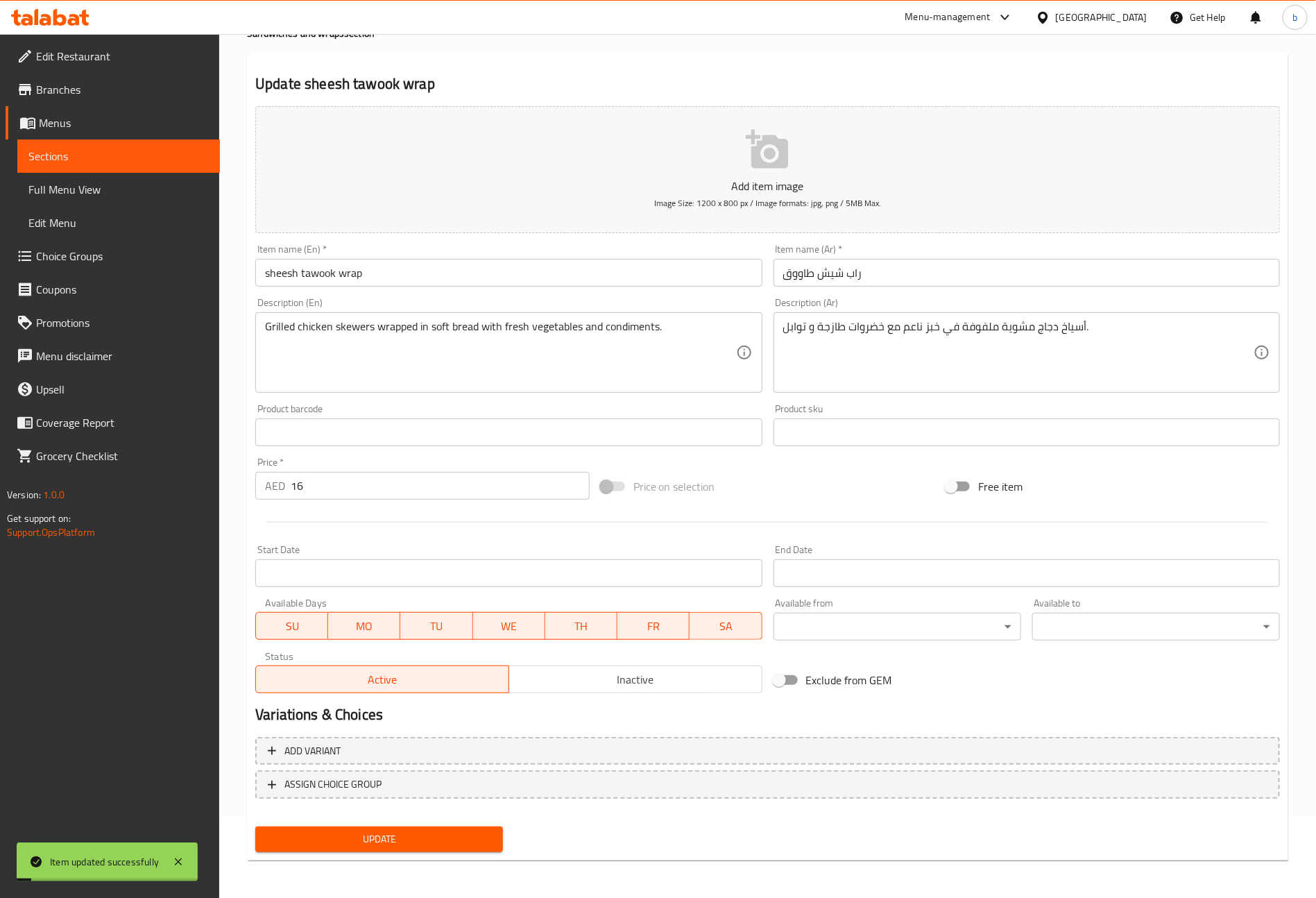
scroll to position [0, 0]
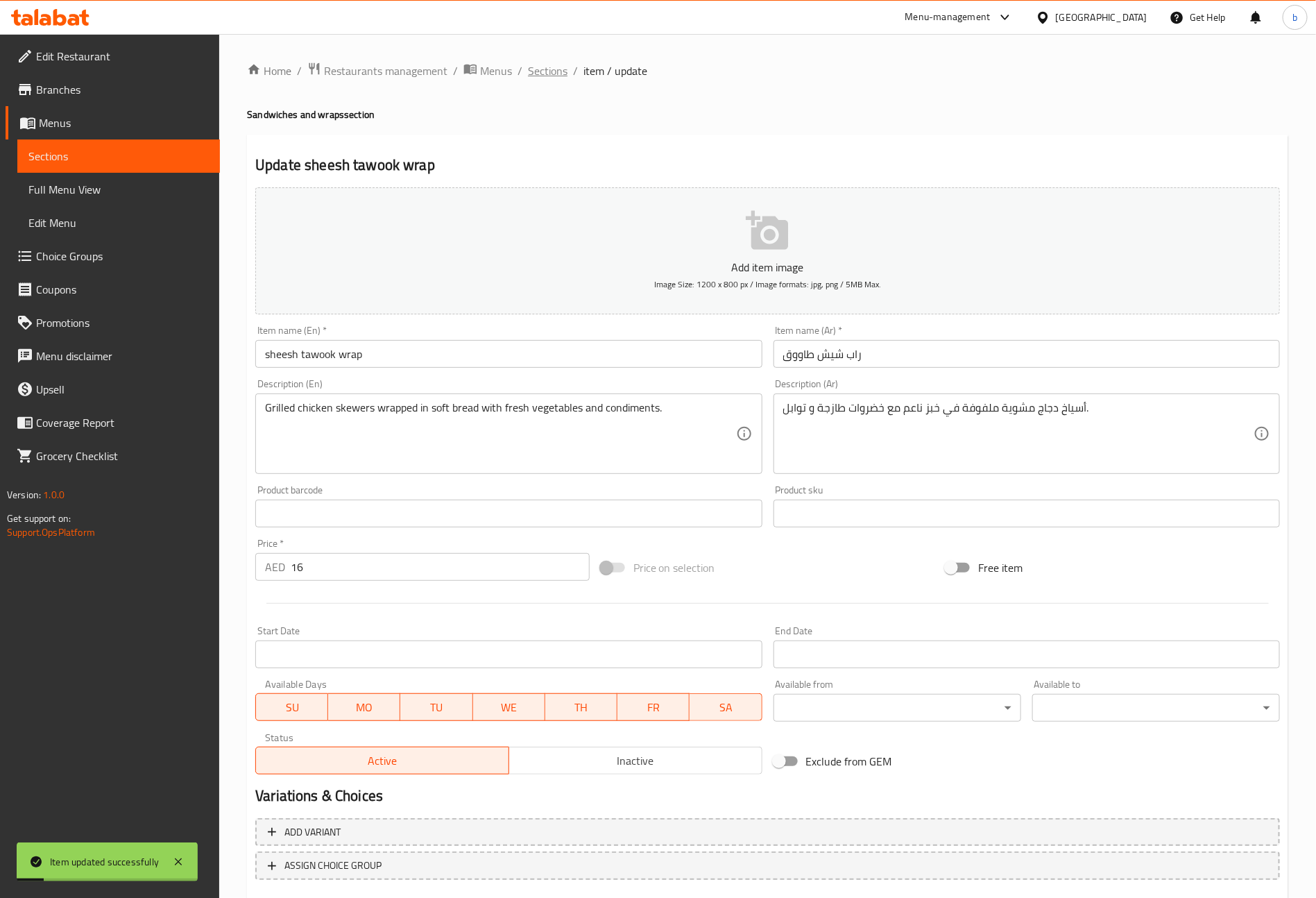
click at [544, 71] on span "Sections" at bounding box center [548, 70] width 40 height 16
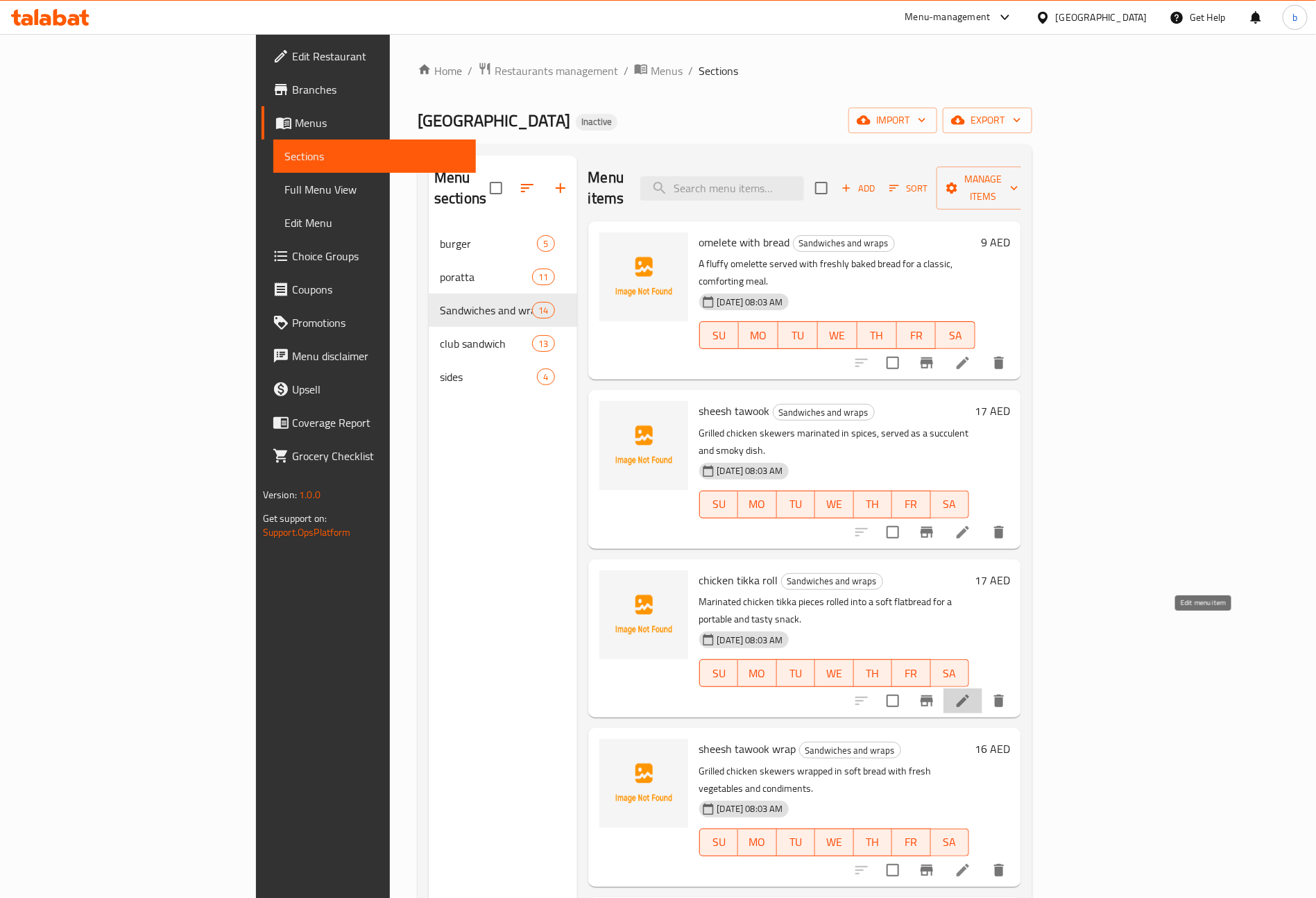
click at [971, 692] on icon at bounding box center [963, 700] width 16 height 16
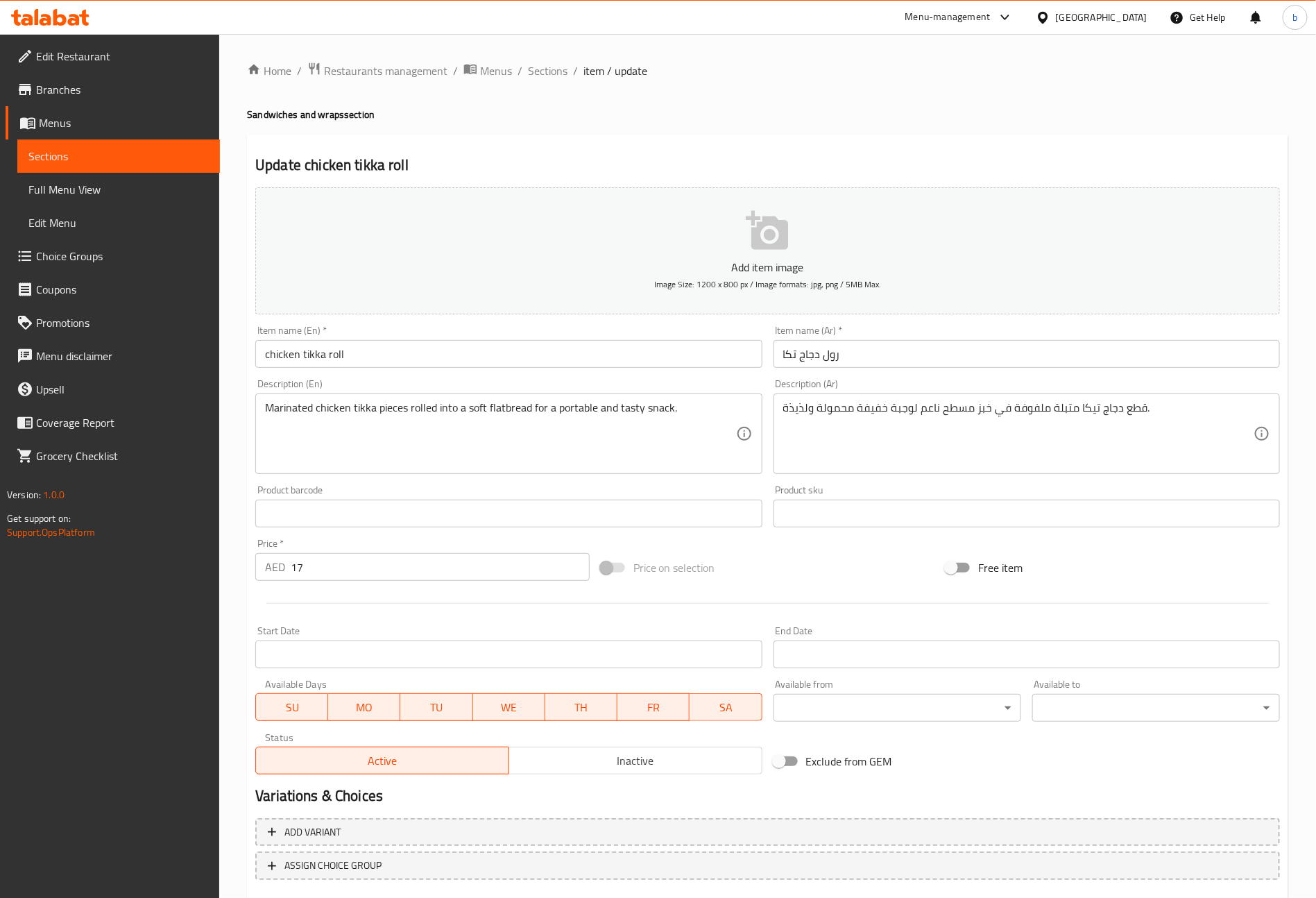
drag, startPoint x: 555, startPoint y: 71, endPoint x: 558, endPoint y: 92, distance: 21.2
click at [555, 71] on span "Sections" at bounding box center [548, 70] width 40 height 16
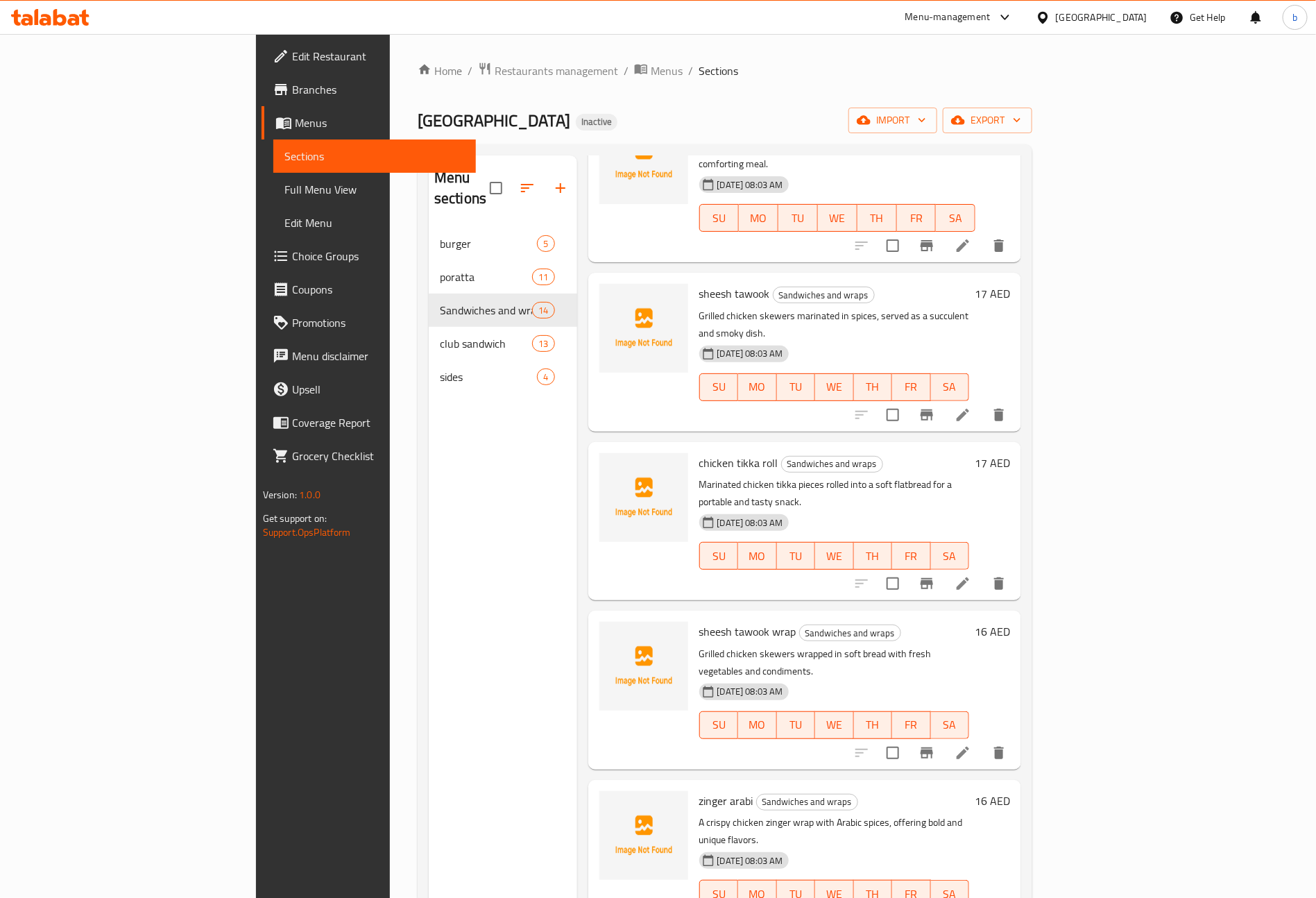
scroll to position [113, 0]
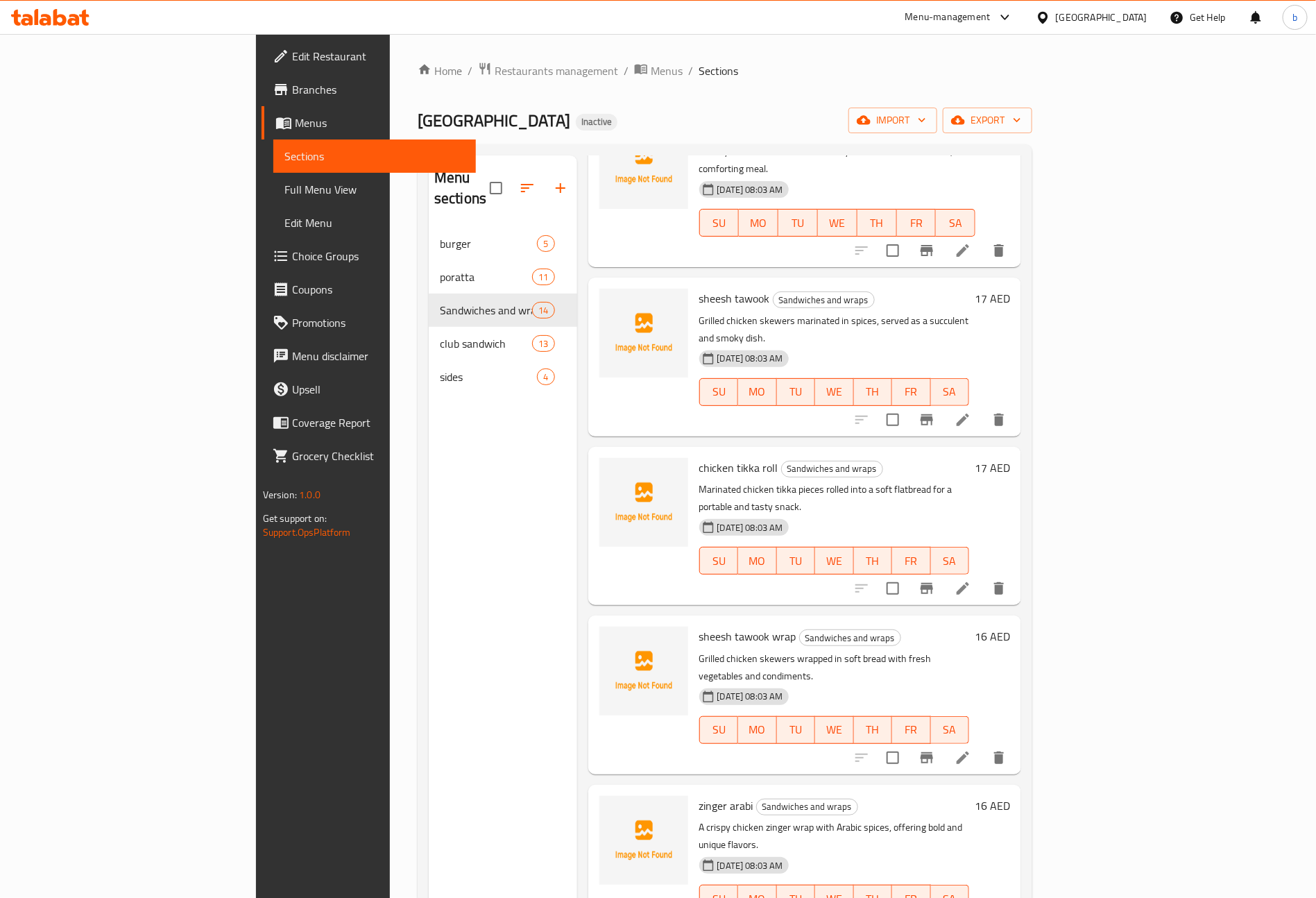
click at [971, 750] on icon at bounding box center [963, 757] width 16 height 16
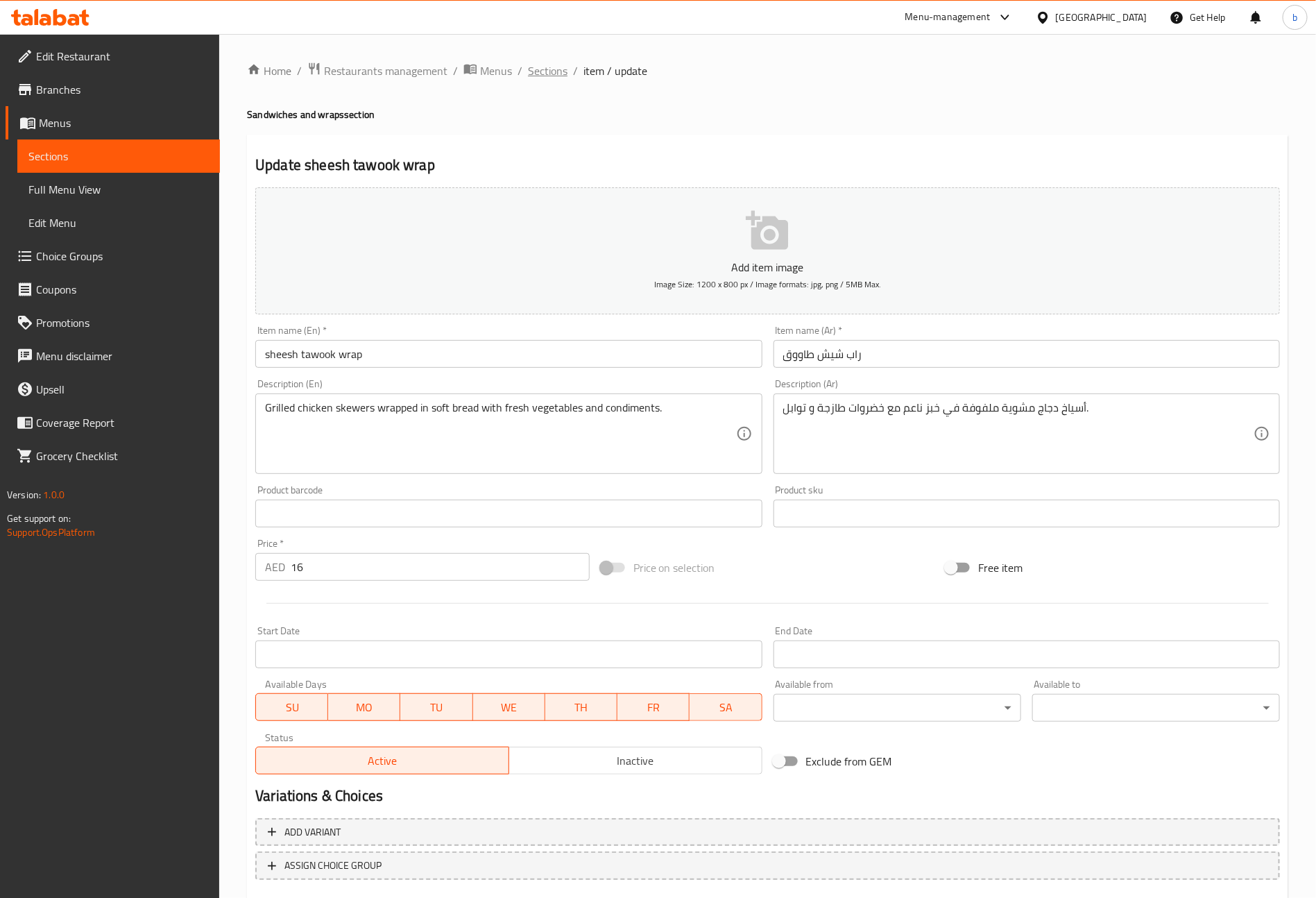
click at [552, 64] on span "Sections" at bounding box center [548, 70] width 40 height 16
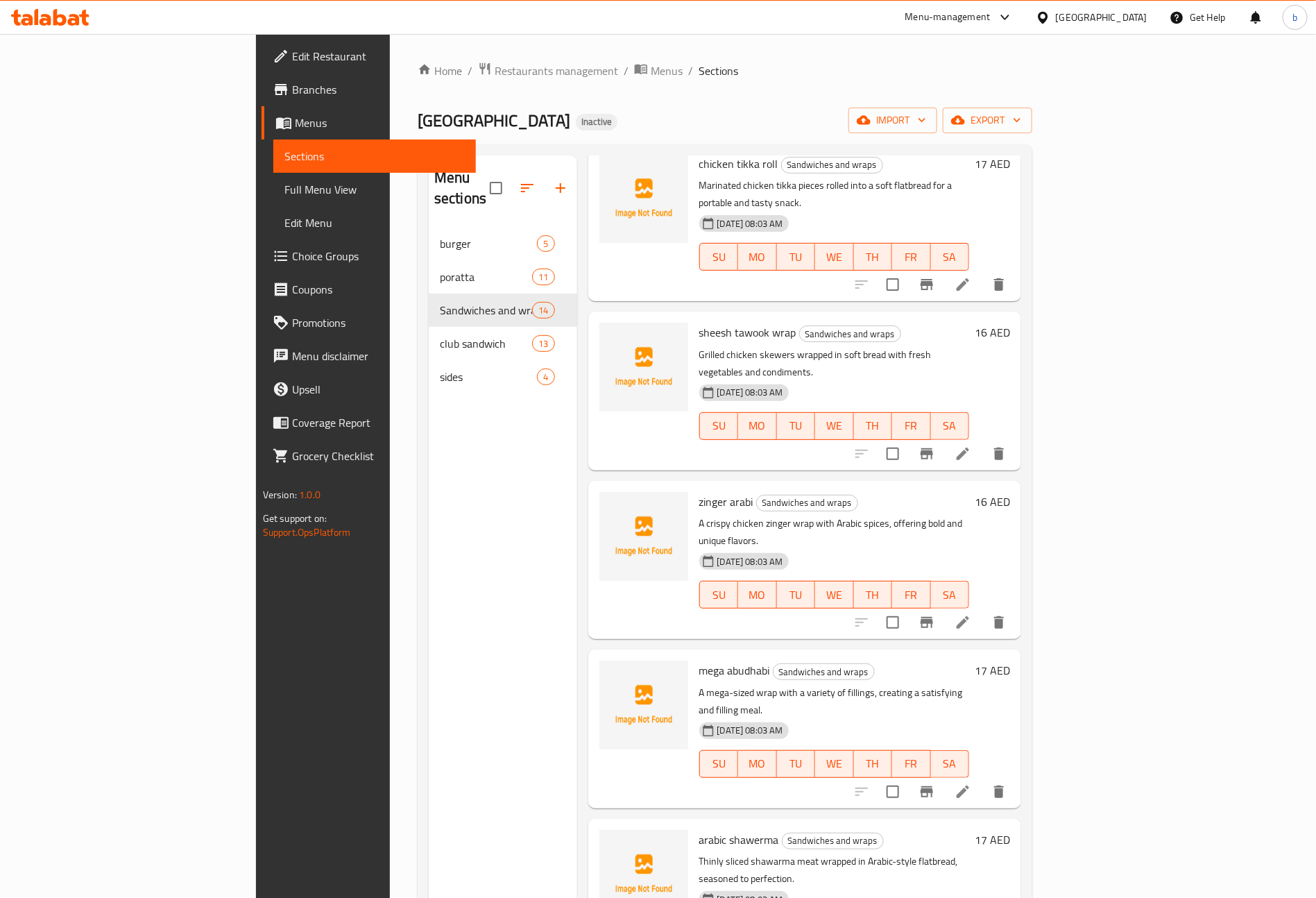
scroll to position [520, 0]
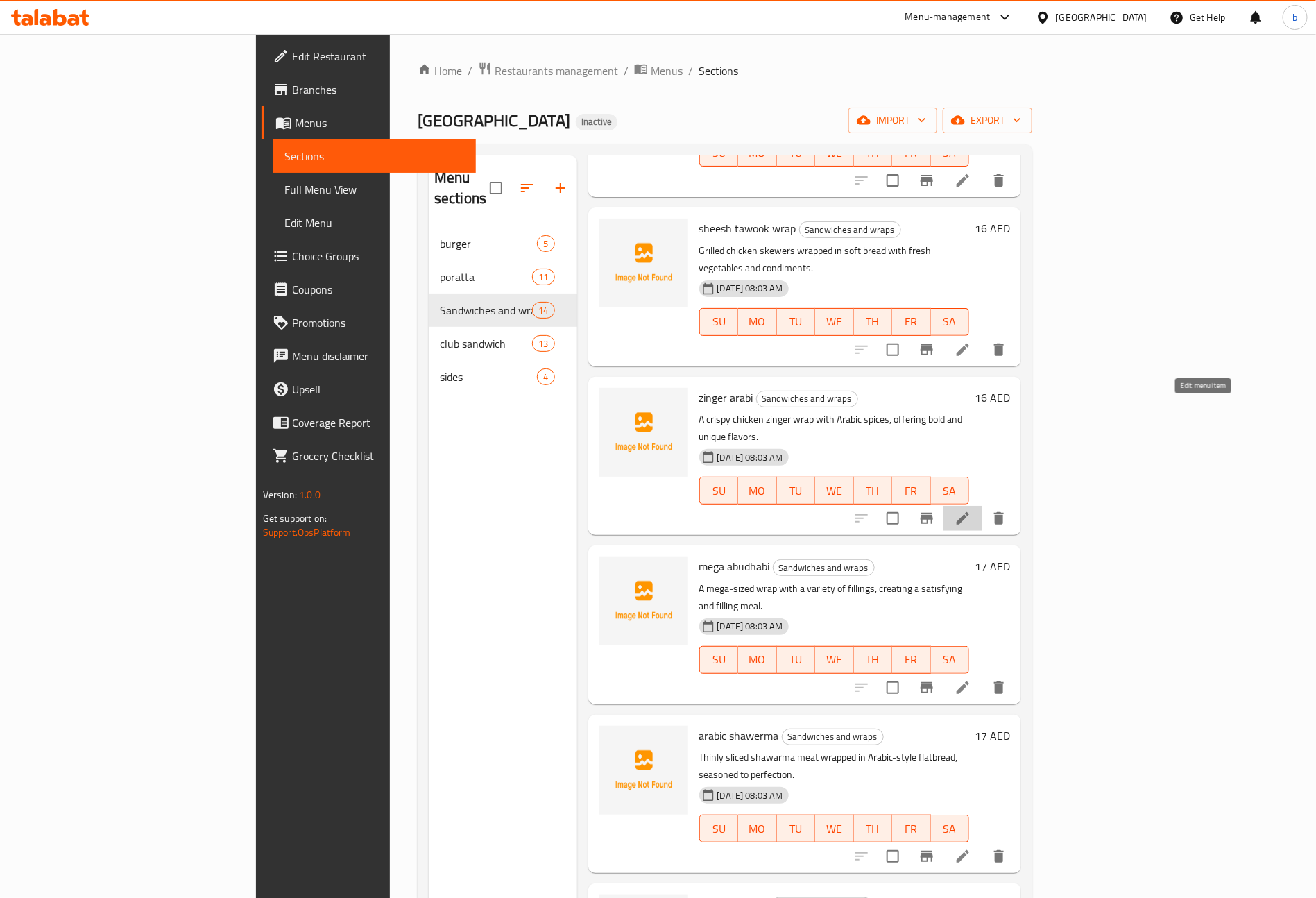
click at [970, 512] on icon at bounding box center [963, 518] width 12 height 12
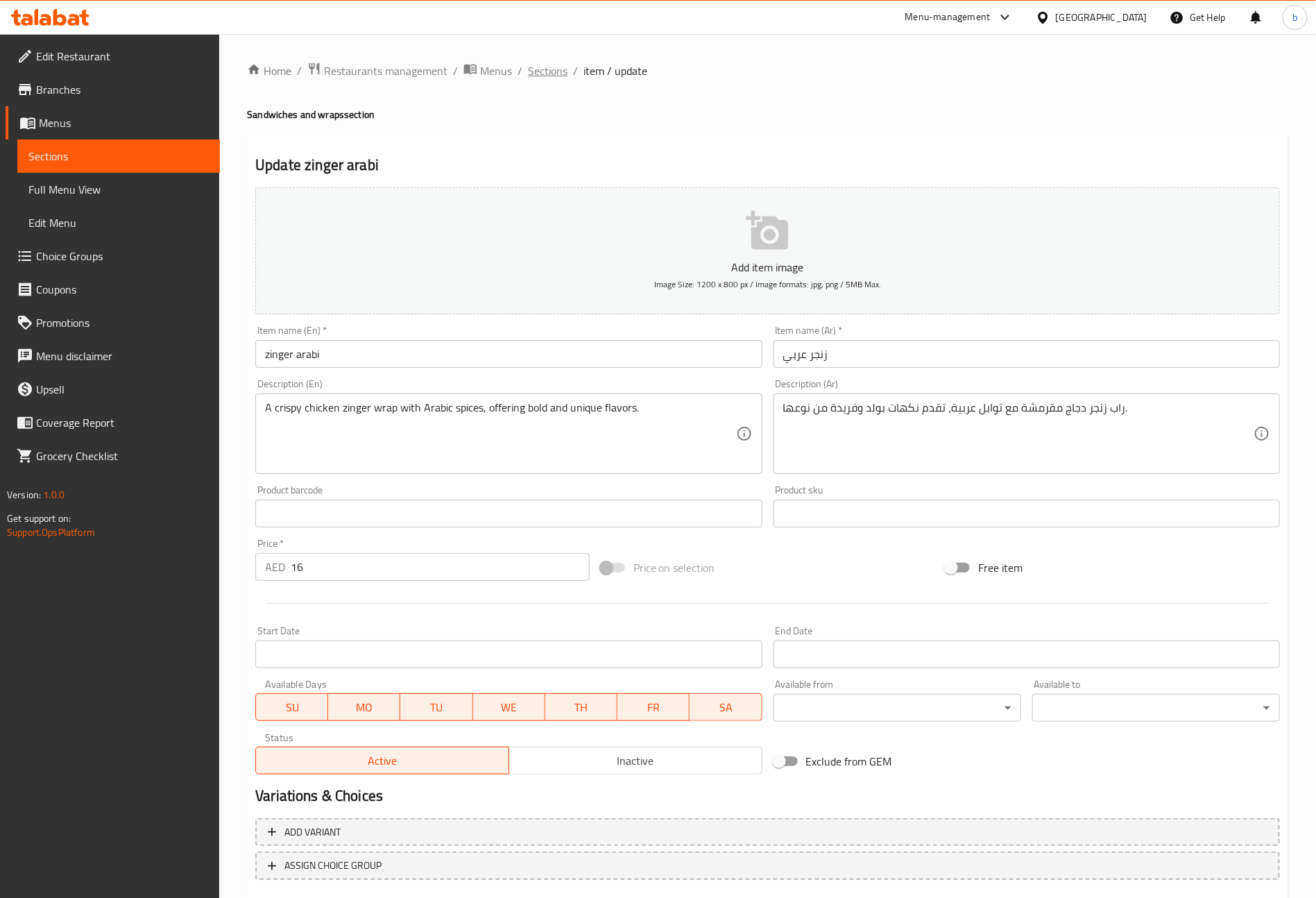
click at [533, 71] on span "Sections" at bounding box center [548, 70] width 40 height 16
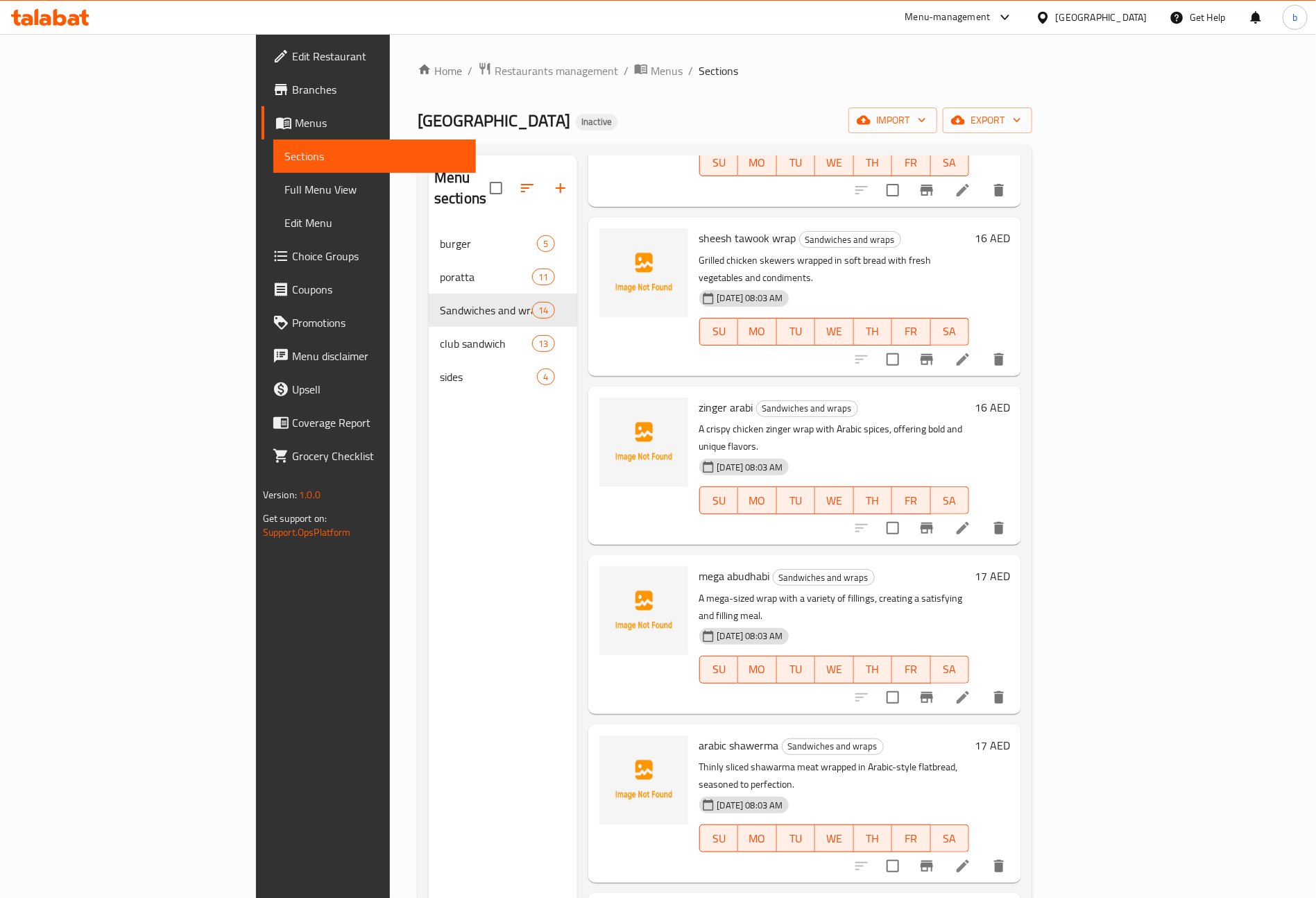
scroll to position [520, 0]
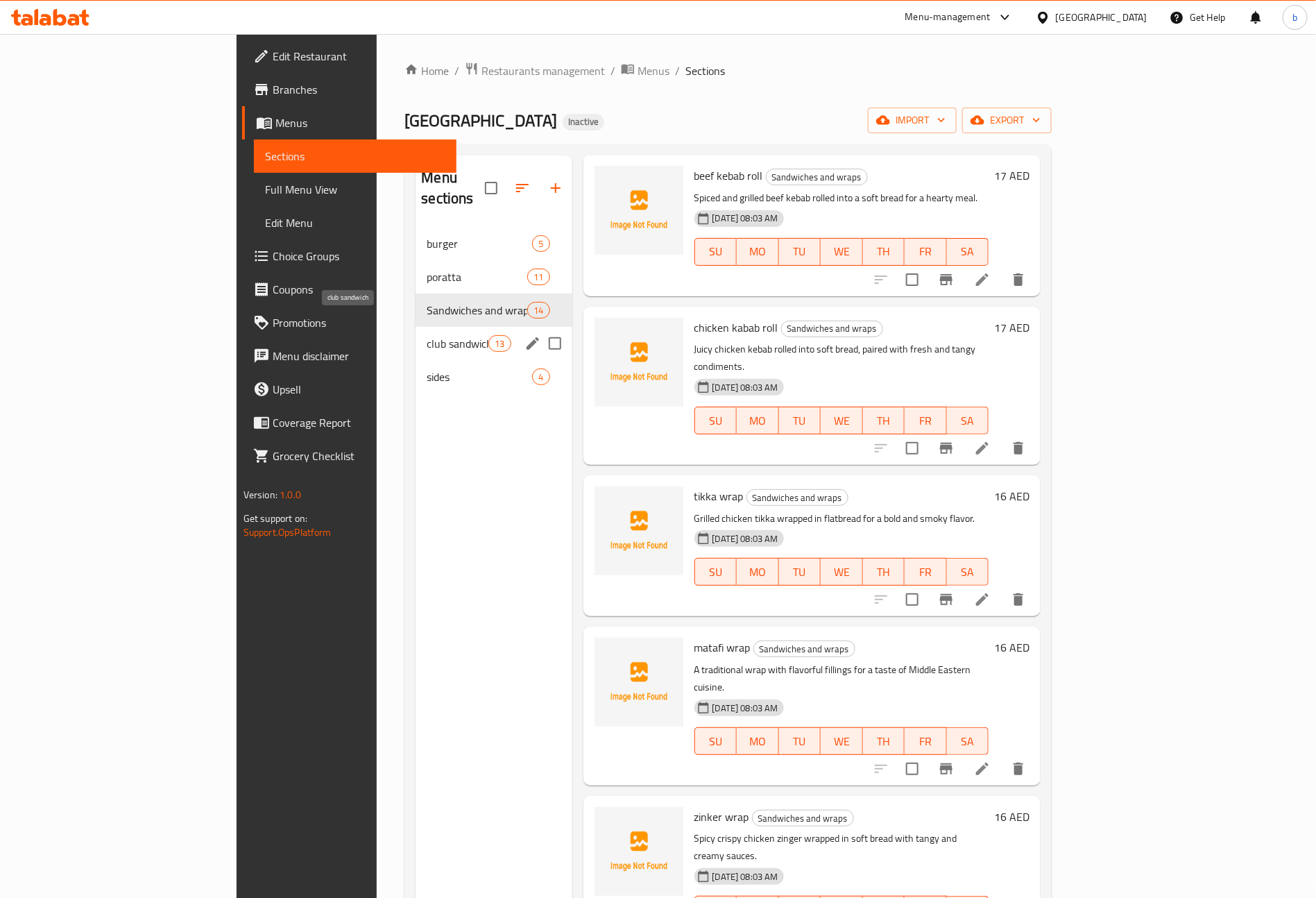
drag, startPoint x: 350, startPoint y: 329, endPoint x: 398, endPoint y: 342, distance: 49.7
click at [426, 335] on span "club sandwich" at bounding box center [457, 343] width 61 height 16
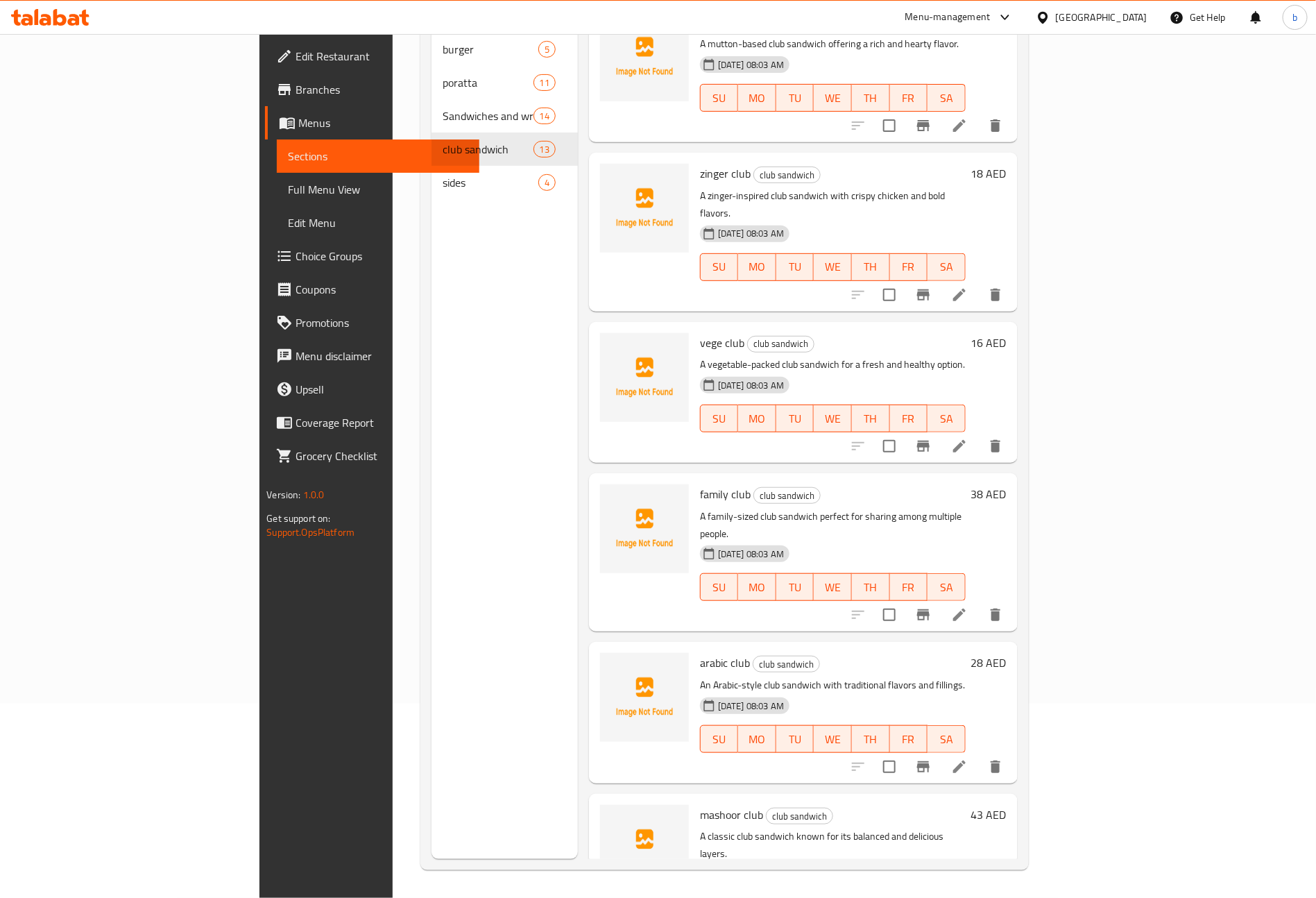
scroll to position [1002, 0]
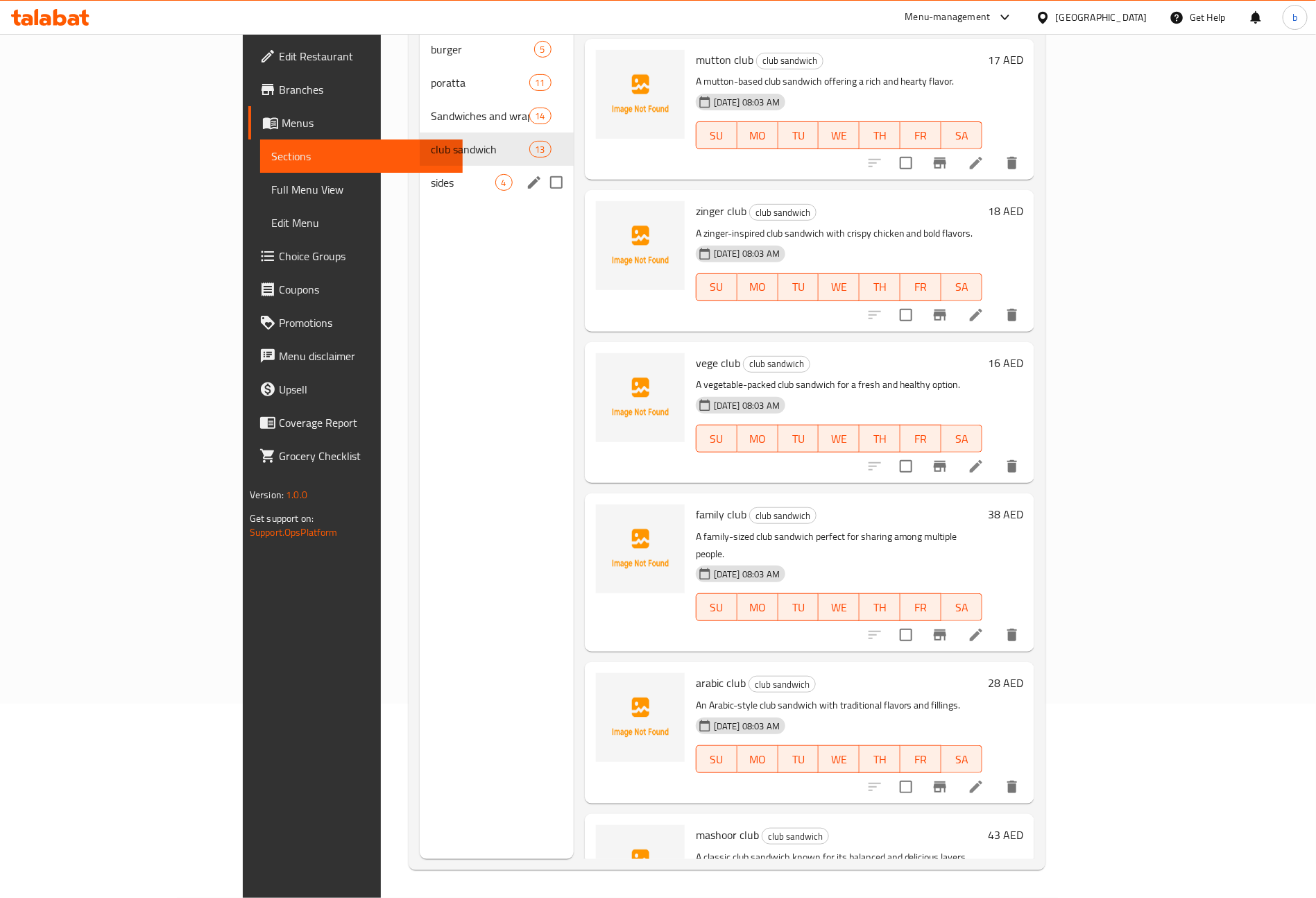
click at [420, 165] on div "sides 4" at bounding box center [496, 182] width 153 height 33
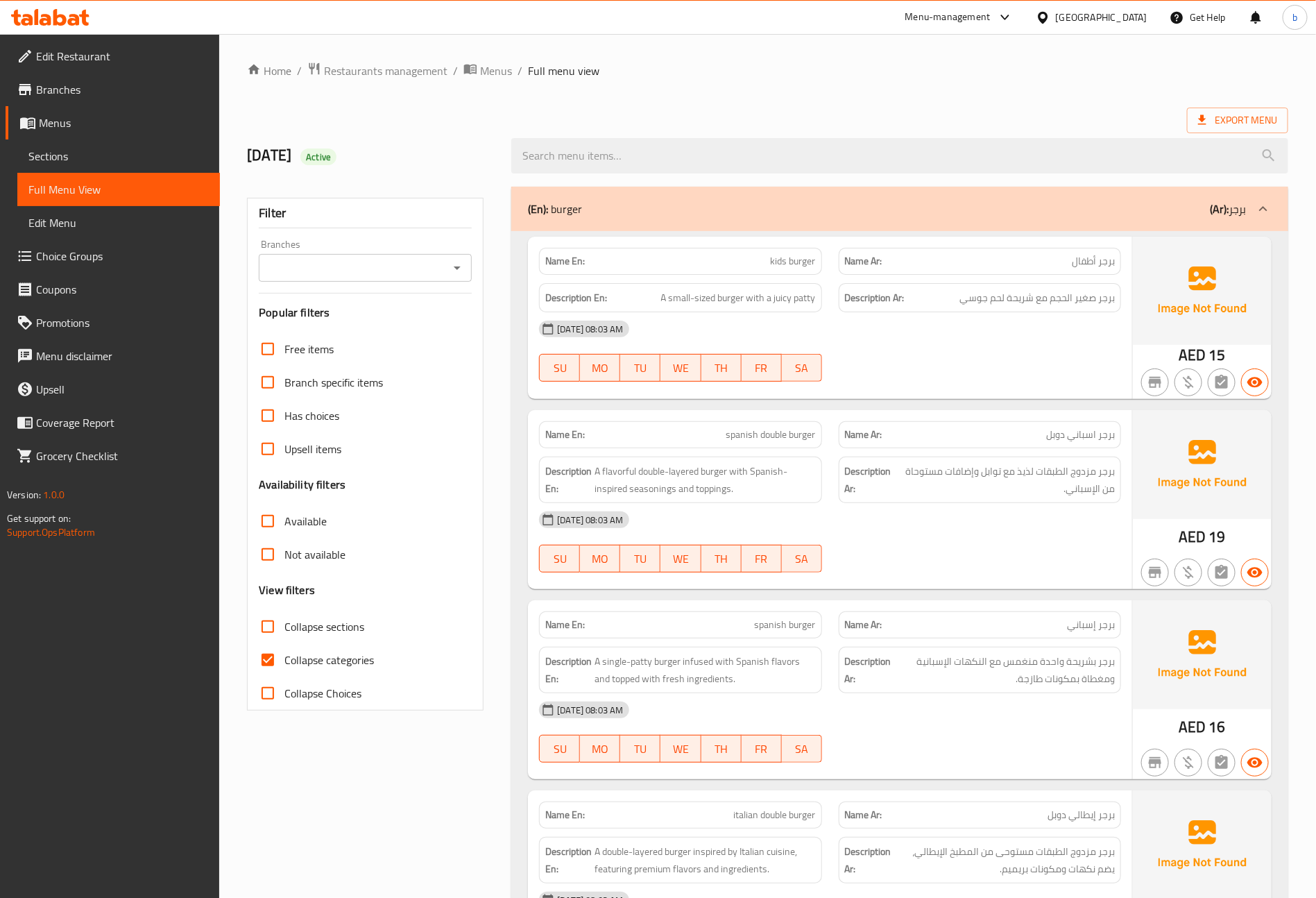
click at [263, 662] on input "Collapse categories" at bounding box center [267, 660] width 33 height 33
checkbox input "false"
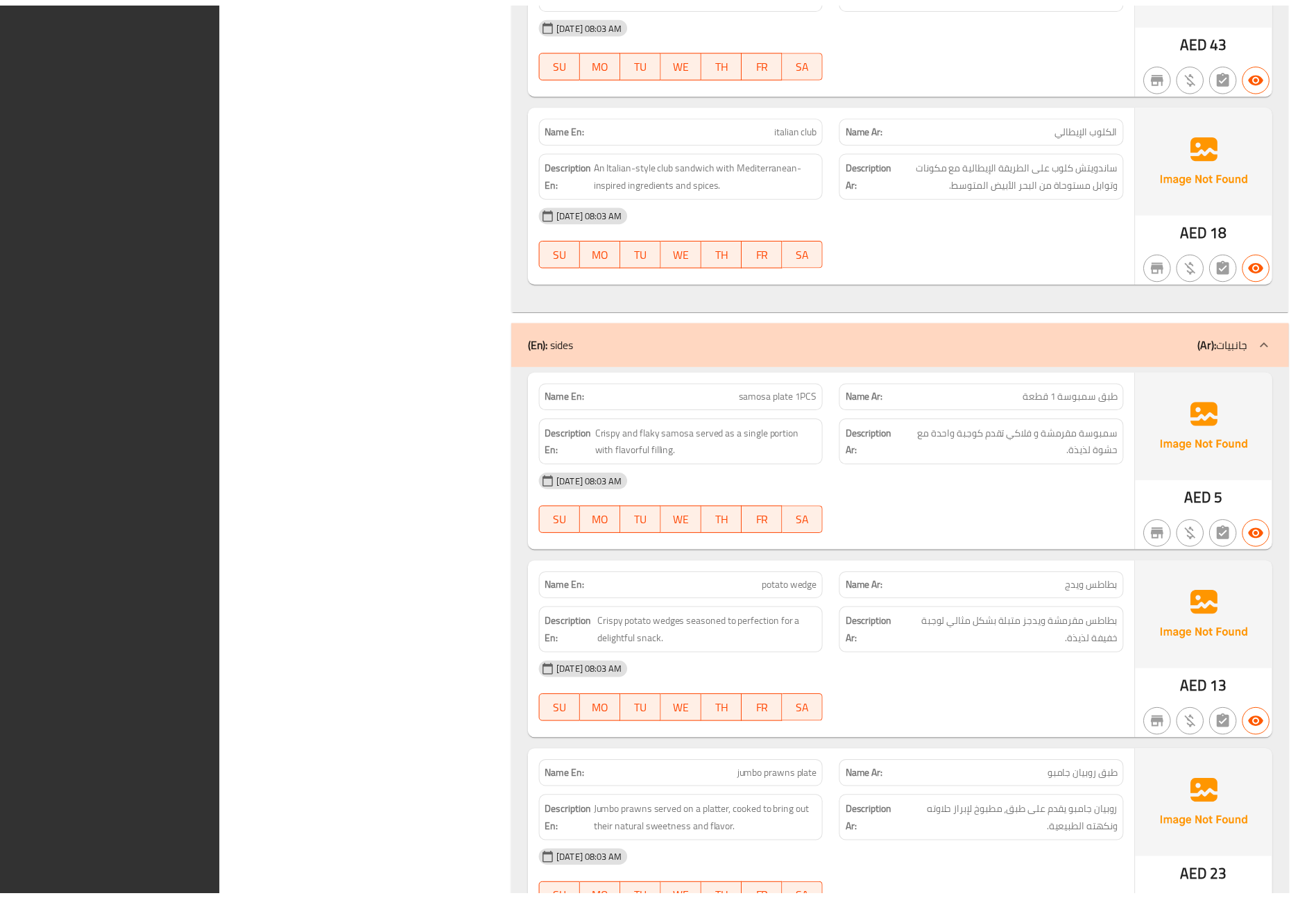
scroll to position [8672, 0]
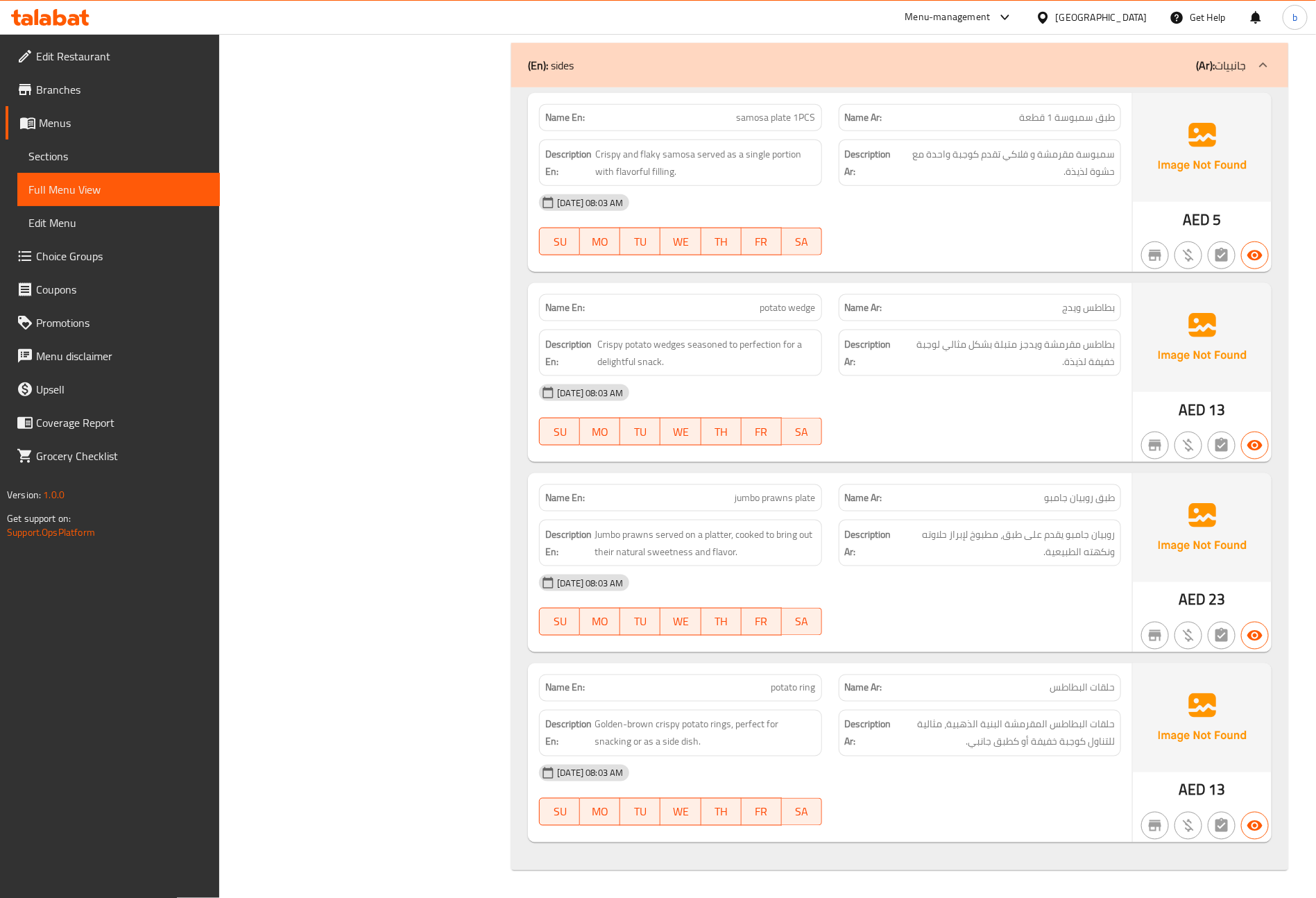
click at [50, 44] on link "Edit Restaurant" at bounding box center [113, 56] width 214 height 33
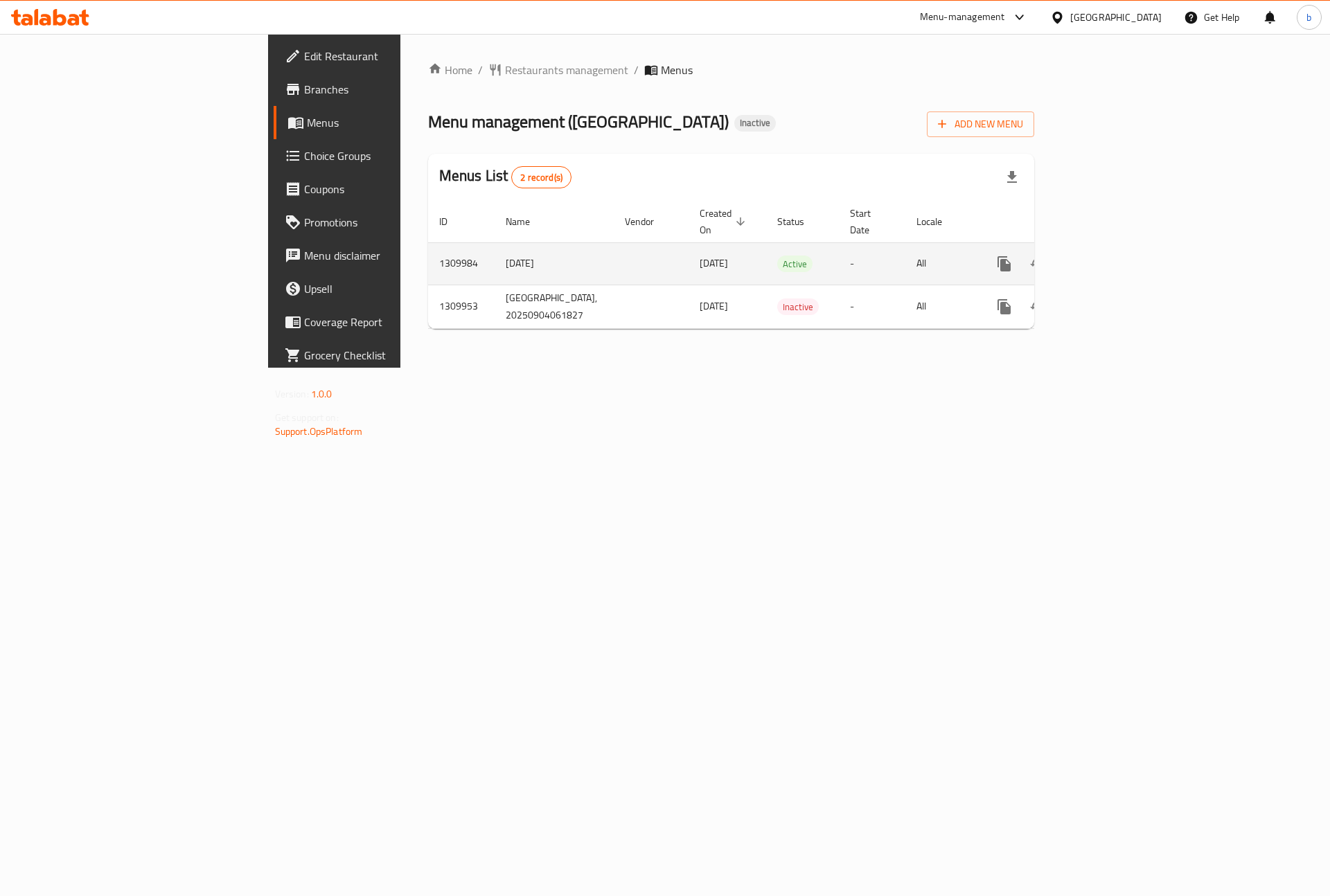
click at [1111, 257] on icon "enhanced table" at bounding box center [1104, 264] width 12 height 12
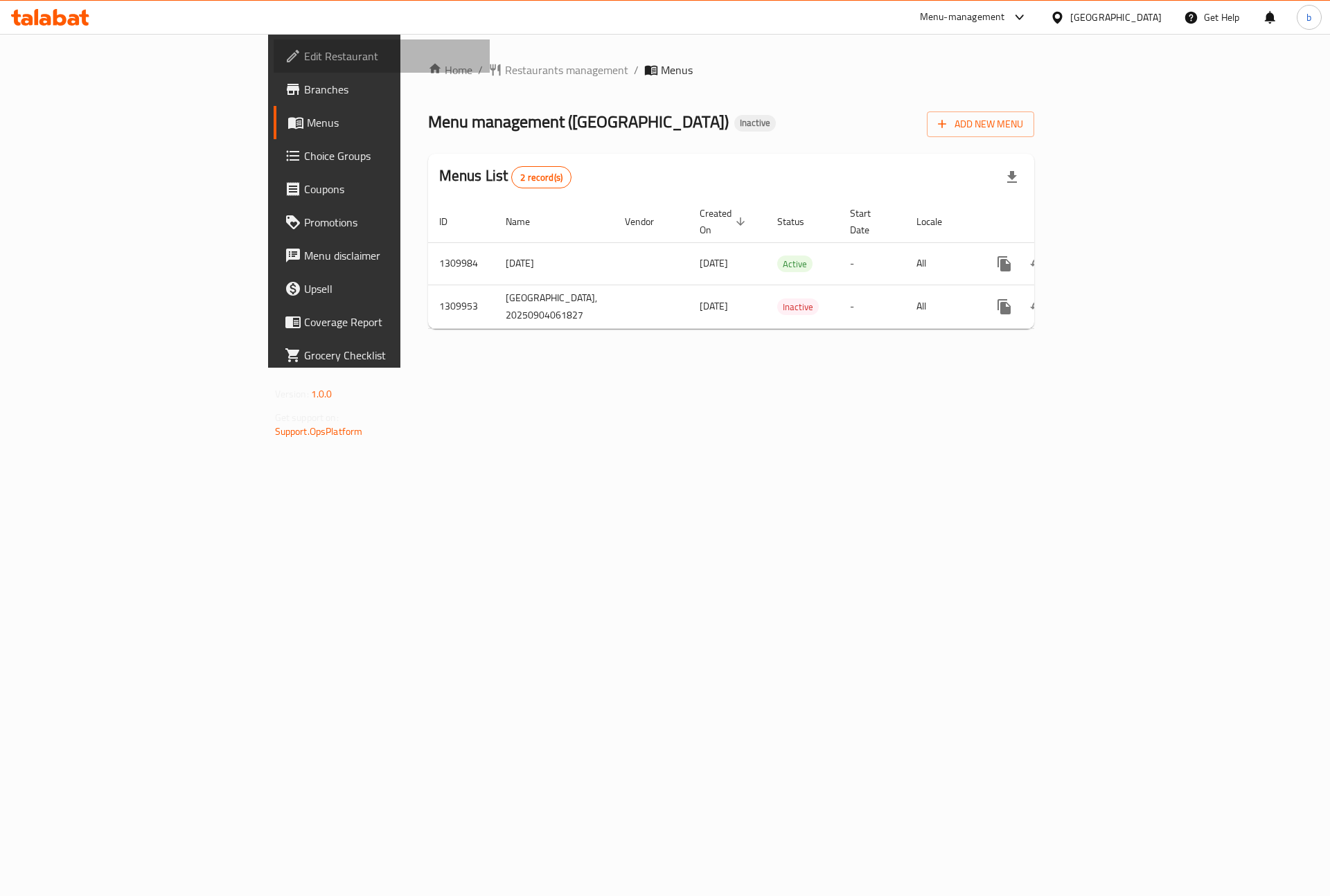
click at [304, 61] on span "Edit Restaurant" at bounding box center [392, 56] width 175 height 16
